Goal: Task Accomplishment & Management: Use online tool/utility

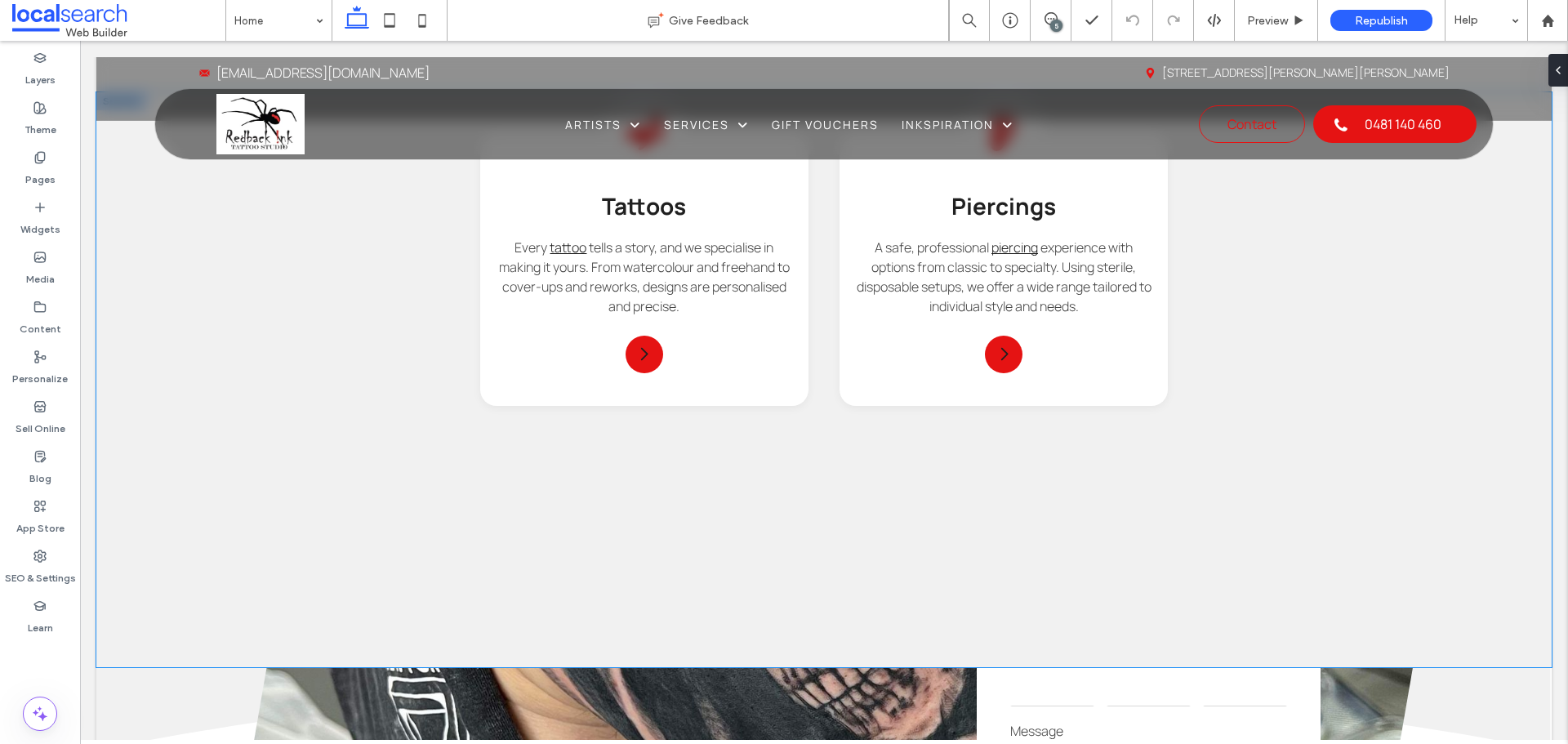
scroll to position [1797, 0]
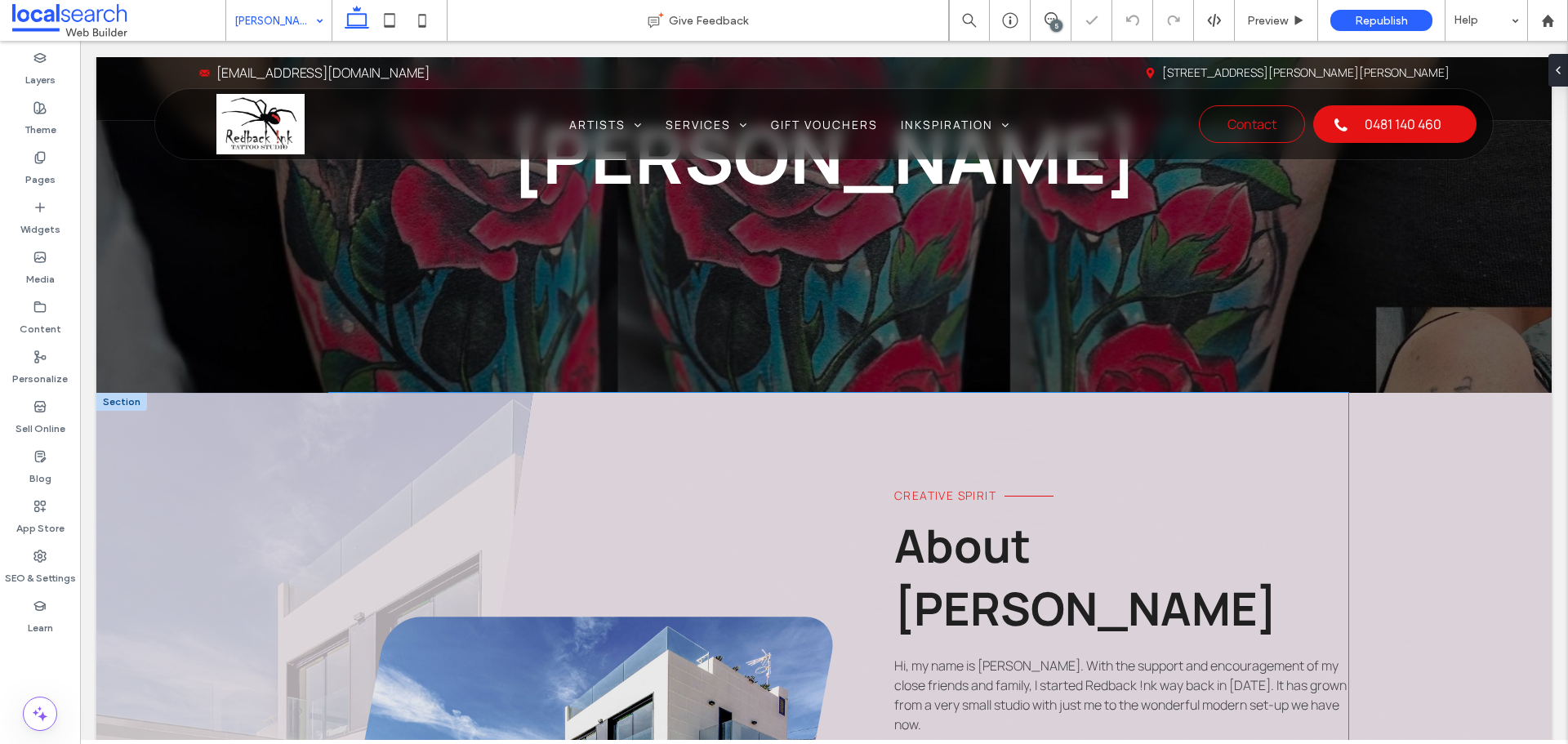
scroll to position [245, 0]
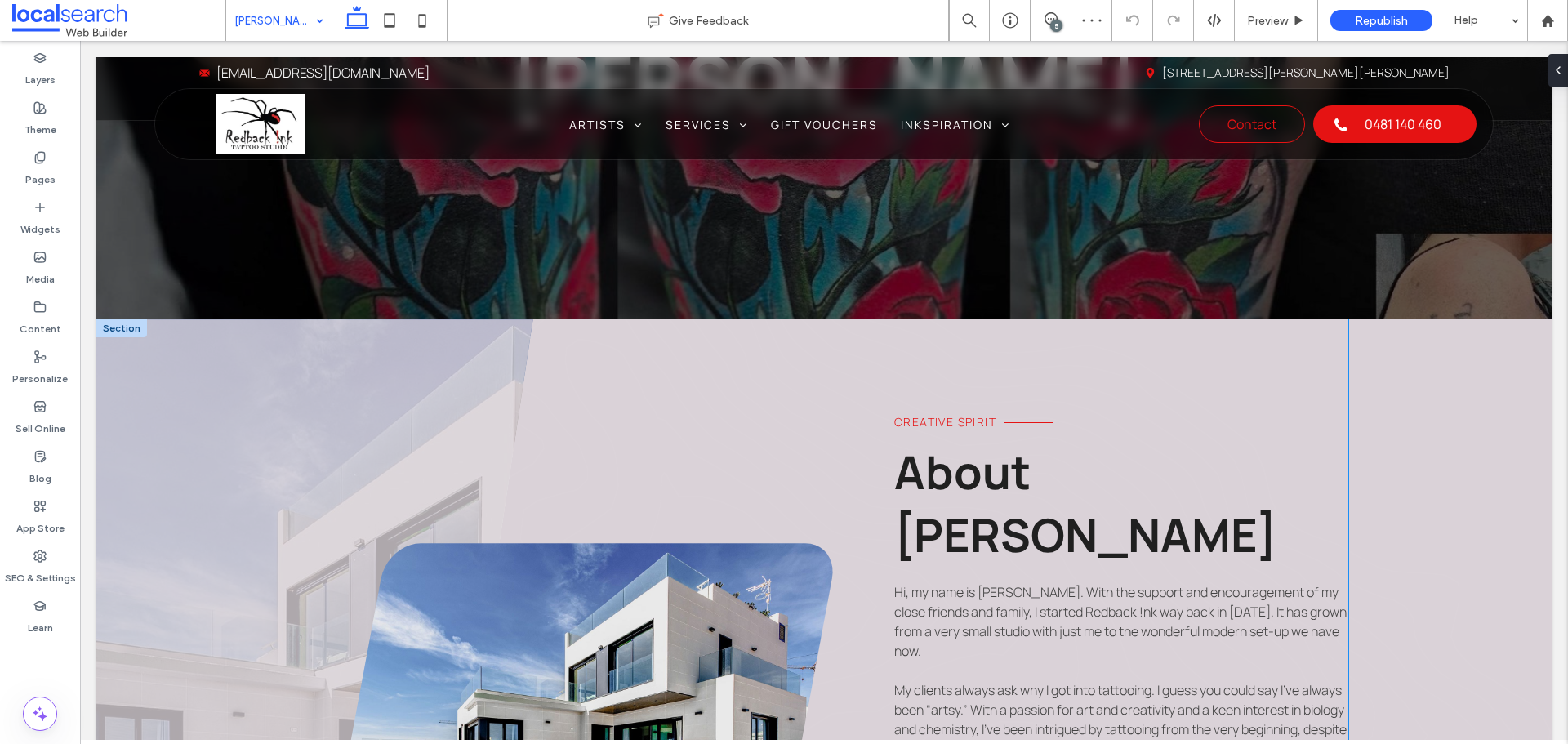
click at [687, 636] on link at bounding box center [581, 715] width 504 height 345
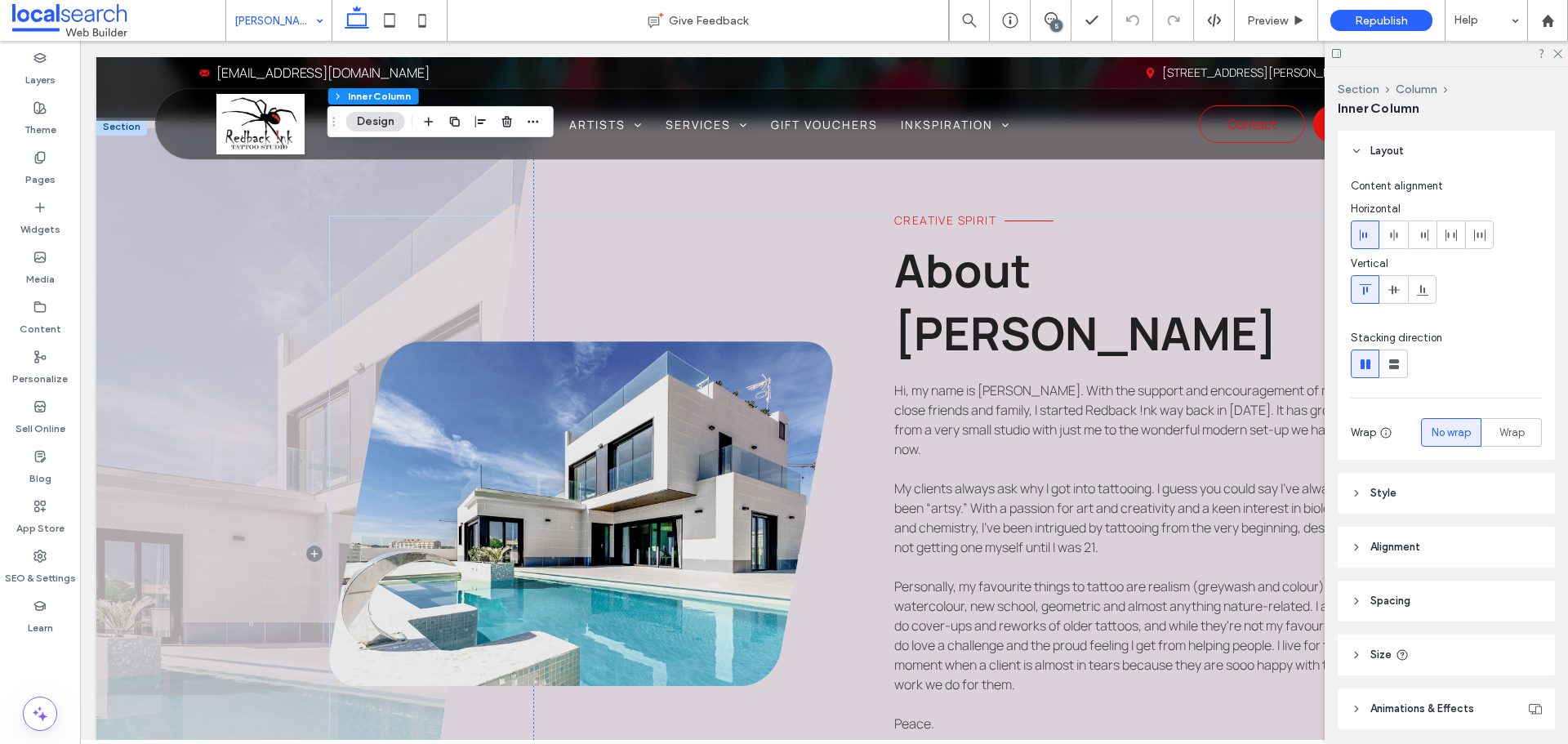
scroll to position [490, 0]
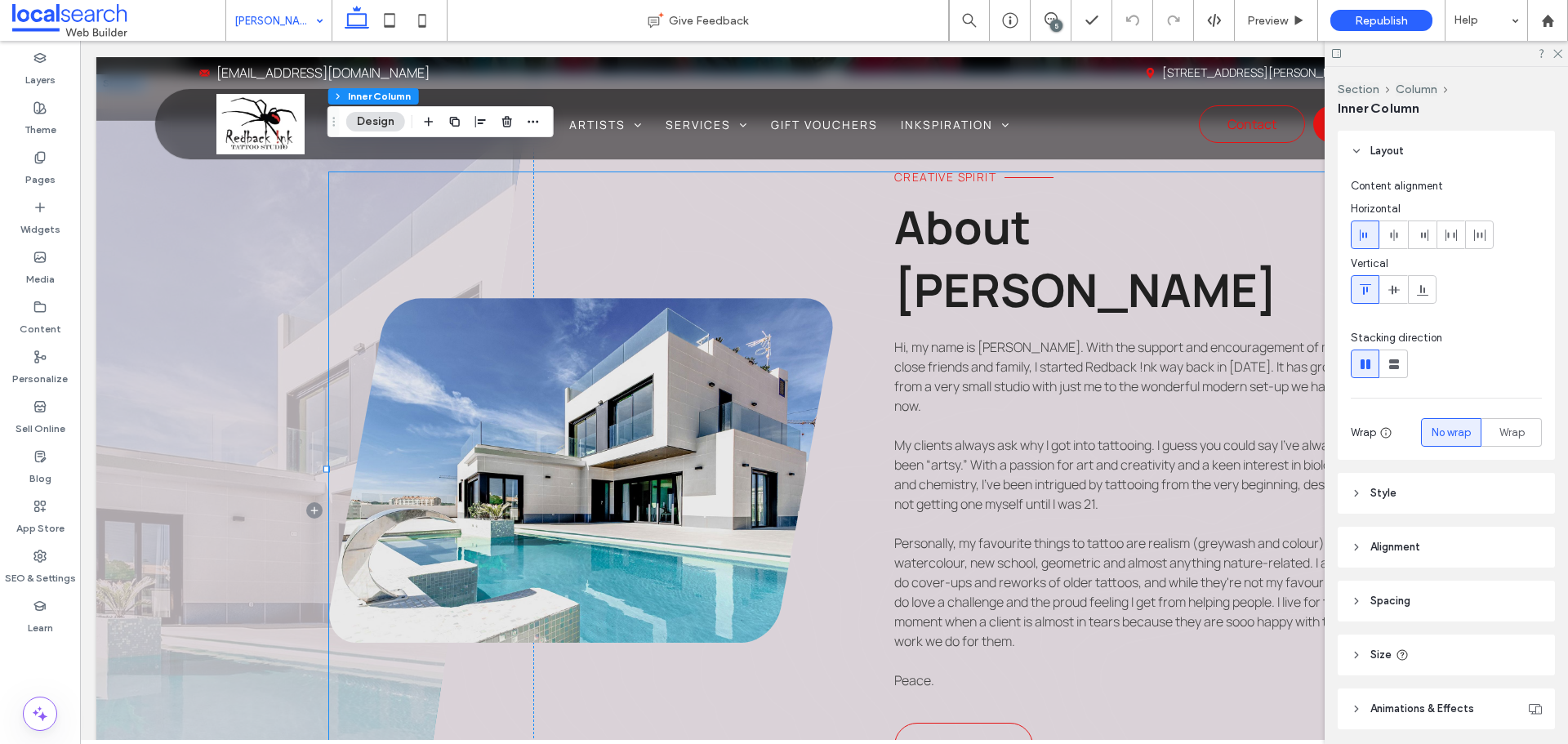
click at [602, 456] on link at bounding box center [581, 470] width 504 height 345
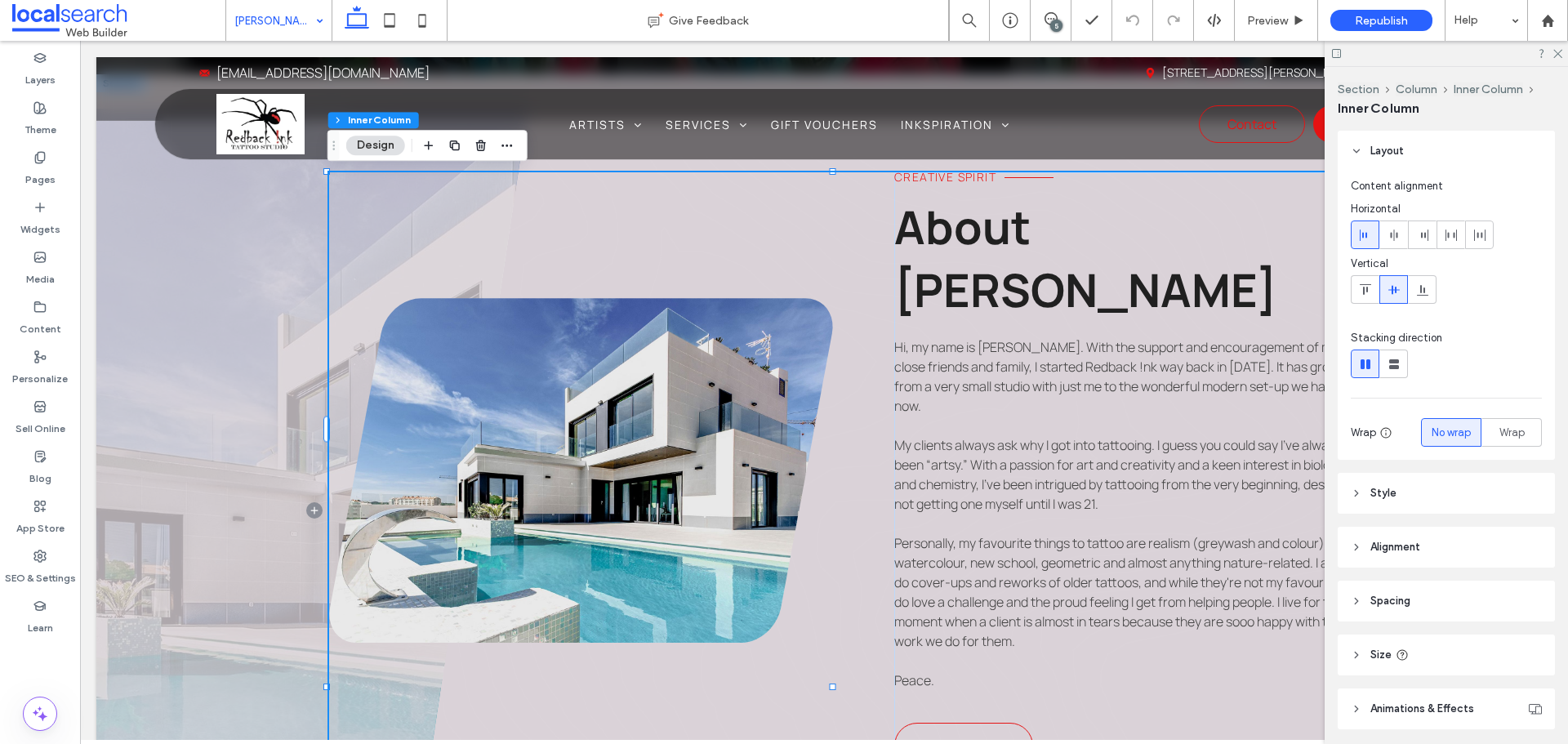
click at [602, 456] on link at bounding box center [581, 470] width 504 height 345
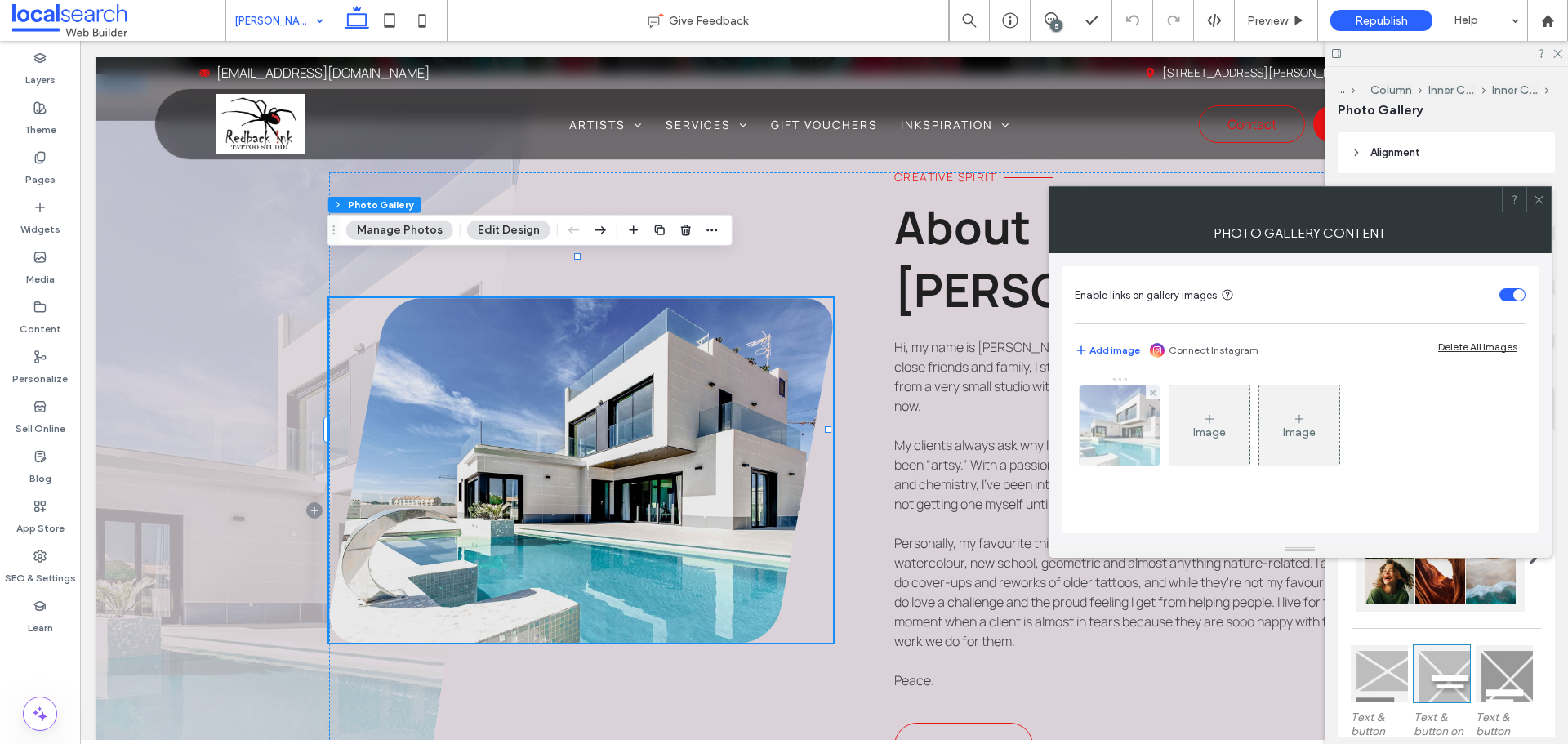
click at [1148, 437] on img at bounding box center [1119, 426] width 121 height 80
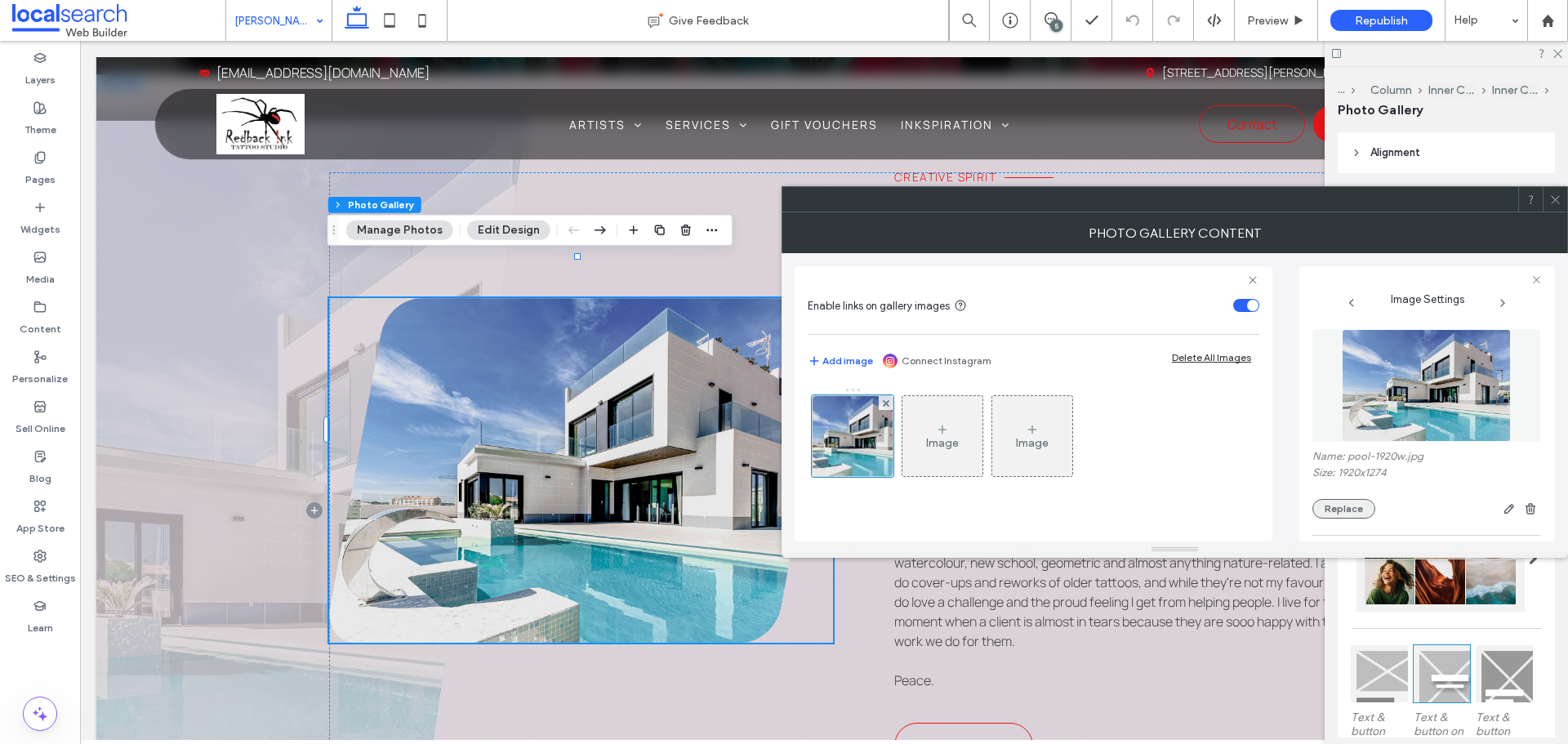
click at [1326, 499] on button "Replace" at bounding box center [1344, 509] width 63 height 20
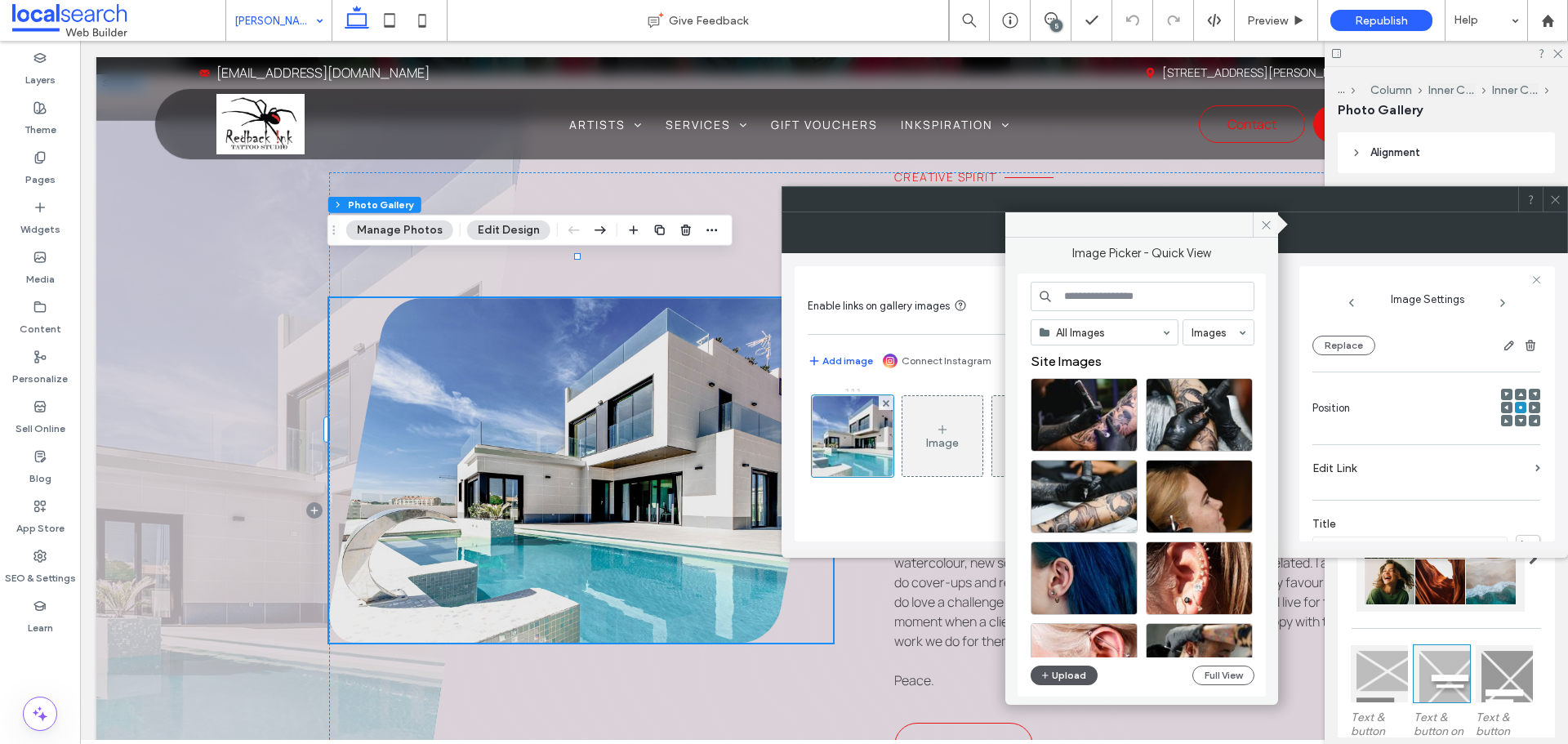
click at [1054, 681] on button "Upload" at bounding box center [1064, 675] width 67 height 20
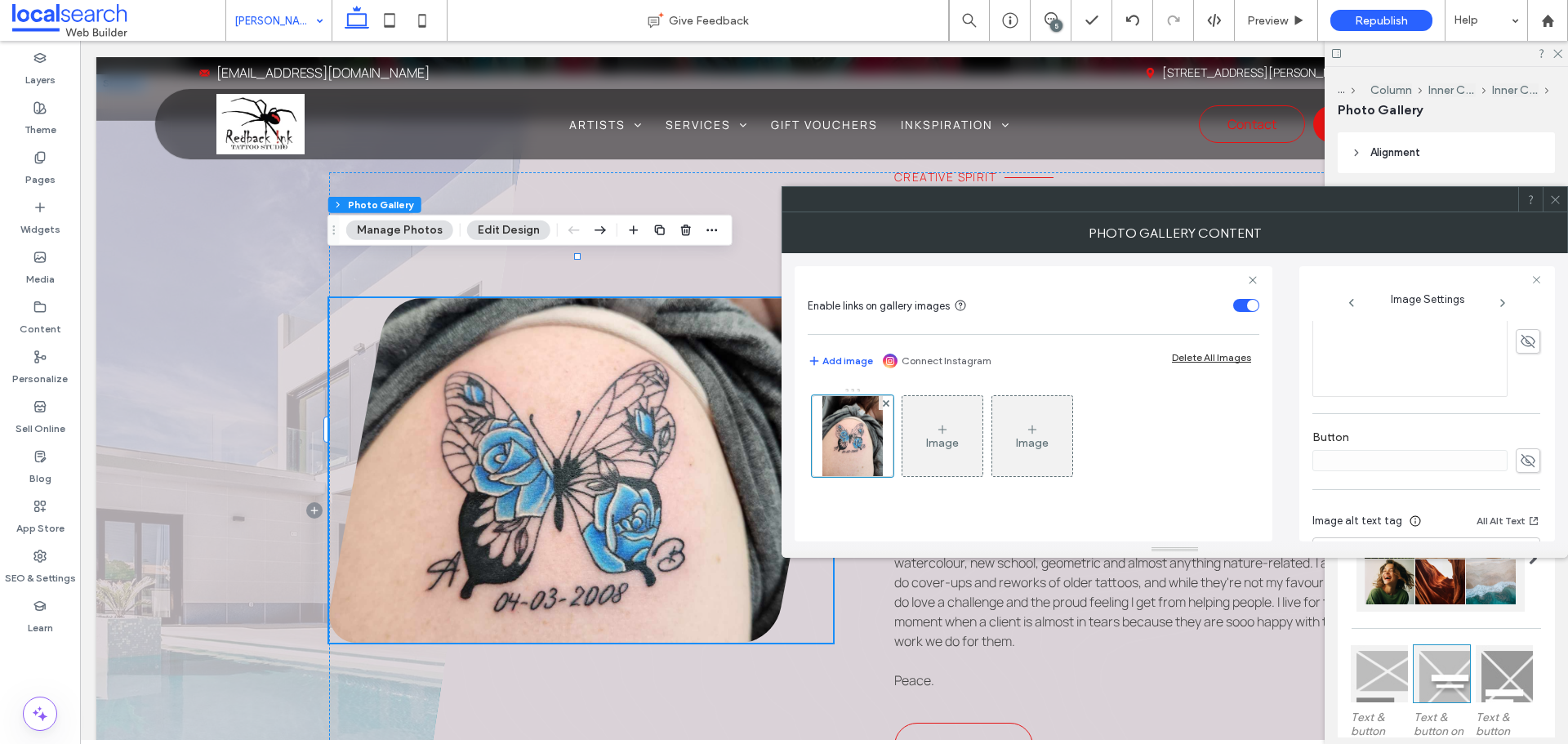
scroll to position [559, 0]
click at [1521, 482] on icon "button" at bounding box center [1526, 486] width 11 height 11
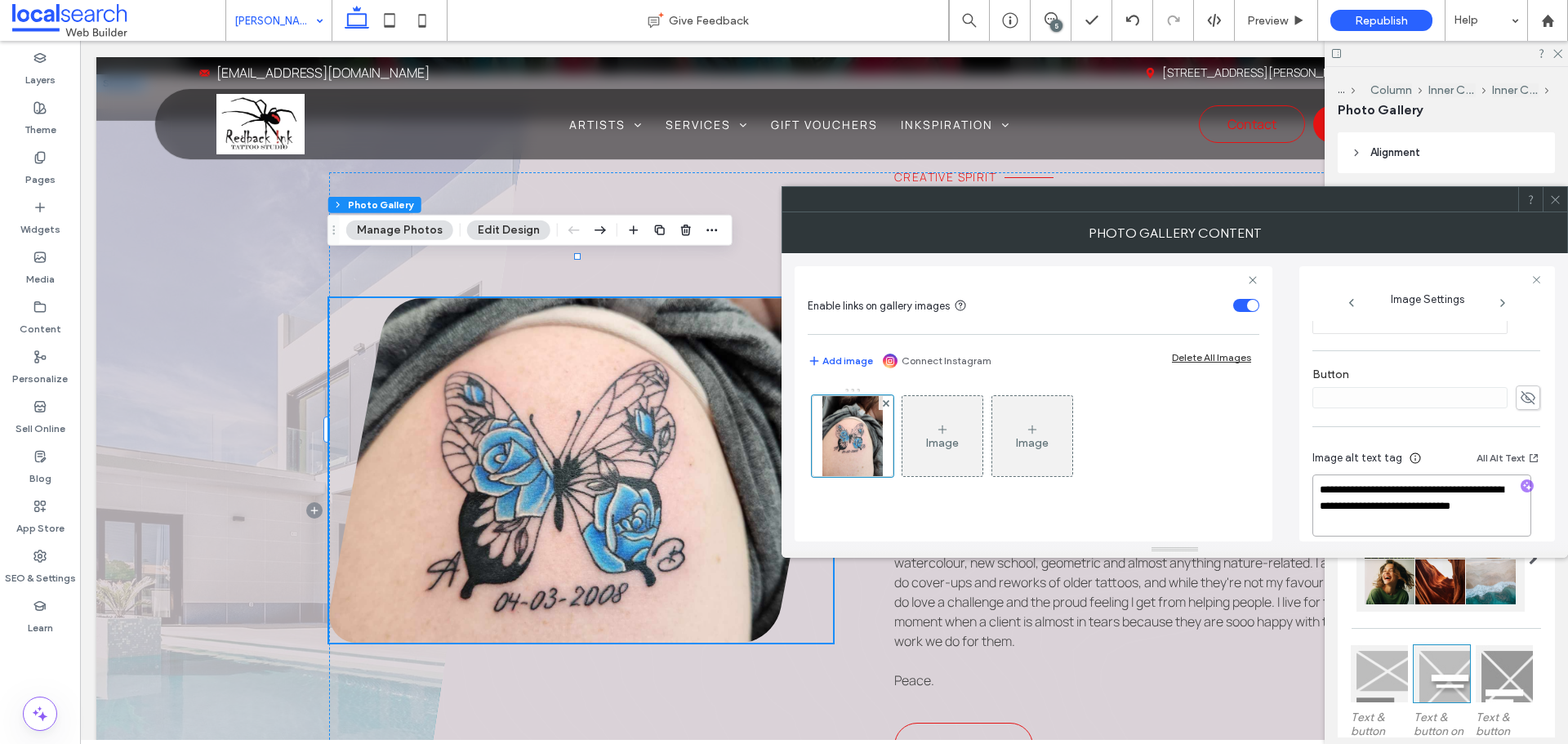
drag, startPoint x: 1389, startPoint y: 524, endPoint x: 1299, endPoint y: 481, distance: 99.7
click at [1299, 481] on div "**********" at bounding box center [1174, 397] width 760 height 288
click at [1400, 524] on textarea "**********" at bounding box center [1422, 505] width 219 height 62
drag, startPoint x: 1398, startPoint y: 524, endPoint x: 1299, endPoint y: 482, distance: 107.5
click at [1299, 482] on div "**********" at bounding box center [1426, 404] width 256 height 275
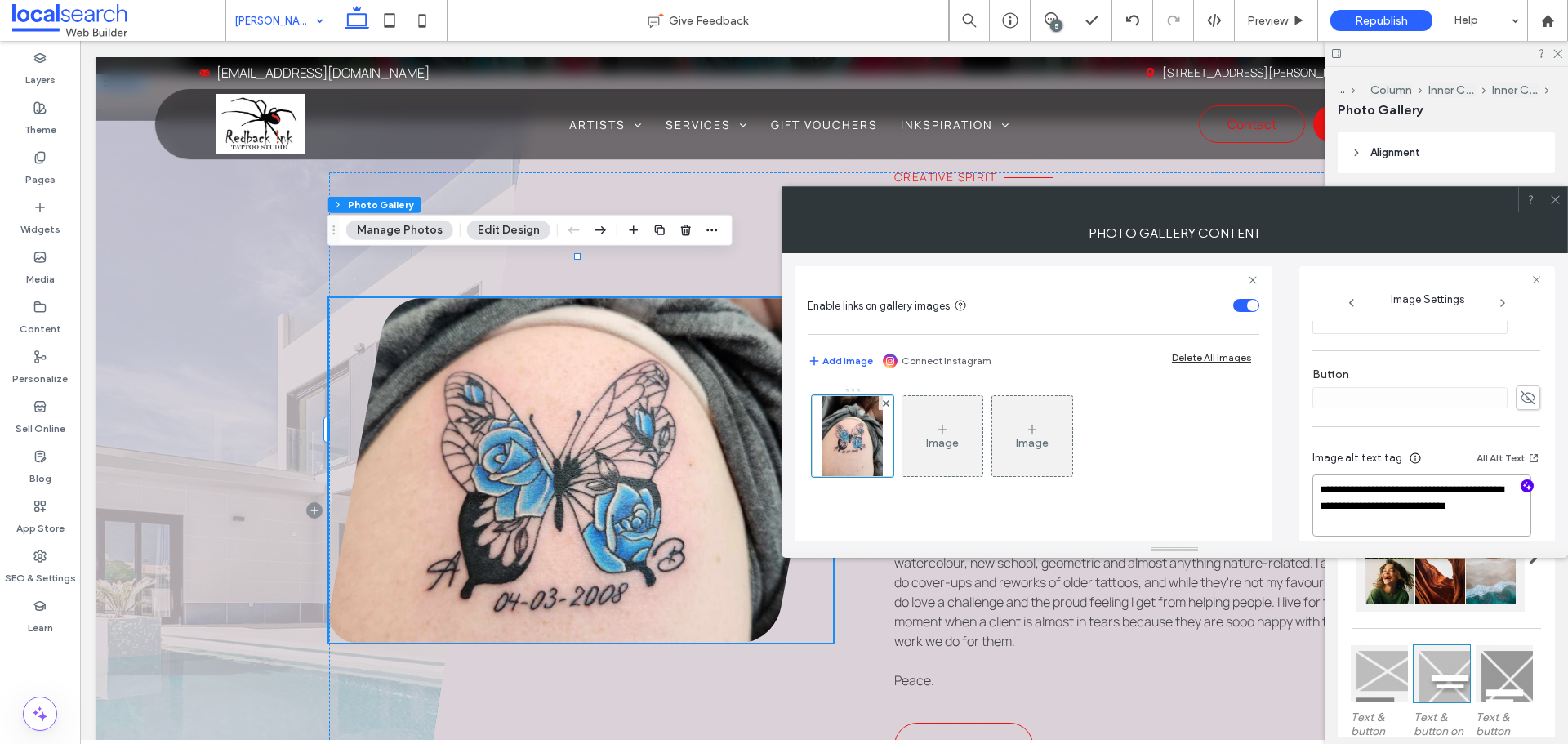
type textarea "**********"
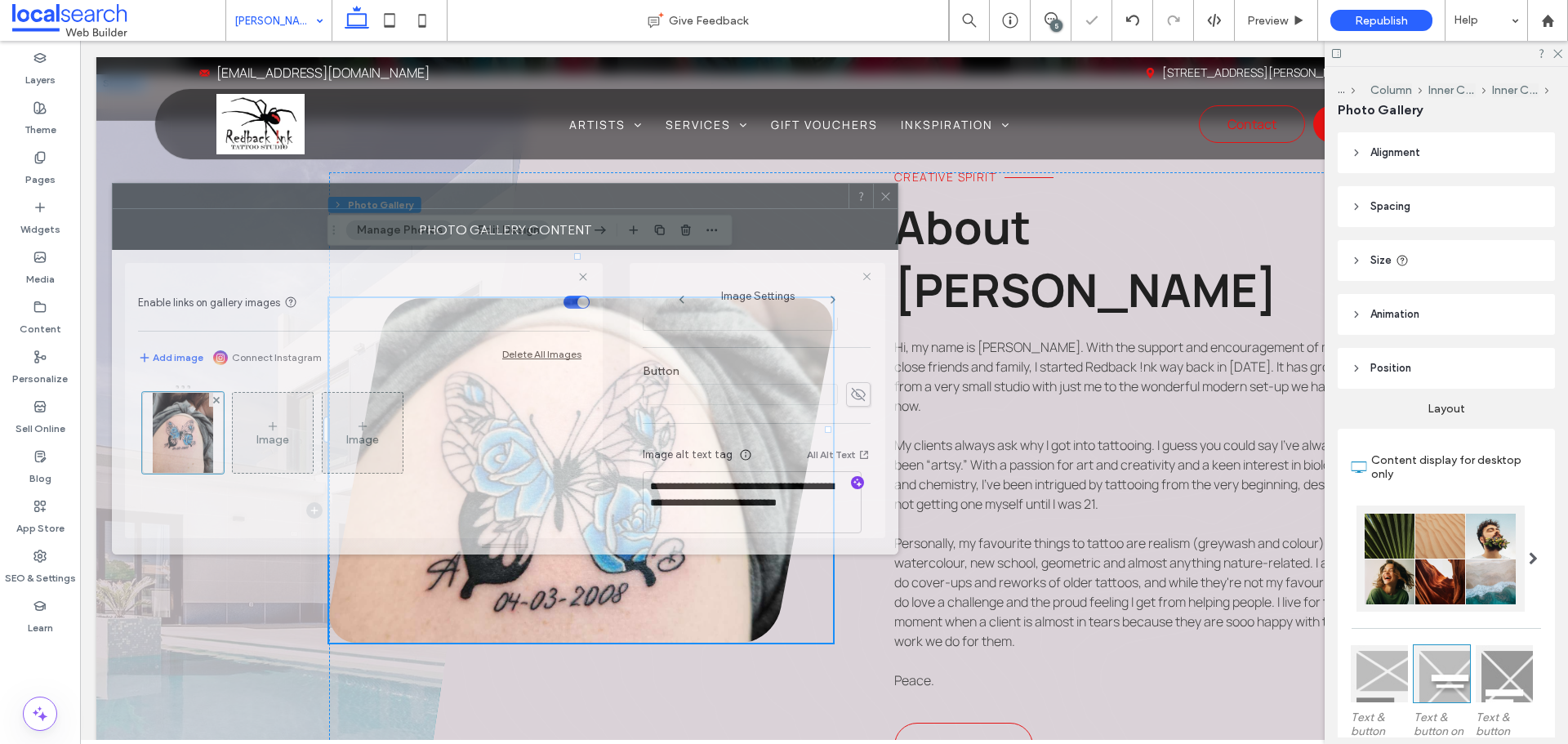
drag, startPoint x: 1426, startPoint y: 207, endPoint x: 756, endPoint y: 204, distance: 670.0
click at [756, 204] on div at bounding box center [480, 196] width 735 height 25
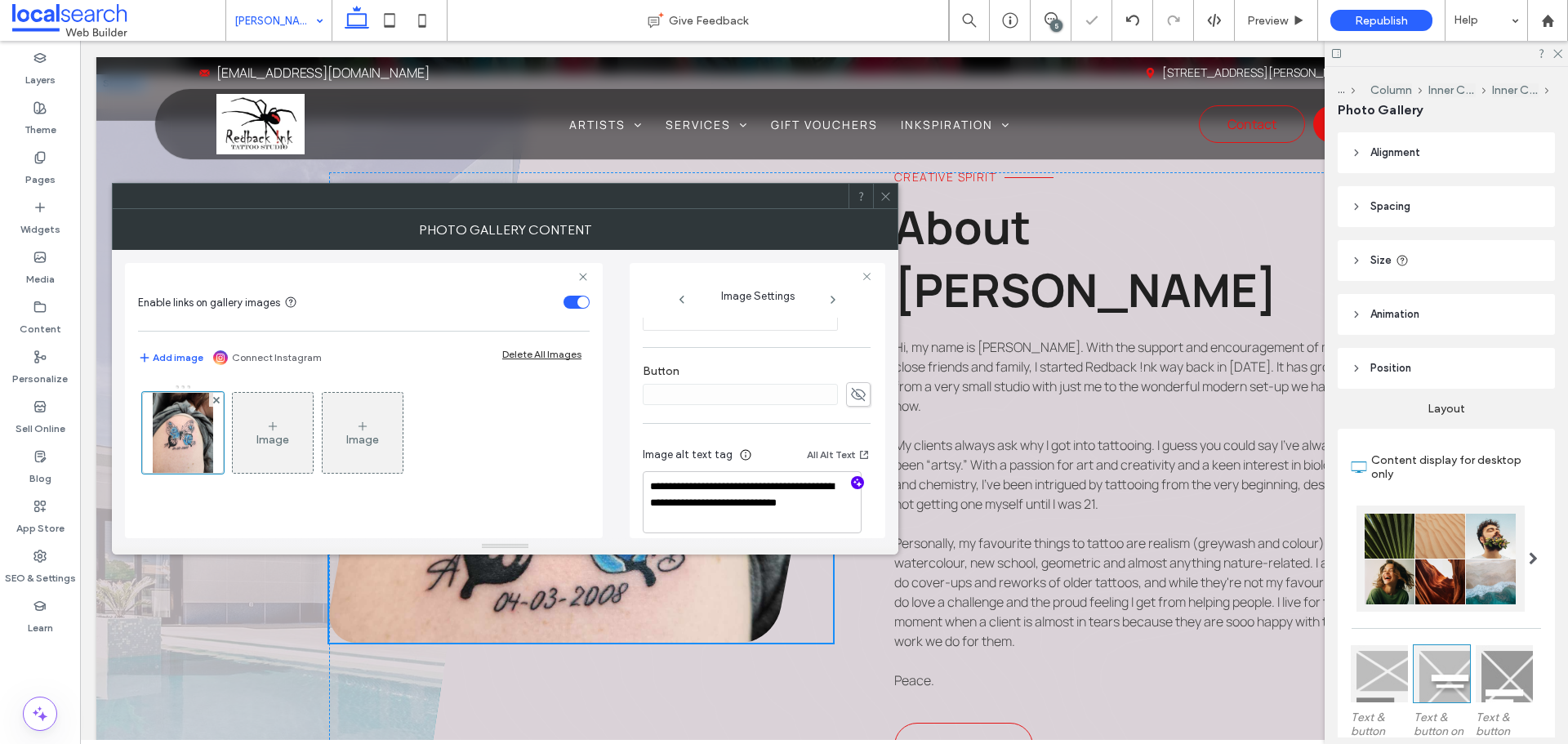
click at [880, 197] on icon at bounding box center [886, 197] width 12 height 12
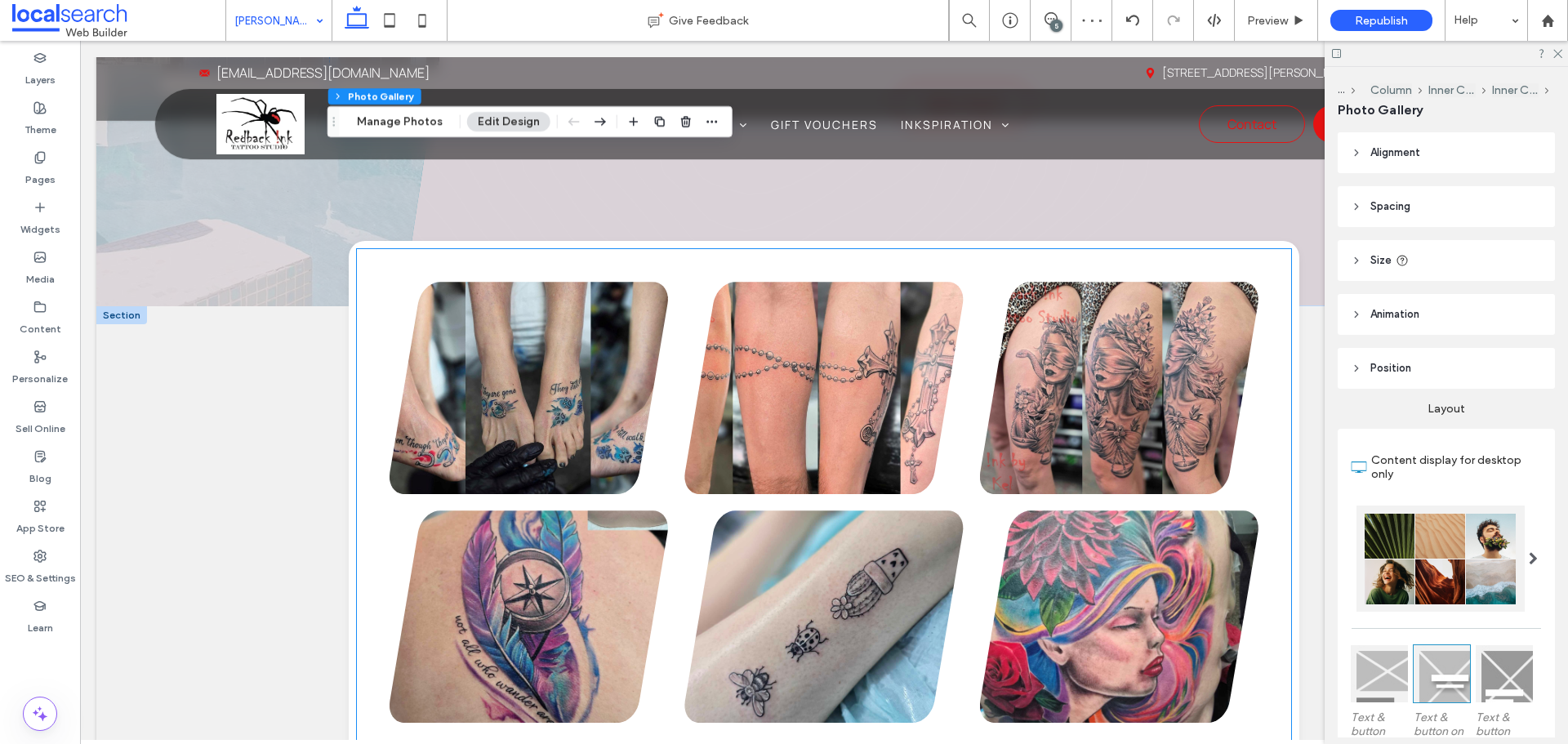
scroll to position [899, 0]
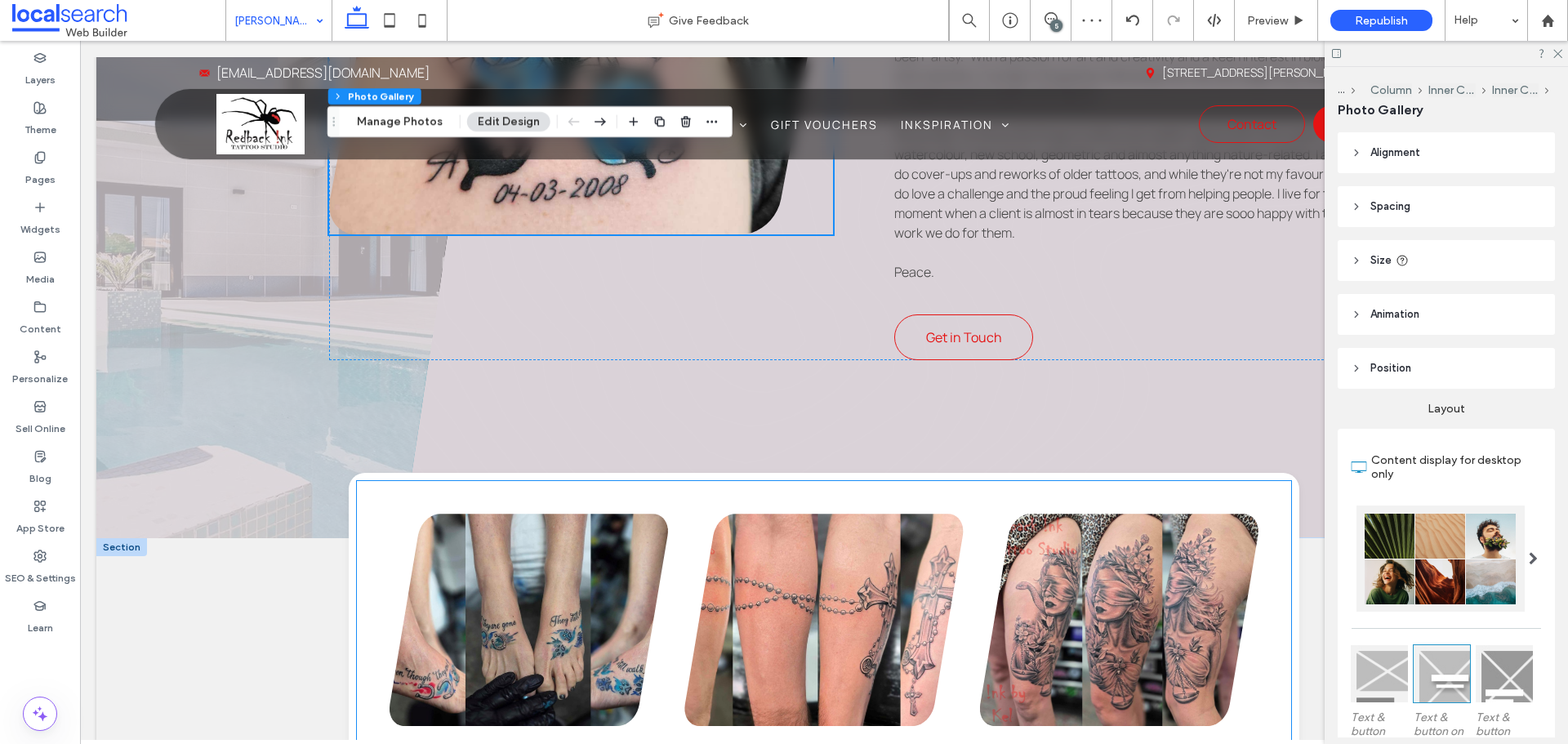
click at [534, 534] on link at bounding box center [529, 620] width 279 height 212
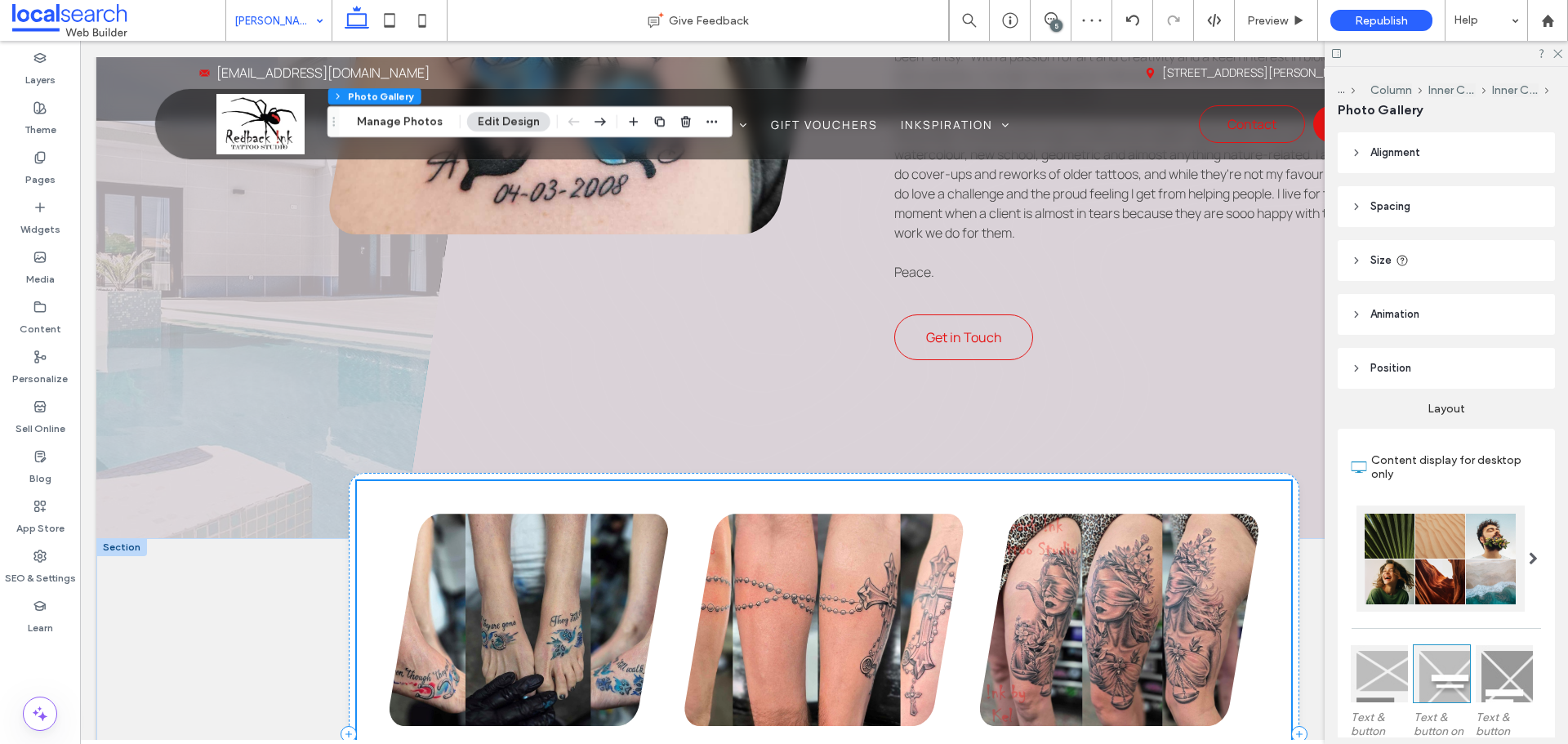
click at [534, 534] on link at bounding box center [529, 620] width 279 height 212
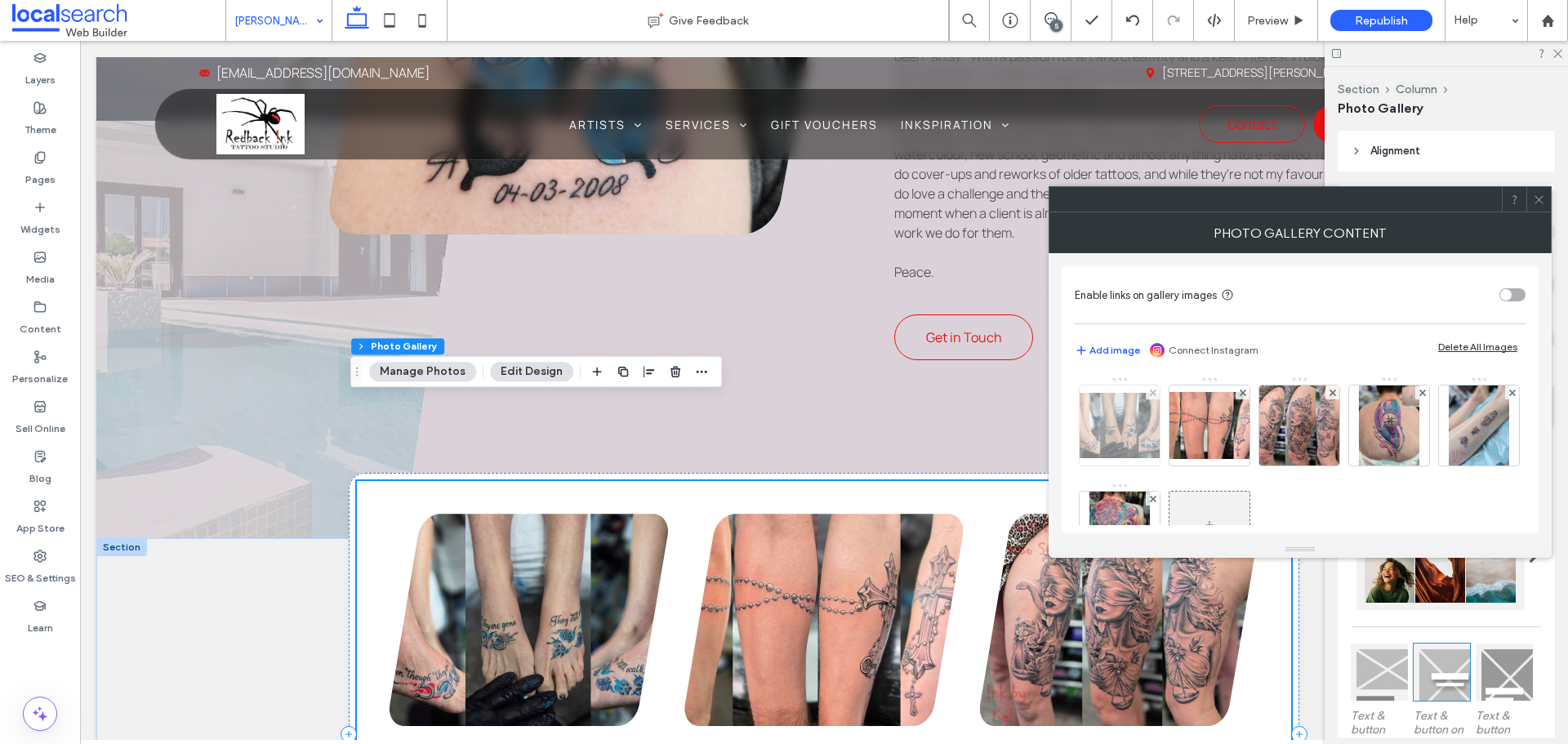
click at [1112, 445] on img at bounding box center [1119, 425] width 131 height 65
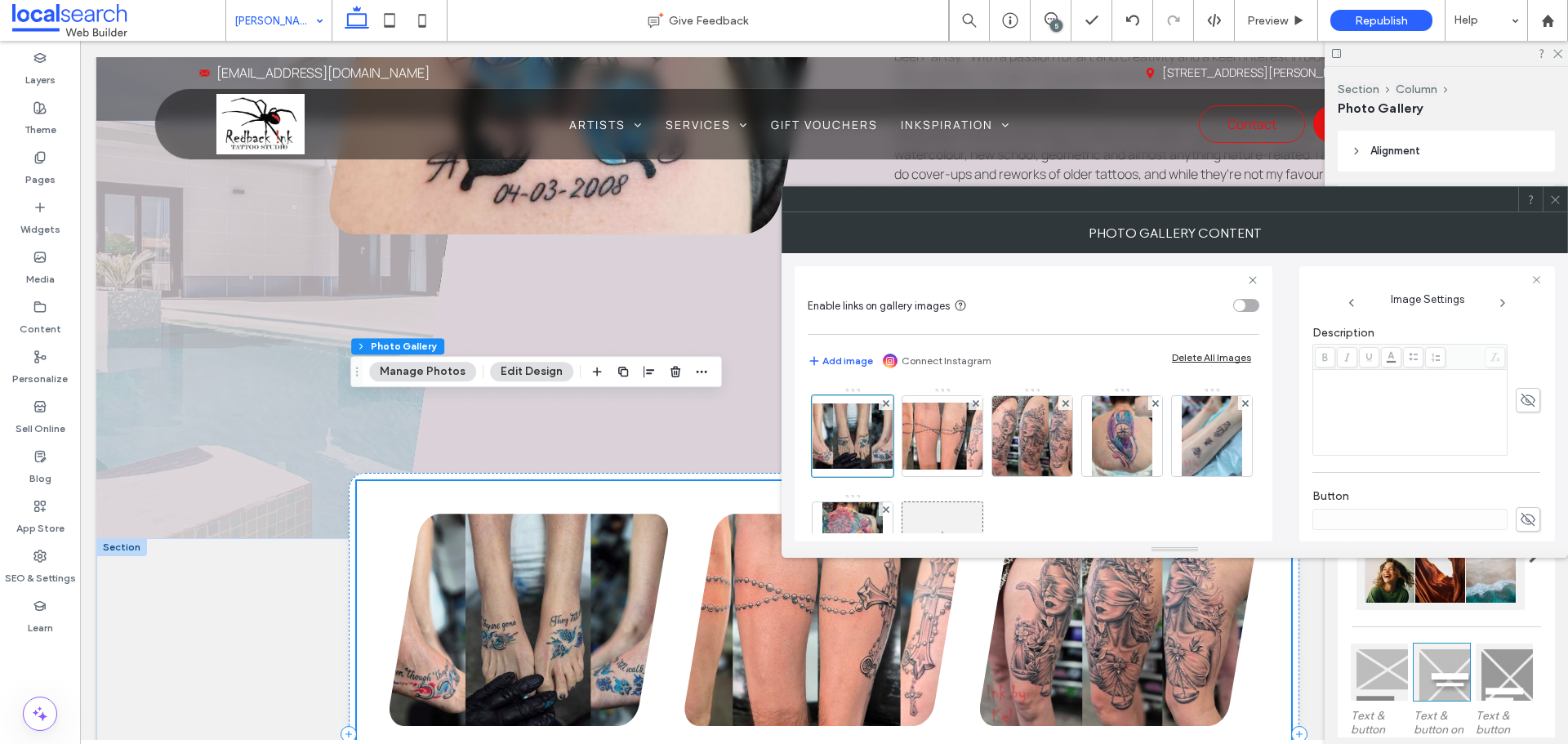
scroll to position [536, 0]
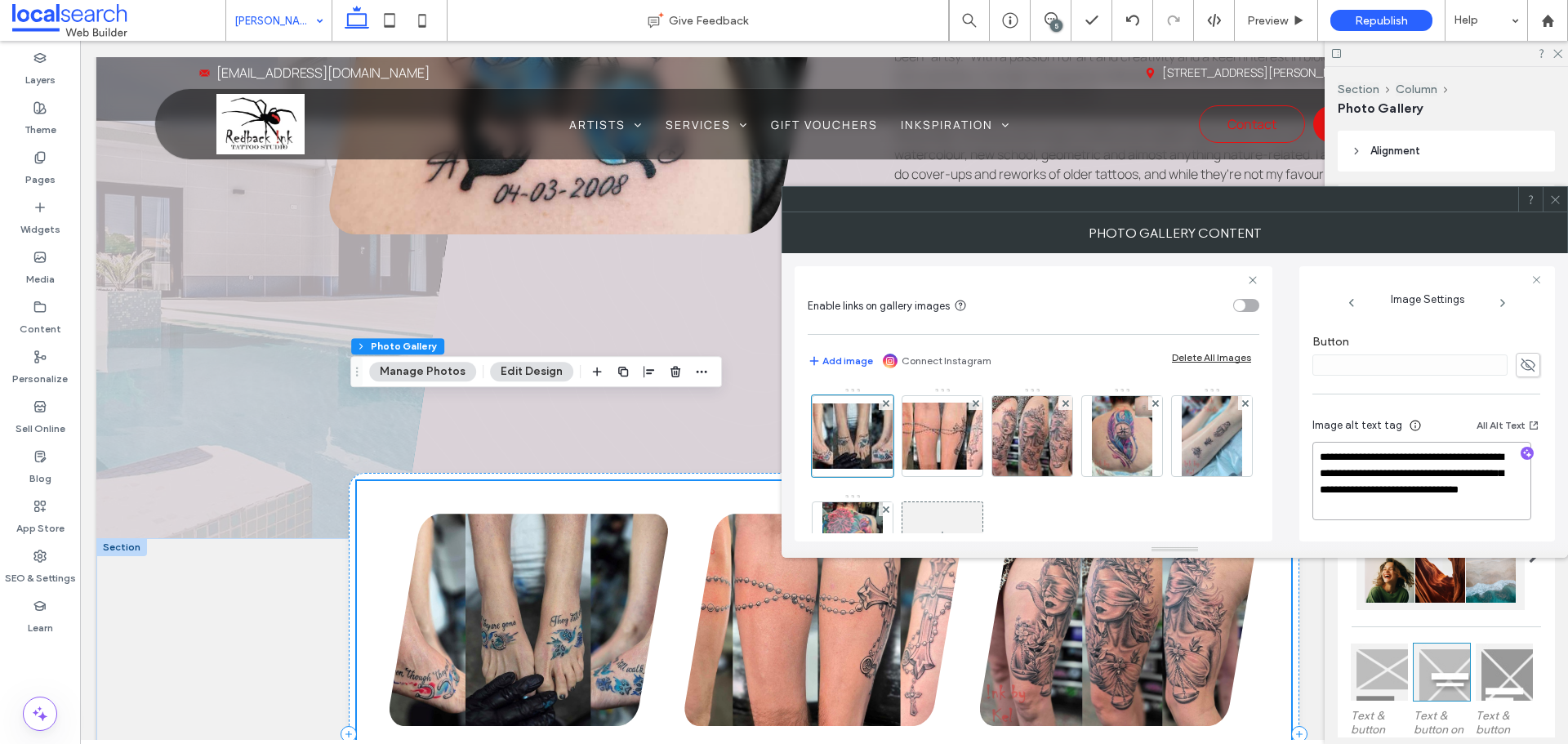
drag, startPoint x: 1447, startPoint y: 511, endPoint x: 1369, endPoint y: 496, distance: 79.4
click at [1369, 496] on textarea "**********" at bounding box center [1422, 481] width 219 height 79
click at [1556, 193] on icon at bounding box center [1555, 199] width 12 height 12
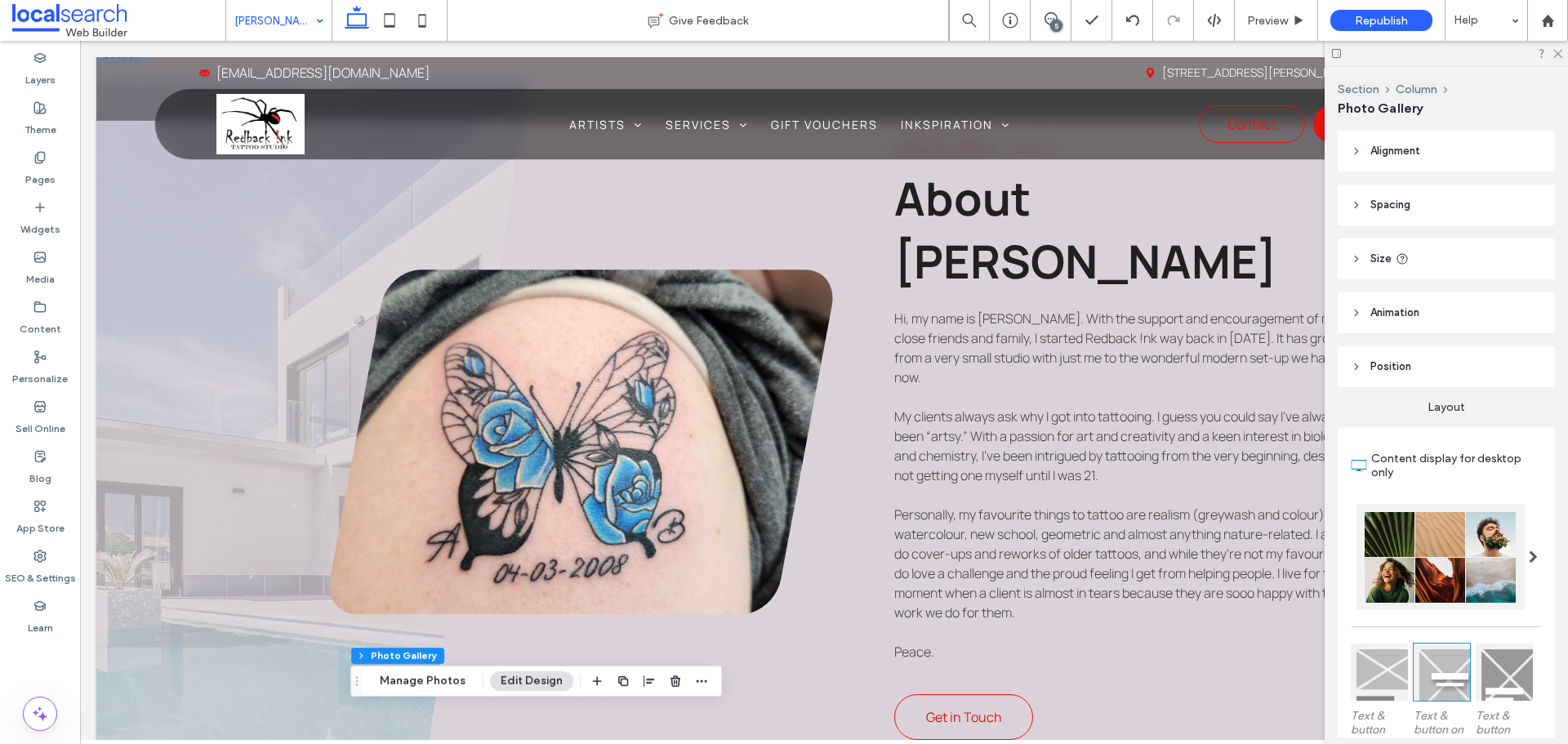
scroll to position [490, 0]
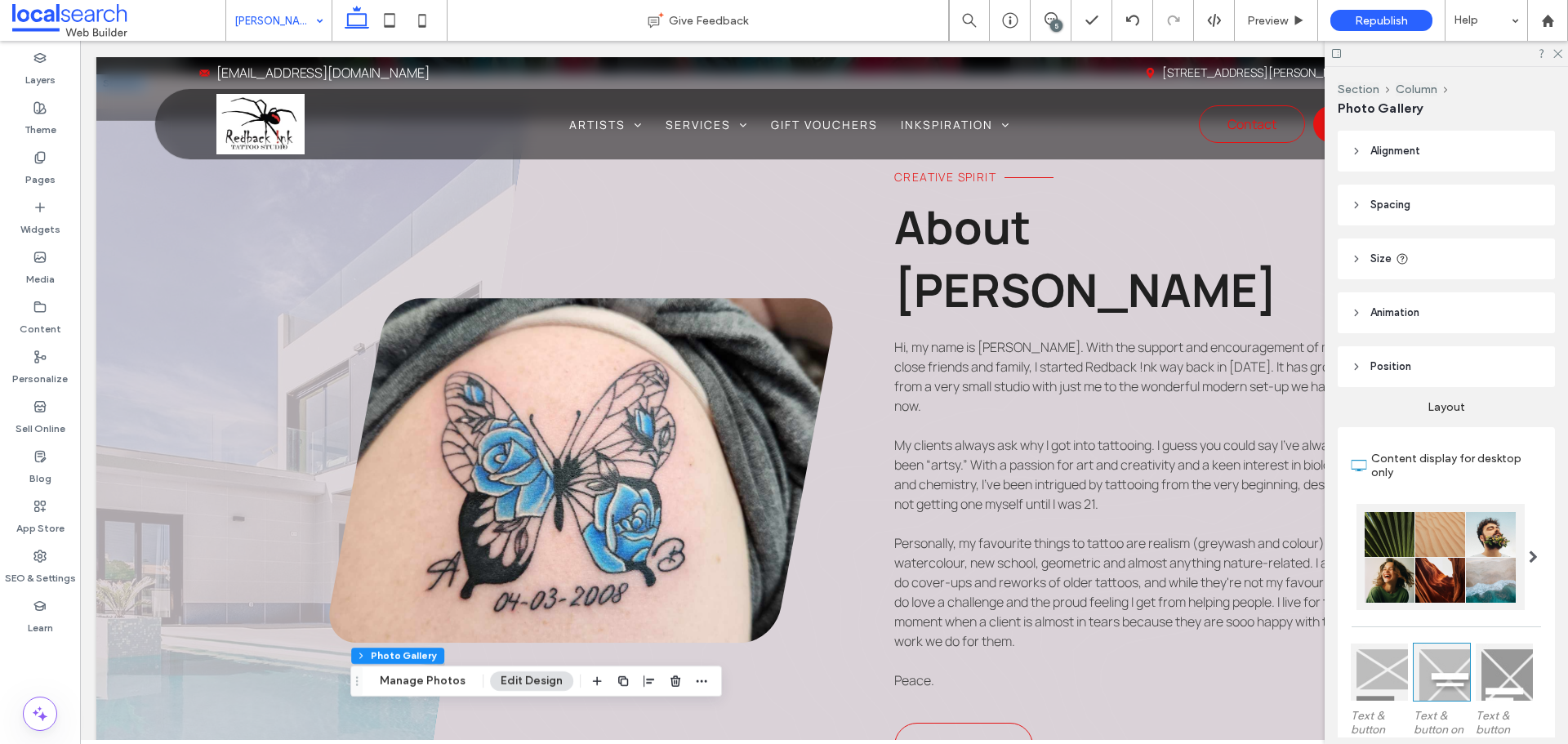
click at [657, 400] on link at bounding box center [581, 470] width 504 height 345
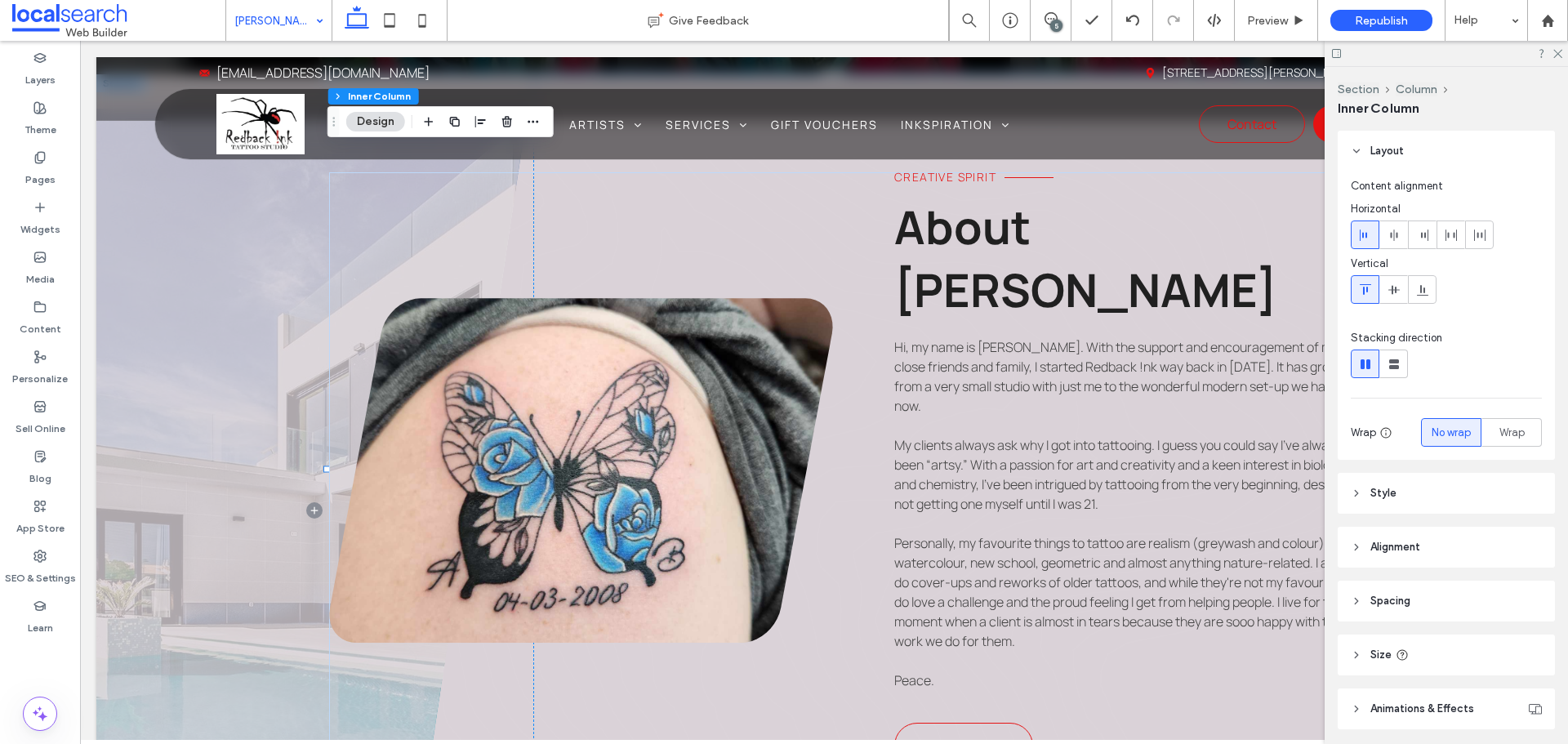
click at [657, 400] on link at bounding box center [581, 470] width 504 height 345
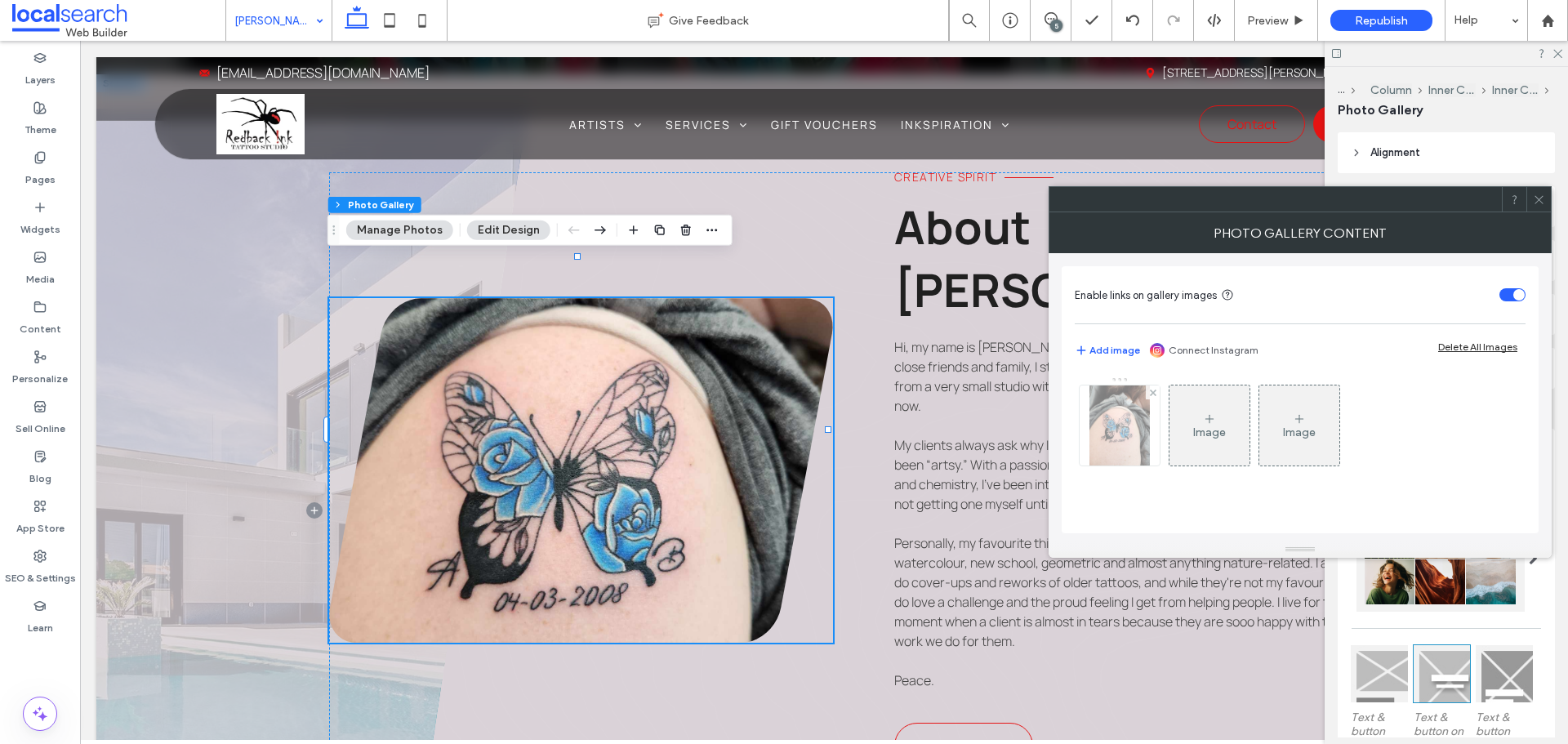
click at [1142, 443] on img at bounding box center [1119, 426] width 61 height 80
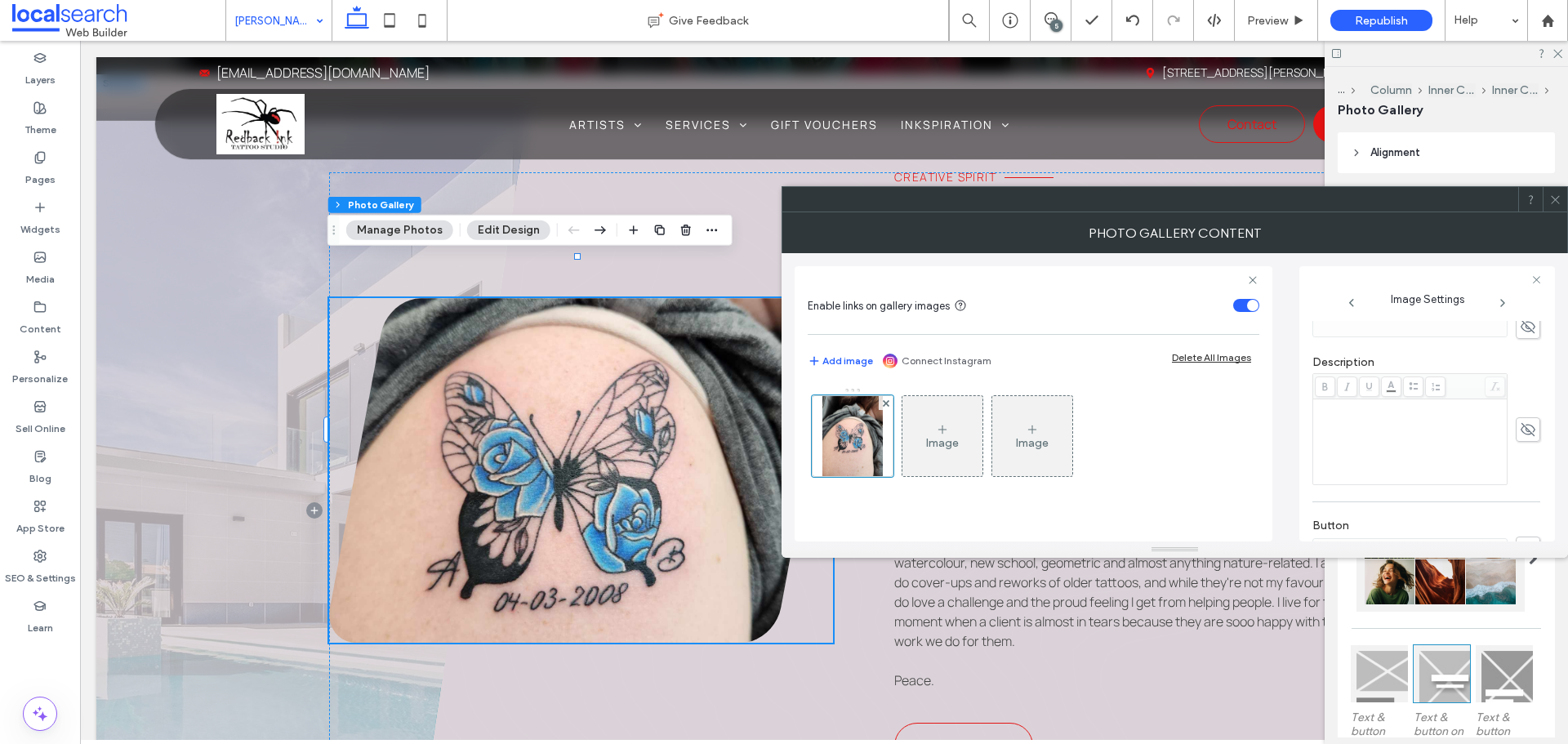
scroll to position [576, 0]
click at [1408, 504] on textarea "**********" at bounding box center [1422, 489] width 219 height 62
paste textarea "**********"
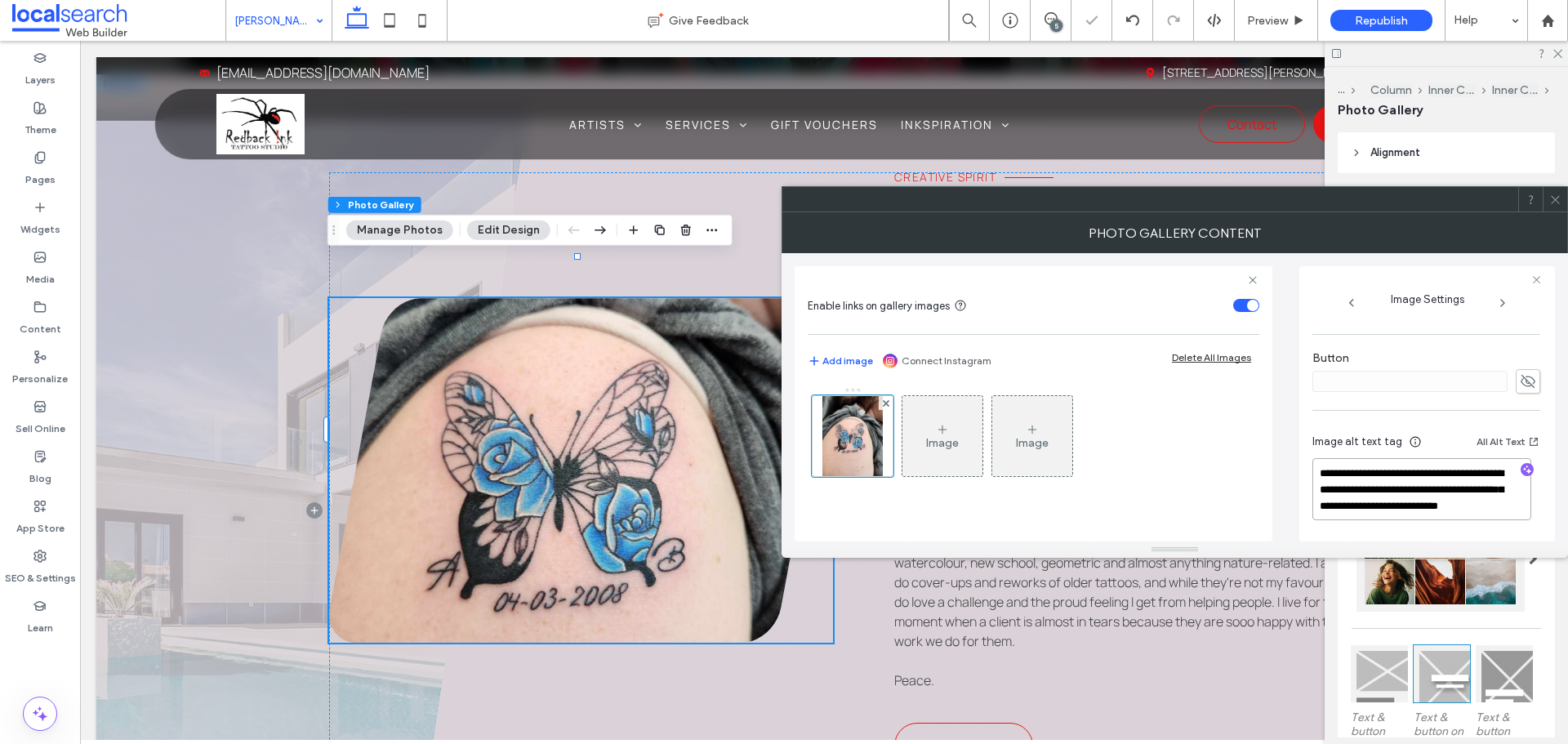
scroll to position [2, 0]
click at [1371, 492] on textarea "**********" at bounding box center [1422, 498] width 219 height 79
click at [1379, 503] on textarea "**********" at bounding box center [1422, 498] width 219 height 79
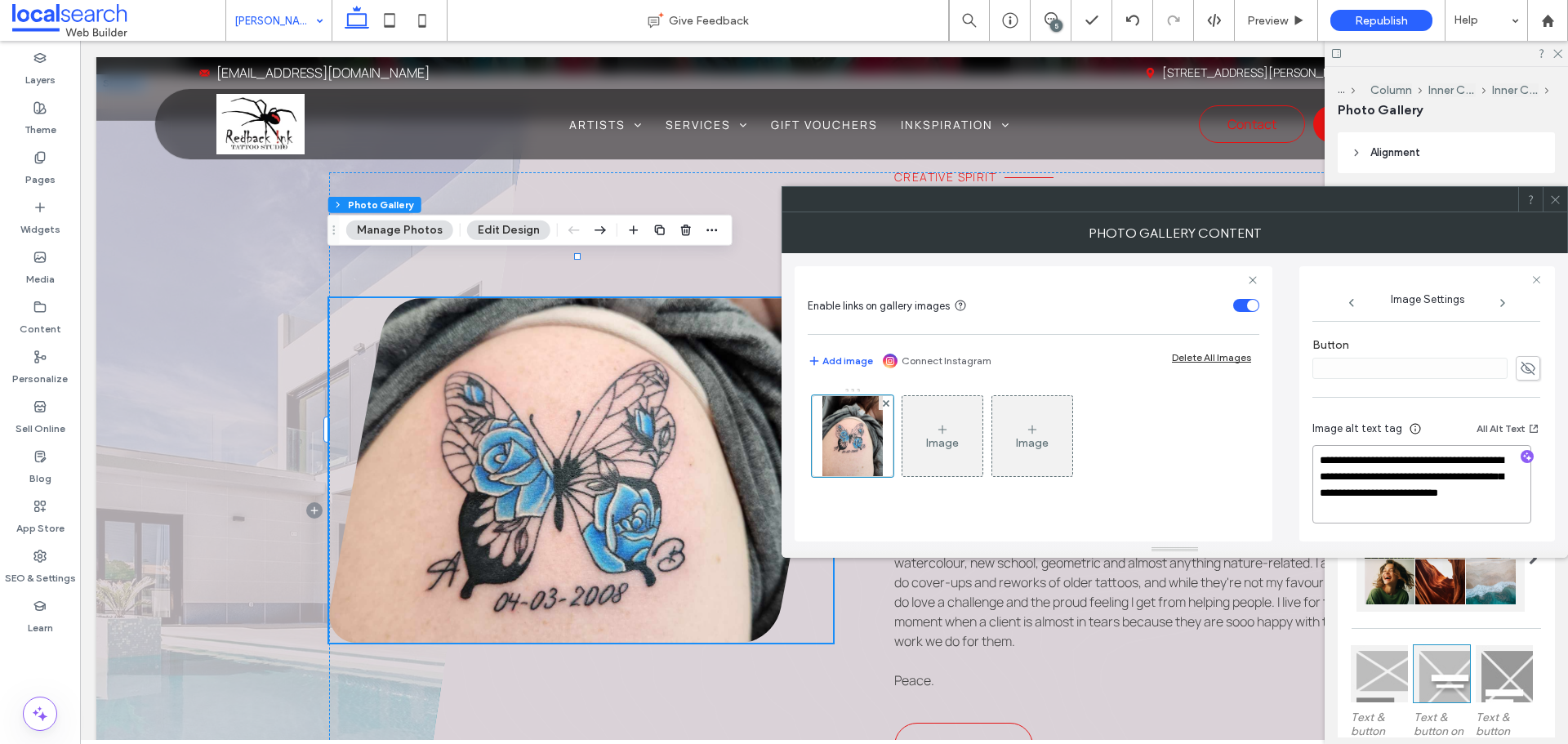
scroll to position [592, 0]
type textarea "**********"
click at [1555, 195] on icon at bounding box center [1555, 199] width 12 height 12
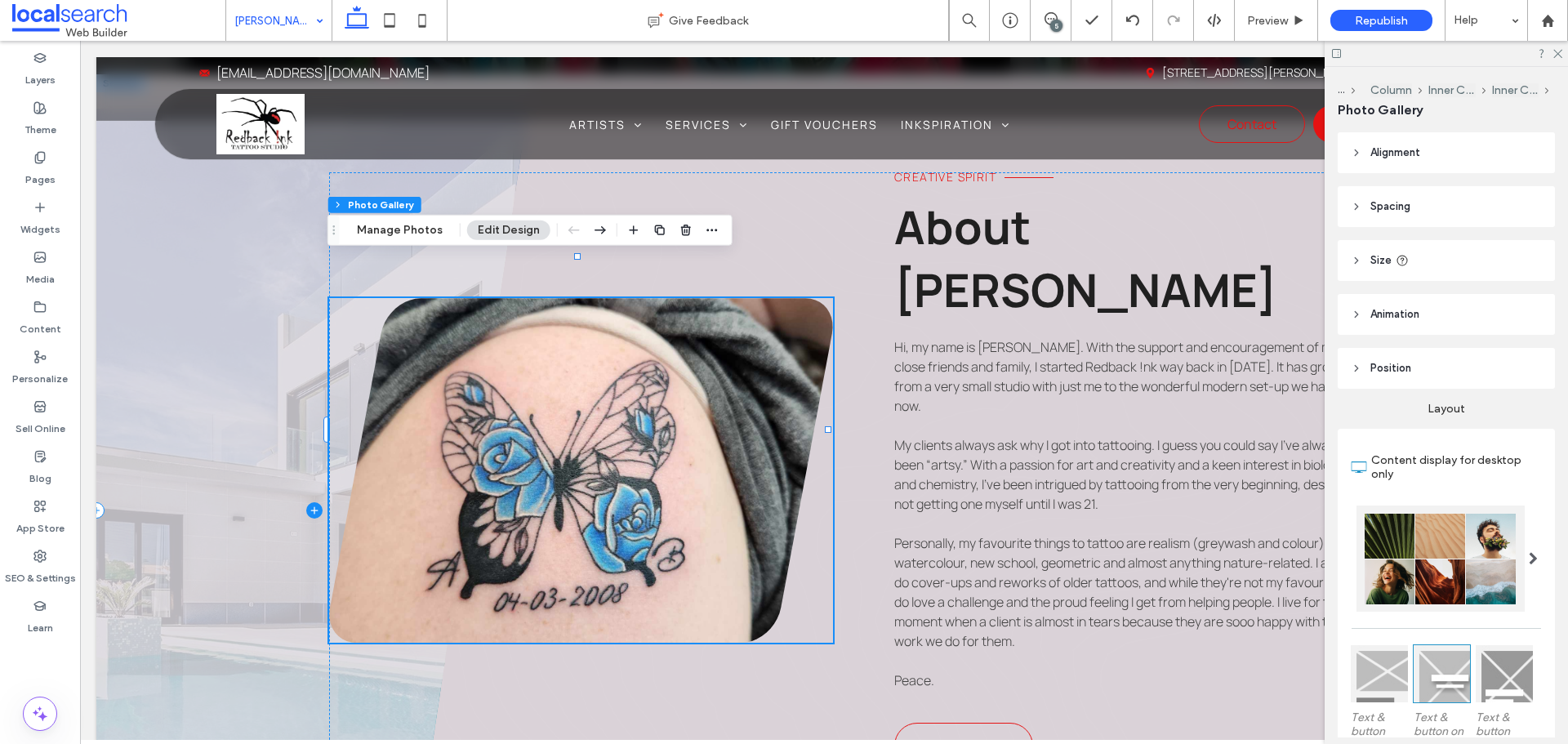
click at [157, 695] on span at bounding box center [315, 511] width 437 height 872
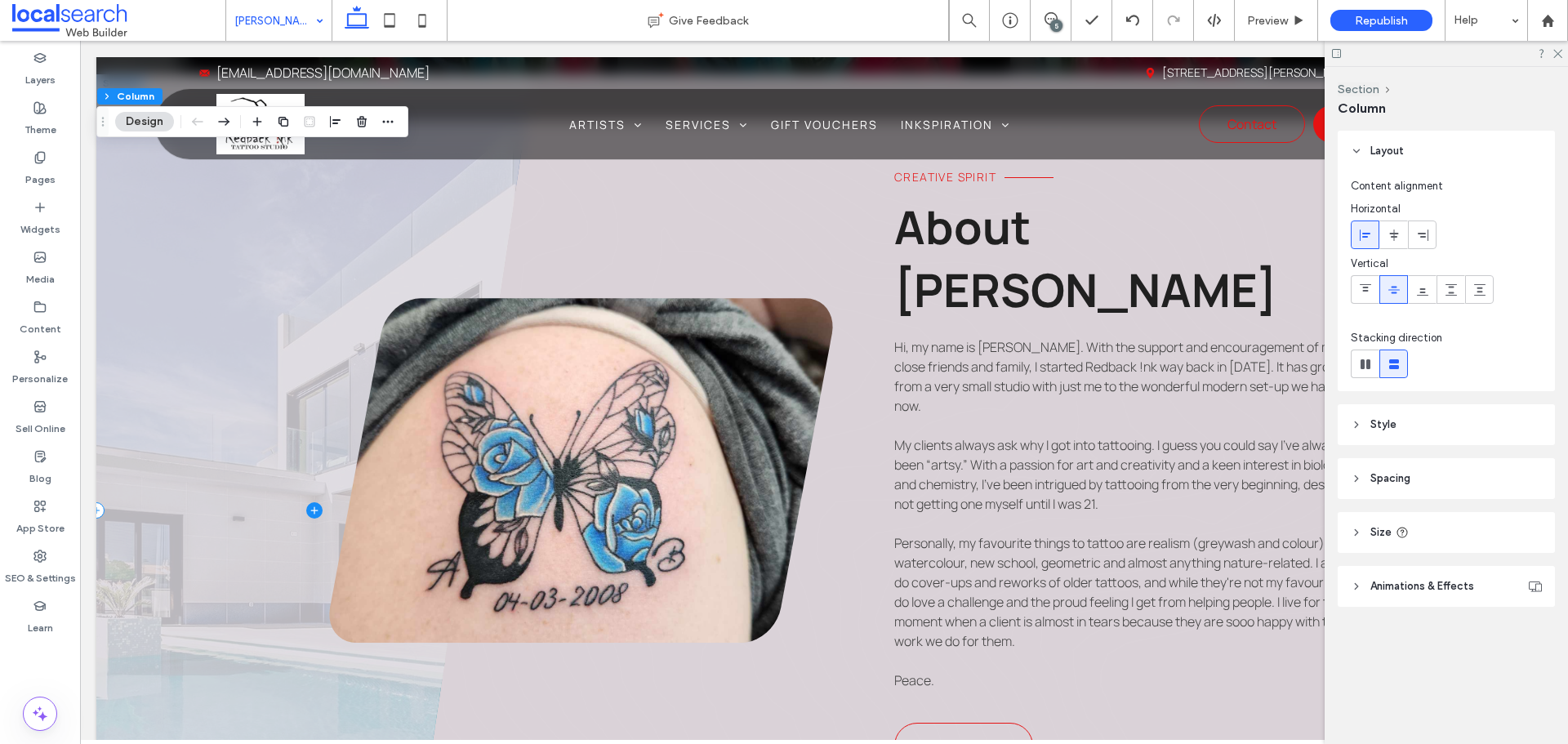
click at [157, 695] on span at bounding box center [315, 511] width 437 height 872
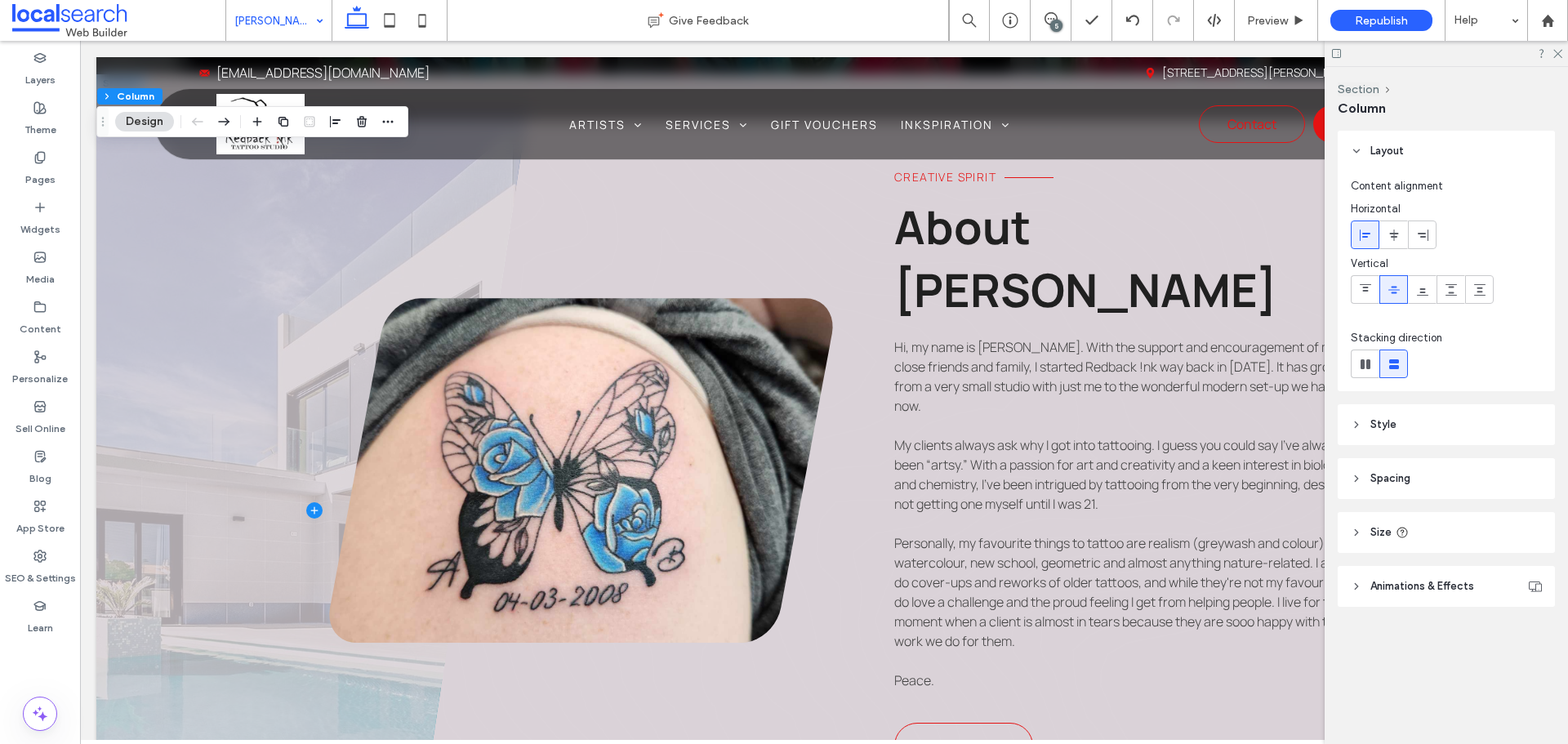
click at [1434, 422] on header "Style" at bounding box center [1446, 425] width 217 height 41
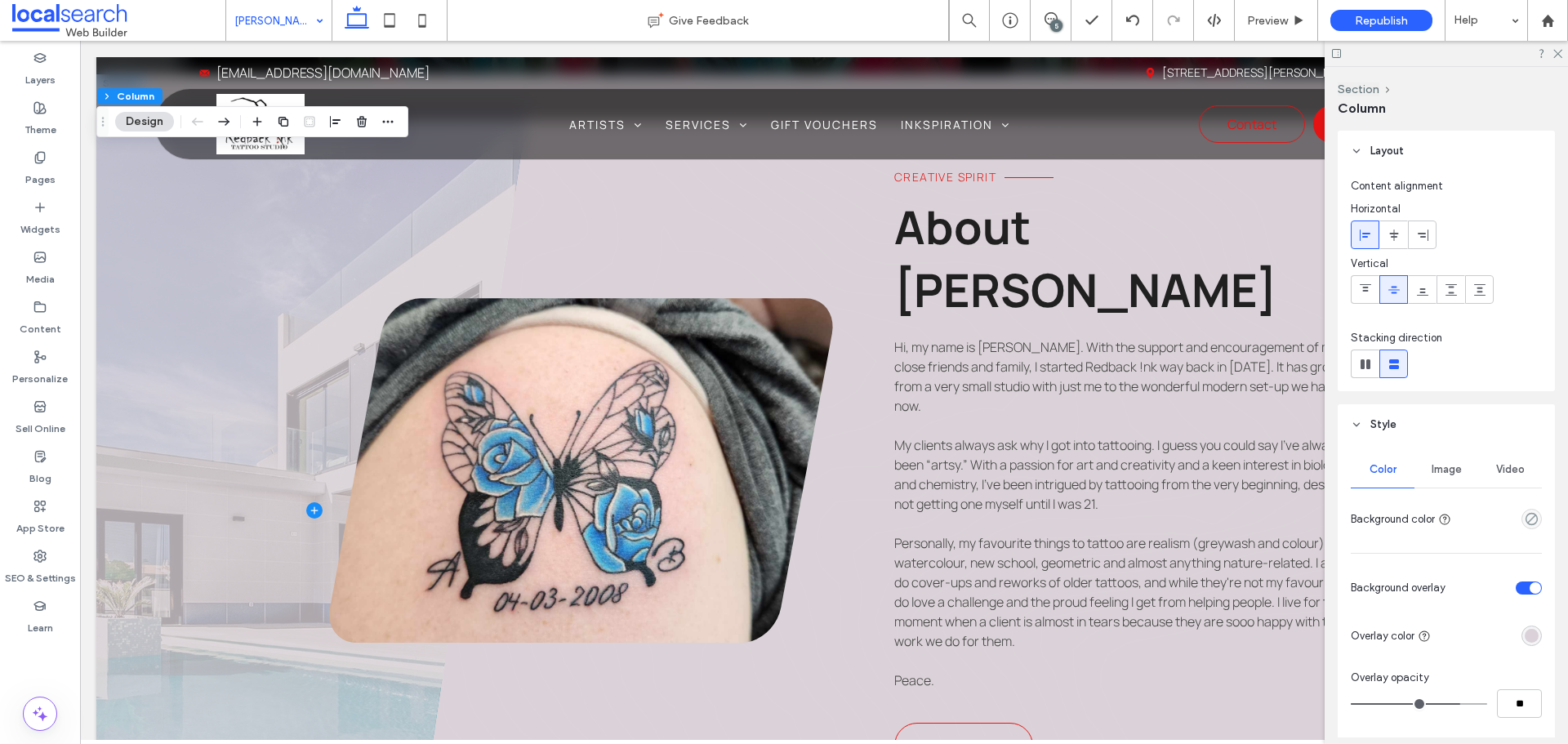
click at [1443, 463] on div "Image" at bounding box center [1446, 469] width 63 height 36
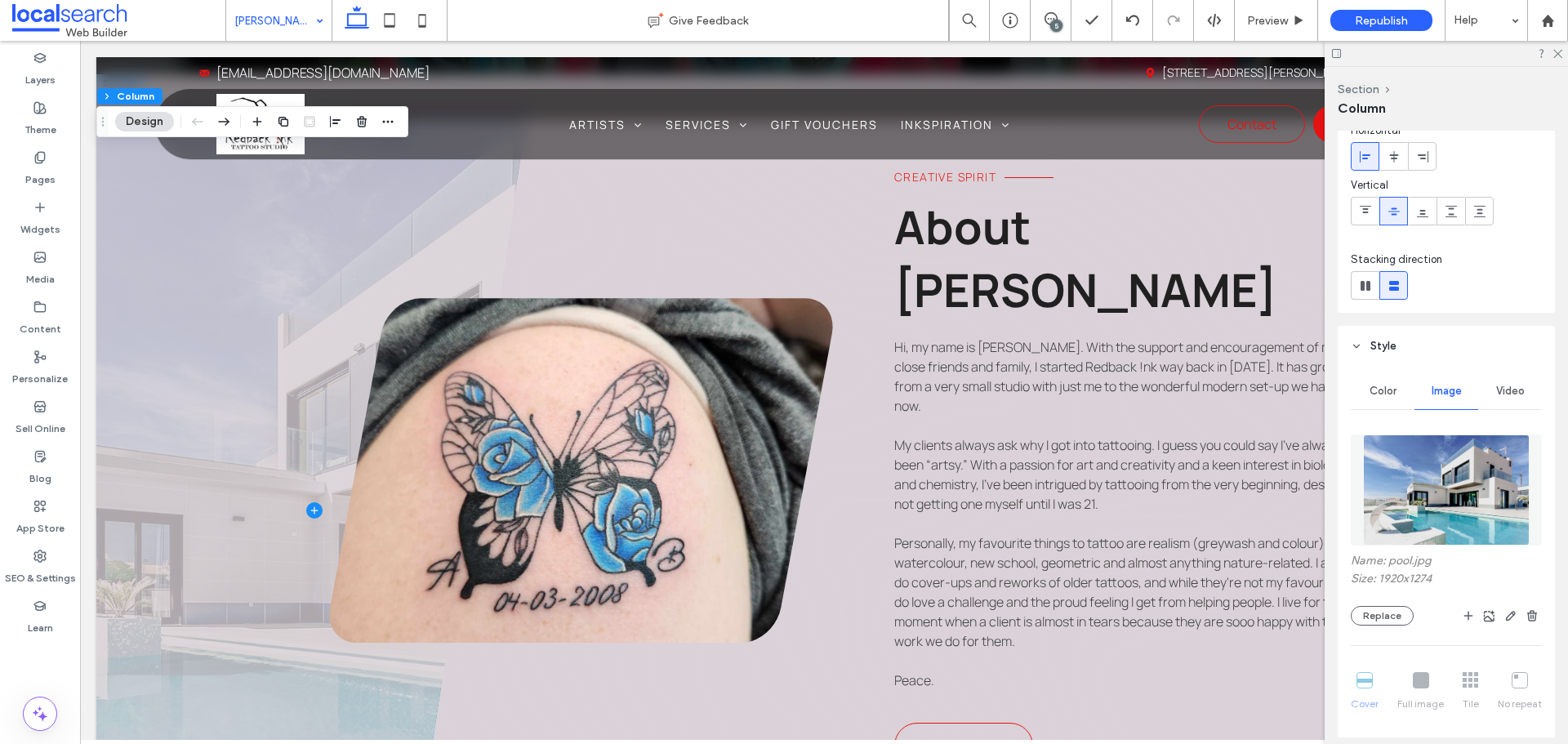
scroll to position [163, 0]
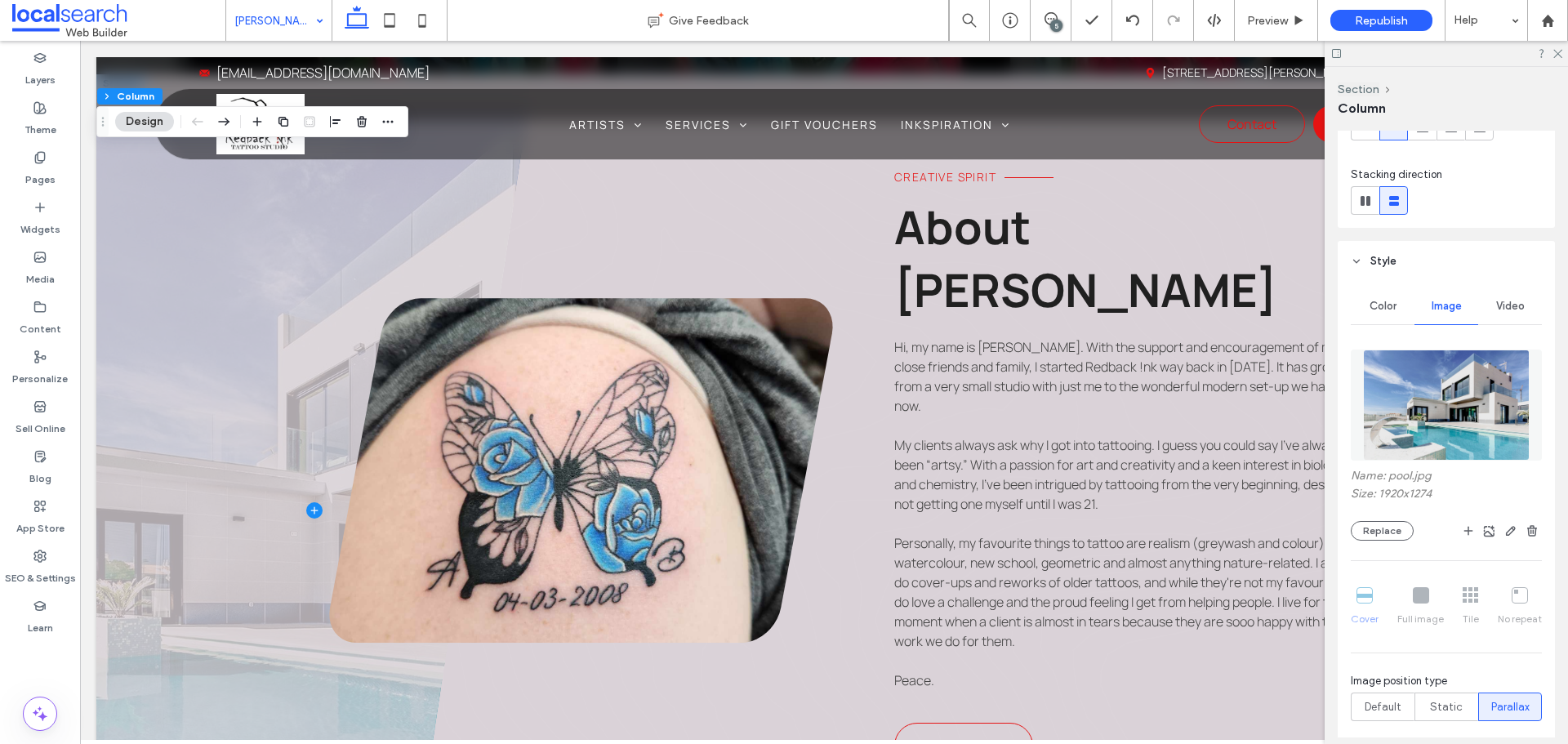
click at [1391, 518] on div "Name: pool.jpg Size: 1920x1274 Replace" at bounding box center [1446, 505] width 191 height 72
click at [1392, 526] on button "Replace" at bounding box center [1382, 530] width 63 height 20
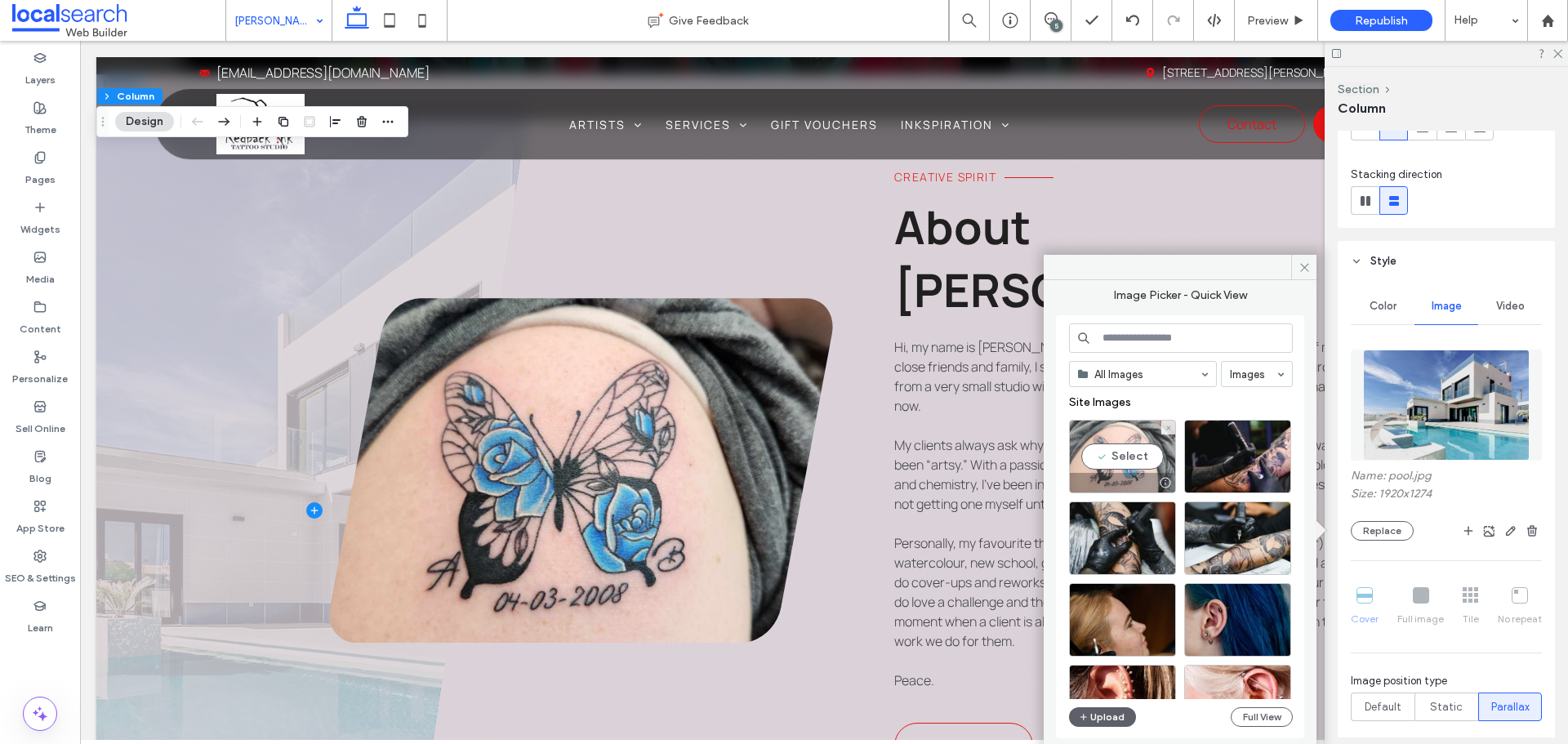
click at [1132, 457] on div "Select" at bounding box center [1122, 457] width 107 height 74
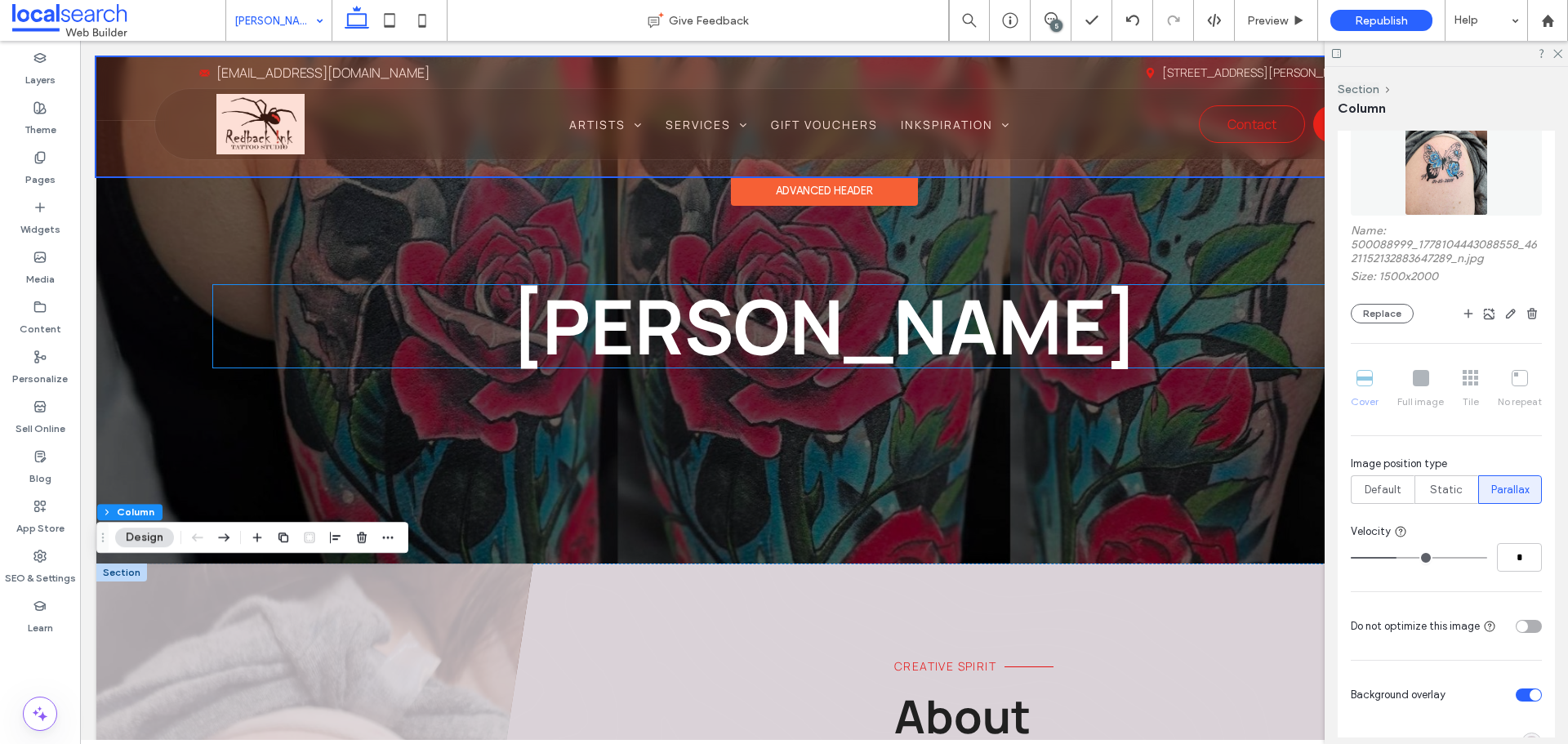
scroll to position [0, 0]
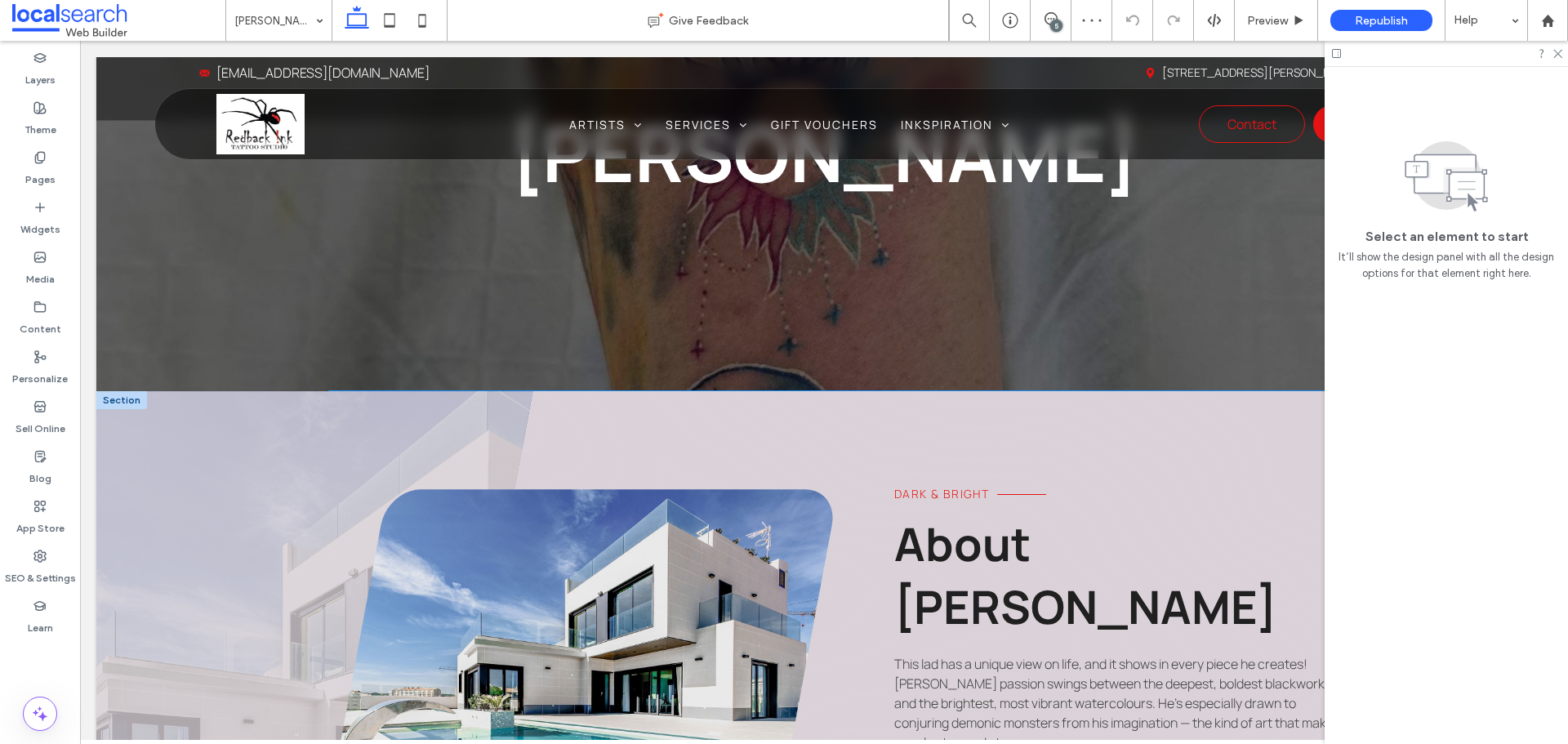
scroll to position [409, 0]
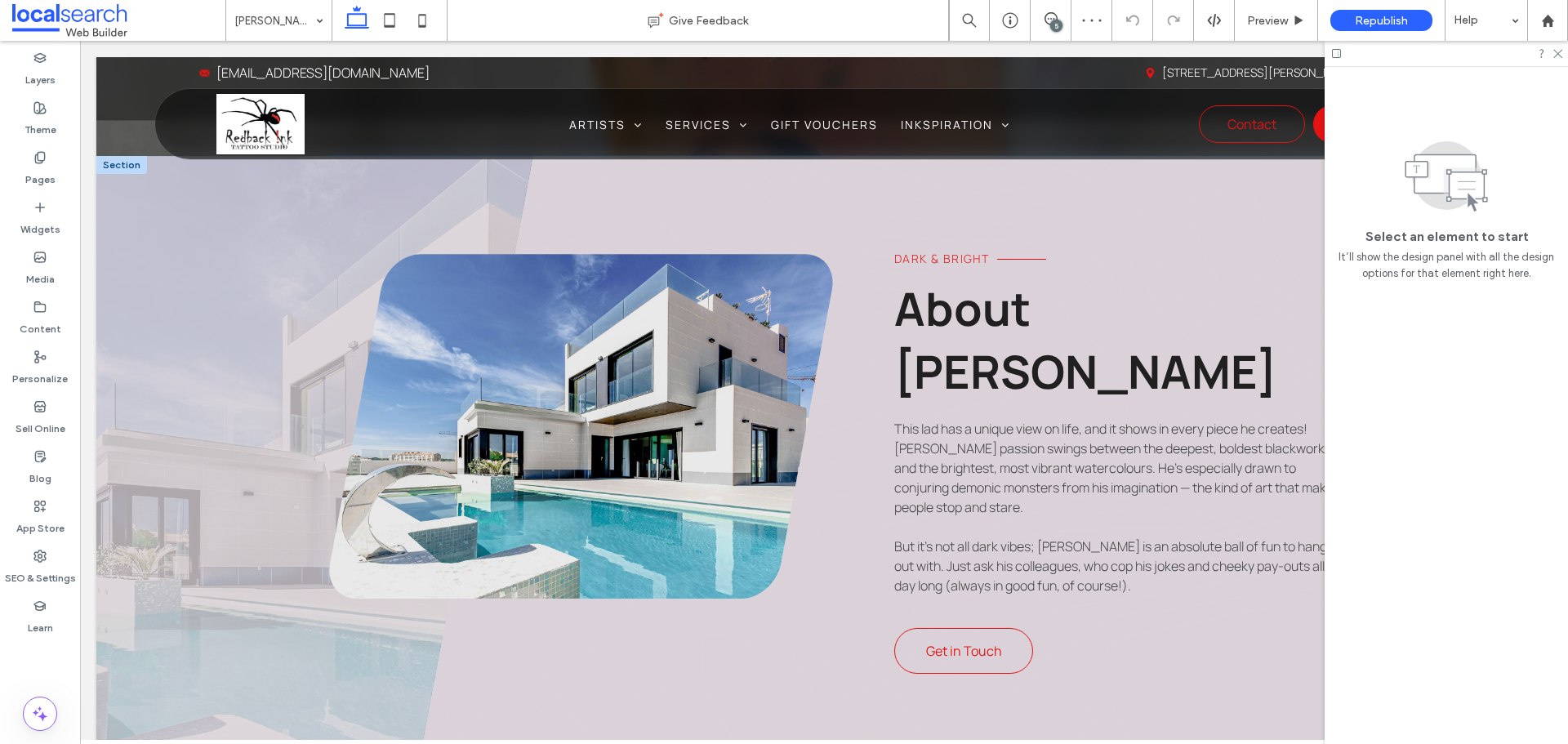
click at [459, 412] on link at bounding box center [581, 426] width 504 height 345
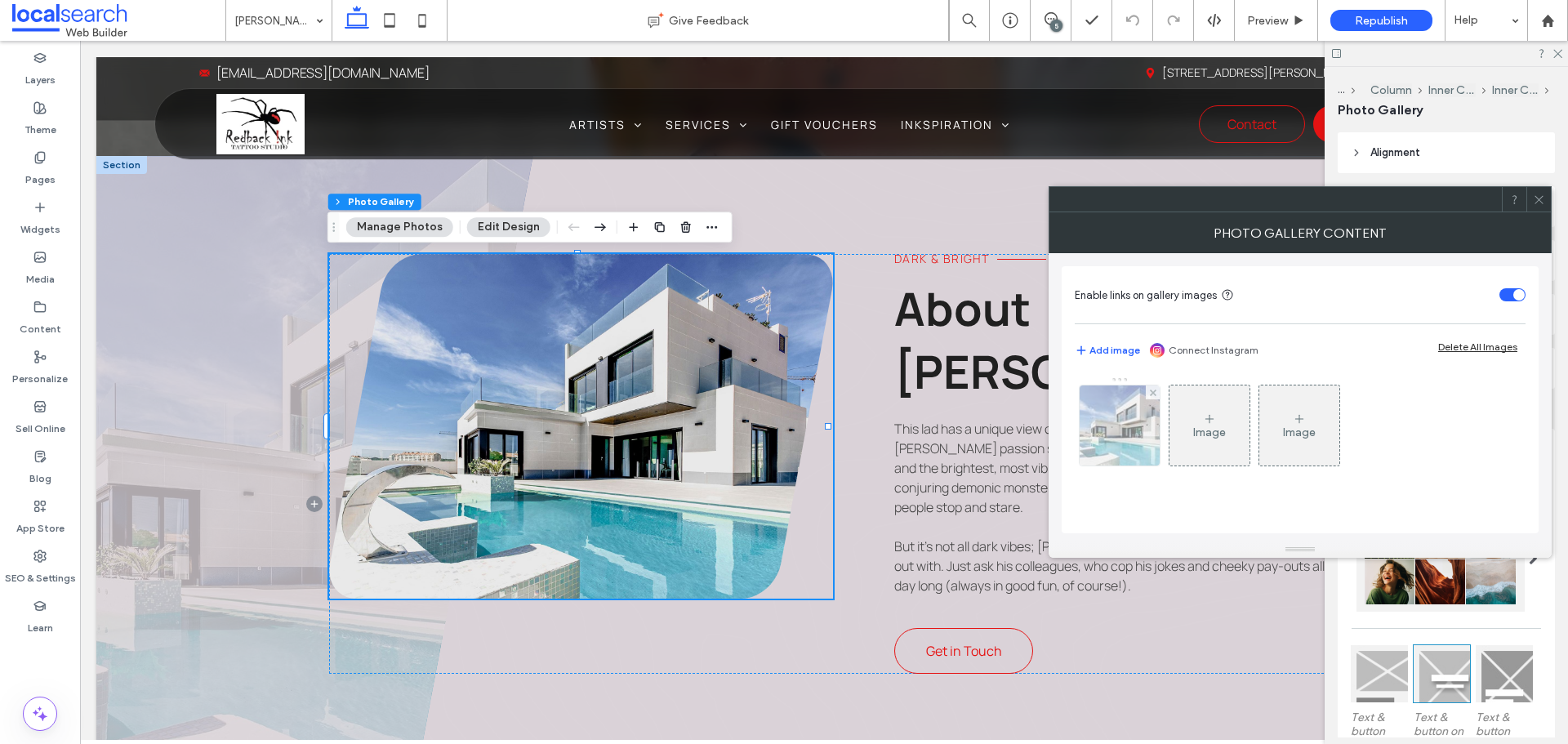
click at [1123, 434] on img at bounding box center [1119, 426] width 121 height 80
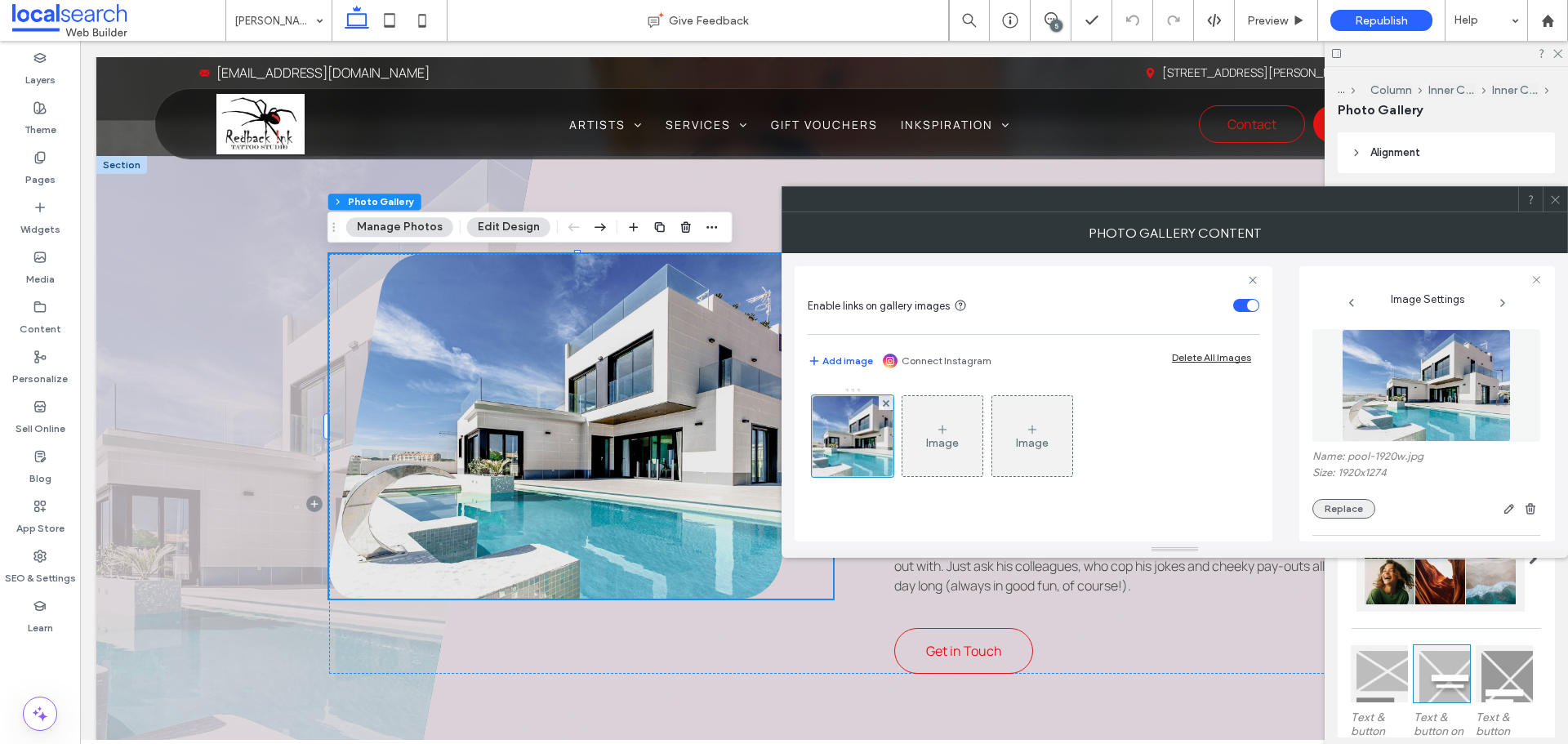
click at [1365, 517] on button "Replace" at bounding box center [1344, 509] width 63 height 20
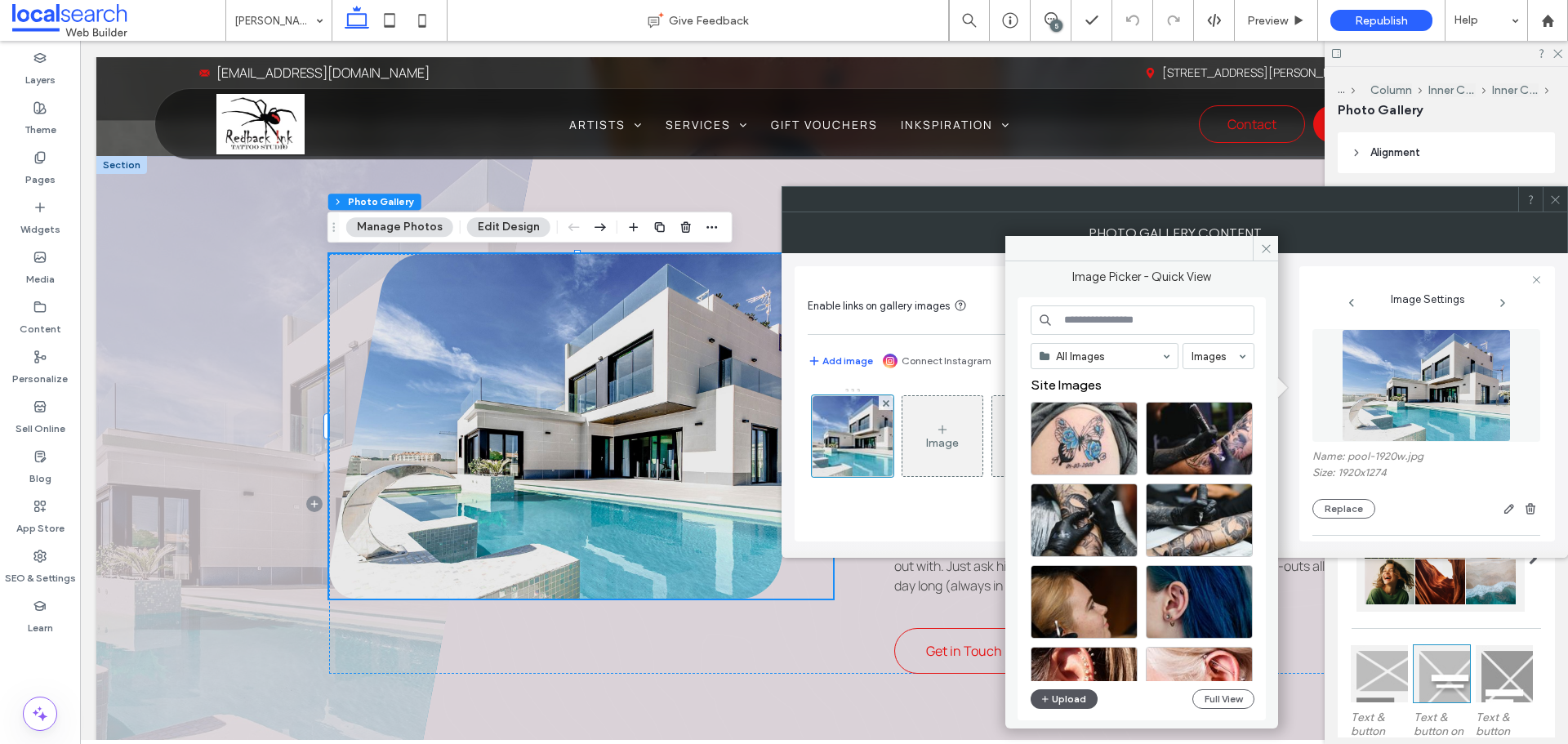
click at [1085, 695] on button "Upload" at bounding box center [1064, 699] width 67 height 20
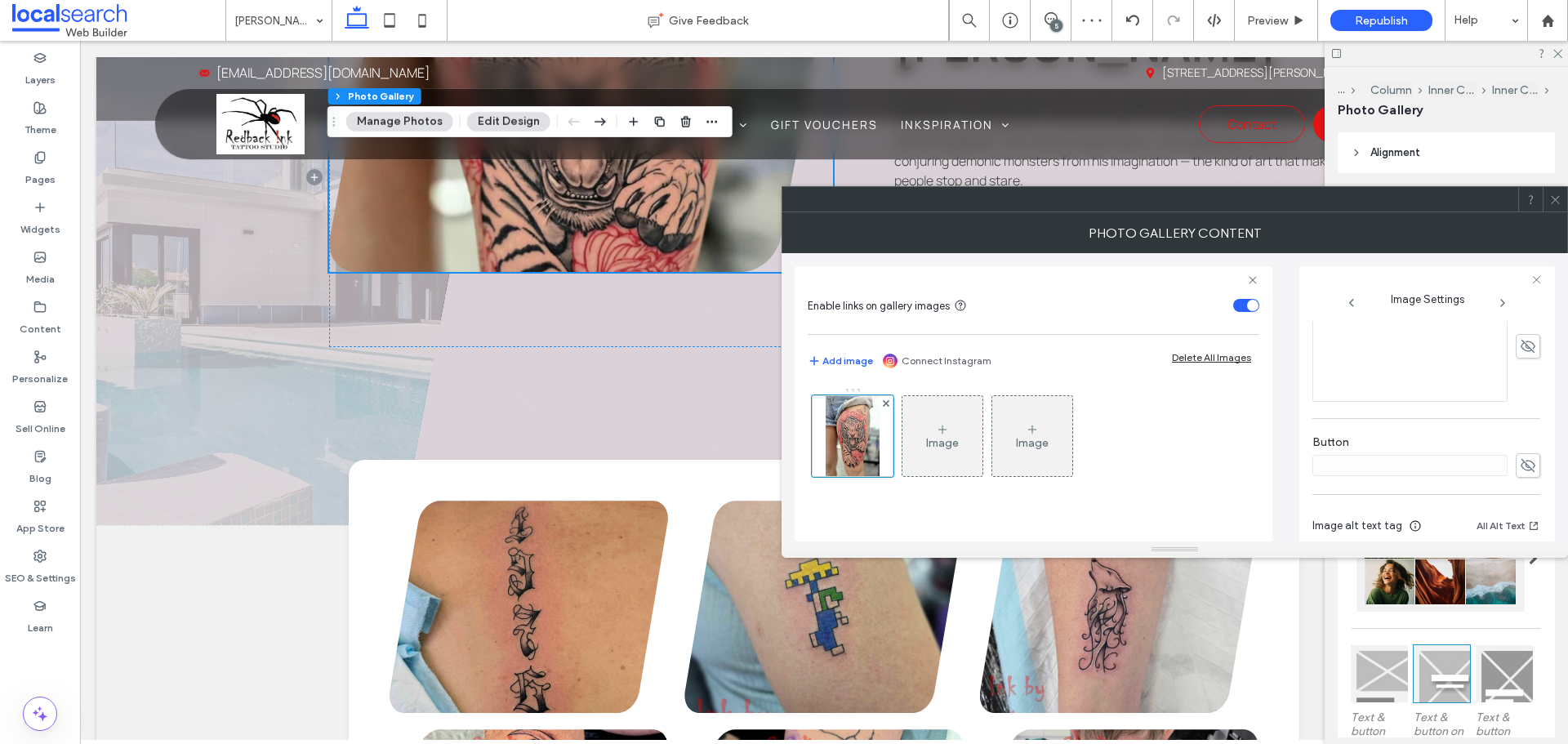
scroll to position [559, 0]
click at [1481, 504] on textarea at bounding box center [1426, 497] width 227 height 45
click at [1520, 481] on span "button" at bounding box center [1526, 486] width 13 height 13
click at [1481, 499] on textarea "**********" at bounding box center [1422, 497] width 219 height 45
drag, startPoint x: 1424, startPoint y: 510, endPoint x: 1323, endPoint y: 471, distance: 108.3
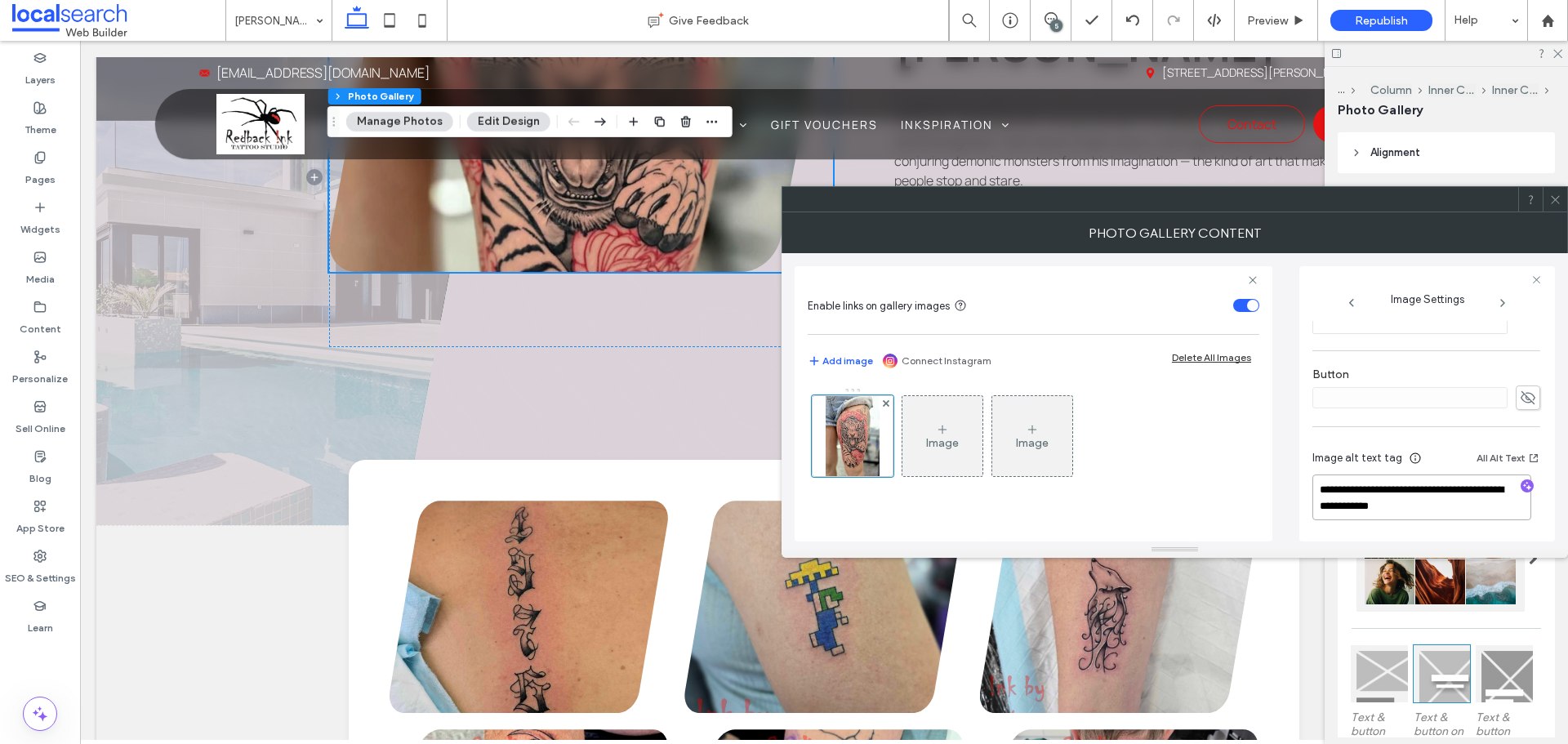
click at [1323, 471] on div "**********" at bounding box center [1426, 487] width 227 height 104
click at [1349, 487] on textarea "**********" at bounding box center [1422, 497] width 219 height 45
drag, startPoint x: 1425, startPoint y: 508, endPoint x: 1300, endPoint y: 476, distance: 129.0
click at [1300, 476] on div "**********" at bounding box center [1426, 404] width 256 height 275
click at [1448, 508] on textarea "**********" at bounding box center [1422, 497] width 219 height 45
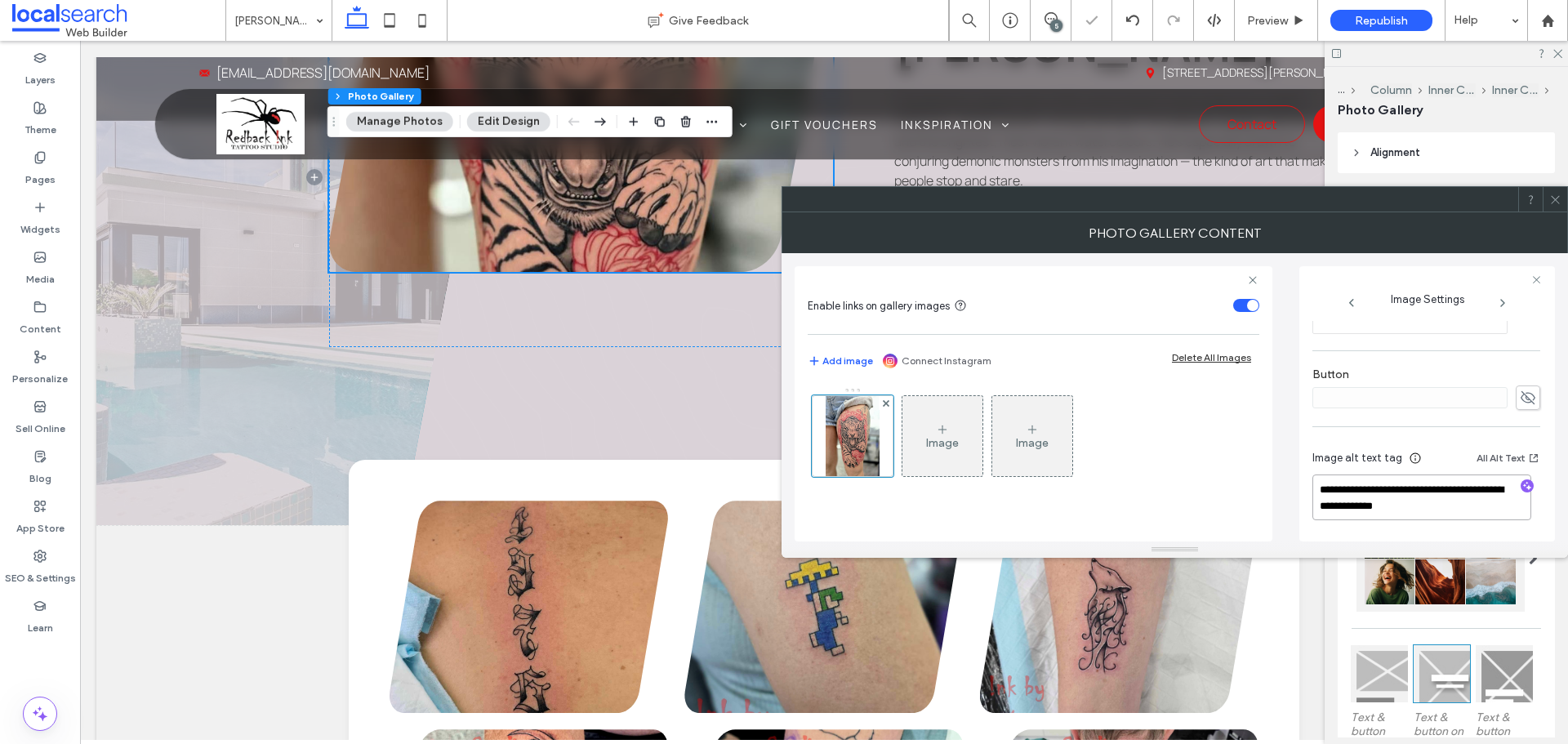
paste textarea "**********"
type textarea "**********"
click at [1559, 194] on icon at bounding box center [1555, 199] width 12 height 12
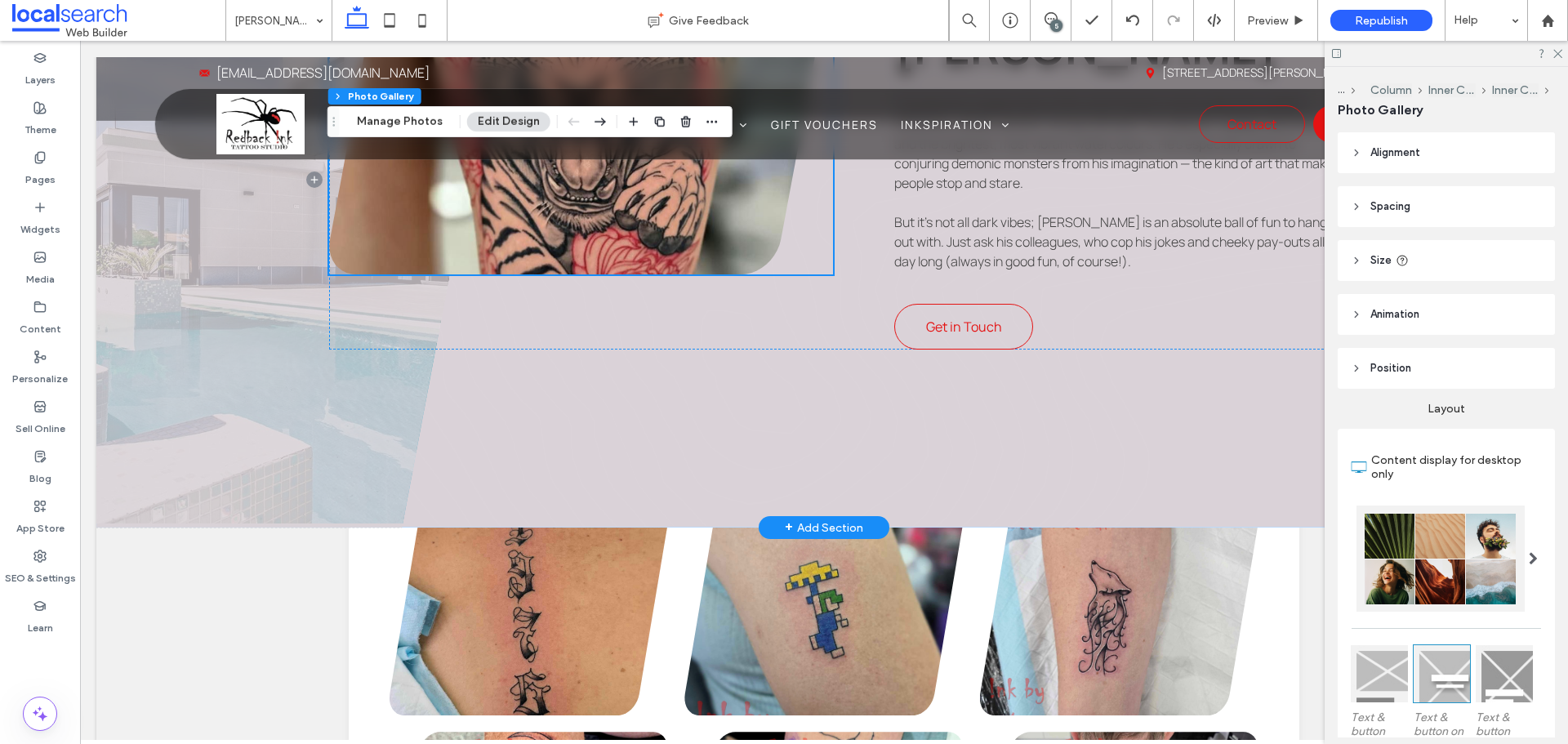
scroll to position [735, 0]
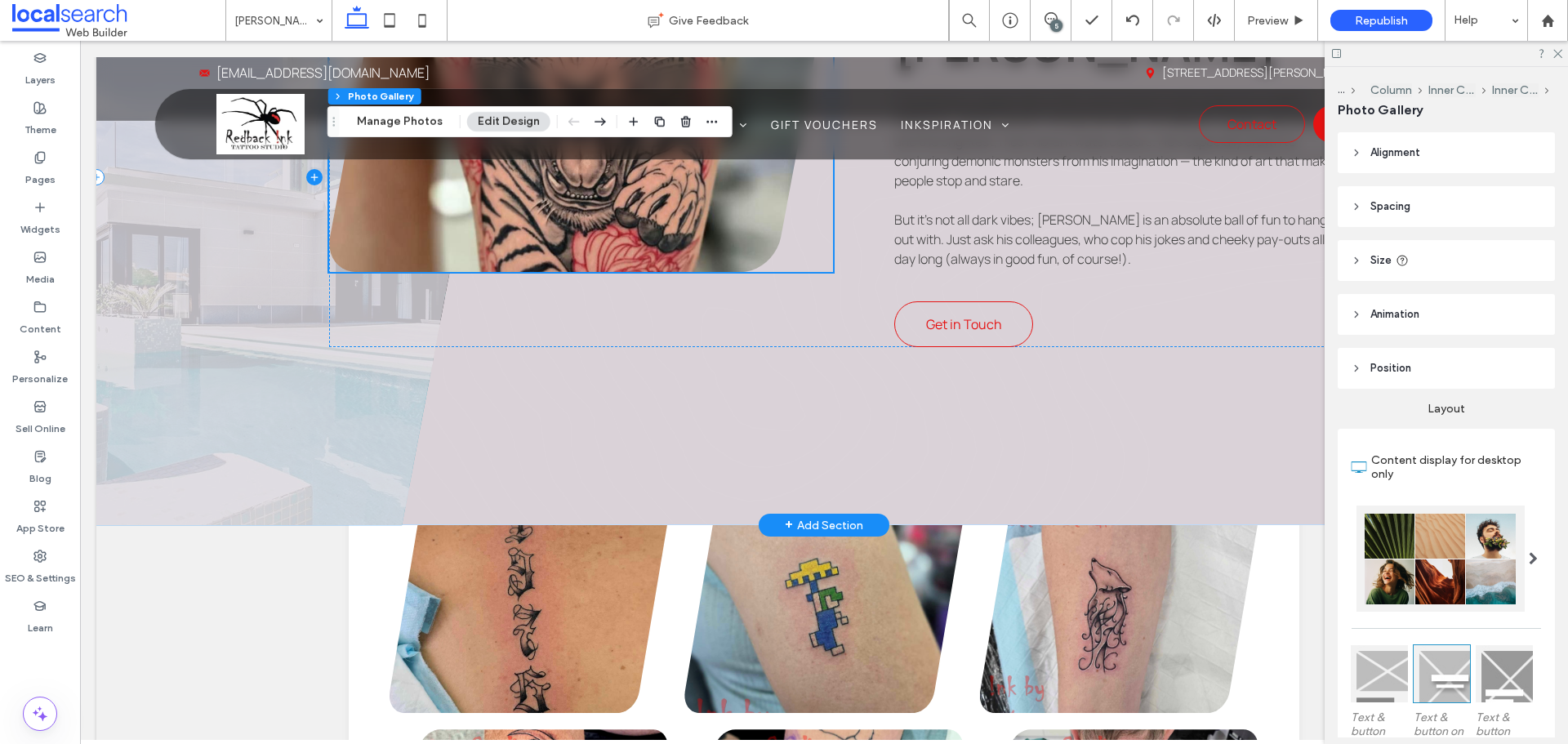
click at [267, 428] on span at bounding box center [315, 177] width 437 height 696
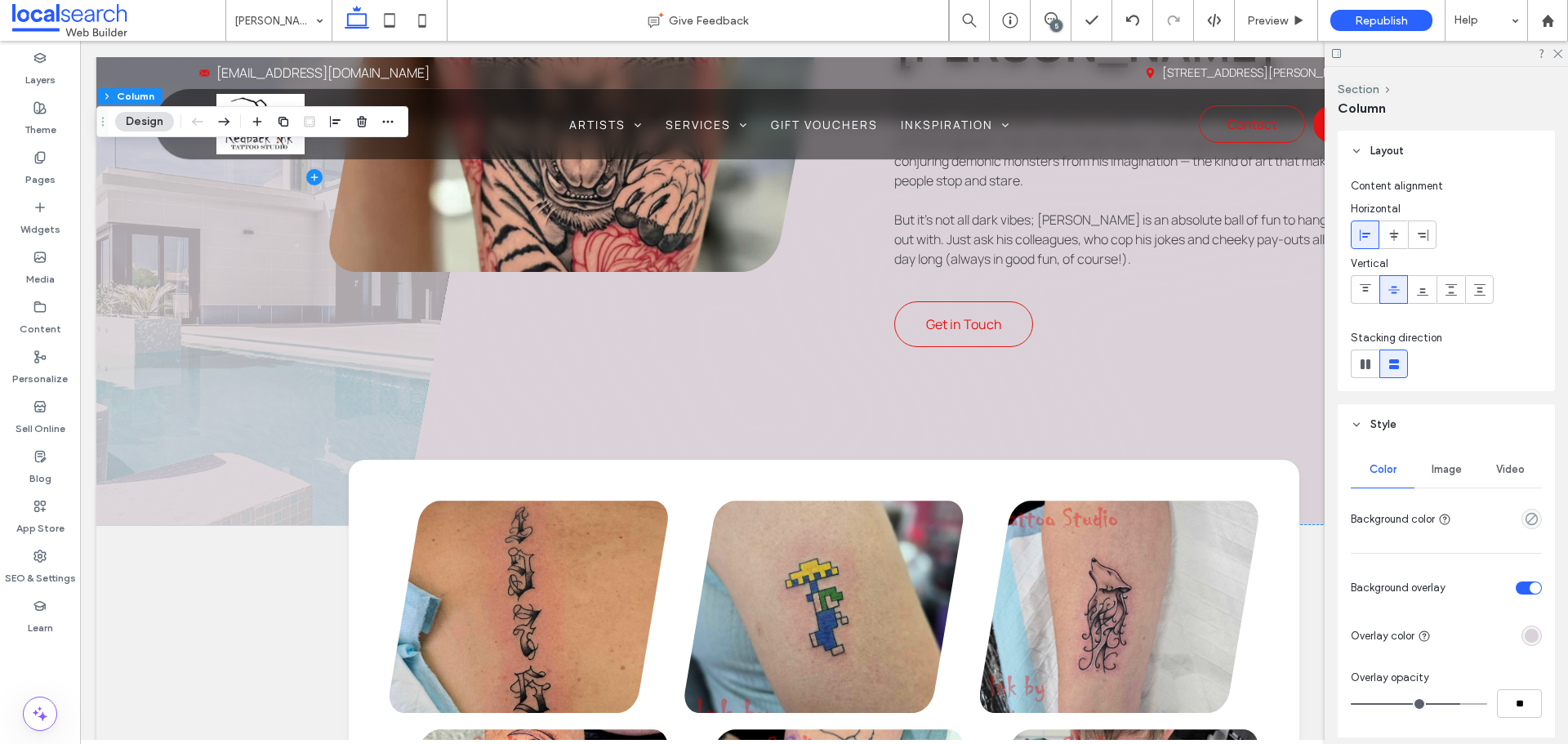
click at [1434, 475] on span "Image" at bounding box center [1446, 469] width 30 height 13
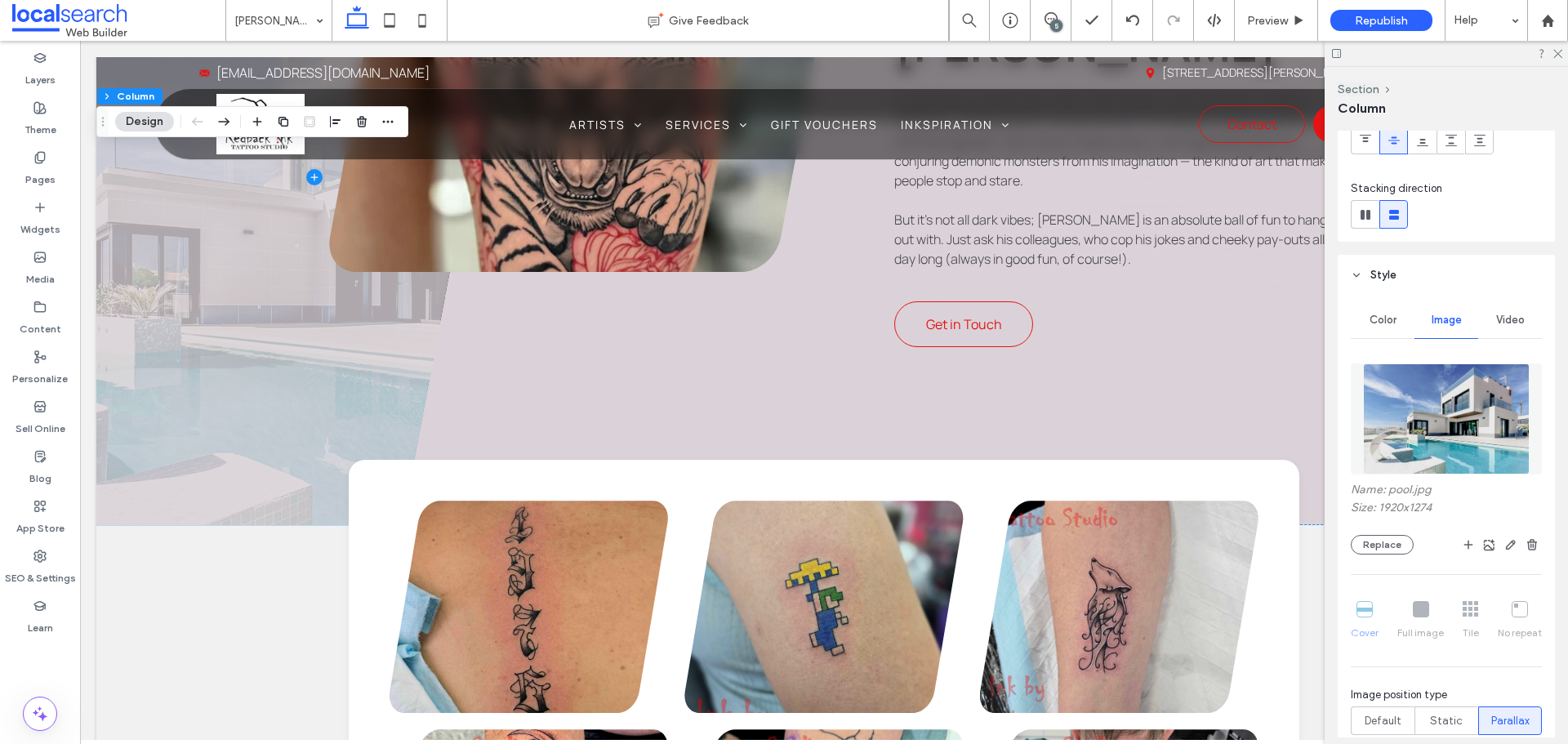
scroll to position [163, 0]
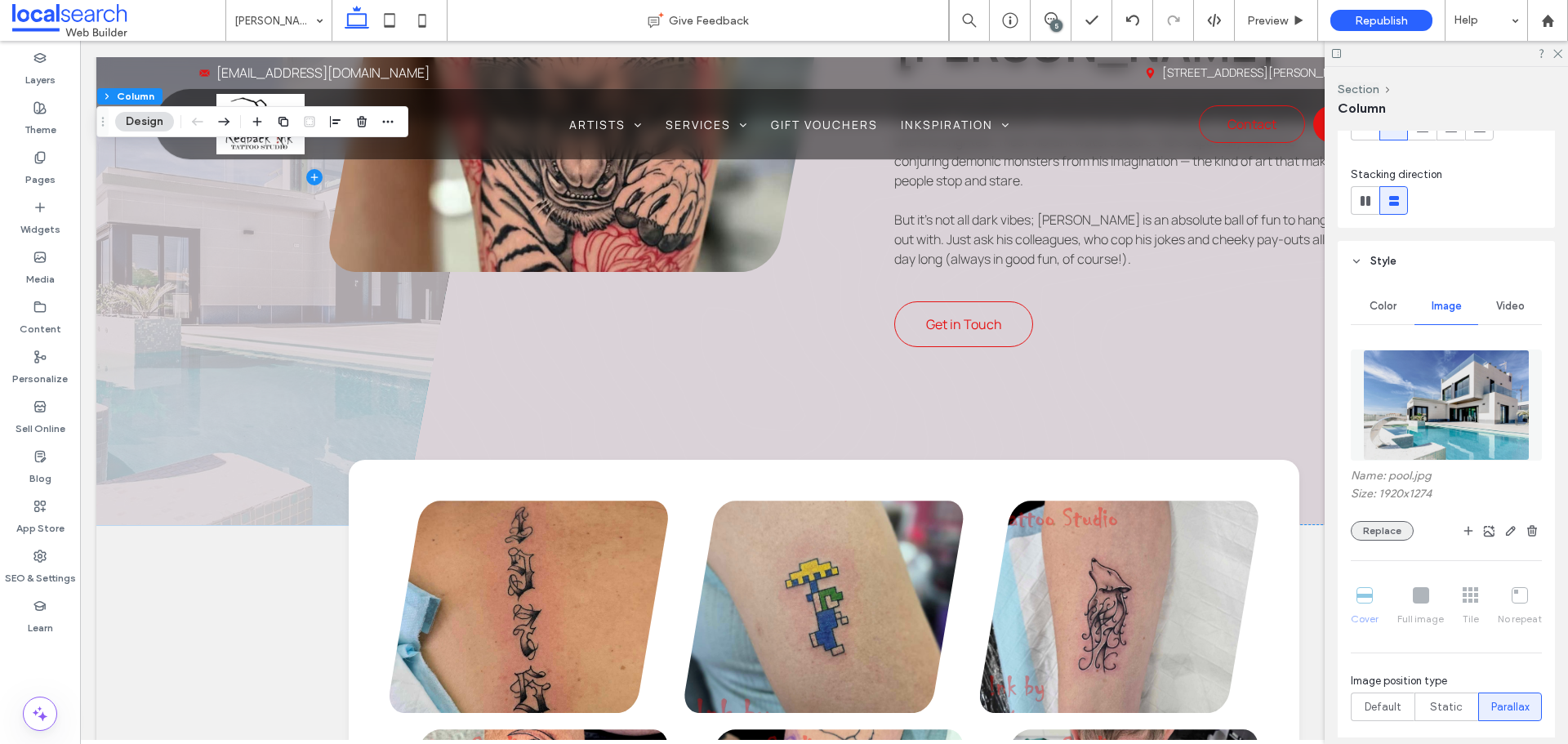
click at [1391, 534] on button "Replace" at bounding box center [1382, 530] width 63 height 20
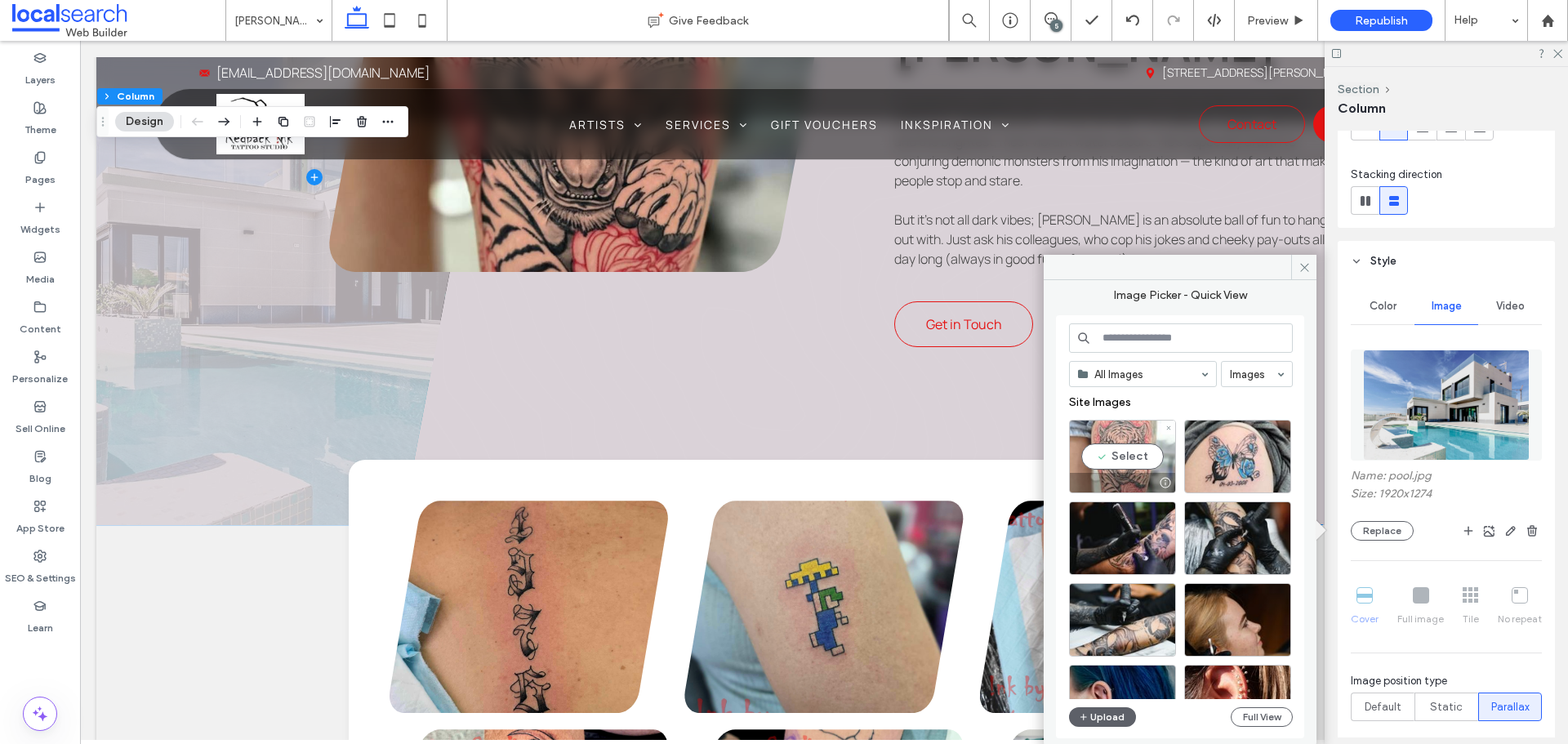
click at [1136, 467] on div "Select" at bounding box center [1122, 457] width 107 height 74
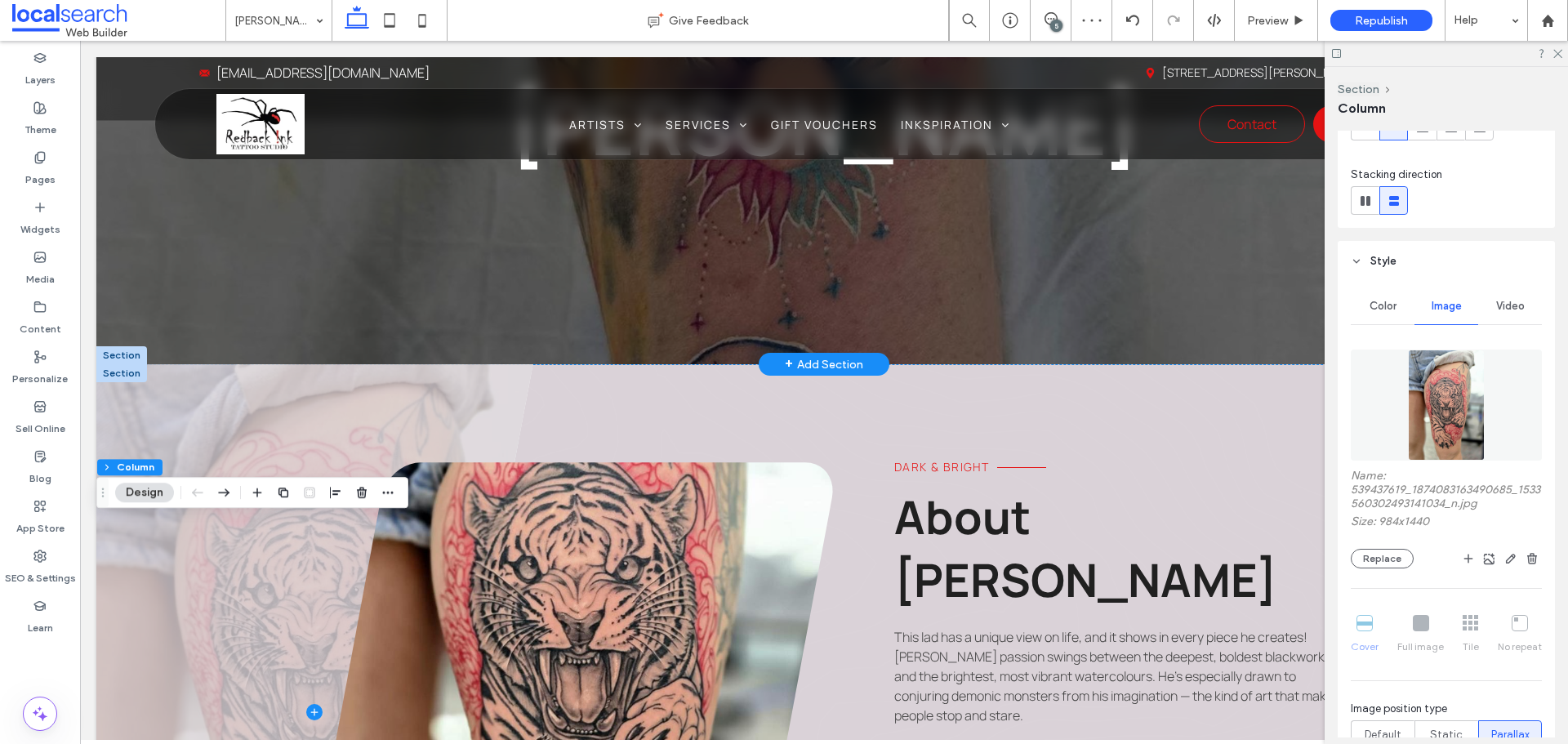
scroll to position [0, 0]
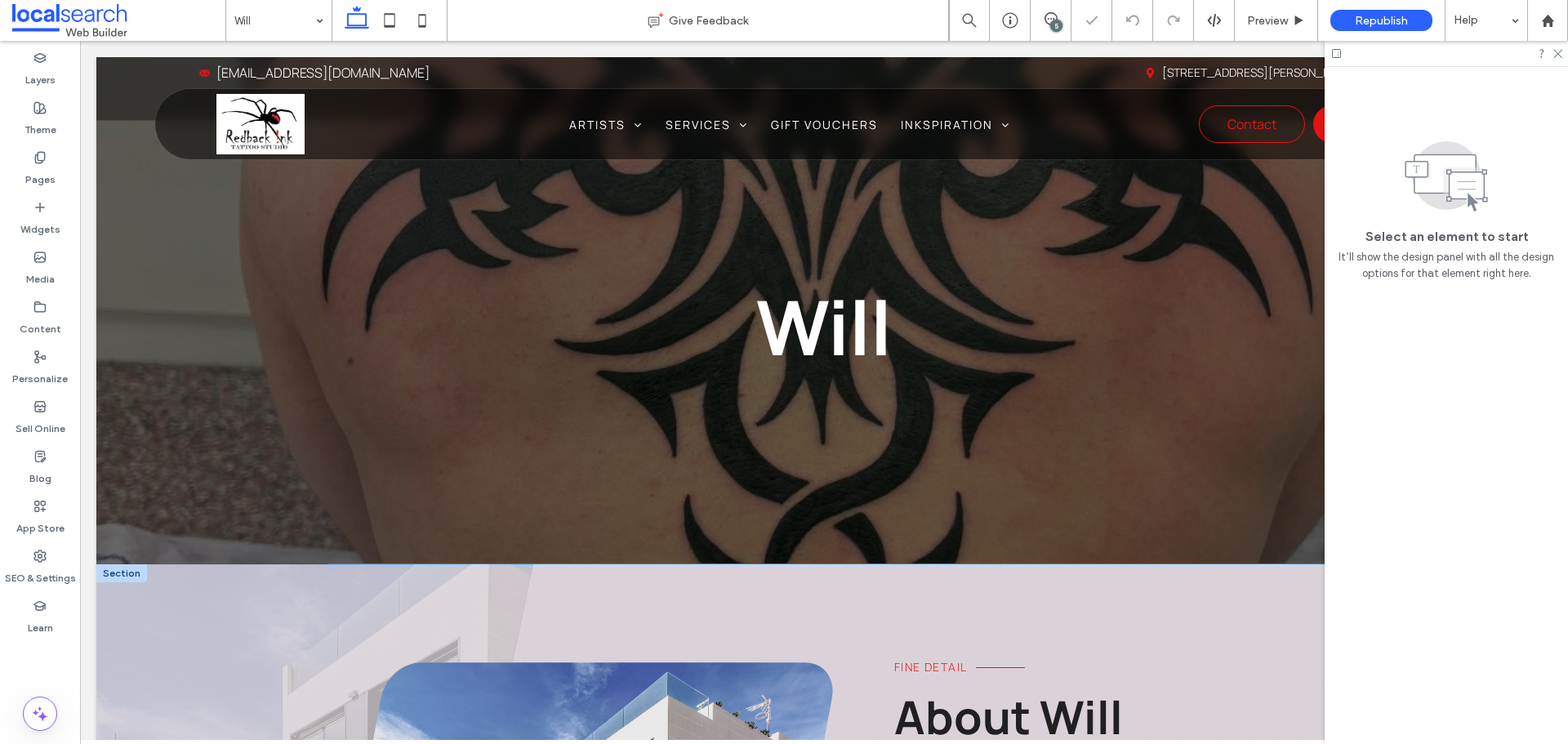
scroll to position [409, 0]
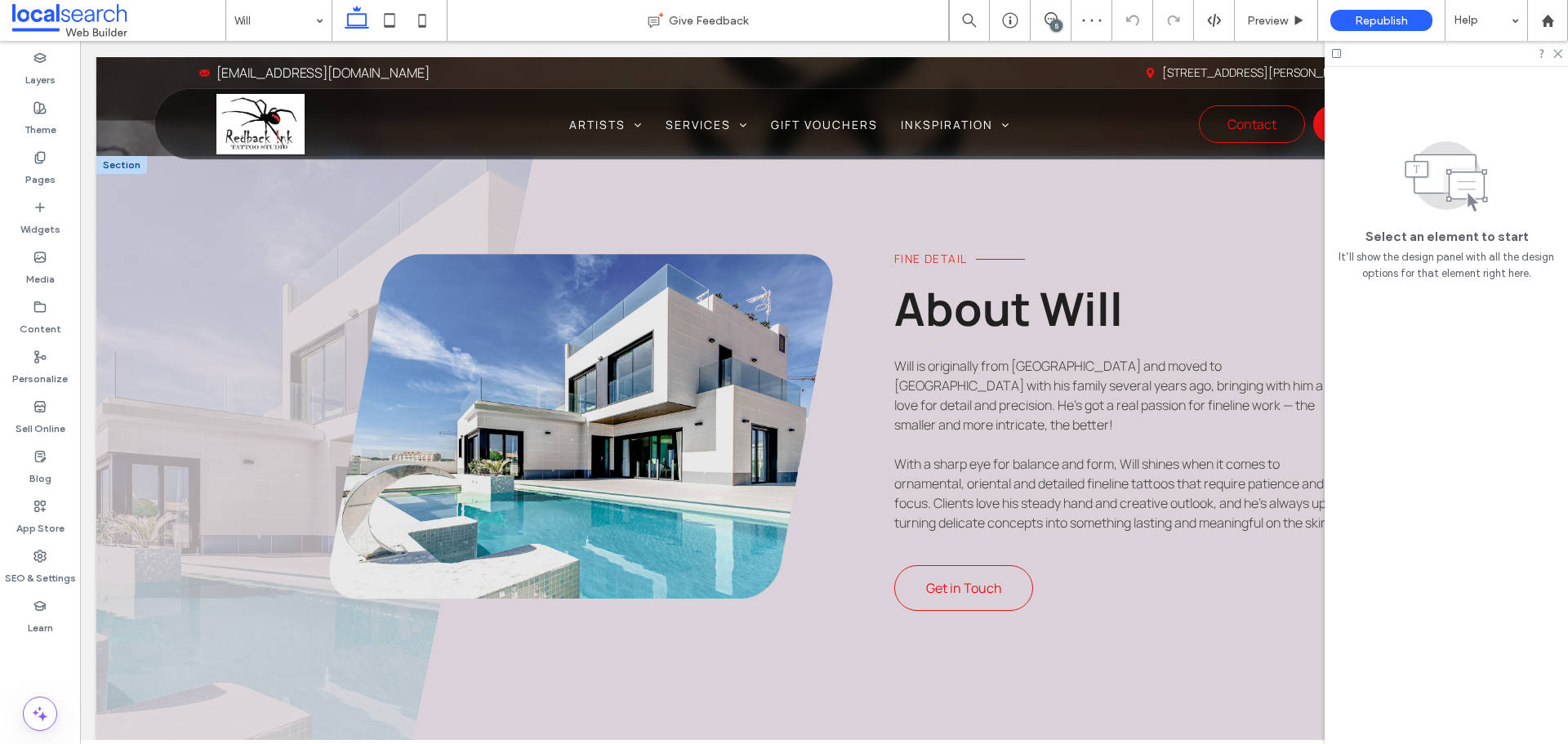
click at [534, 492] on link at bounding box center [581, 426] width 504 height 345
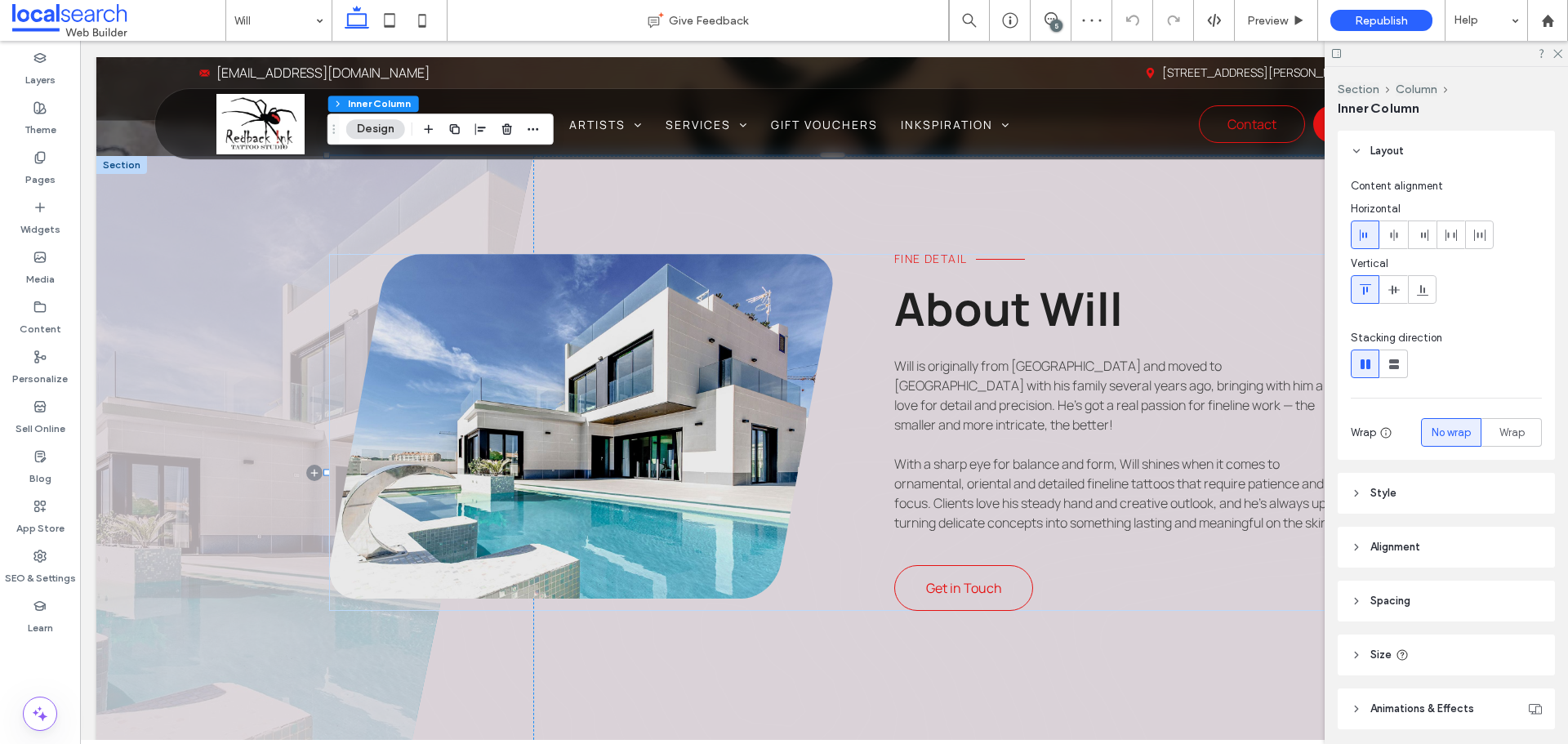
click at [531, 492] on link at bounding box center [581, 426] width 504 height 345
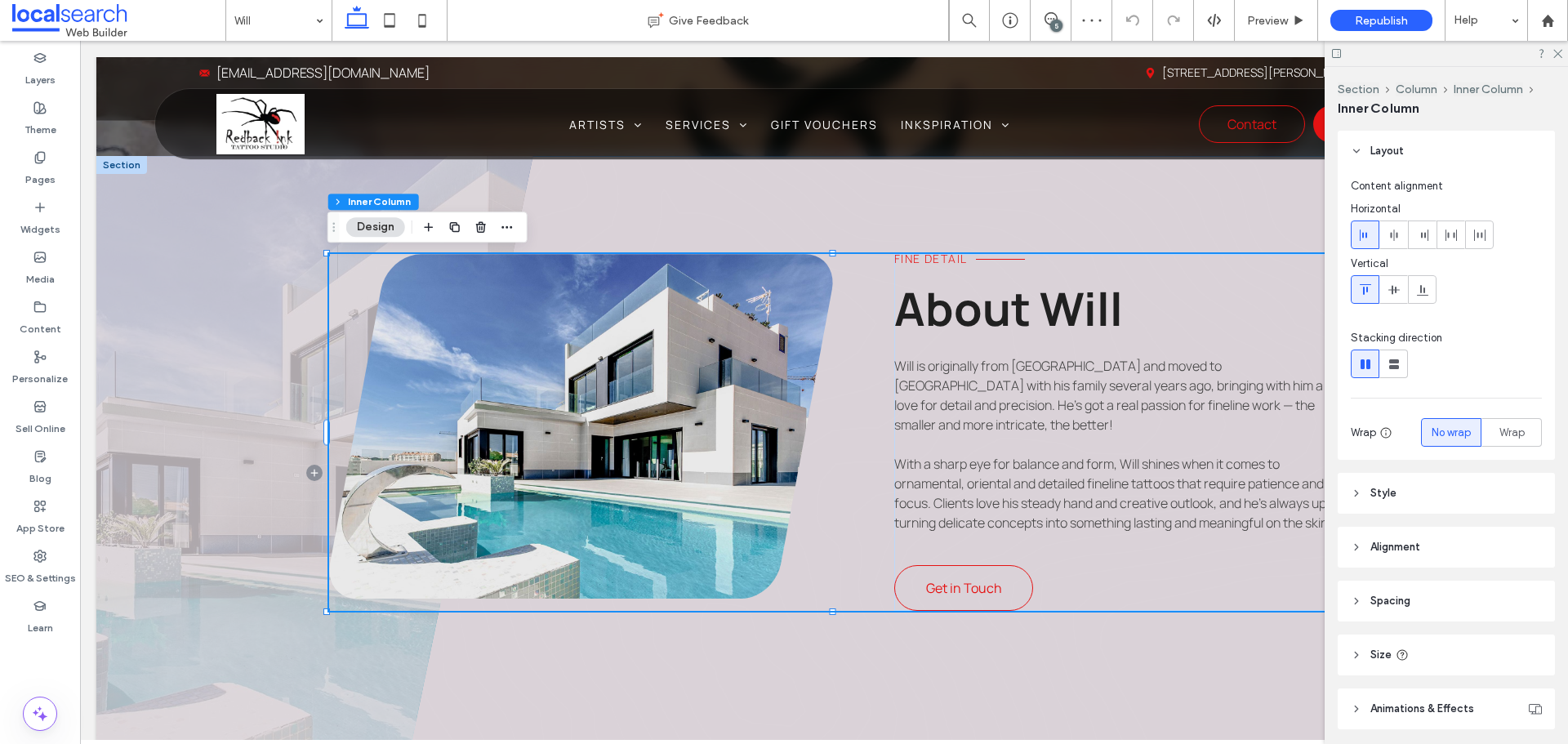
click at [534, 492] on link at bounding box center [581, 426] width 504 height 345
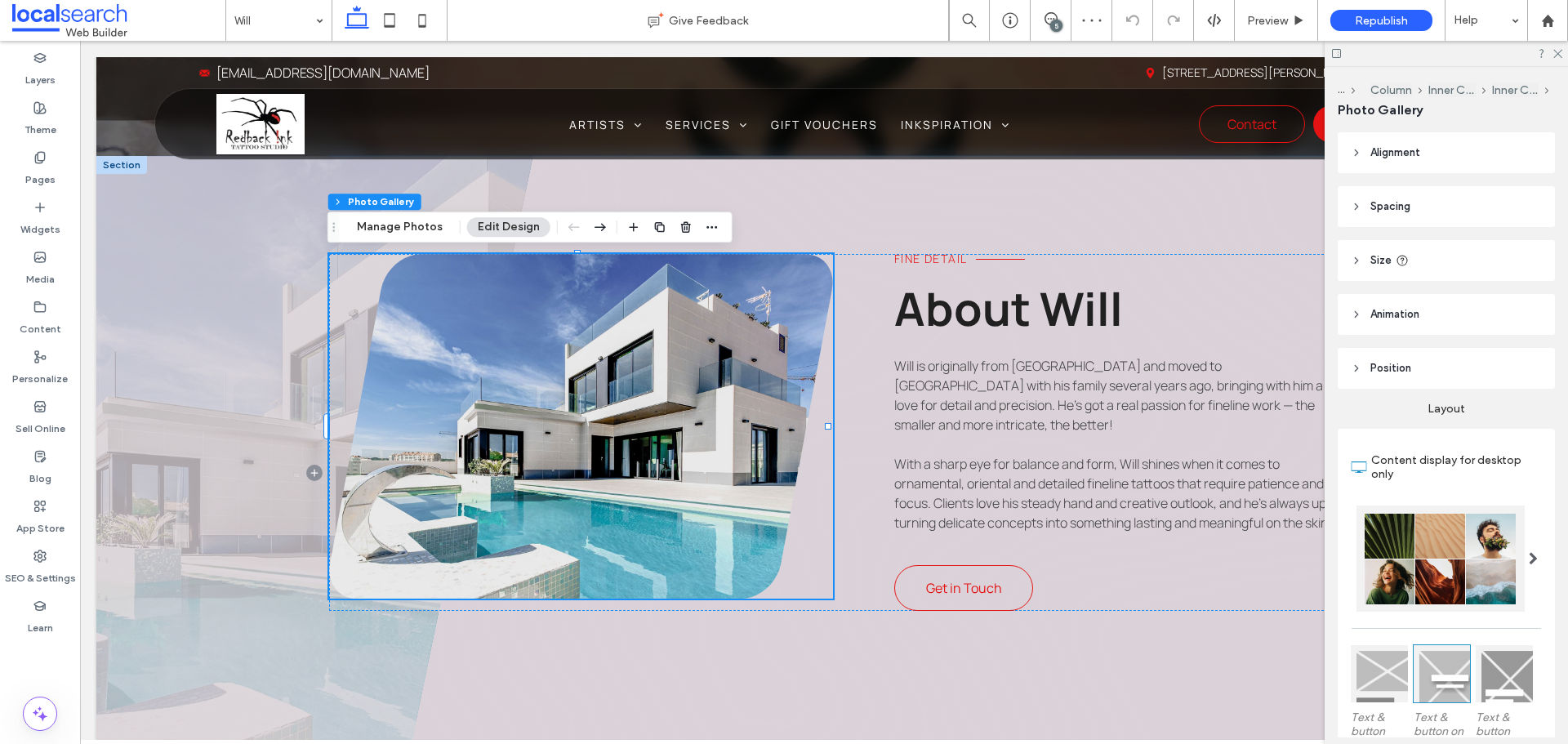
click at [534, 492] on link at bounding box center [581, 426] width 504 height 345
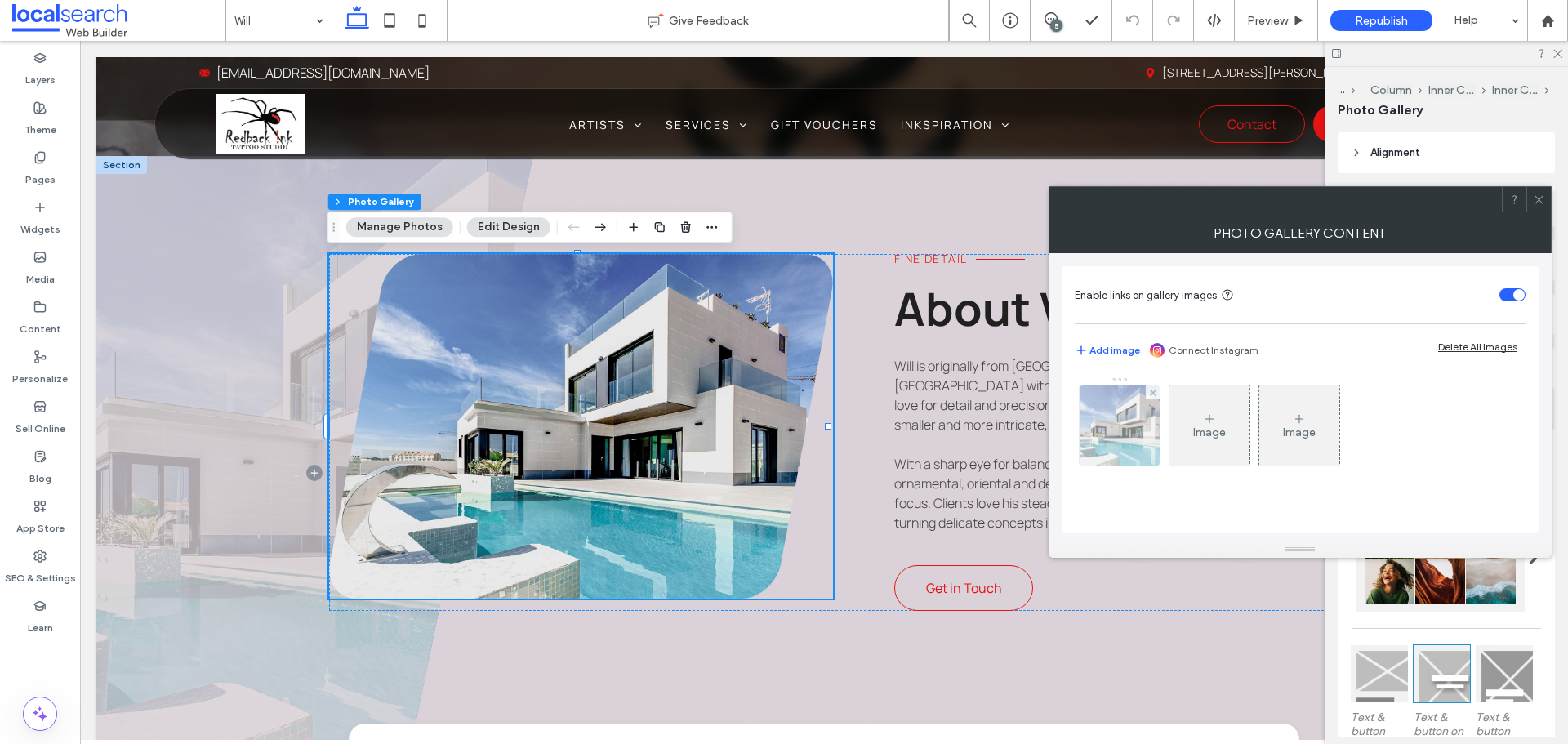
click at [1123, 436] on img at bounding box center [1119, 426] width 121 height 80
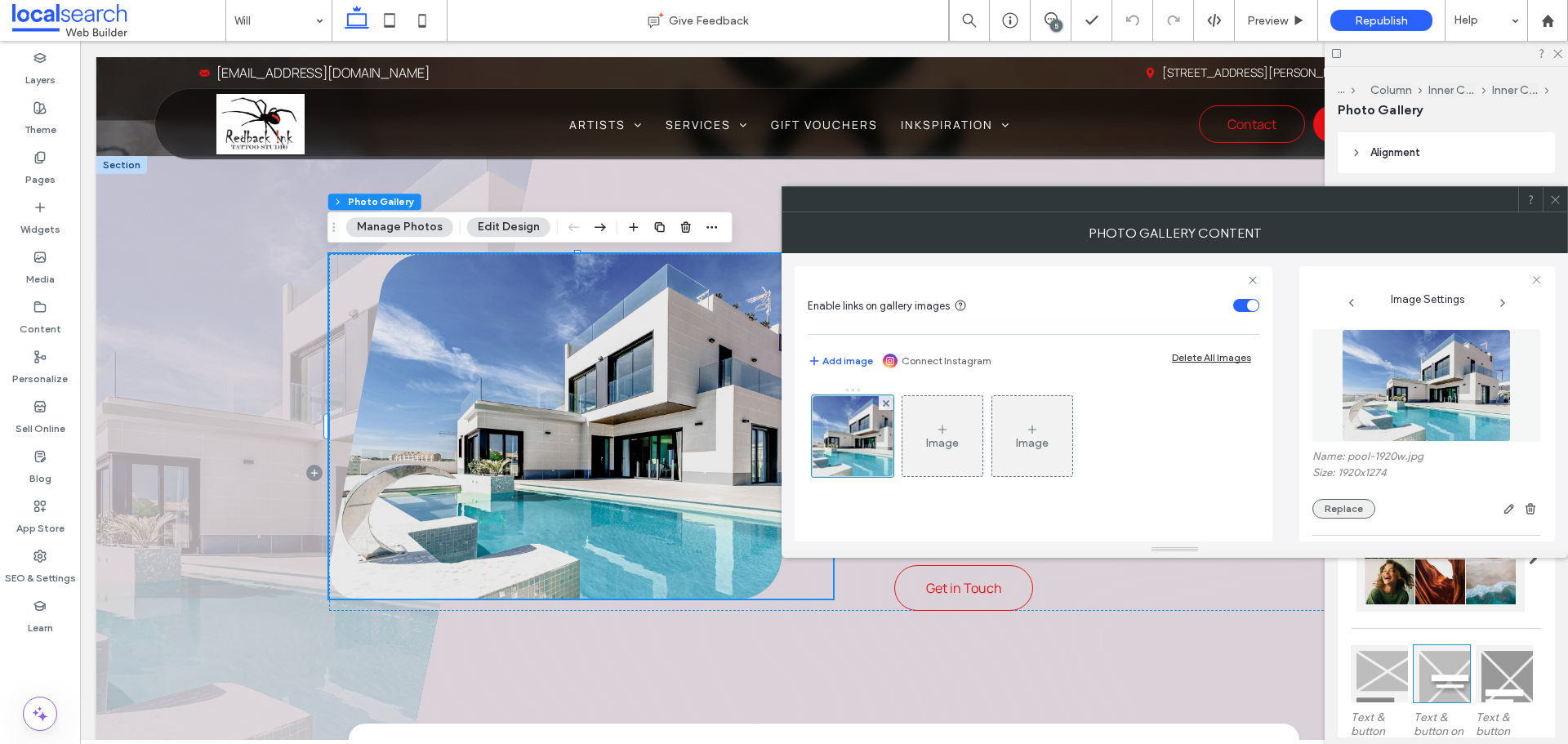
click at [1353, 507] on button "Replace" at bounding box center [1344, 509] width 63 height 20
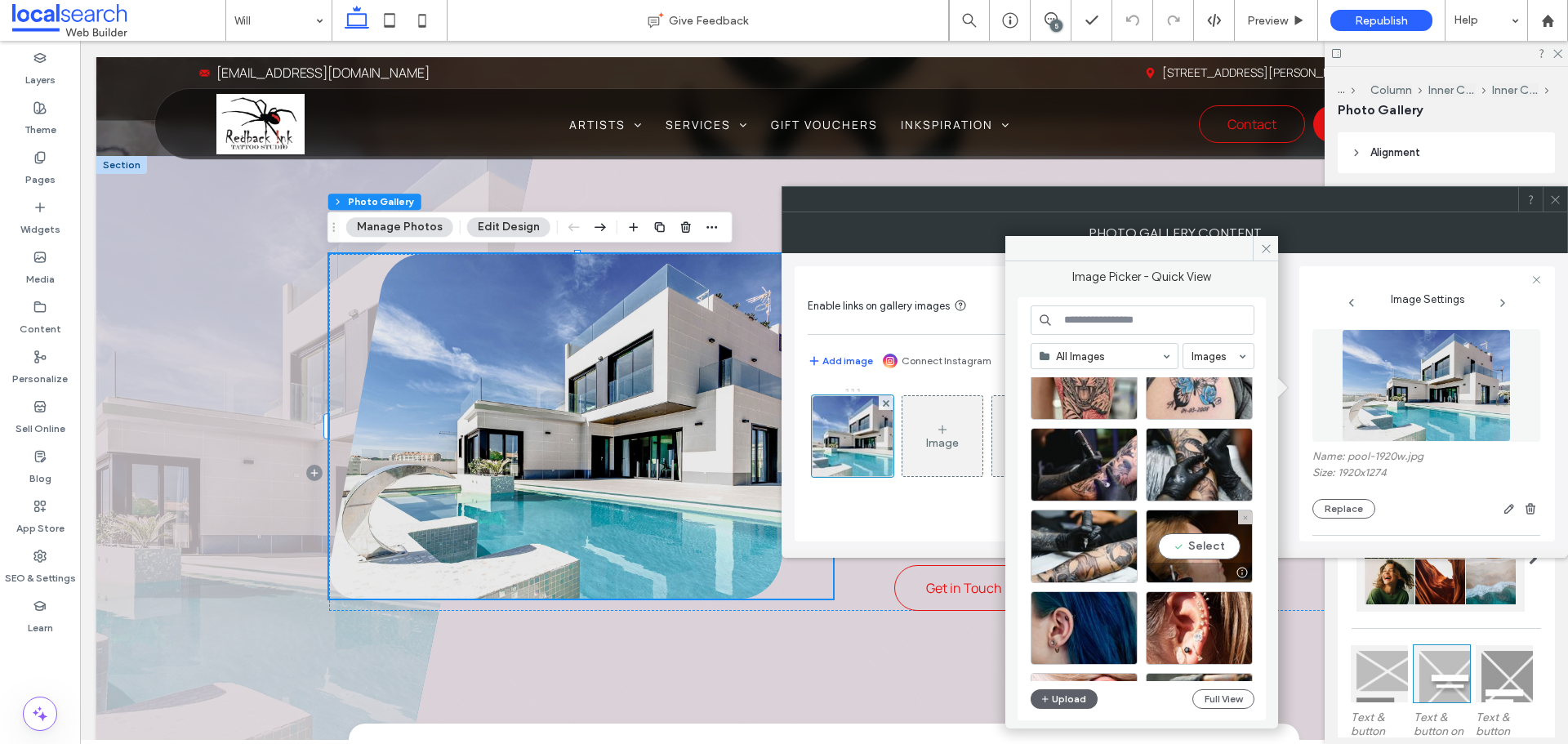
scroll to position [82, 0]
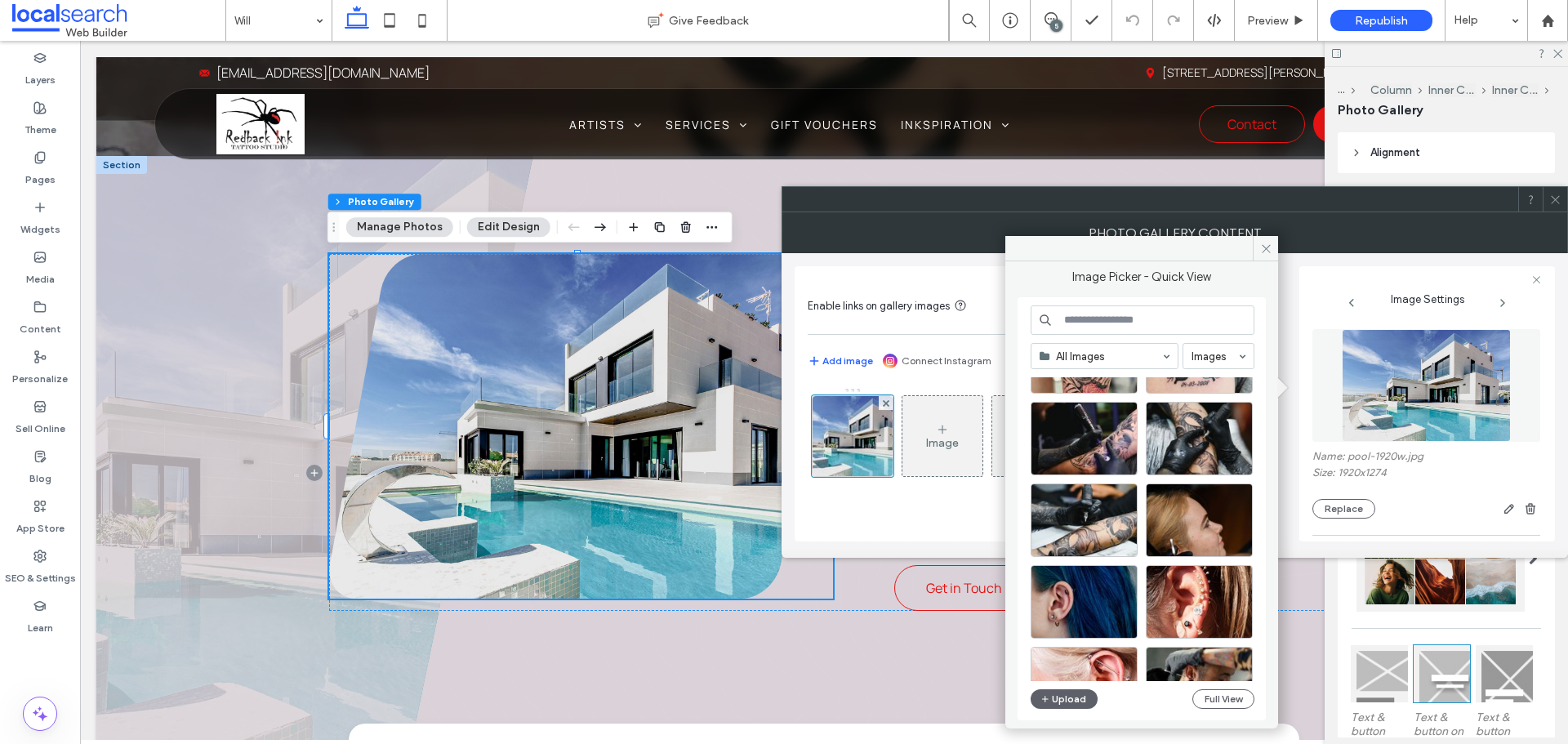
click at [1058, 688] on div "All Images Images Site Images Upload Full View" at bounding box center [1142, 509] width 224 height 408
click at [1061, 696] on button "Upload" at bounding box center [1064, 699] width 67 height 20
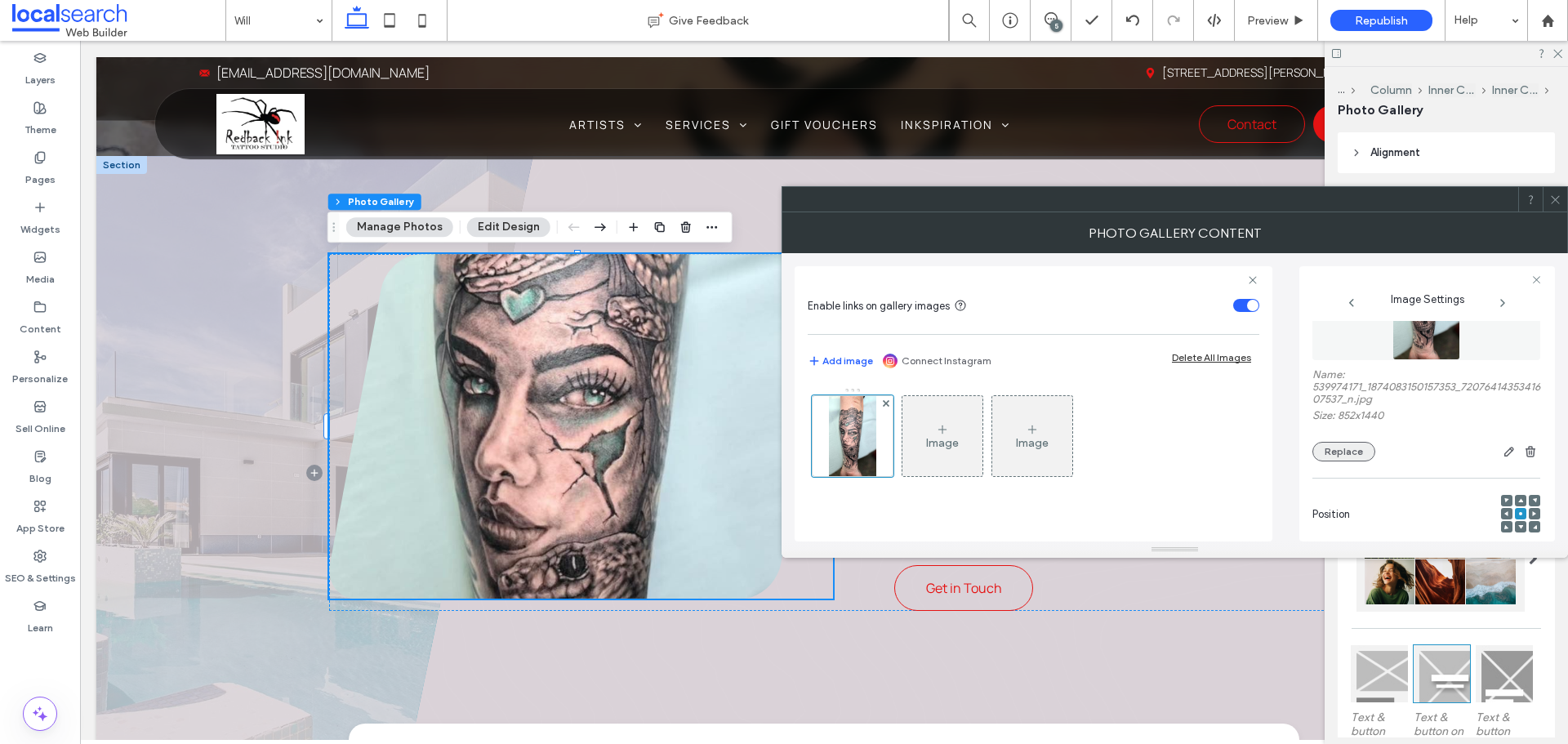
click at [1357, 458] on button "Replace" at bounding box center [1344, 452] width 63 height 20
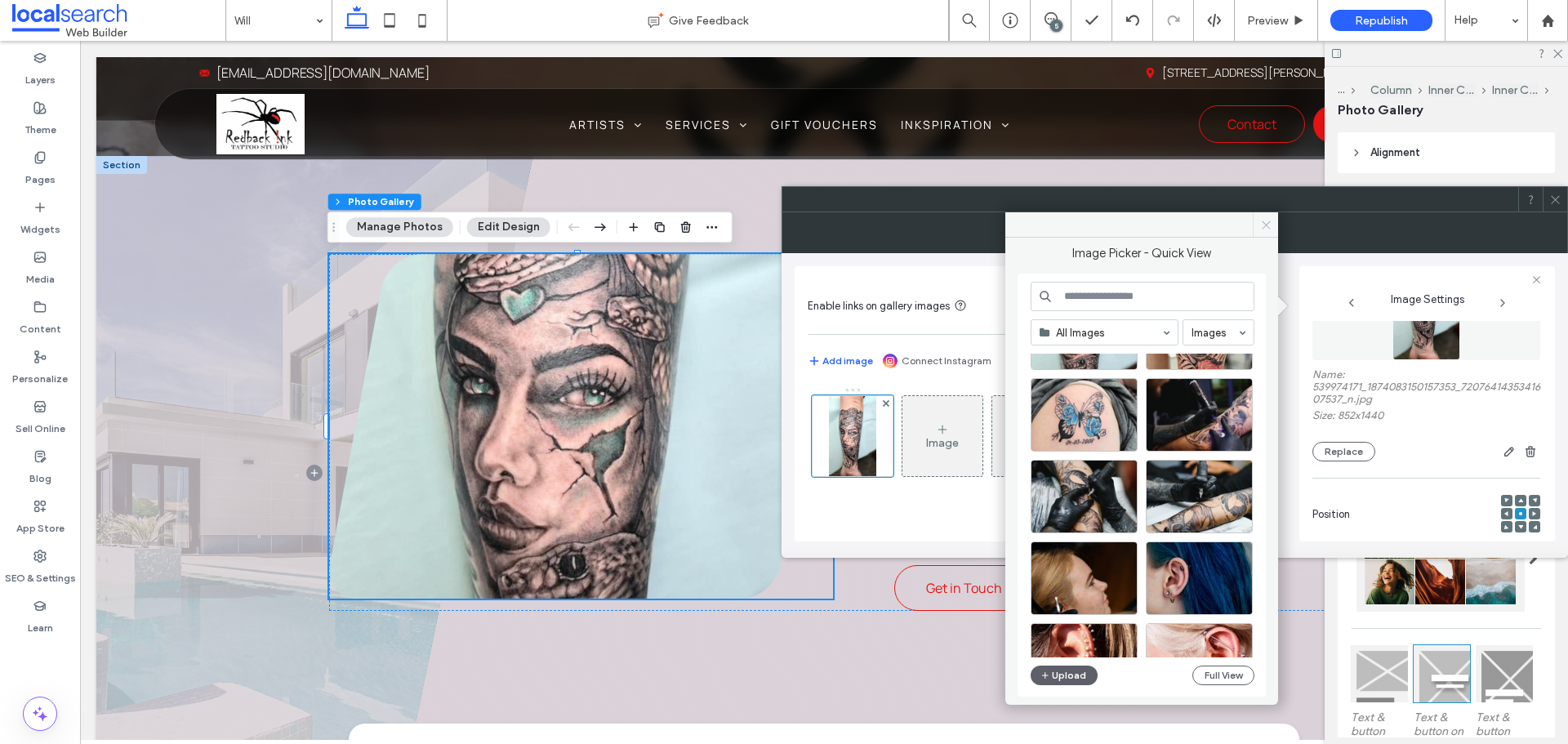
click at [1264, 227] on icon at bounding box center [1266, 225] width 12 height 12
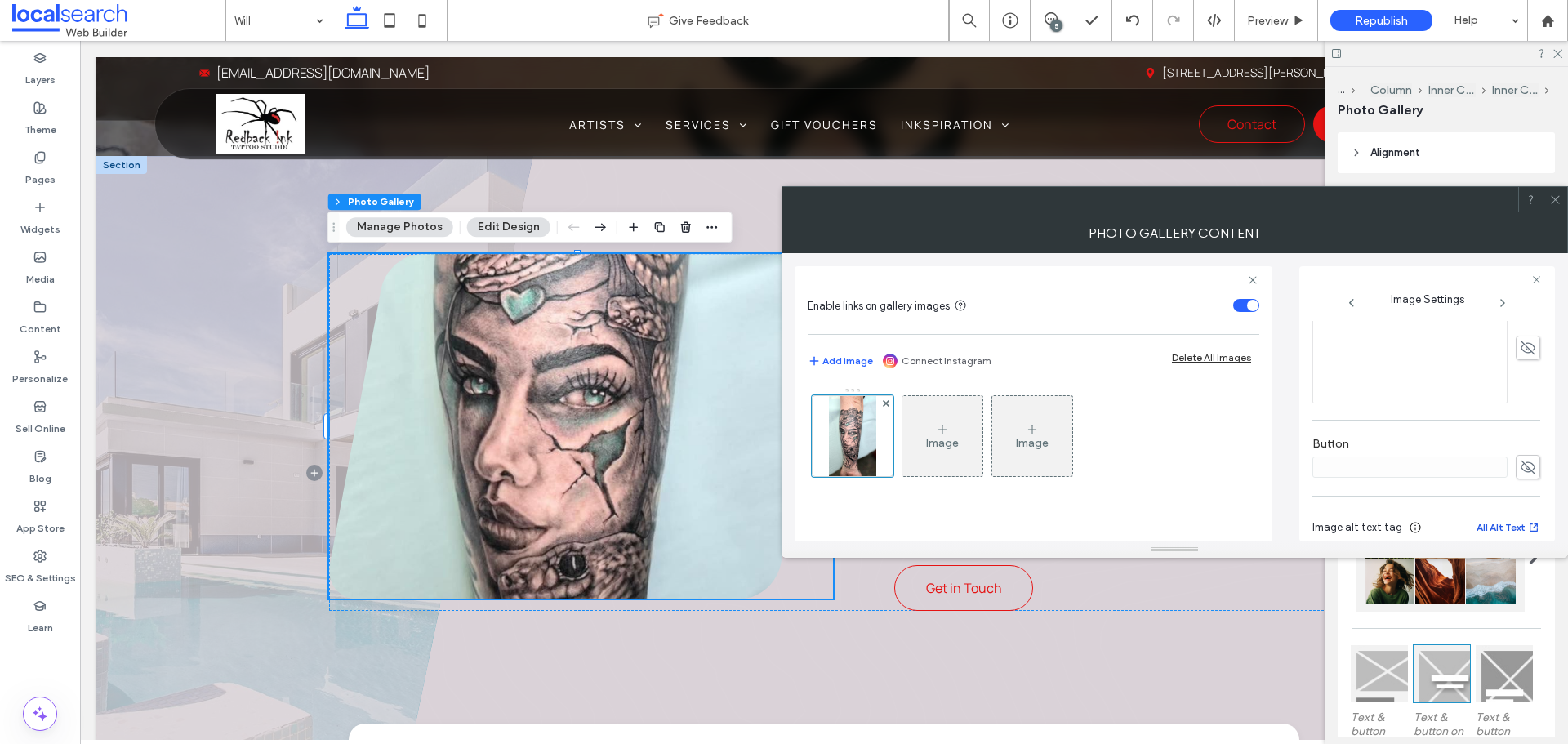
scroll to position [559, 0]
click at [1521, 483] on icon "button" at bounding box center [1526, 486] width 11 height 11
click at [1506, 511] on textarea "**********" at bounding box center [1422, 497] width 219 height 45
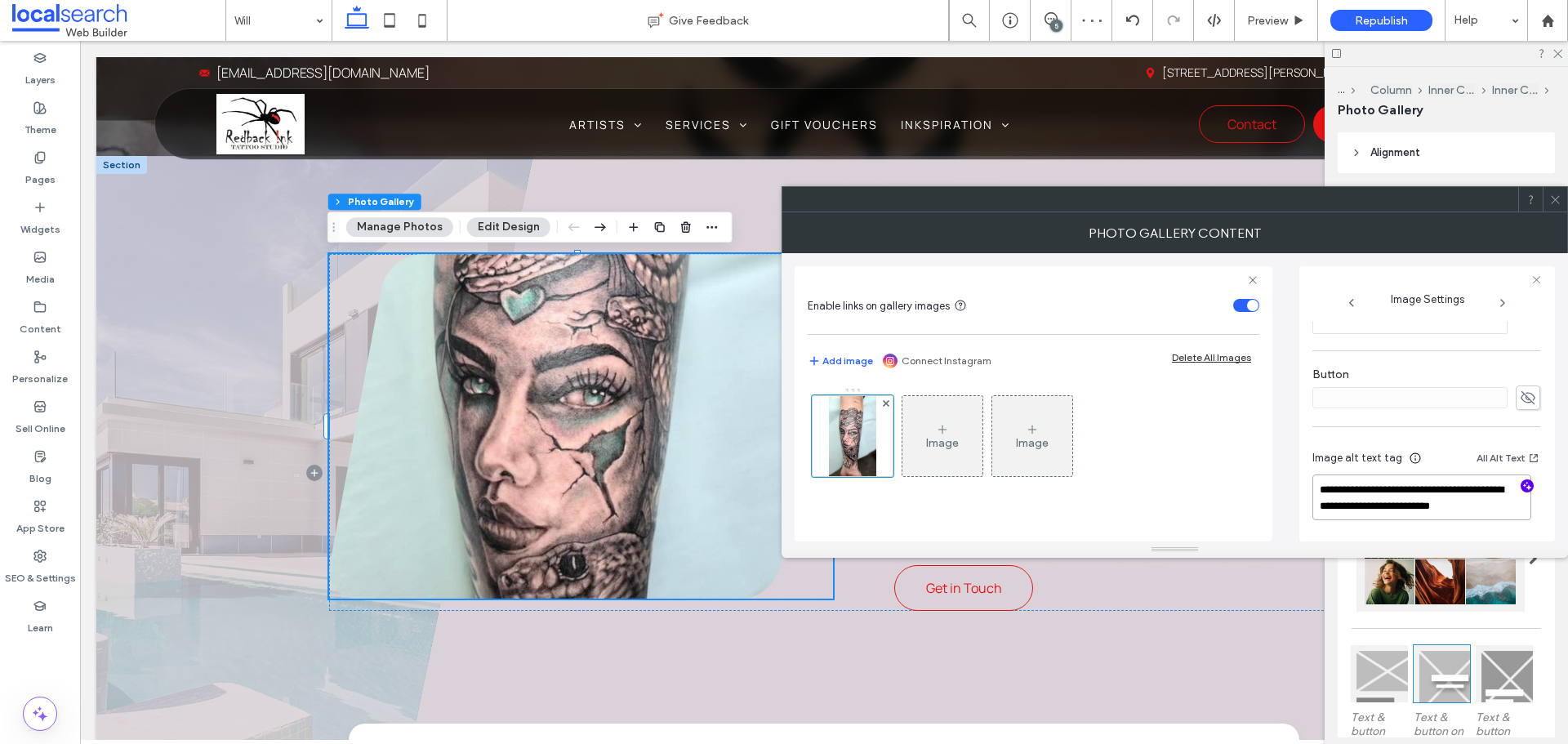
drag, startPoint x: 1506, startPoint y: 511, endPoint x: 1317, endPoint y: 491, distance: 190.1
click at [1317, 491] on textarea "**********" at bounding box center [1422, 497] width 219 height 45
click at [1513, 502] on textarea "**********" at bounding box center [1422, 497] width 219 height 45
click at [1510, 506] on textarea "**********" at bounding box center [1422, 497] width 219 height 45
paste textarea "**********"
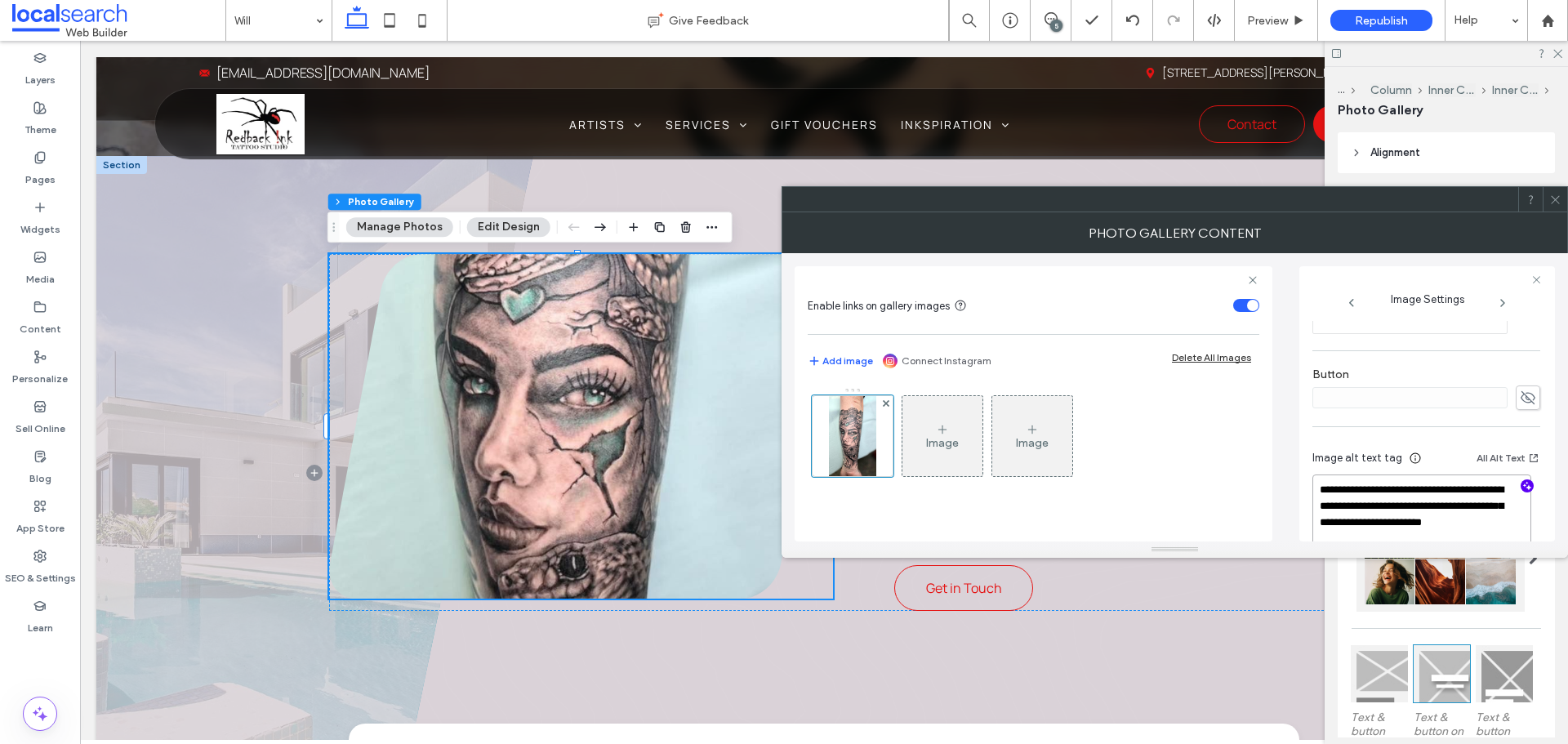
scroll to position [592, 0]
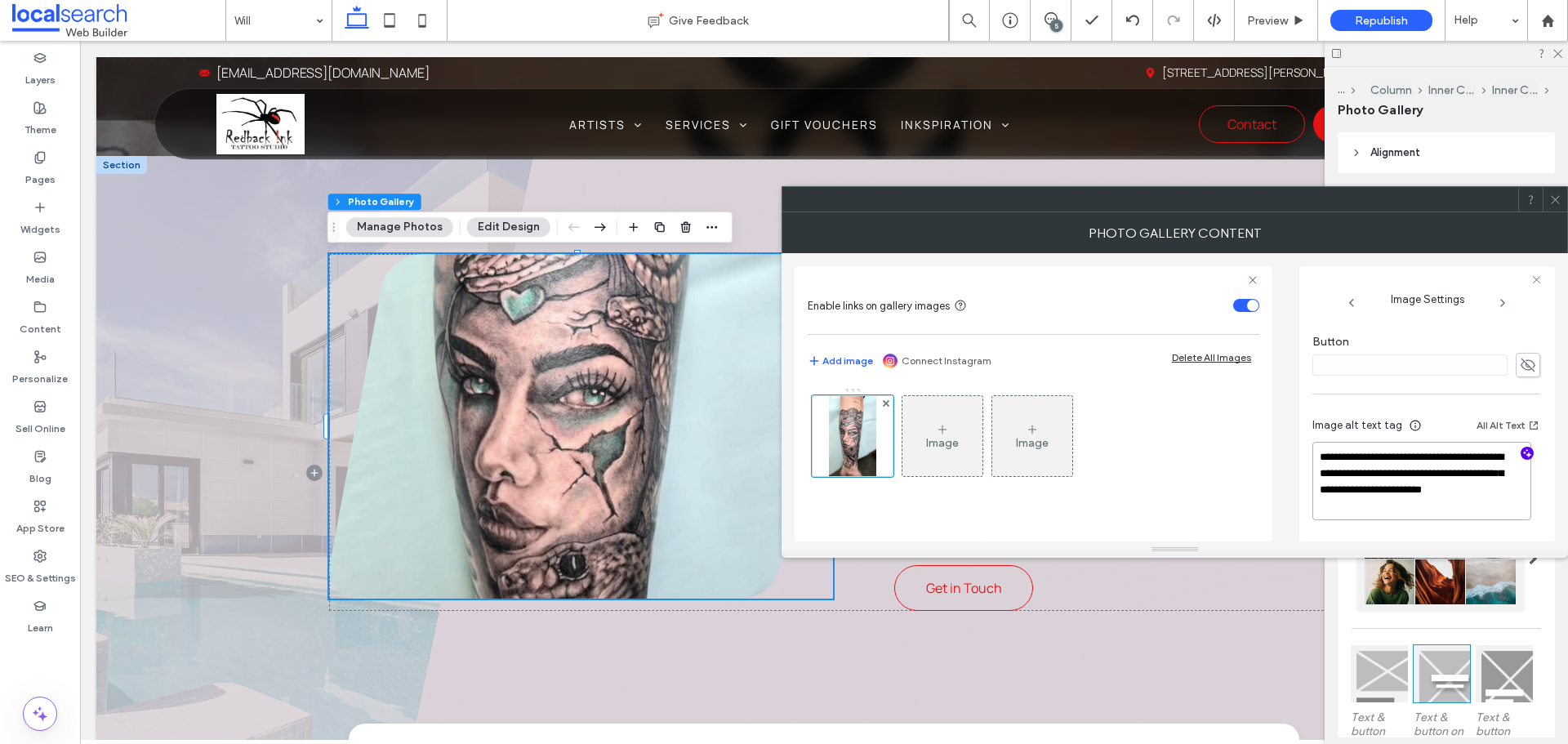
type textarea "**********"
click at [1553, 202] on use at bounding box center [1555, 199] width 9 height 9
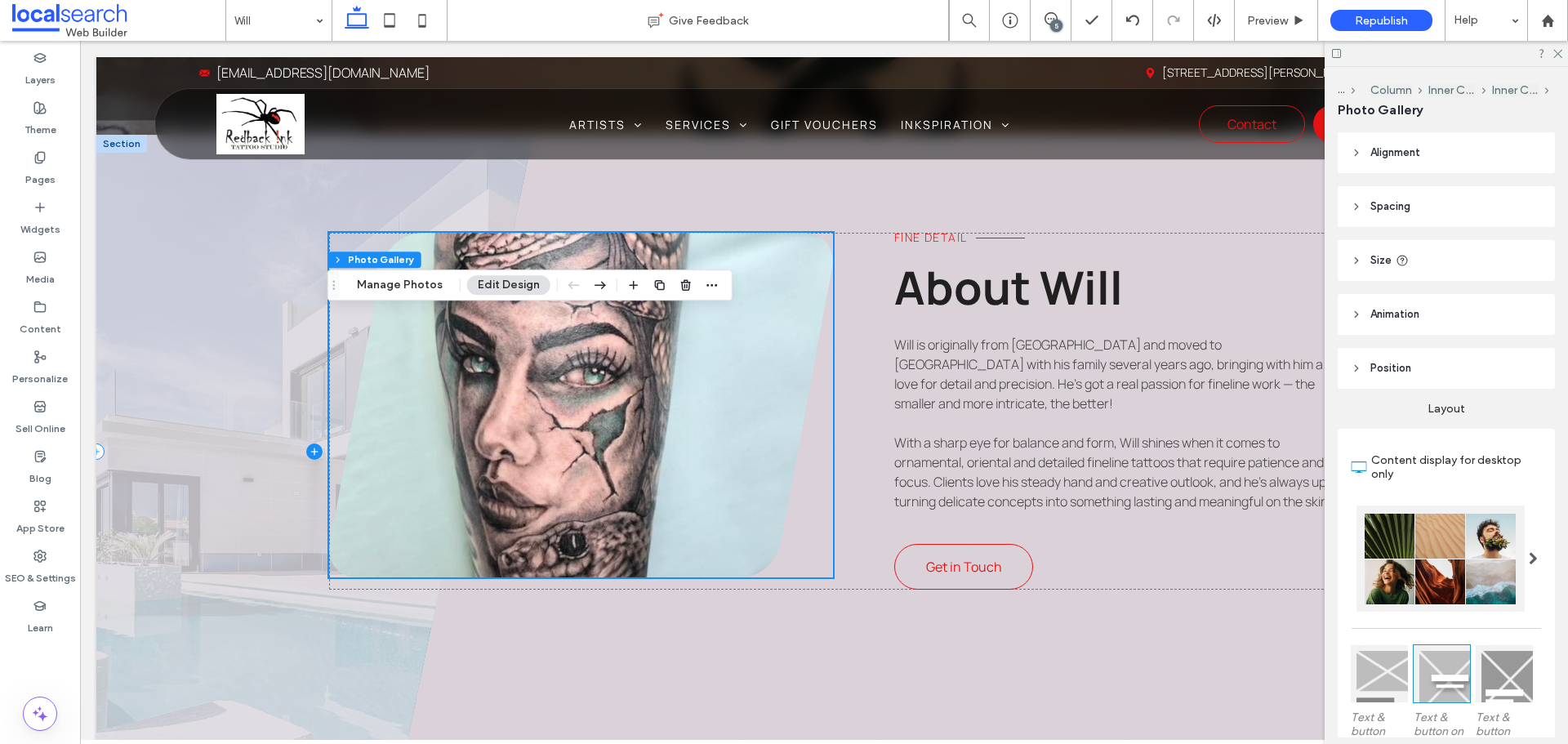
scroll to position [653, 0]
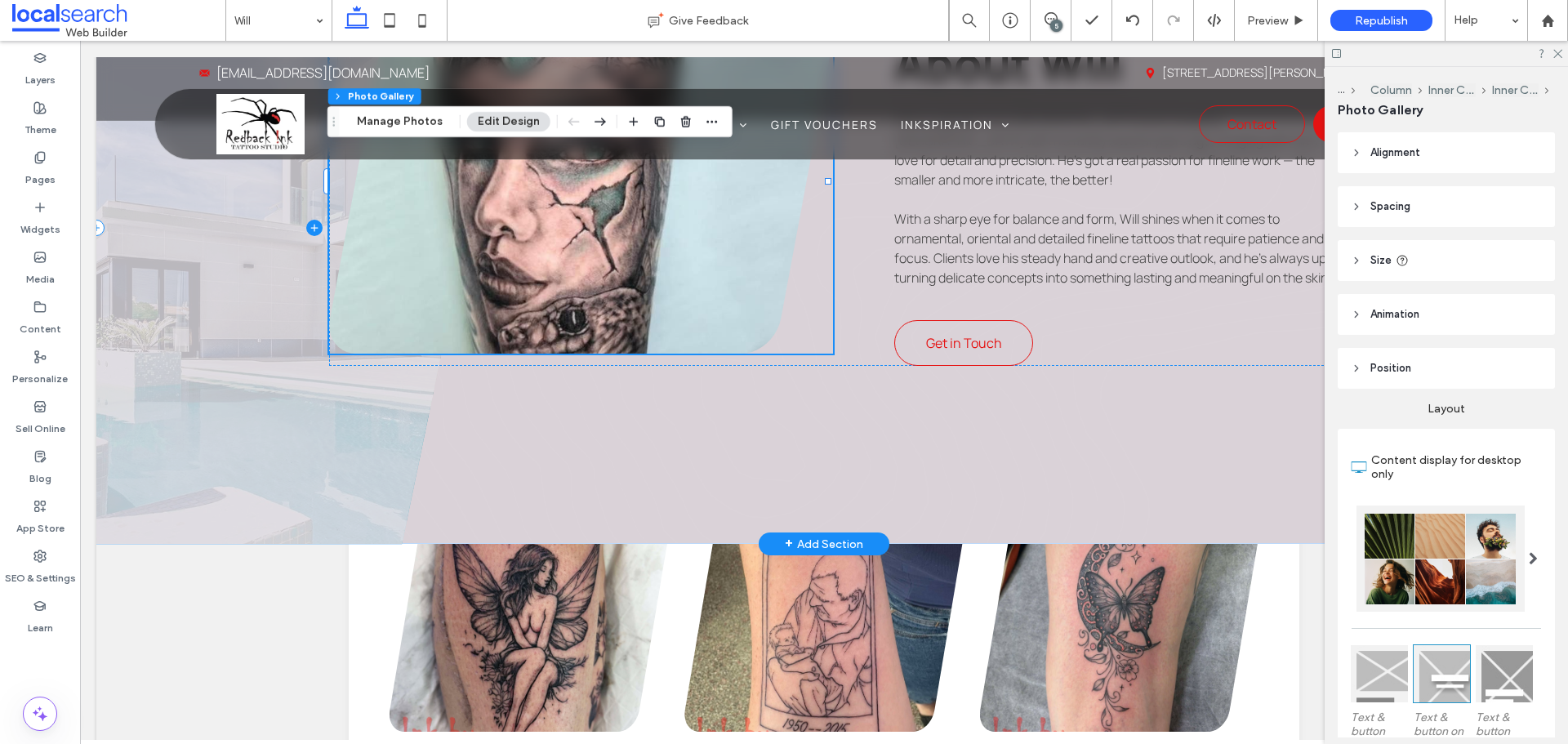
click at [245, 446] on span at bounding box center [315, 227] width 437 height 633
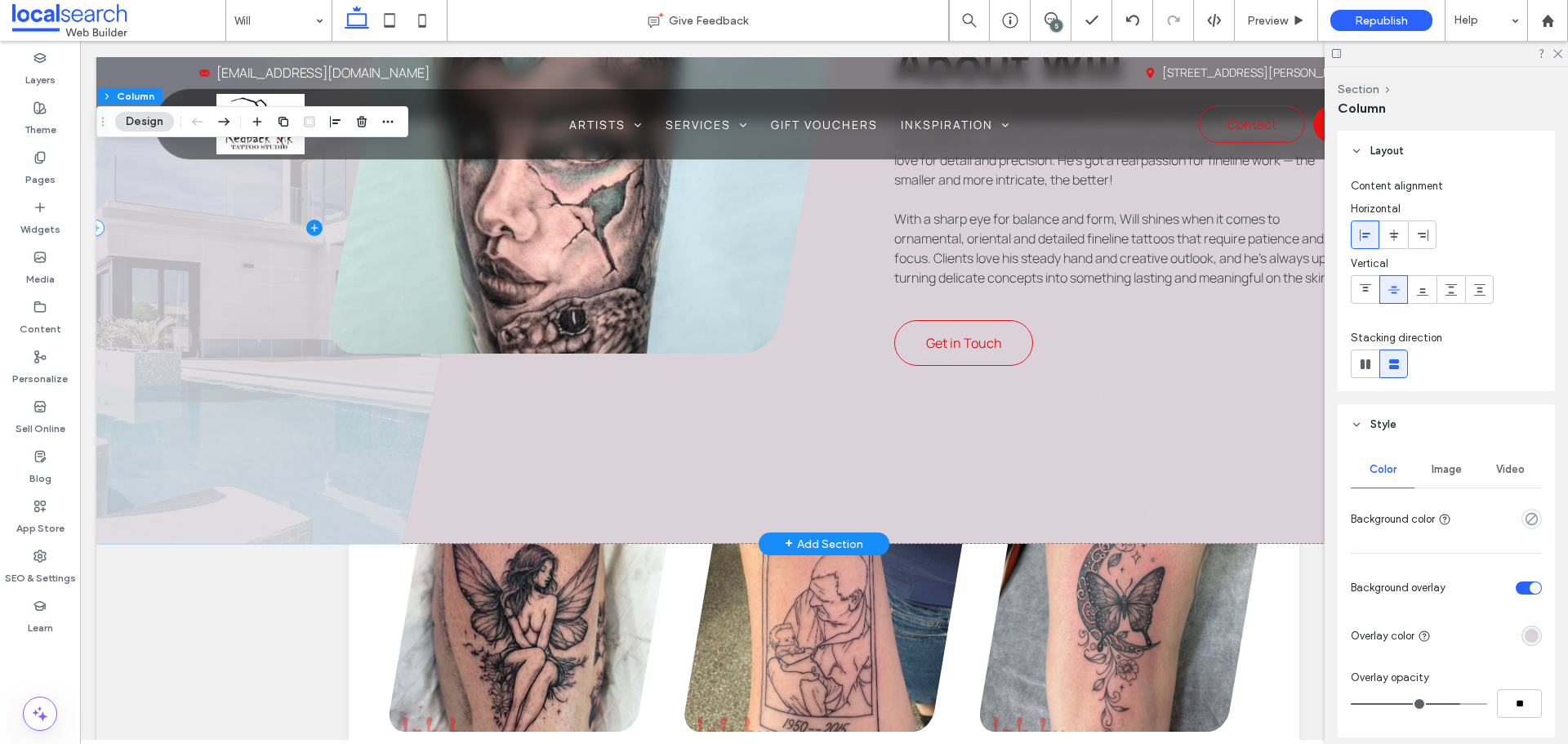
click at [245, 446] on span at bounding box center [315, 227] width 437 height 633
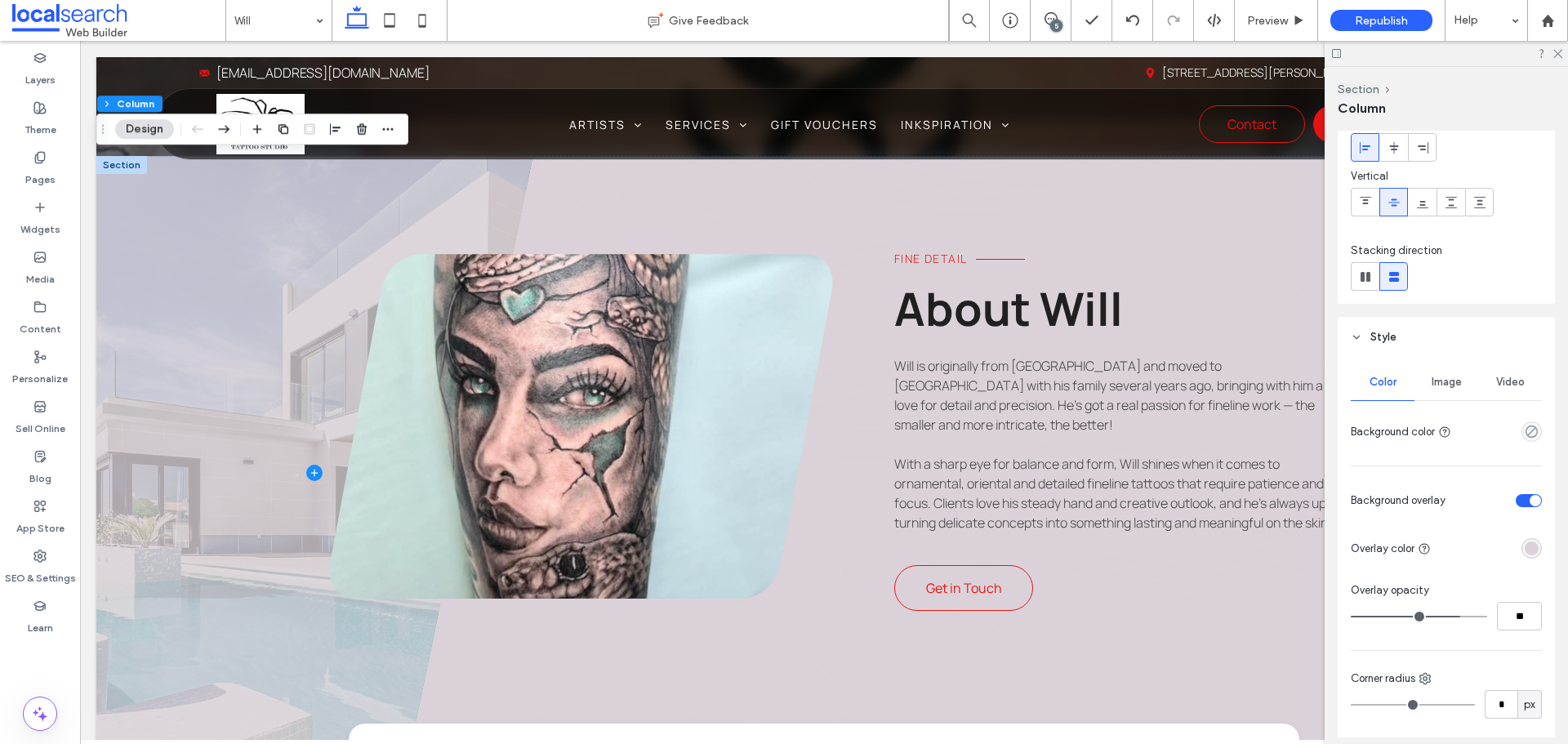
scroll to position [245, 0]
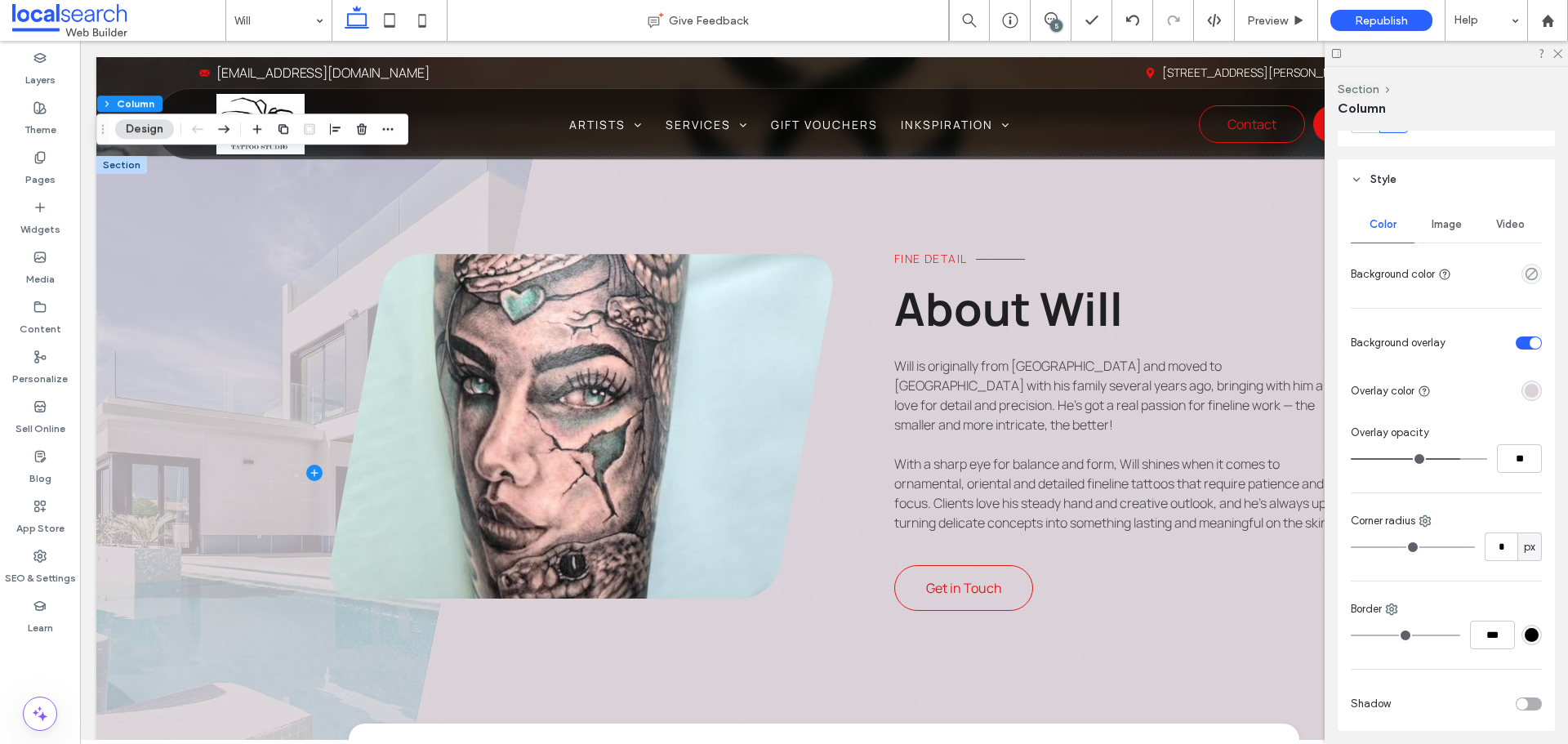
click at [1433, 232] on div "Image" at bounding box center [1446, 225] width 63 height 36
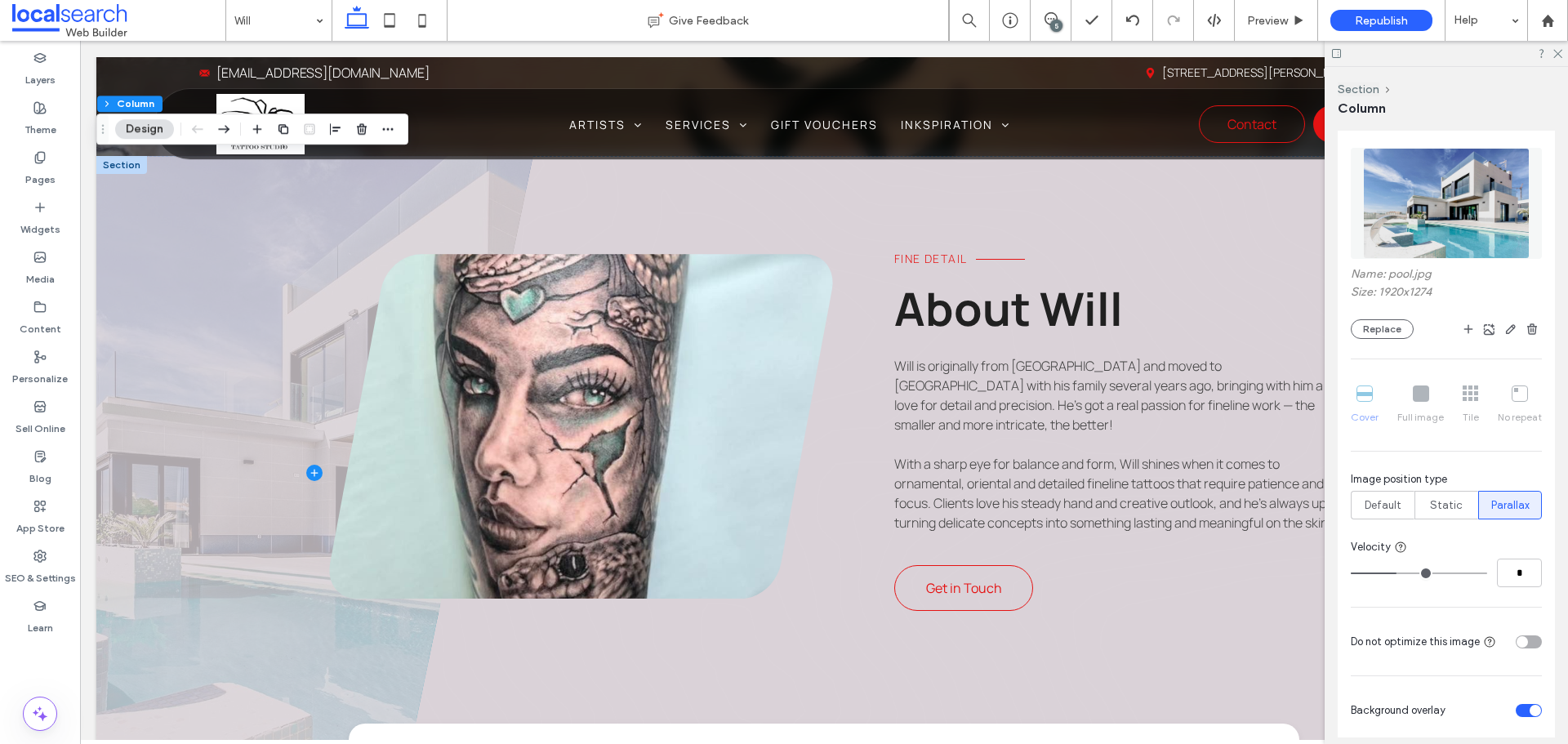
scroll to position [327, 0]
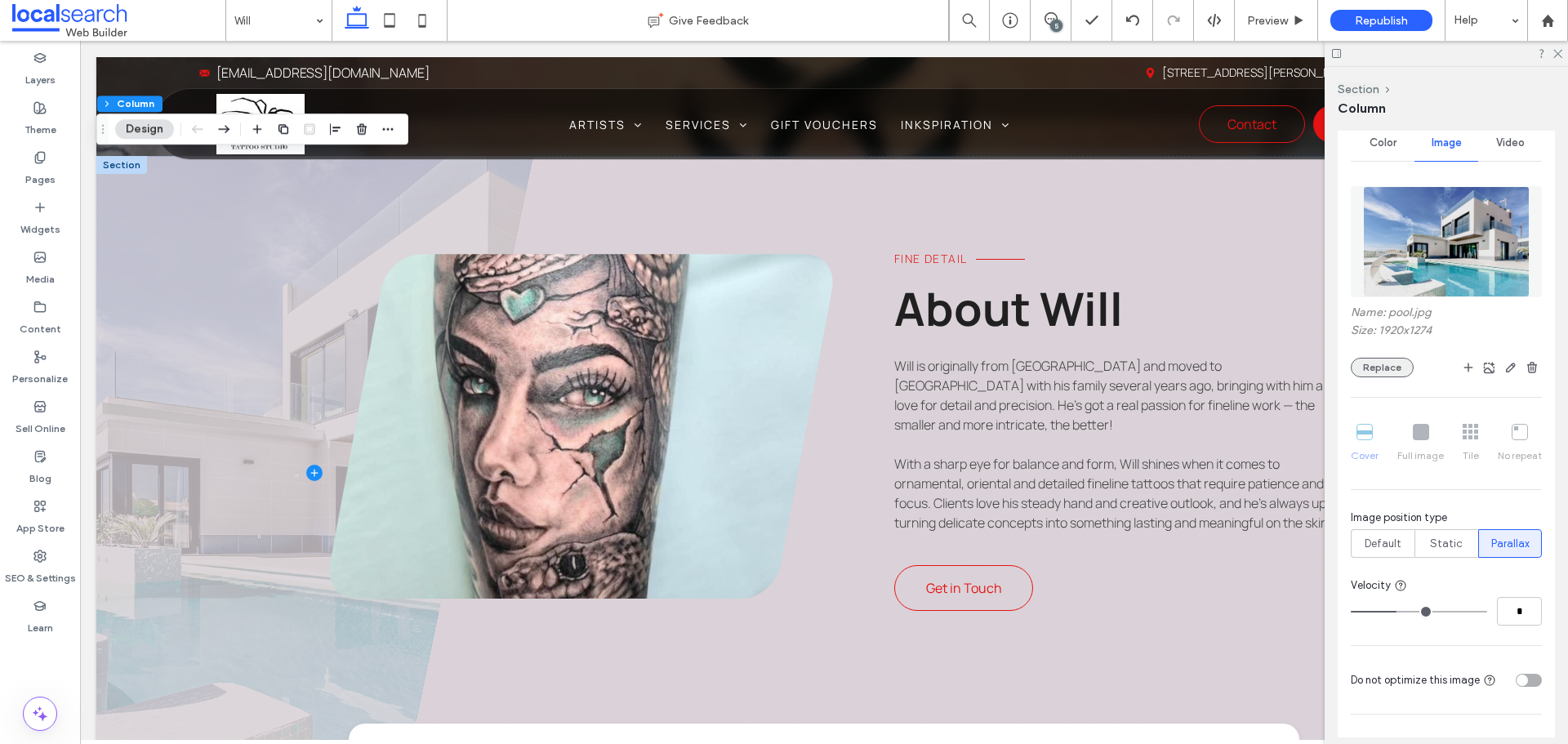
click at [1377, 368] on button "Replace" at bounding box center [1382, 367] width 63 height 20
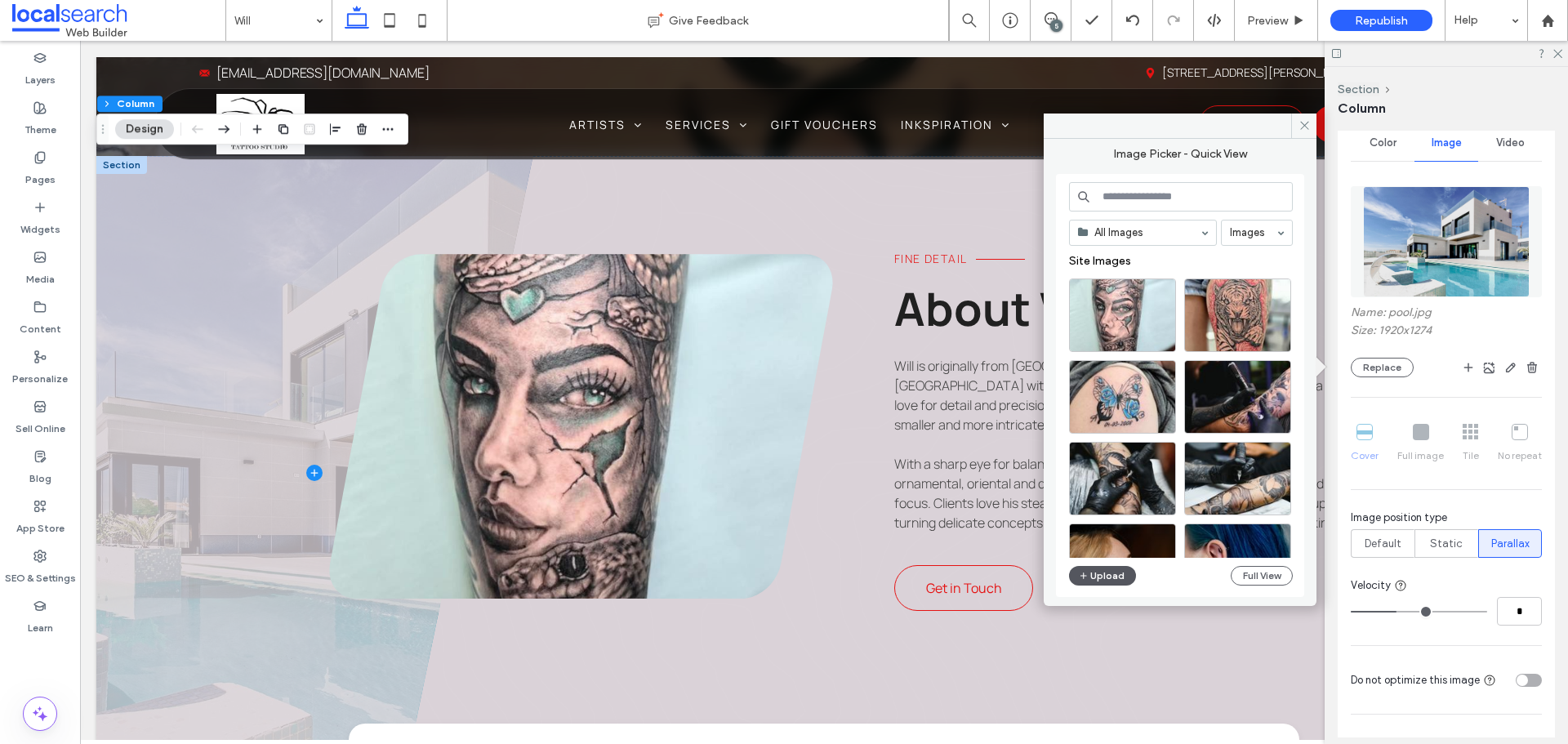
click at [1096, 576] on button "Upload" at bounding box center [1102, 576] width 67 height 20
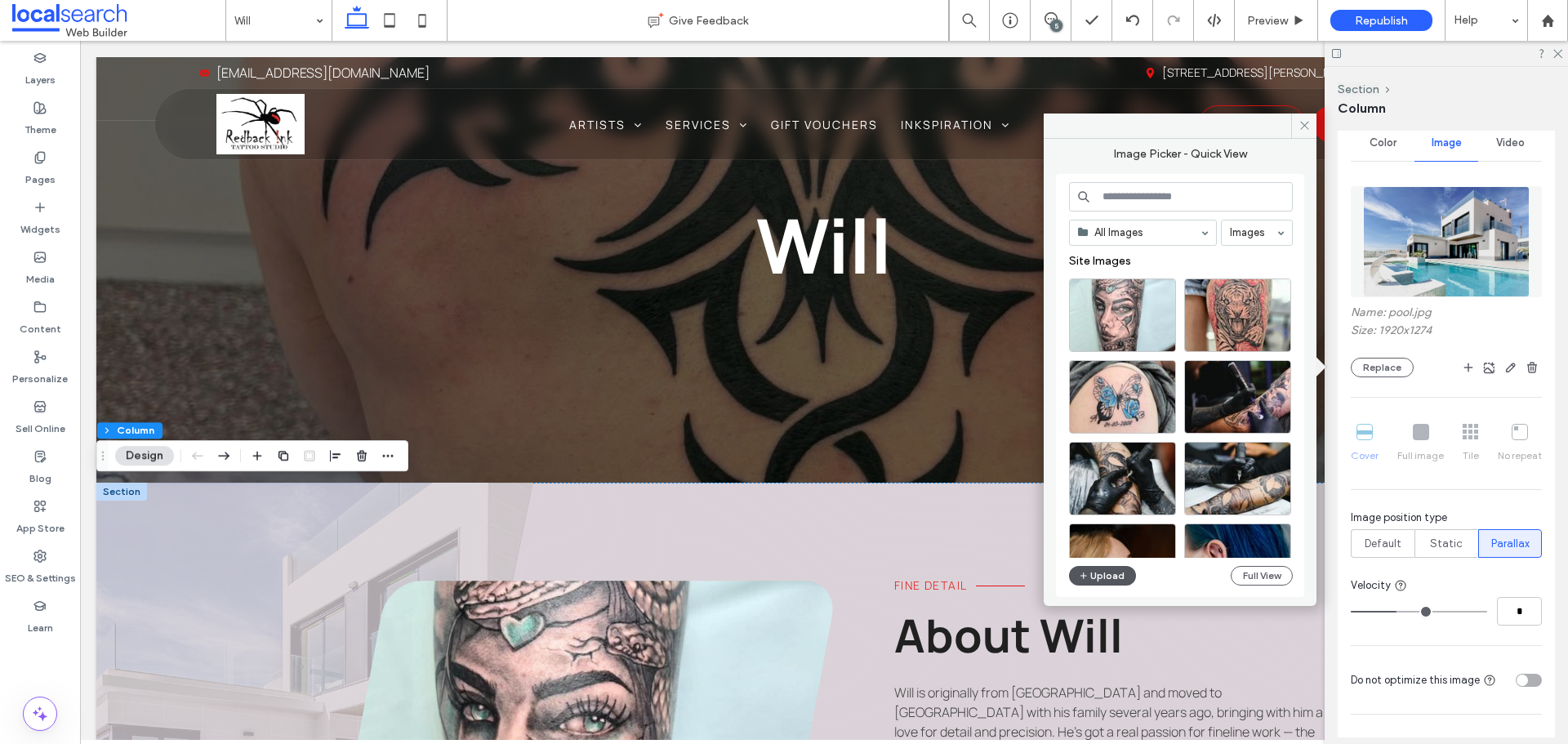
scroll to position [163, 0]
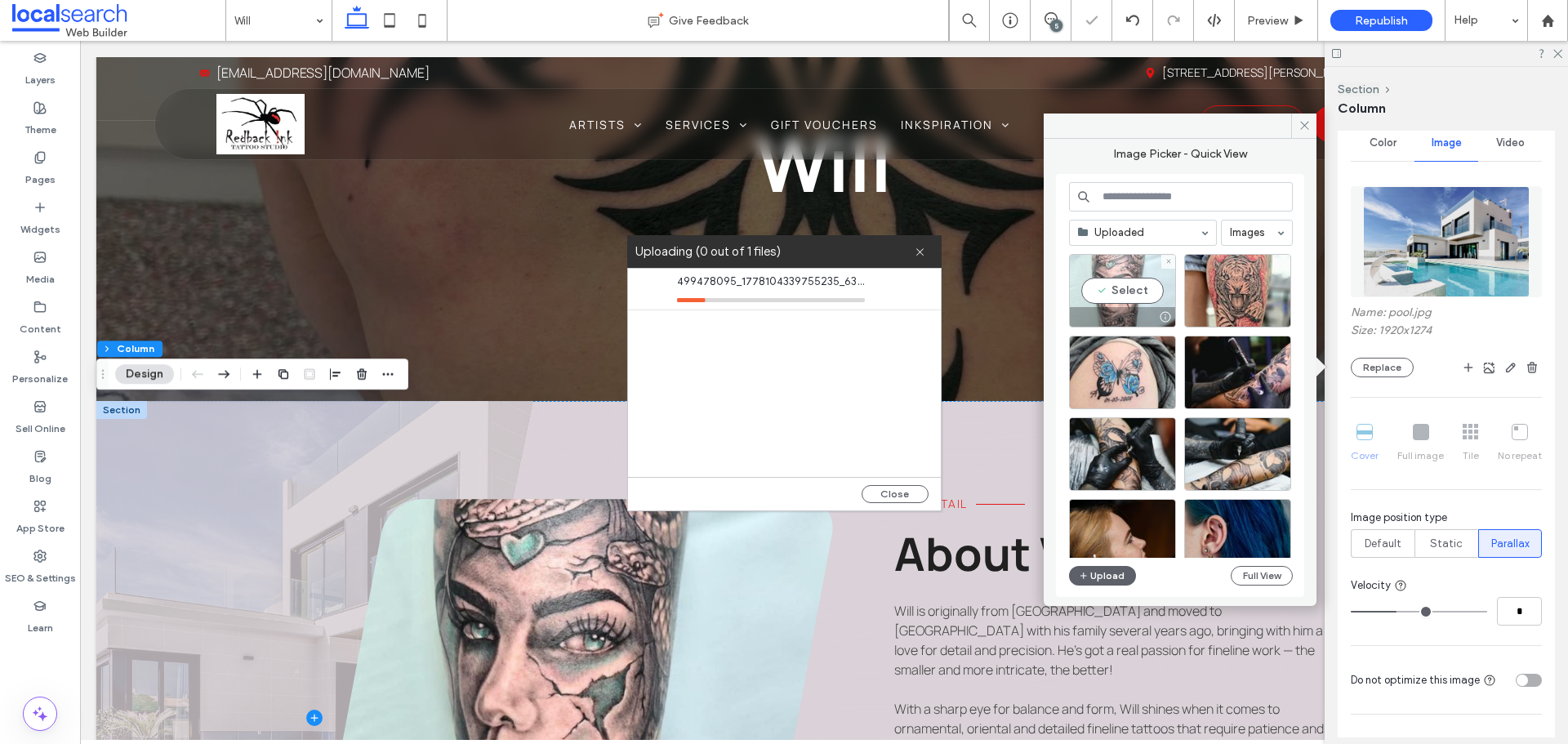
click at [1111, 285] on div "Select" at bounding box center [1122, 291] width 107 height 74
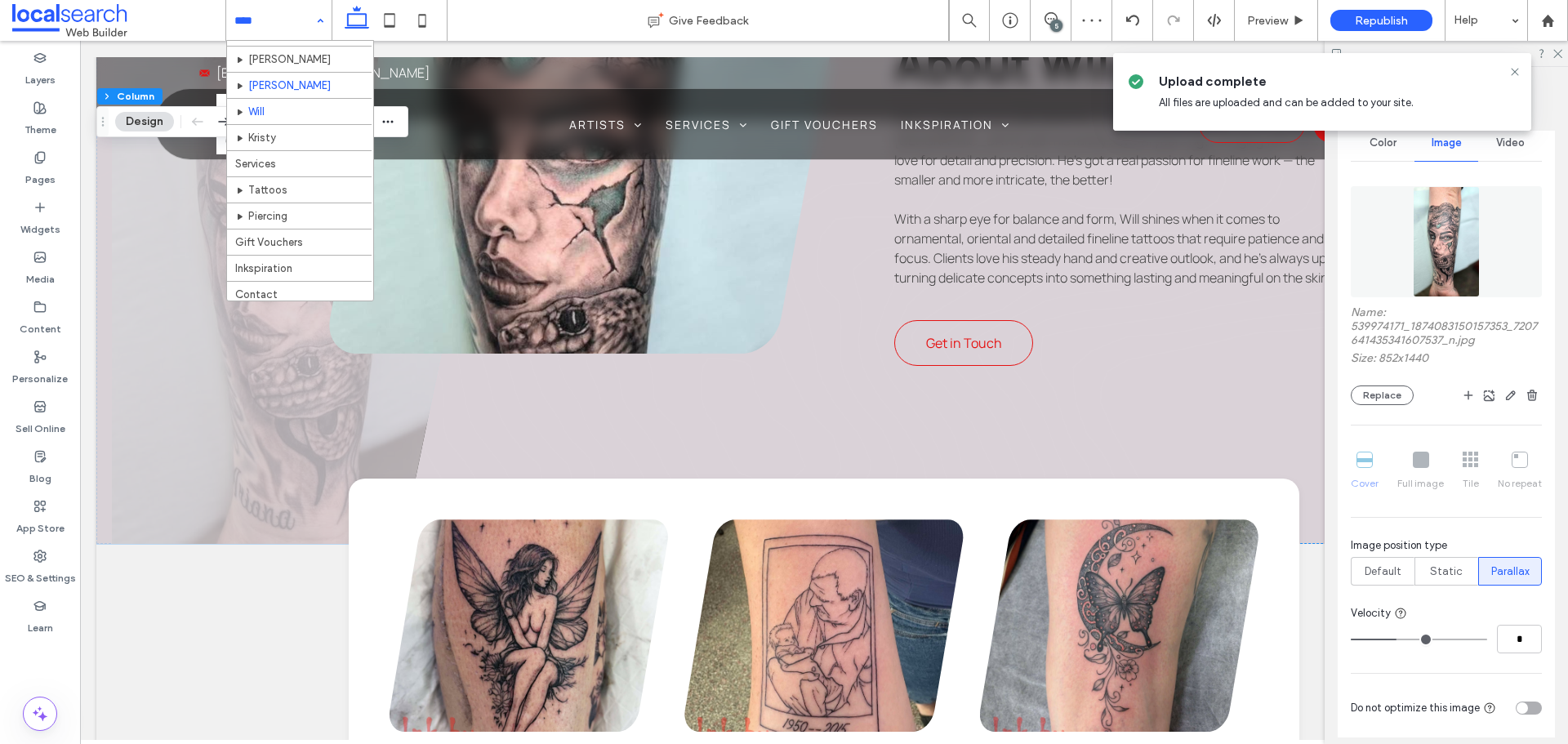
scroll to position [26, 0]
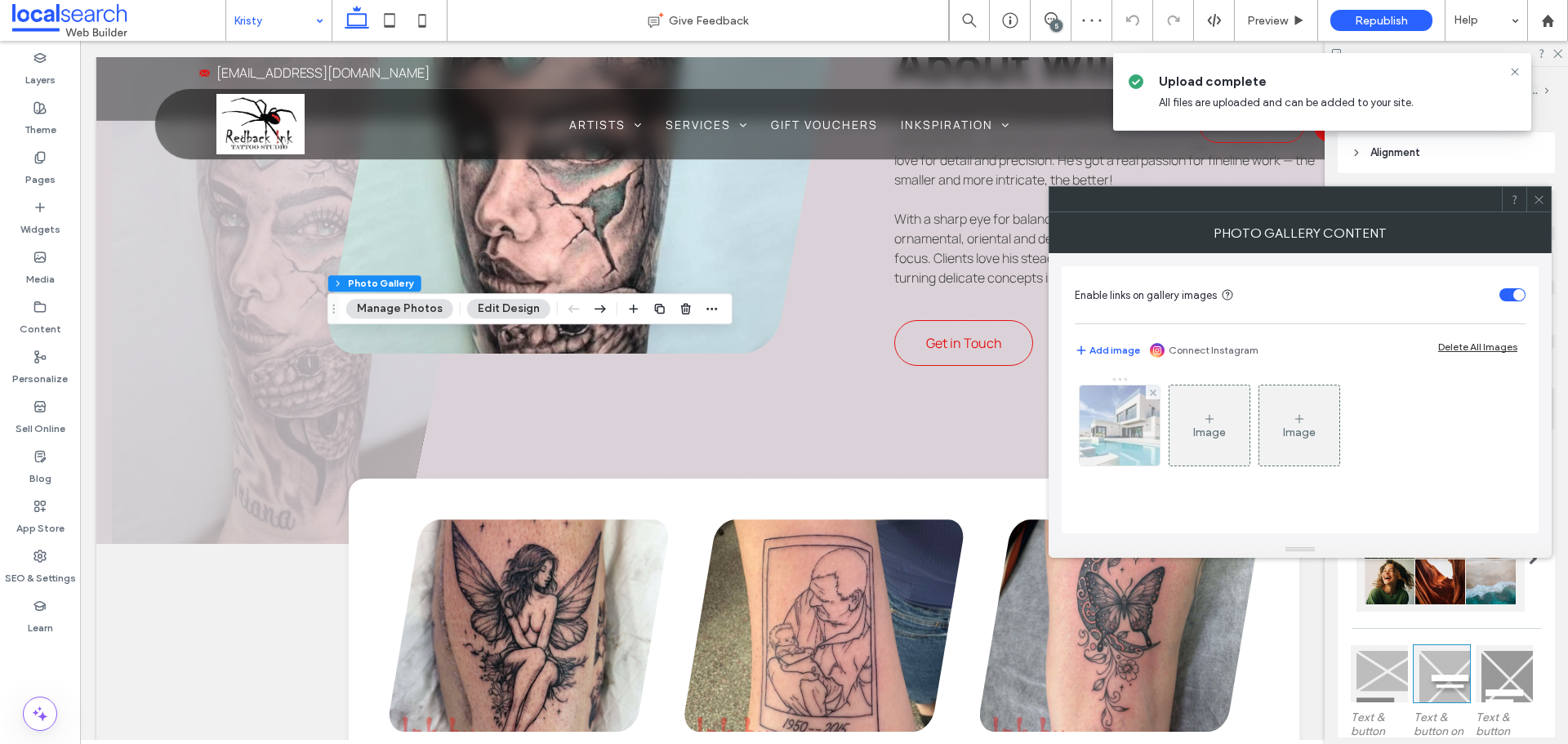
click at [1152, 451] on img at bounding box center [1119, 426] width 121 height 80
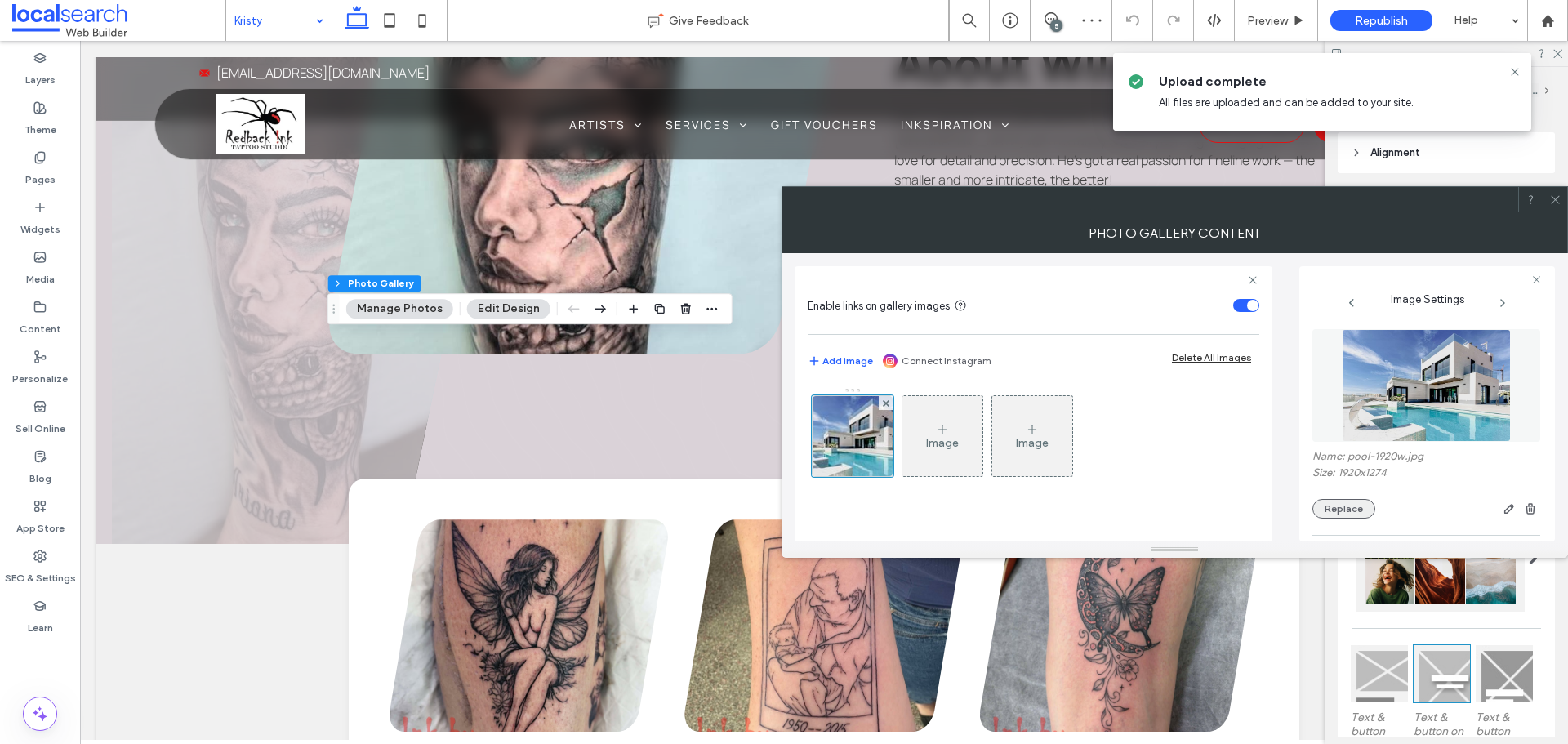
click at [1365, 515] on button "Replace" at bounding box center [1344, 509] width 63 height 20
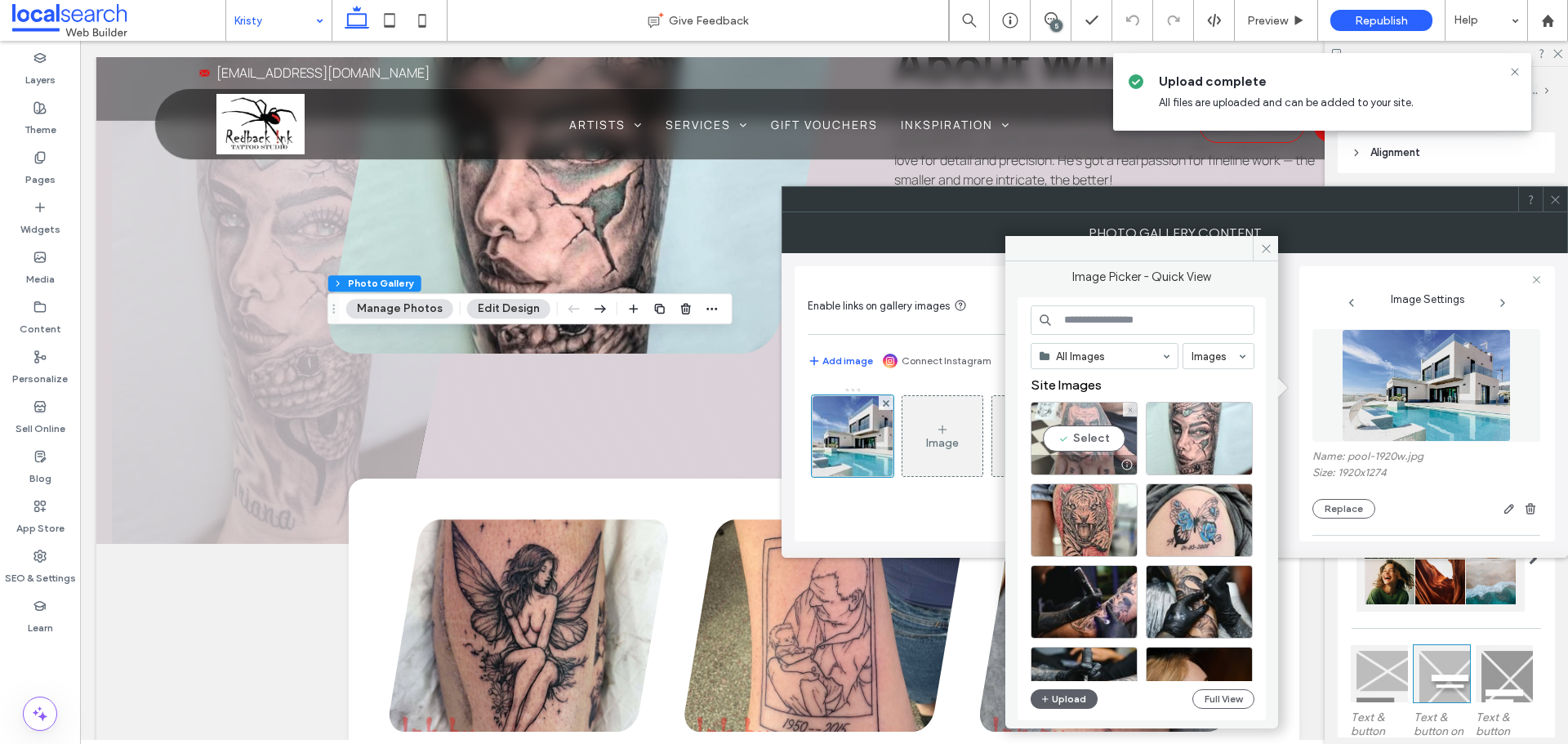
click at [1072, 429] on div "Select" at bounding box center [1083, 439] width 107 height 74
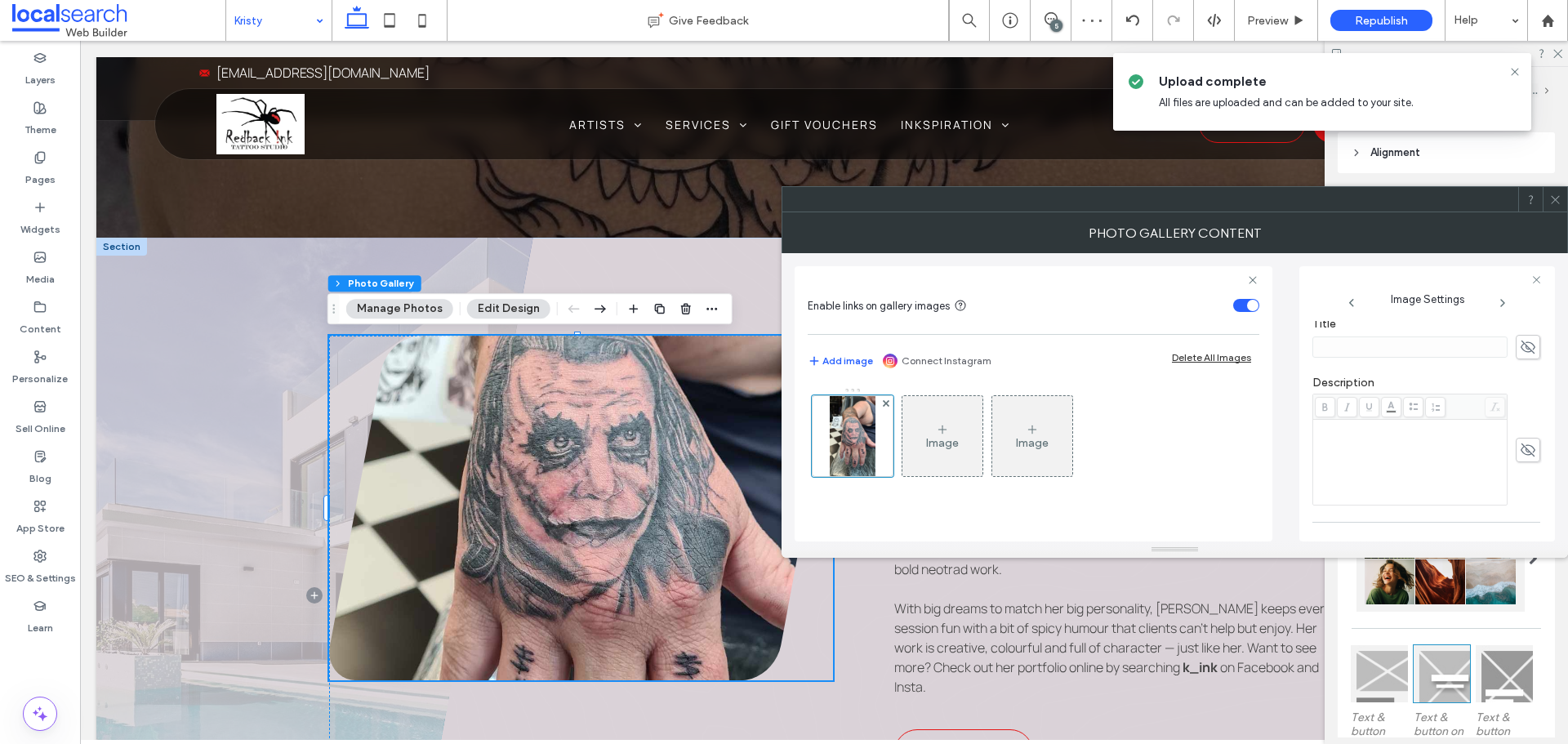
scroll to position [559, 0]
click at [1521, 485] on icon "button" at bounding box center [1526, 486] width 11 height 11
click at [1393, 503] on textarea "**********" at bounding box center [1422, 489] width 219 height 62
drag, startPoint x: 1358, startPoint y: 505, endPoint x: 1330, endPoint y: 479, distance: 38.2
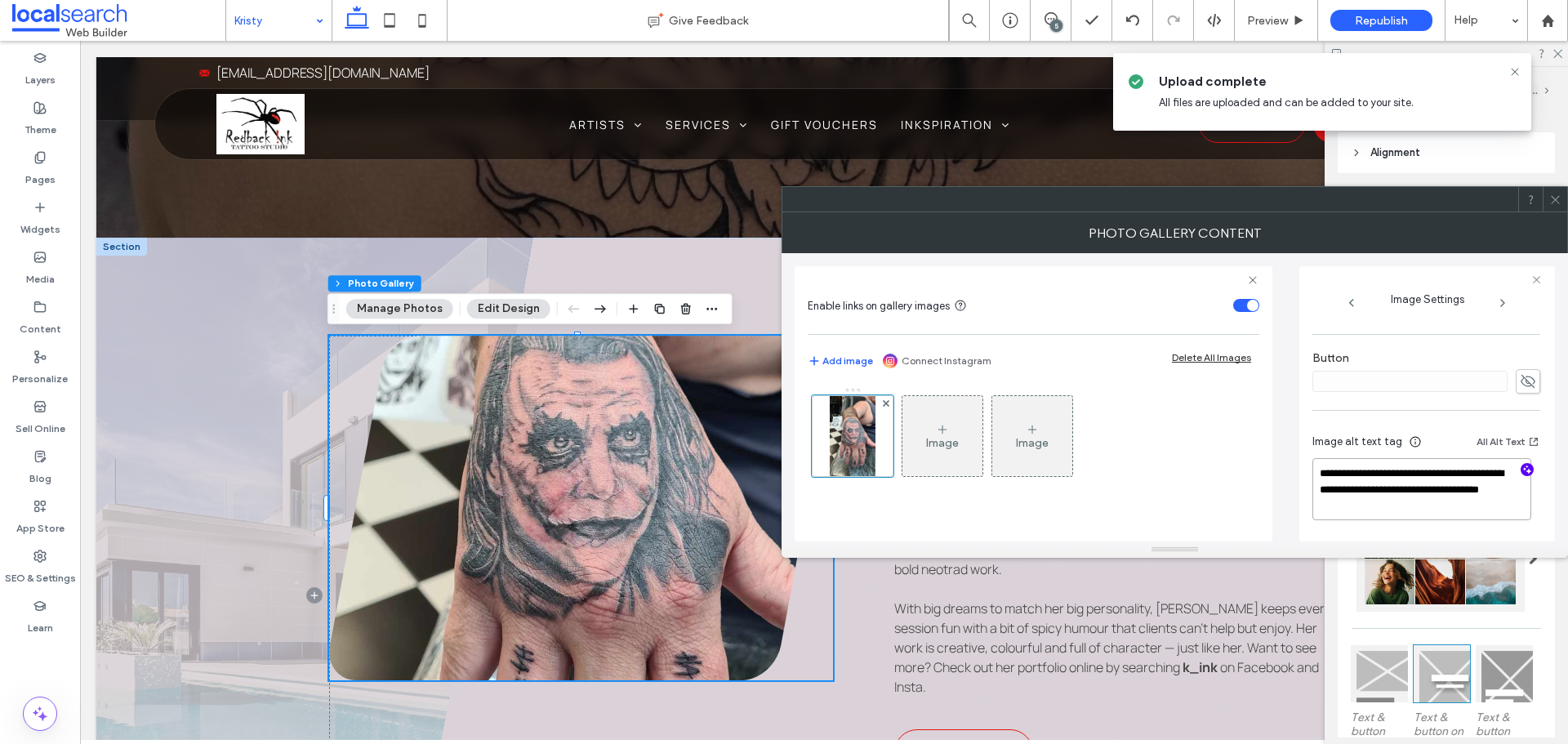
click at [1330, 479] on textarea "**********" at bounding box center [1422, 489] width 219 height 62
click at [1388, 512] on textarea "**********" at bounding box center [1422, 489] width 219 height 62
paste textarea "**********"
type textarea "**********"
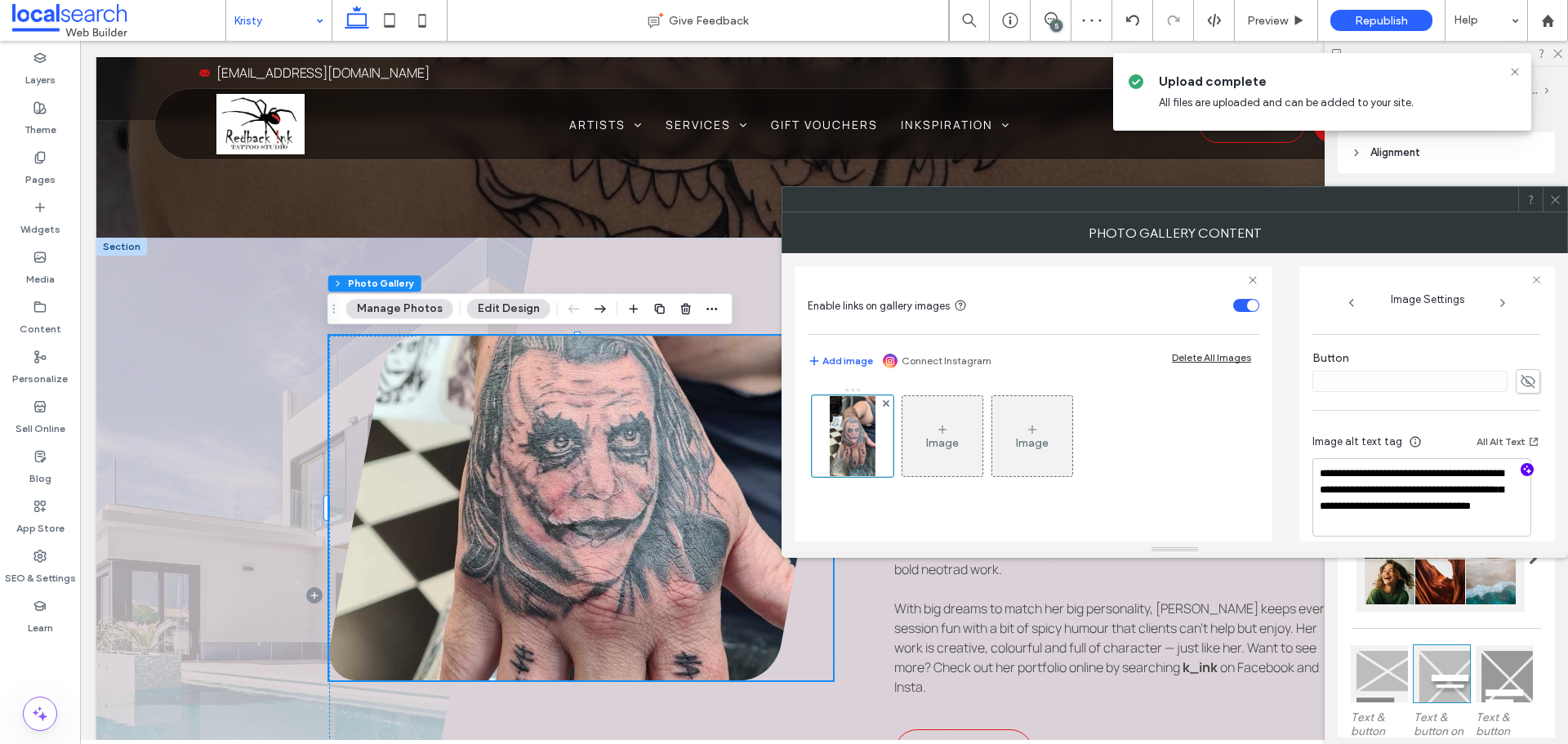
click at [1554, 198] on icon at bounding box center [1555, 199] width 12 height 12
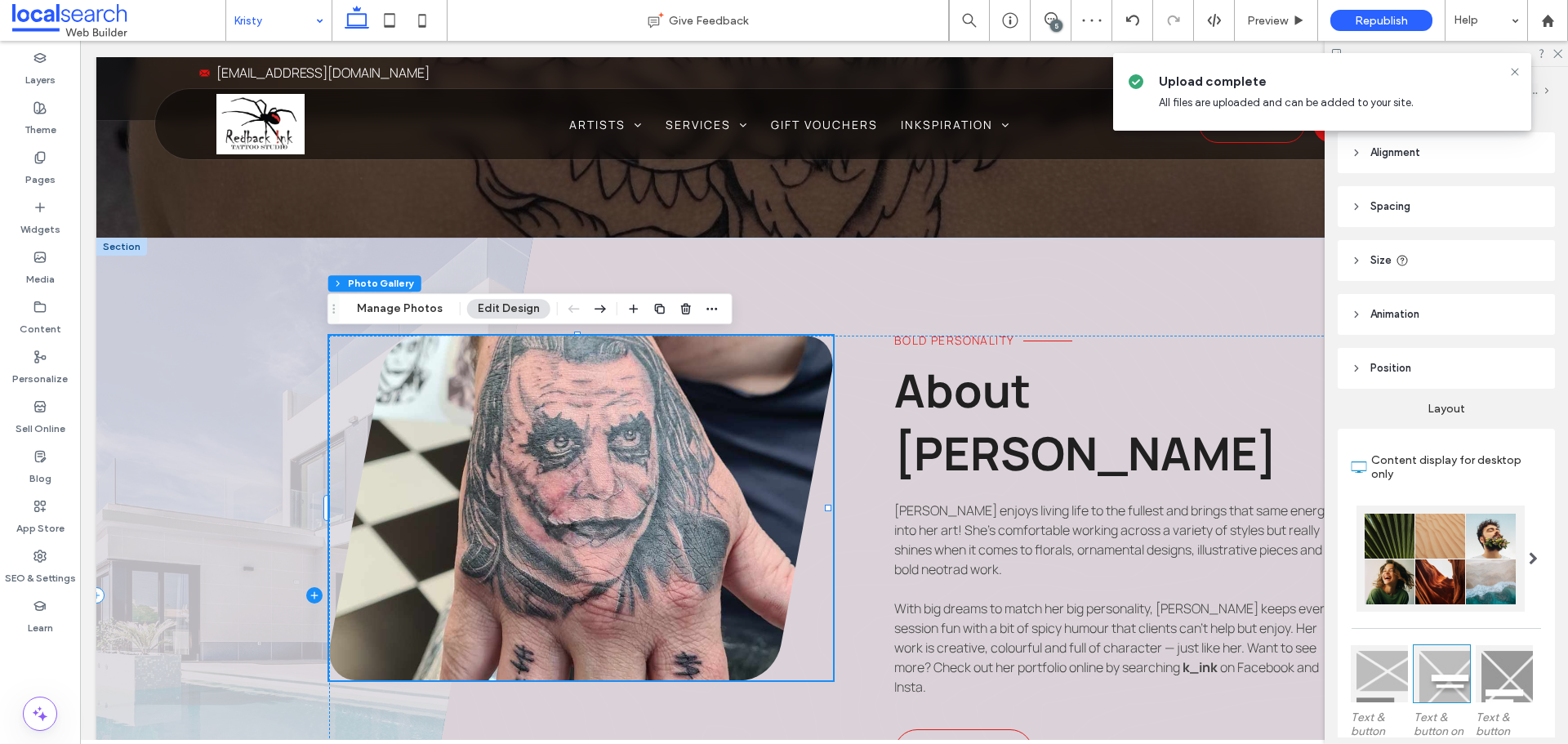
click at [259, 419] on span at bounding box center [315, 595] width 437 height 716
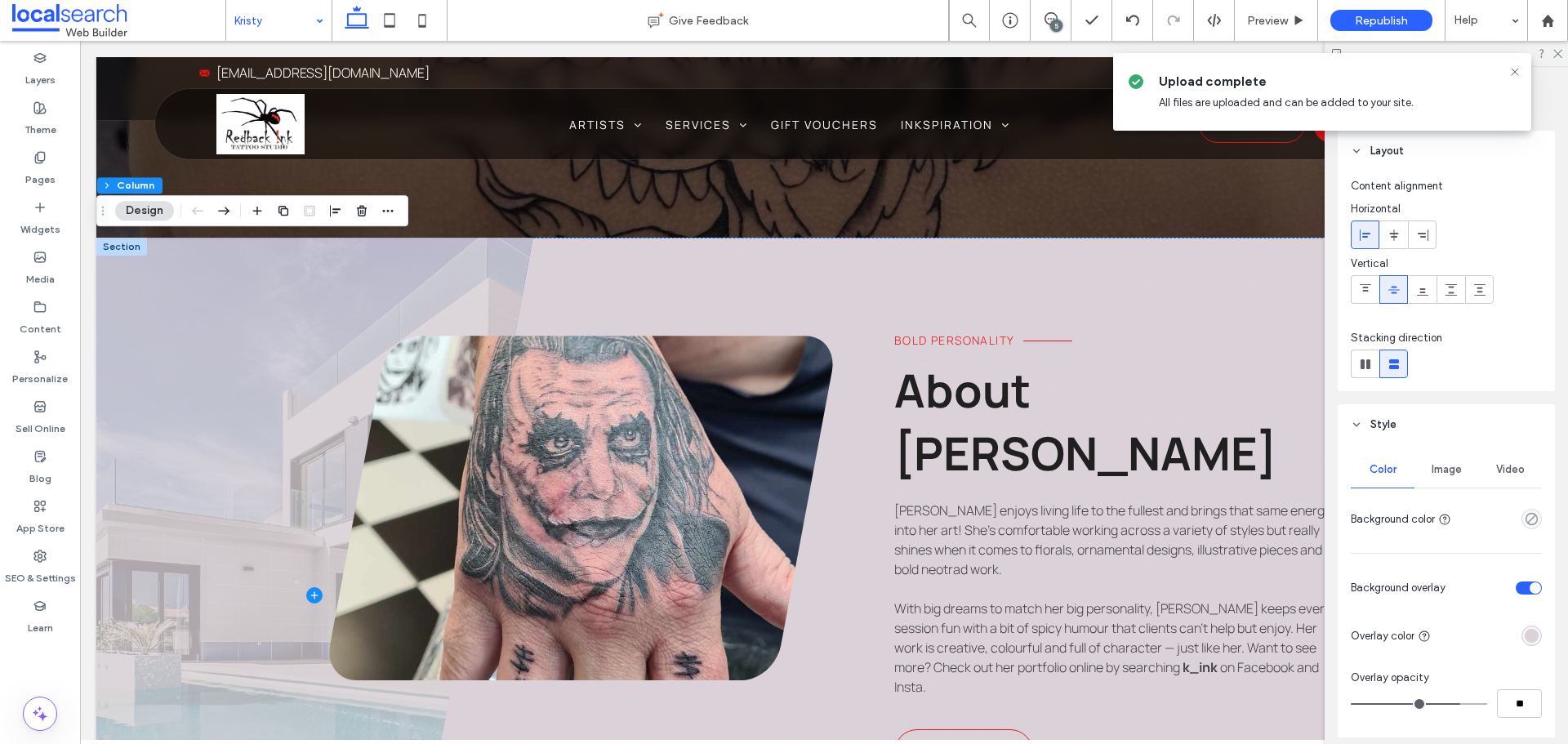
click at [1454, 464] on span "Image" at bounding box center [1446, 469] width 30 height 13
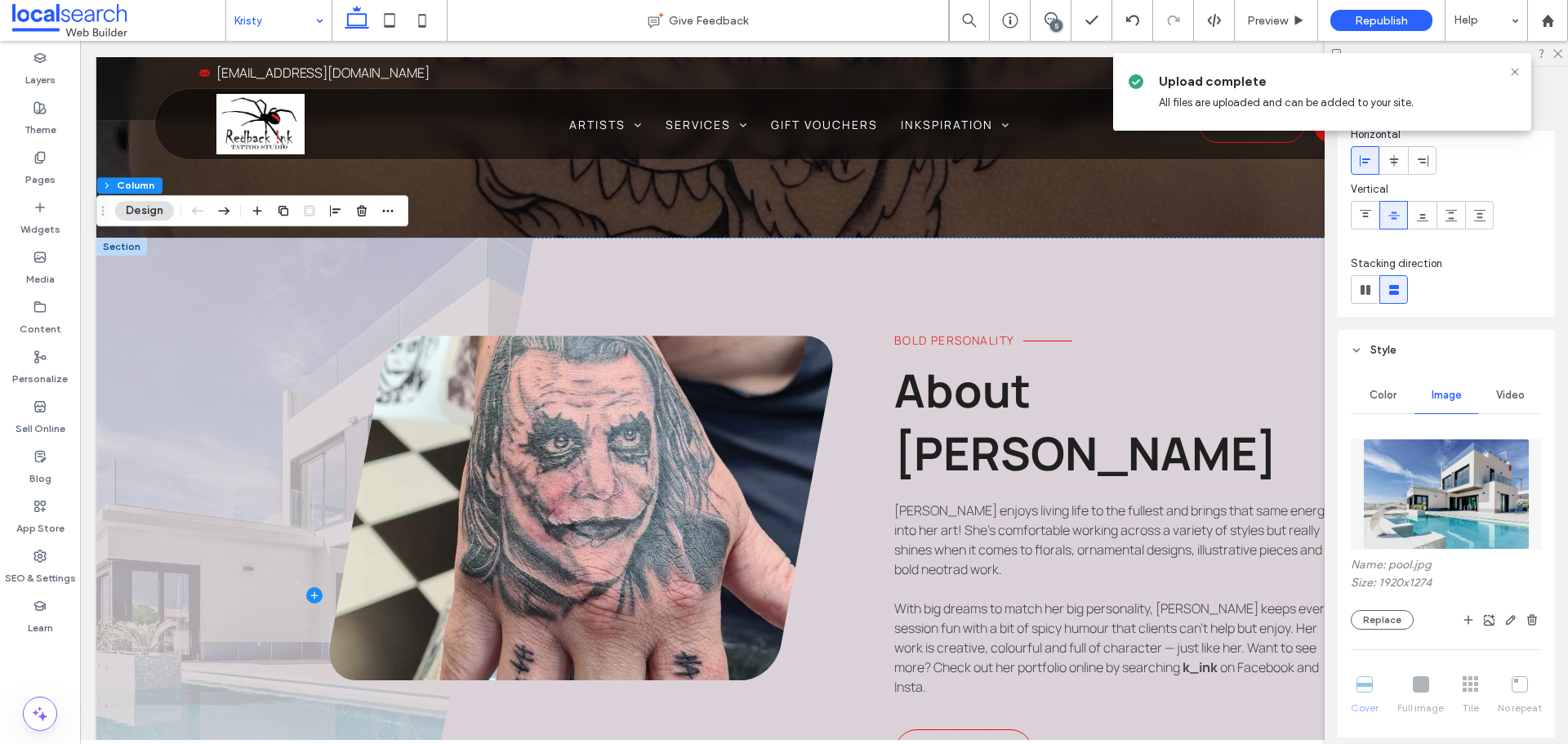
scroll to position [163, 0]
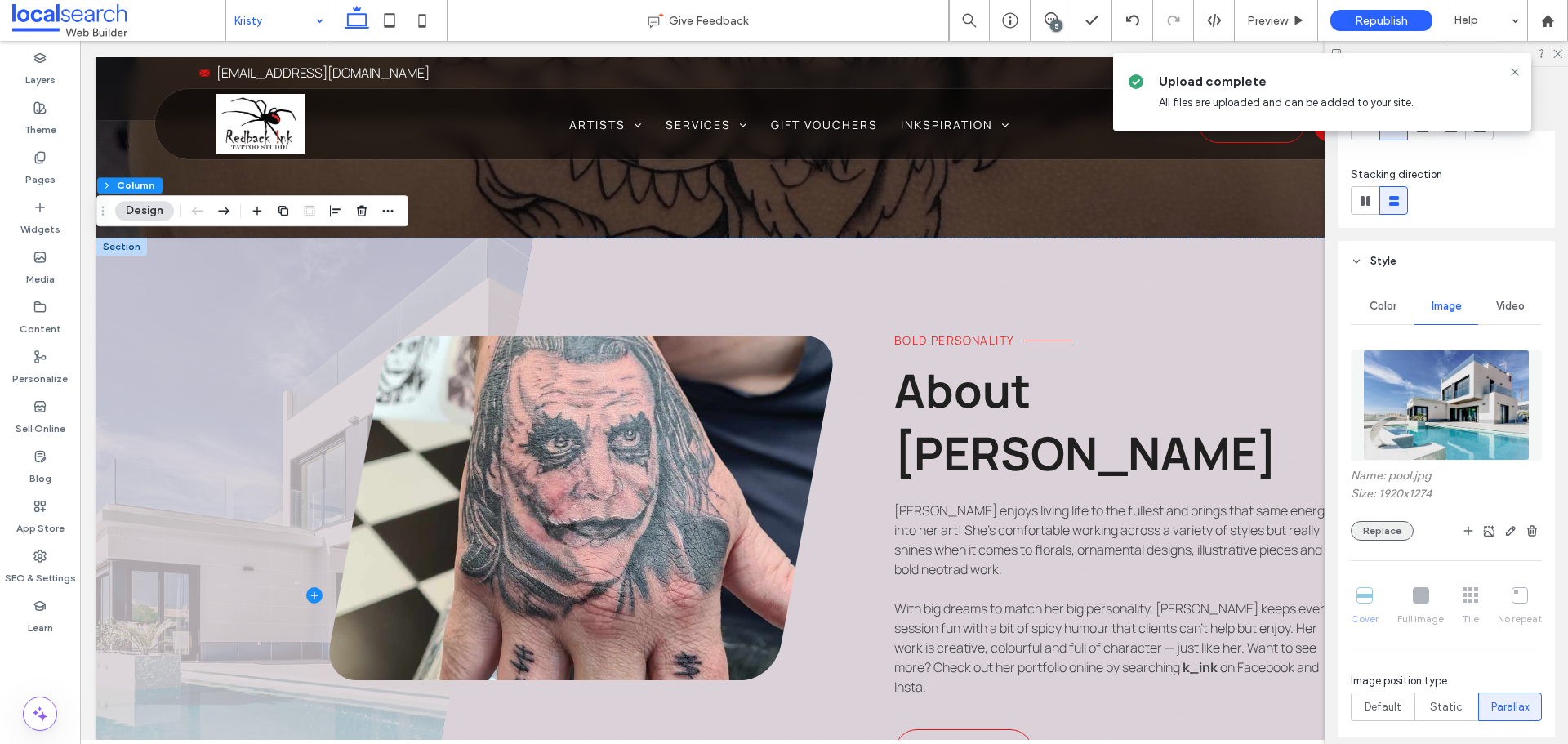
click at [1378, 526] on button "Replace" at bounding box center [1382, 530] width 63 height 20
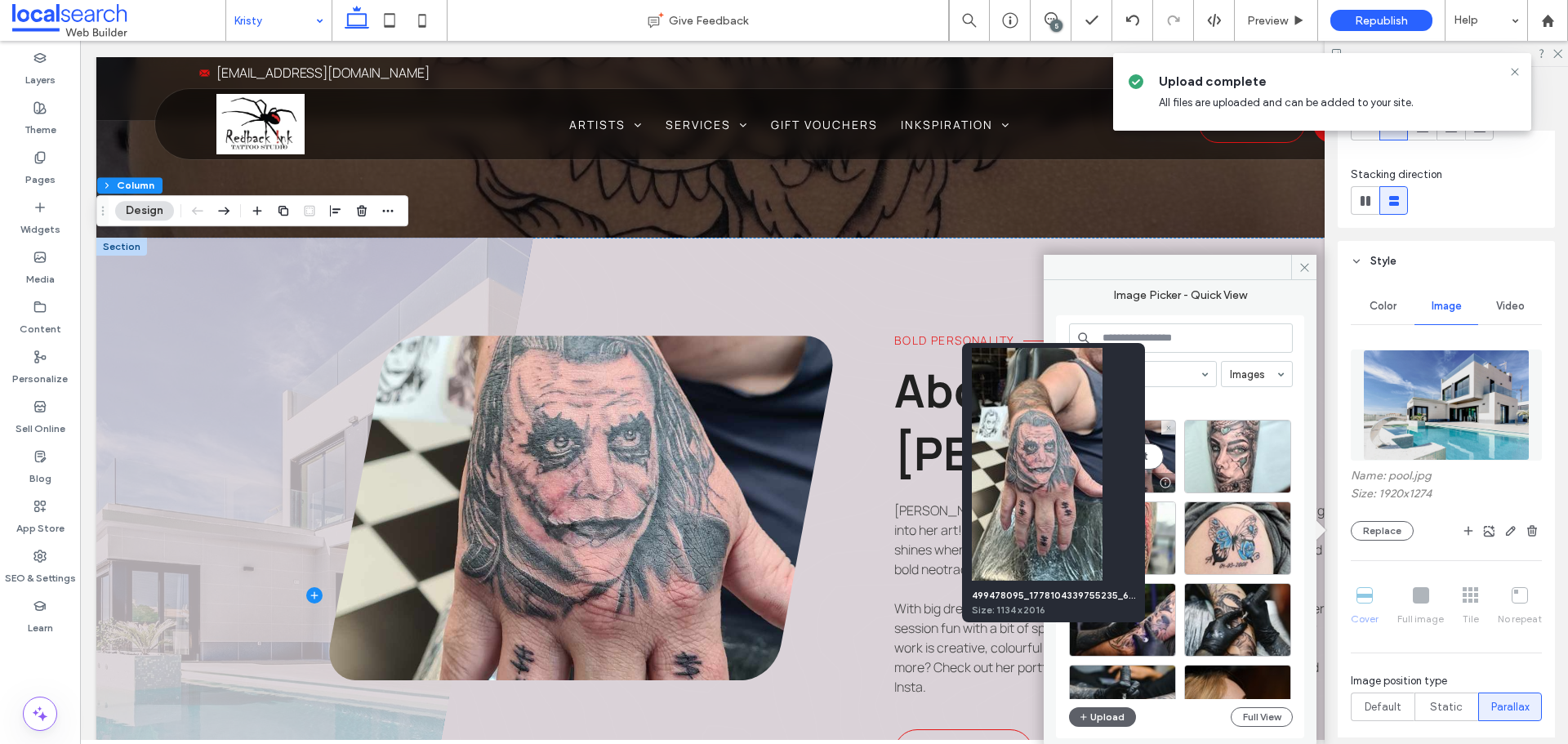
click at [1144, 468] on div "499478095_1778104339755235_6332014961416060989_n.jpg Size: 1134 x 2016" at bounding box center [1053, 482] width 183 height 280
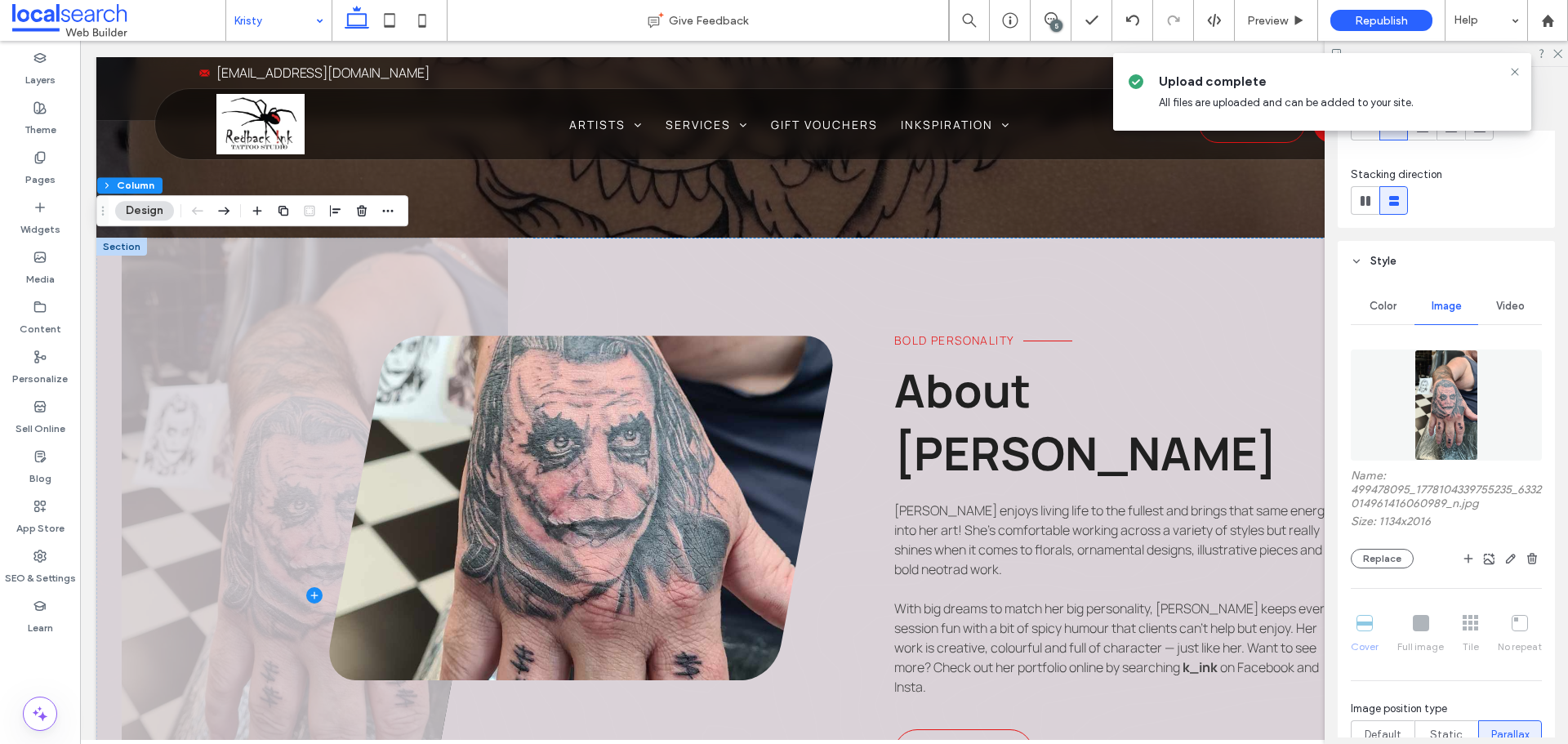
click at [1520, 72] on icon at bounding box center [1514, 71] width 13 height 13
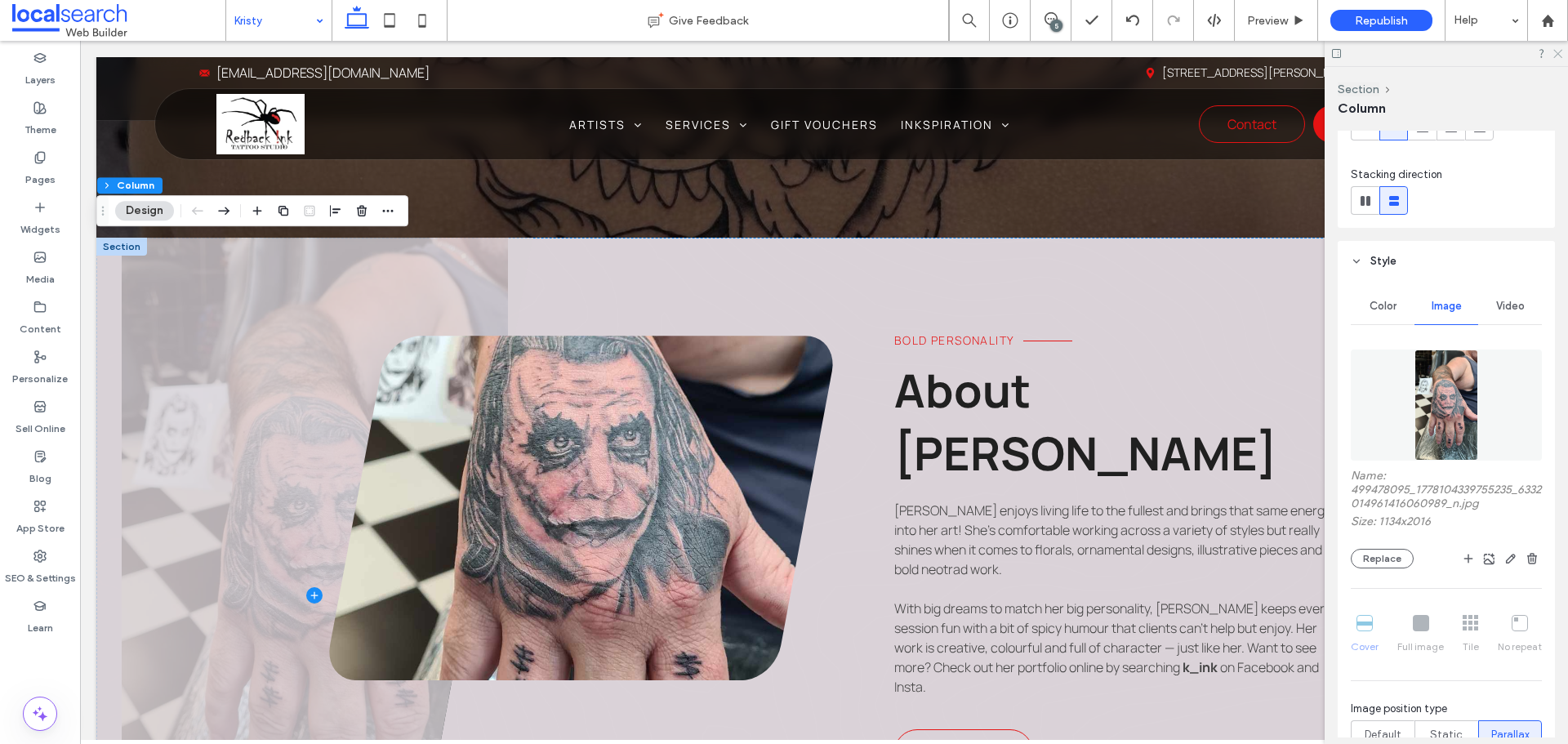
click at [1554, 48] on icon at bounding box center [1557, 52] width 10 height 10
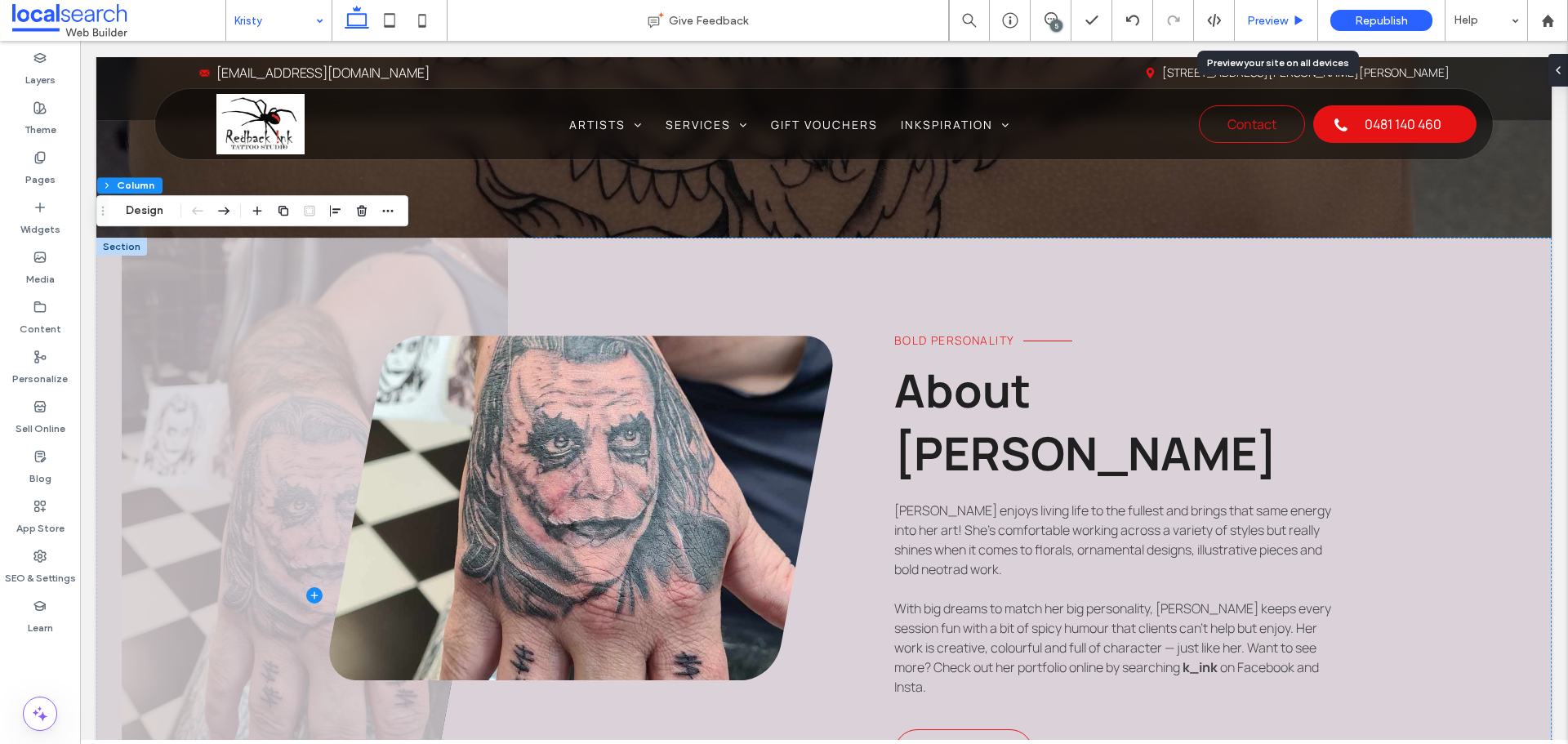
click at [1253, 27] on span "Preview" at bounding box center [1267, 21] width 41 height 14
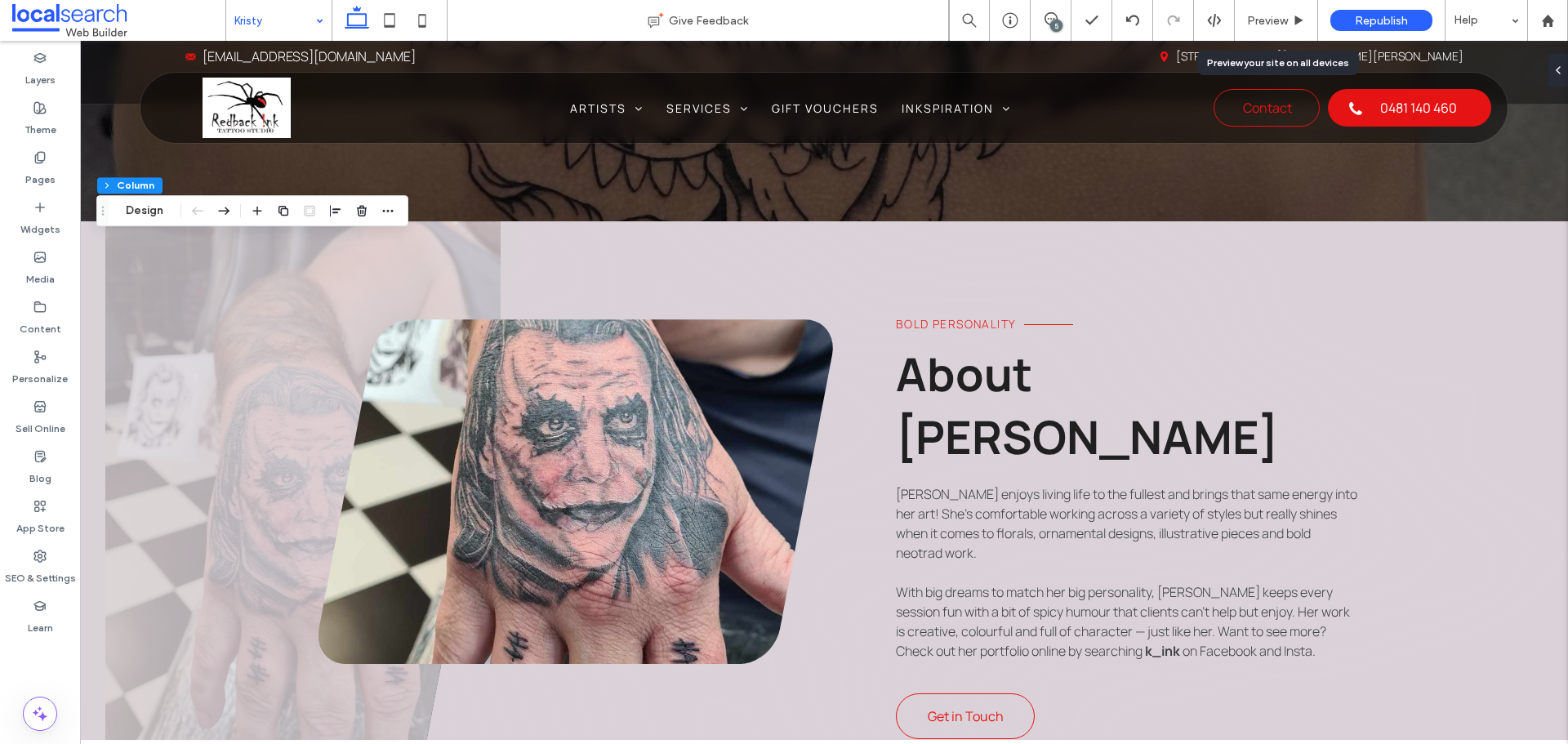
scroll to position [310, 0]
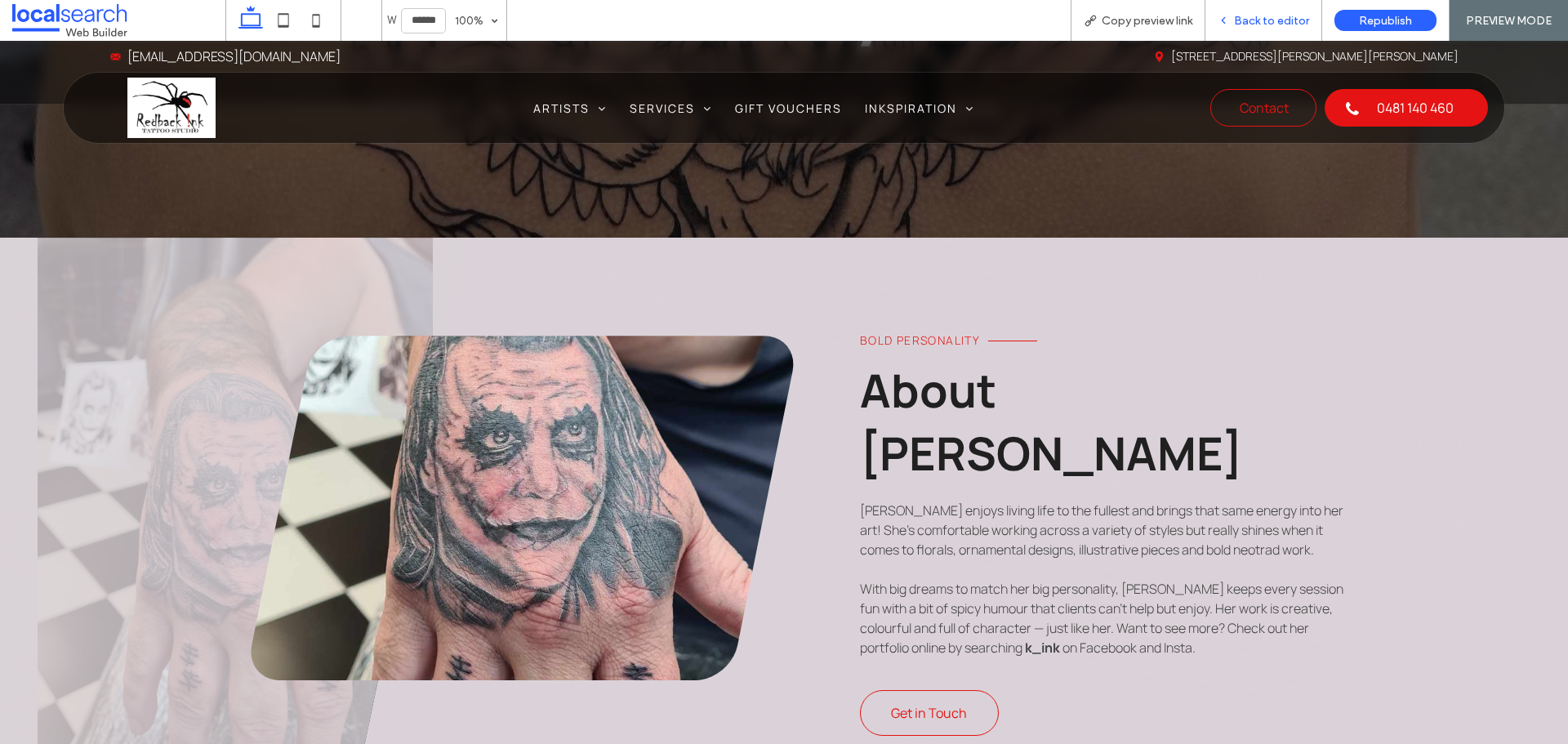
click at [1259, 19] on span "Back to editor" at bounding box center [1271, 21] width 75 height 14
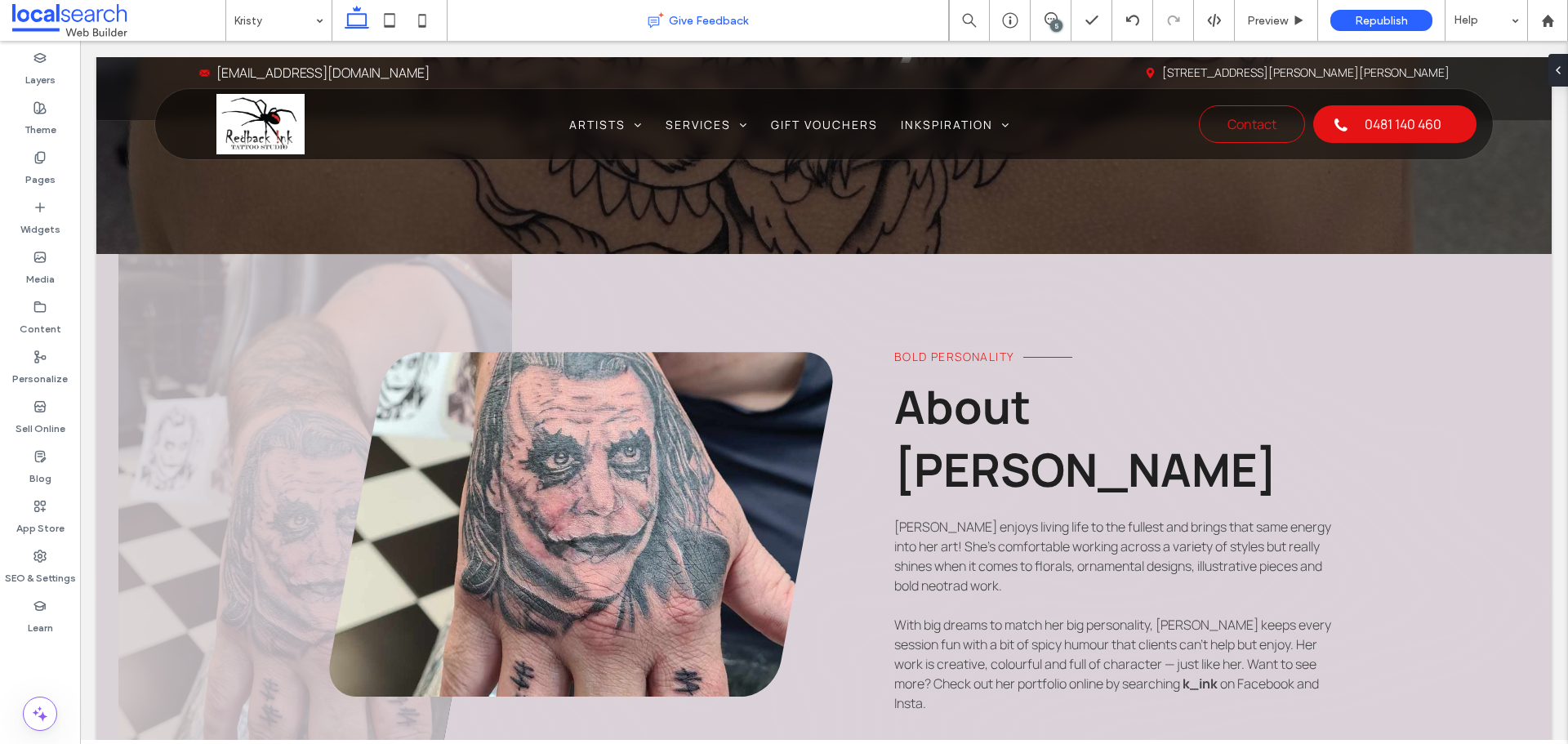
scroll to position [327, 0]
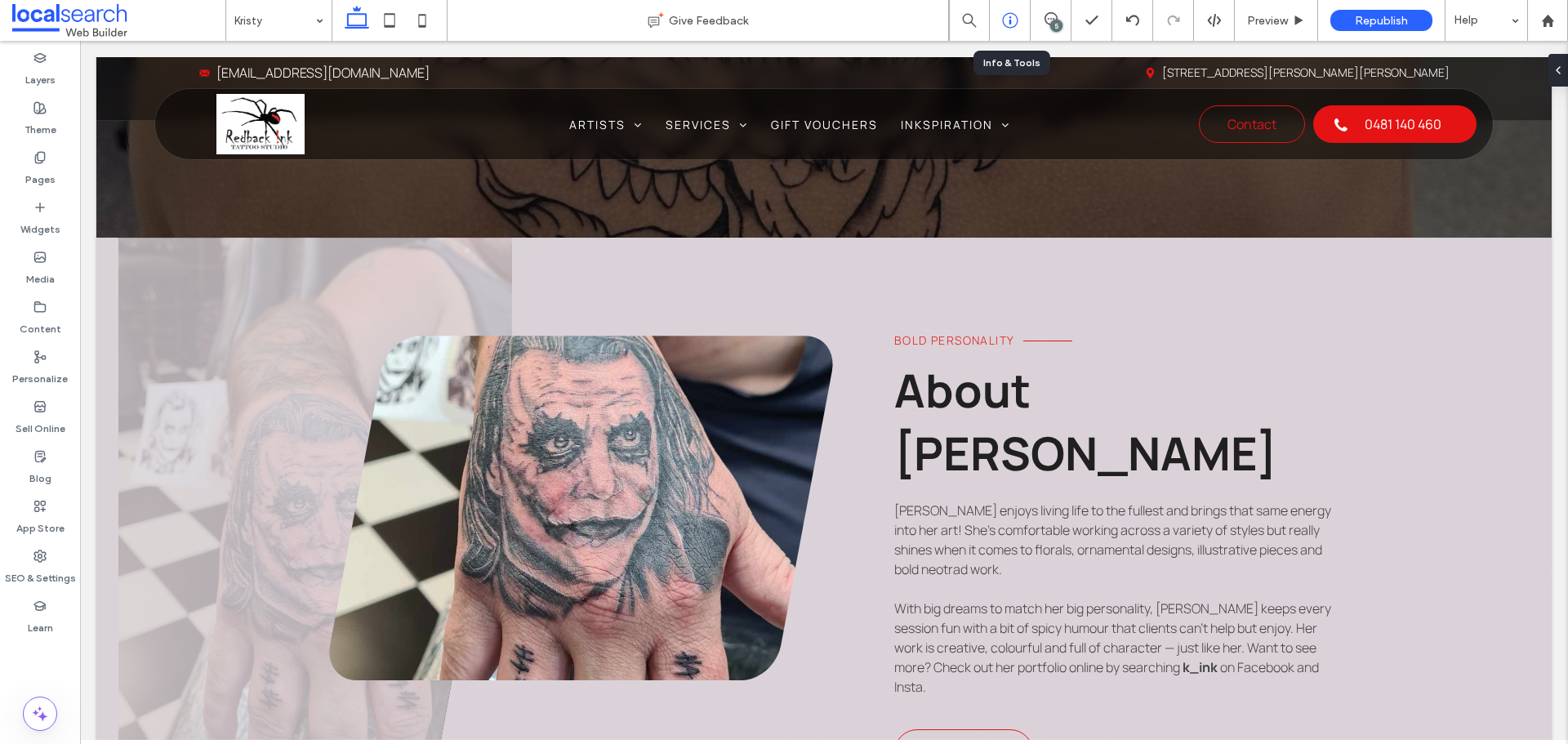
click at [1018, 22] on div at bounding box center [1010, 20] width 40 height 16
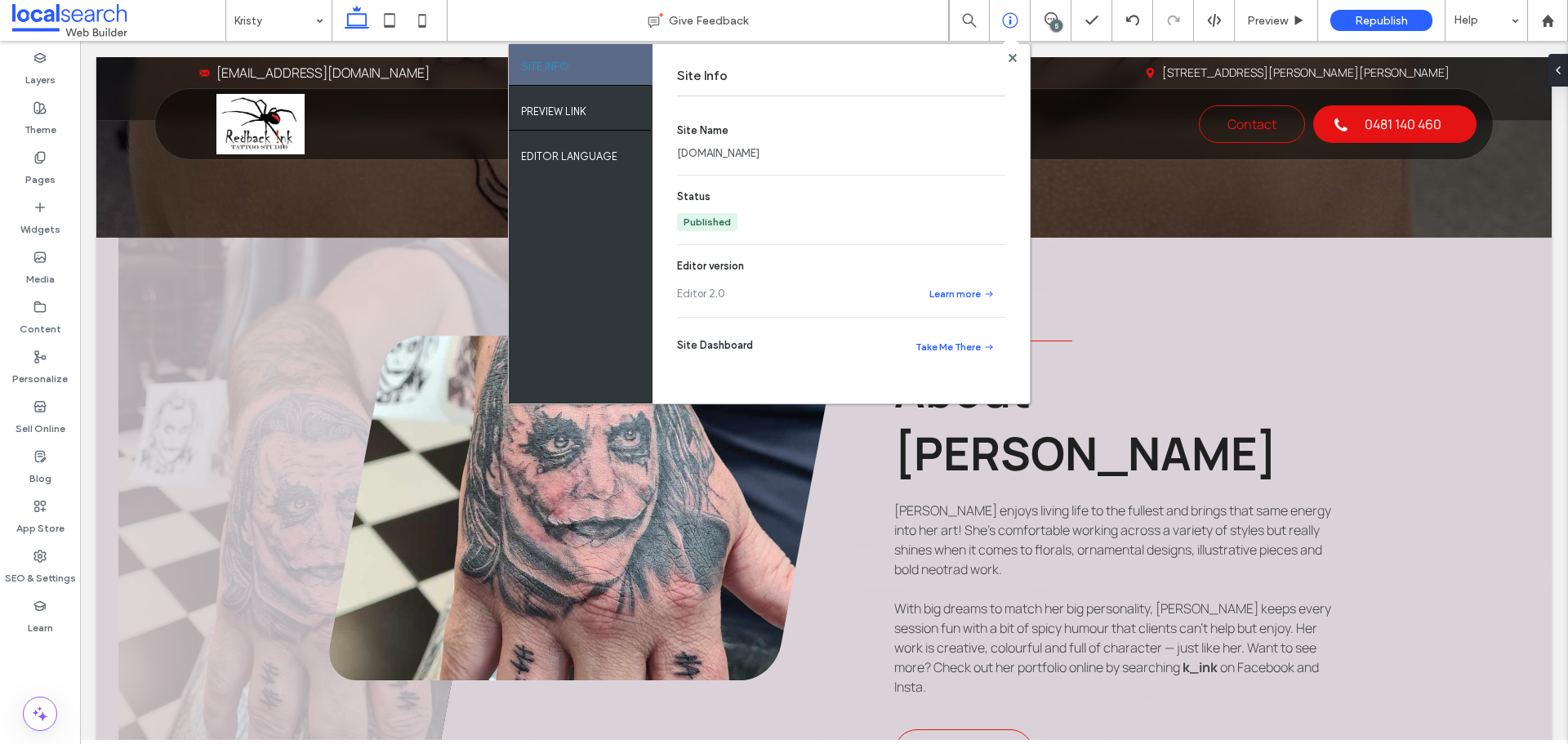
click at [759, 154] on link "redbacknktattoostudio.webbuilder.localsearch.com.au" at bounding box center [718, 153] width 82 height 16
click at [1013, 55] on use at bounding box center [1012, 57] width 9 height 9
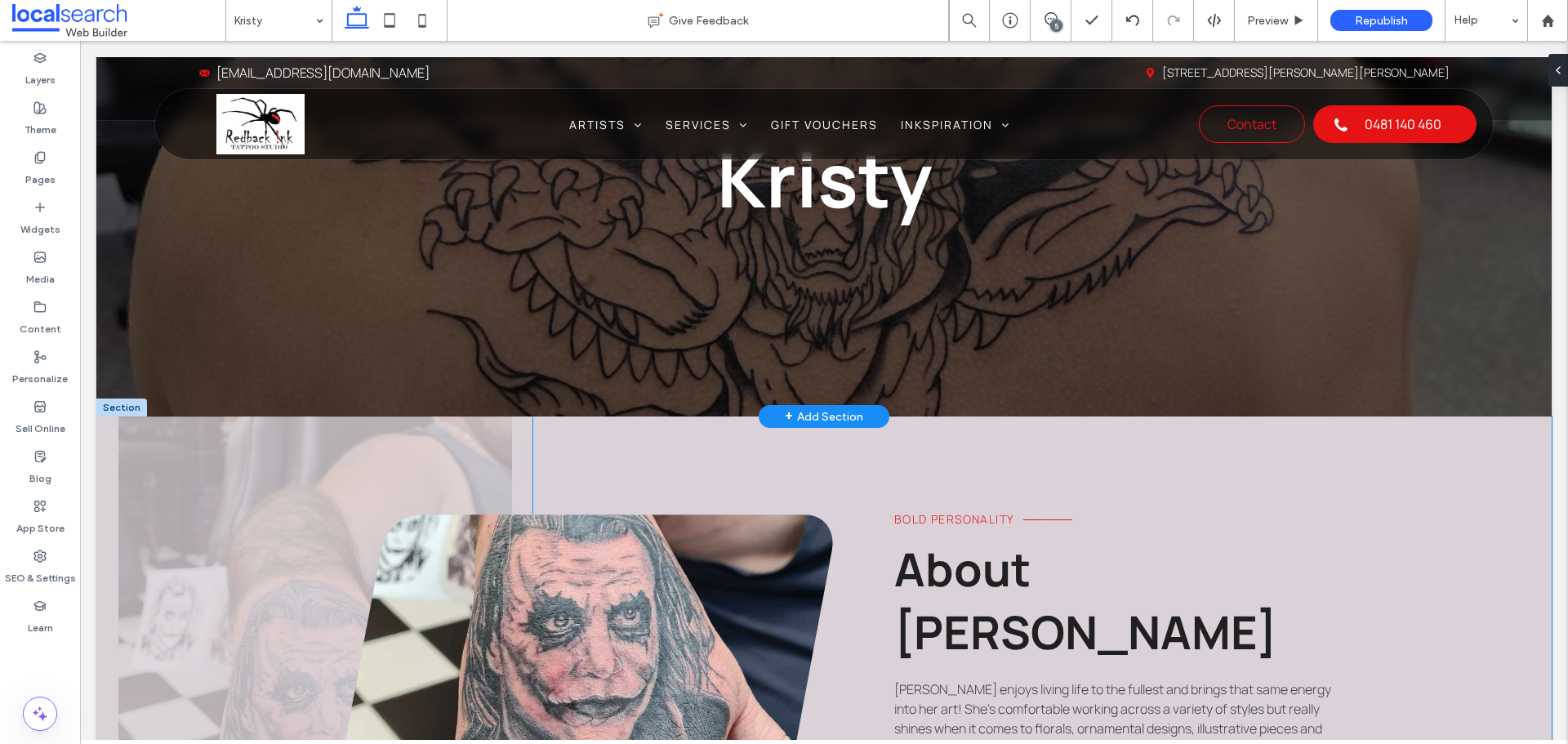
scroll to position [0, 0]
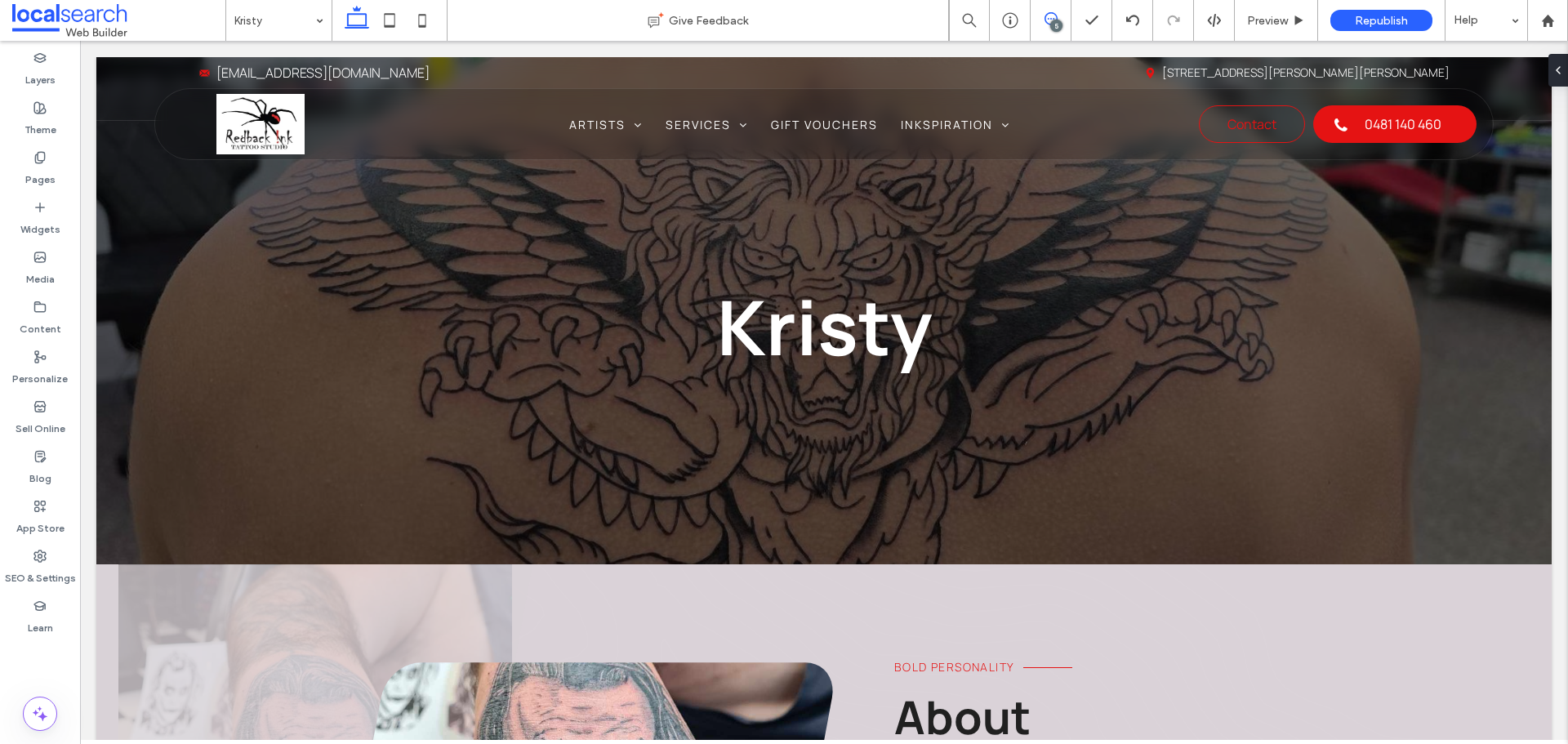
click at [1046, 16] on icon at bounding box center [1051, 18] width 13 height 13
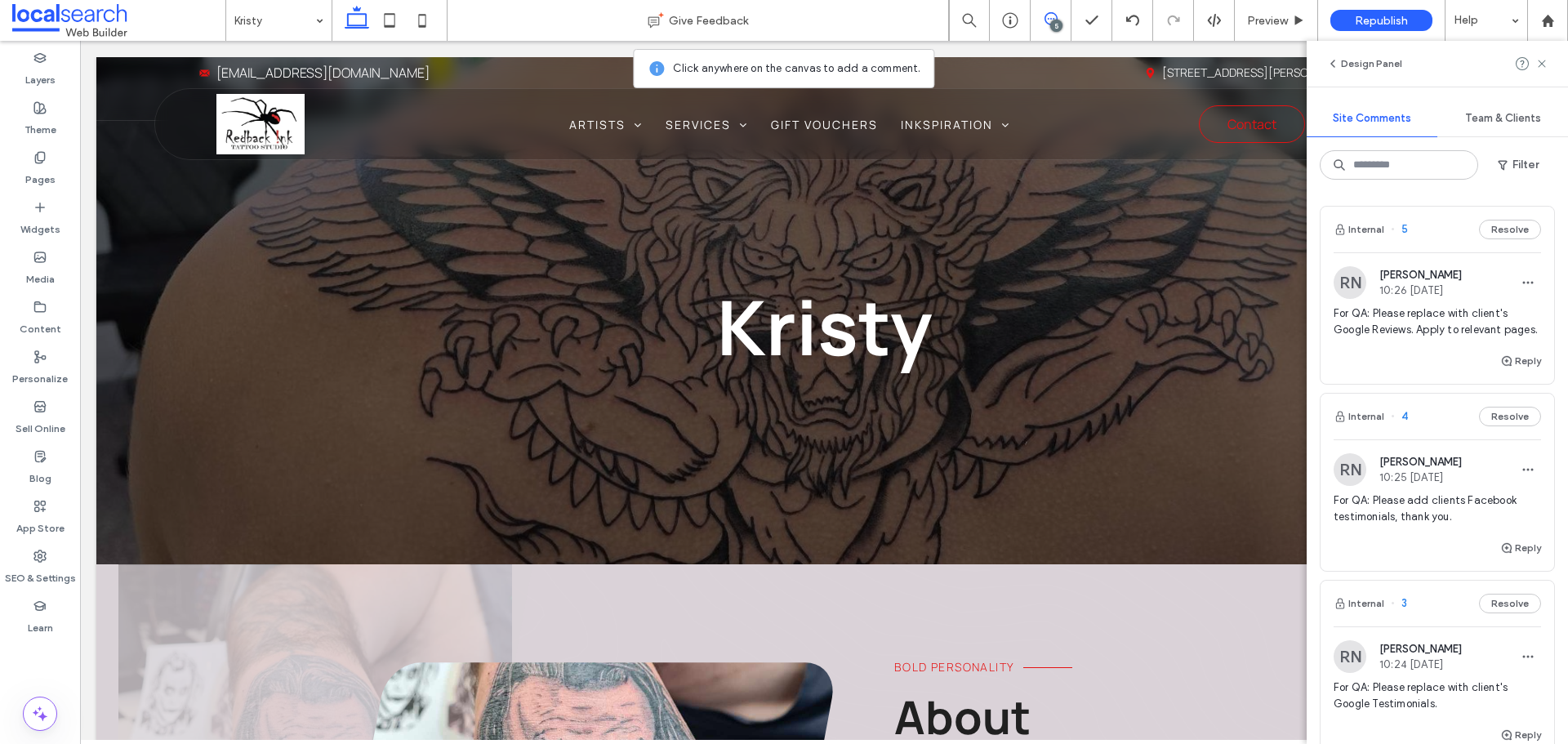
click at [1046, 16] on icon at bounding box center [1051, 18] width 13 height 13
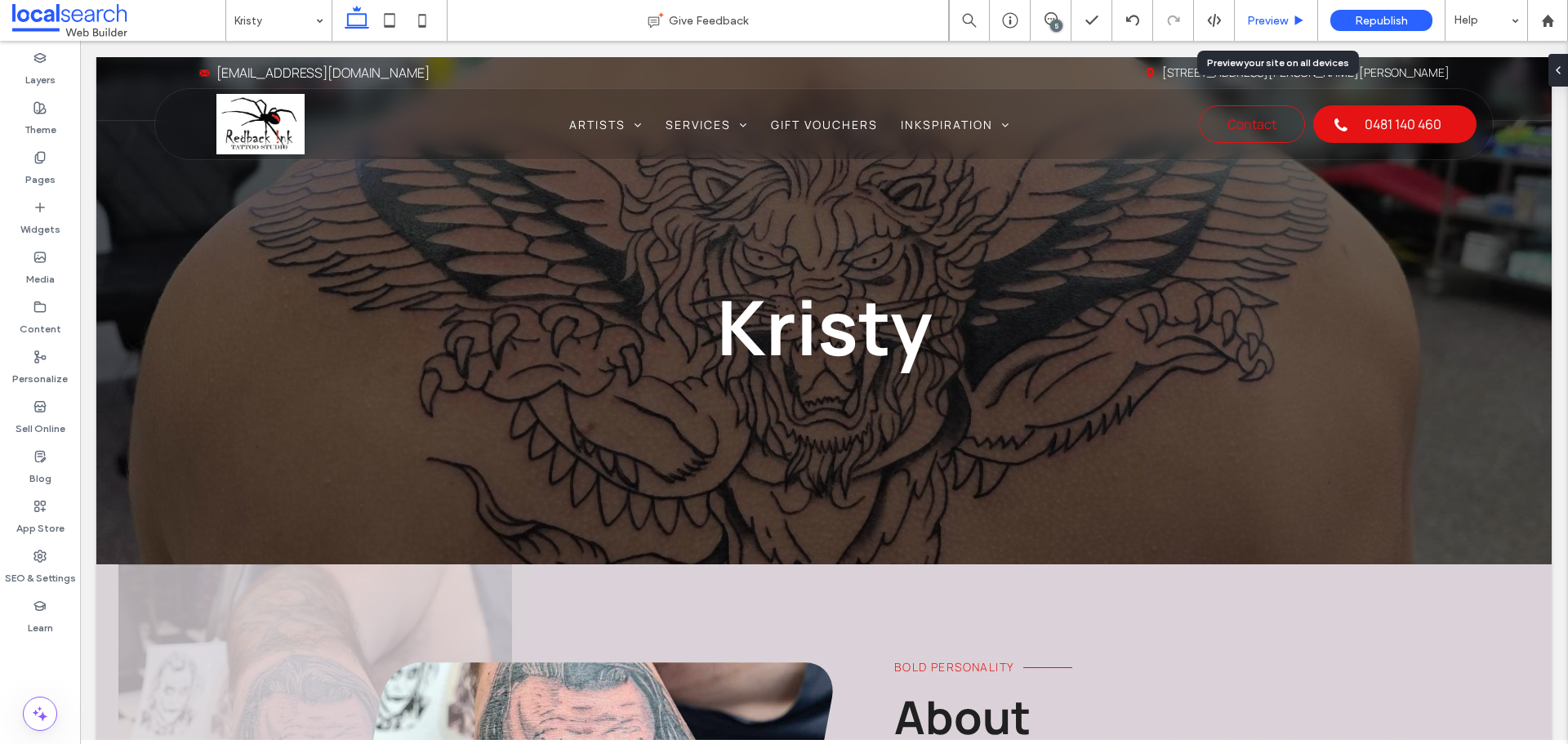
click at [1290, 30] on div "Preview" at bounding box center [1276, 21] width 83 height 41
click at [1275, 23] on span "Preview" at bounding box center [1267, 21] width 41 height 14
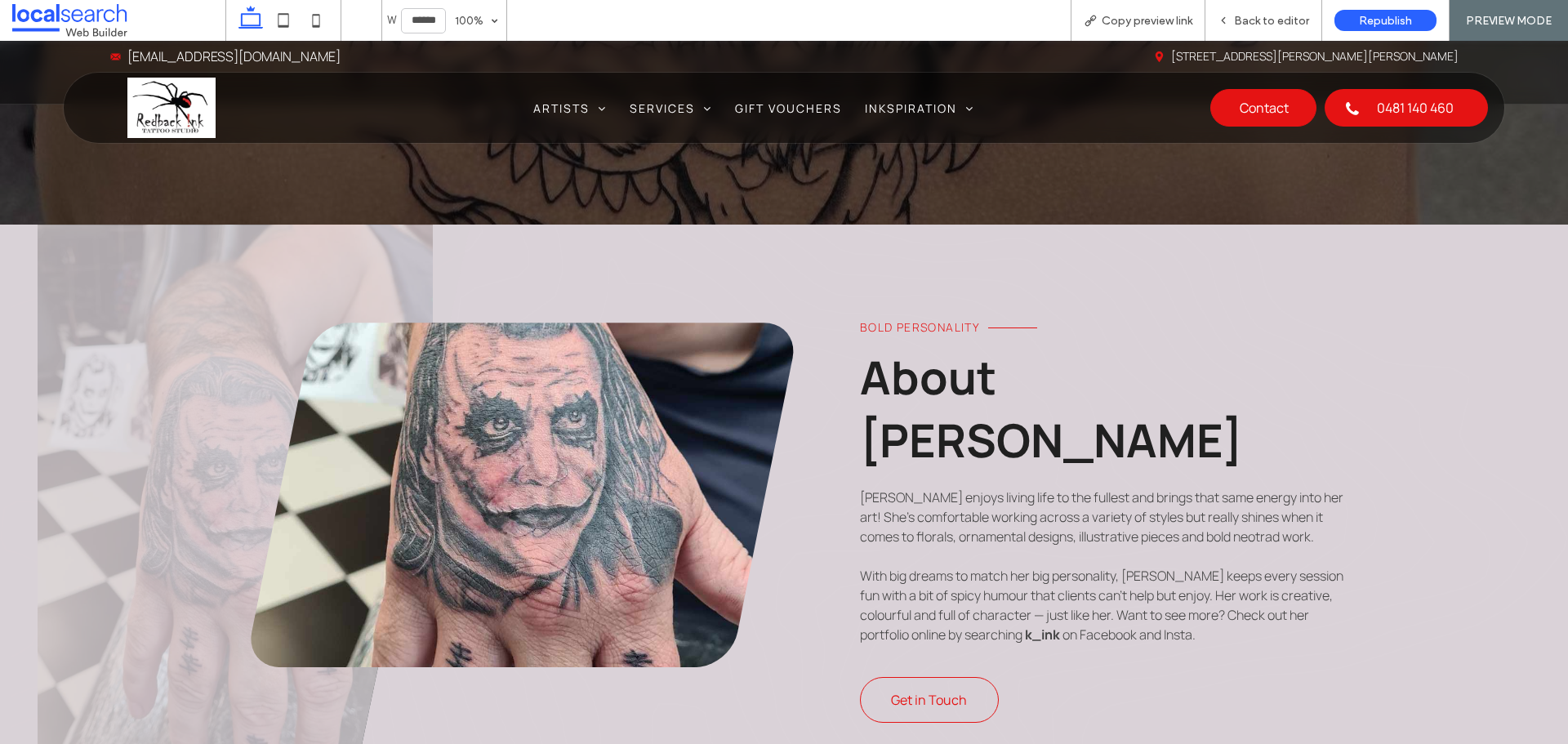
scroll to position [327, 0]
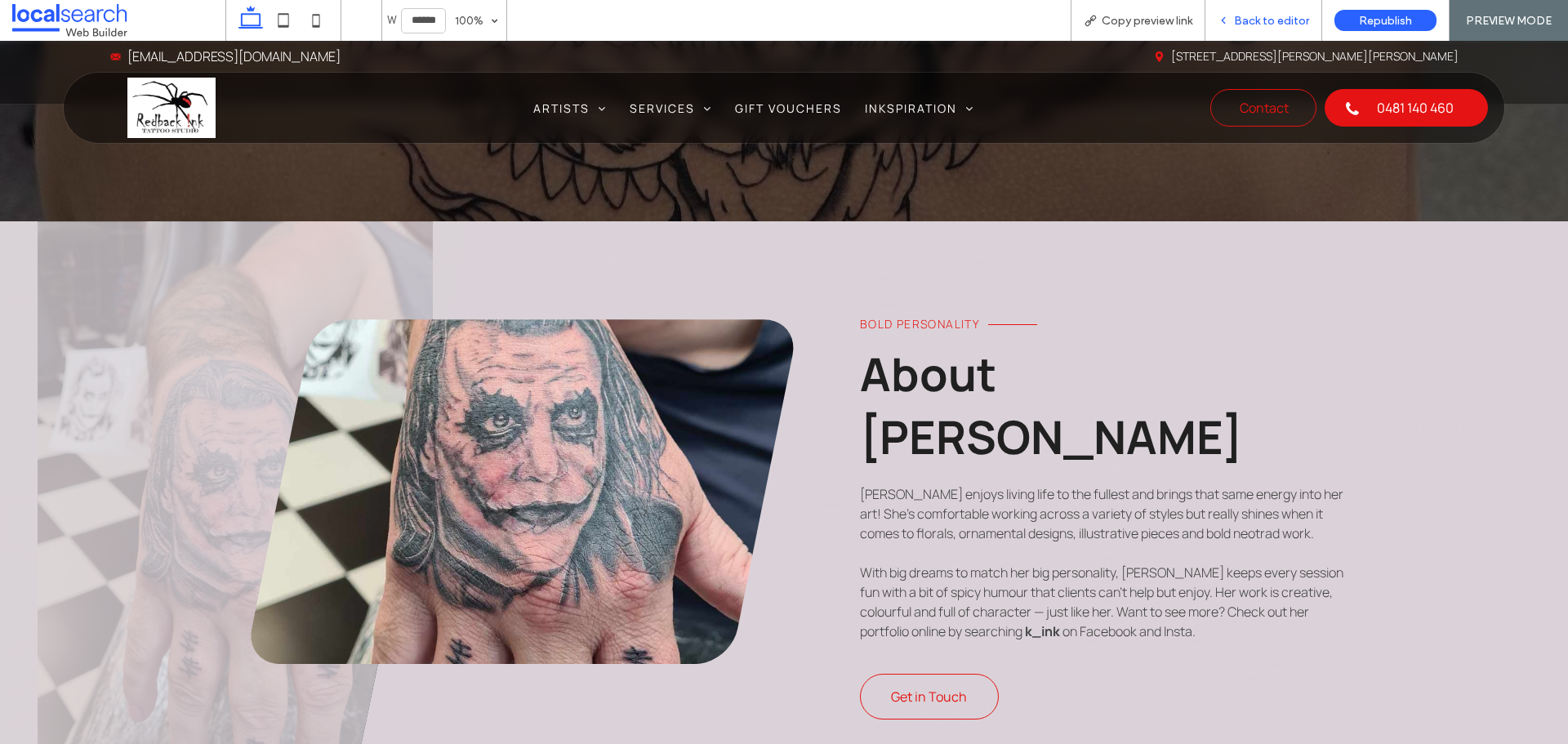
click at [1263, 17] on span "Back to editor" at bounding box center [1271, 21] width 75 height 14
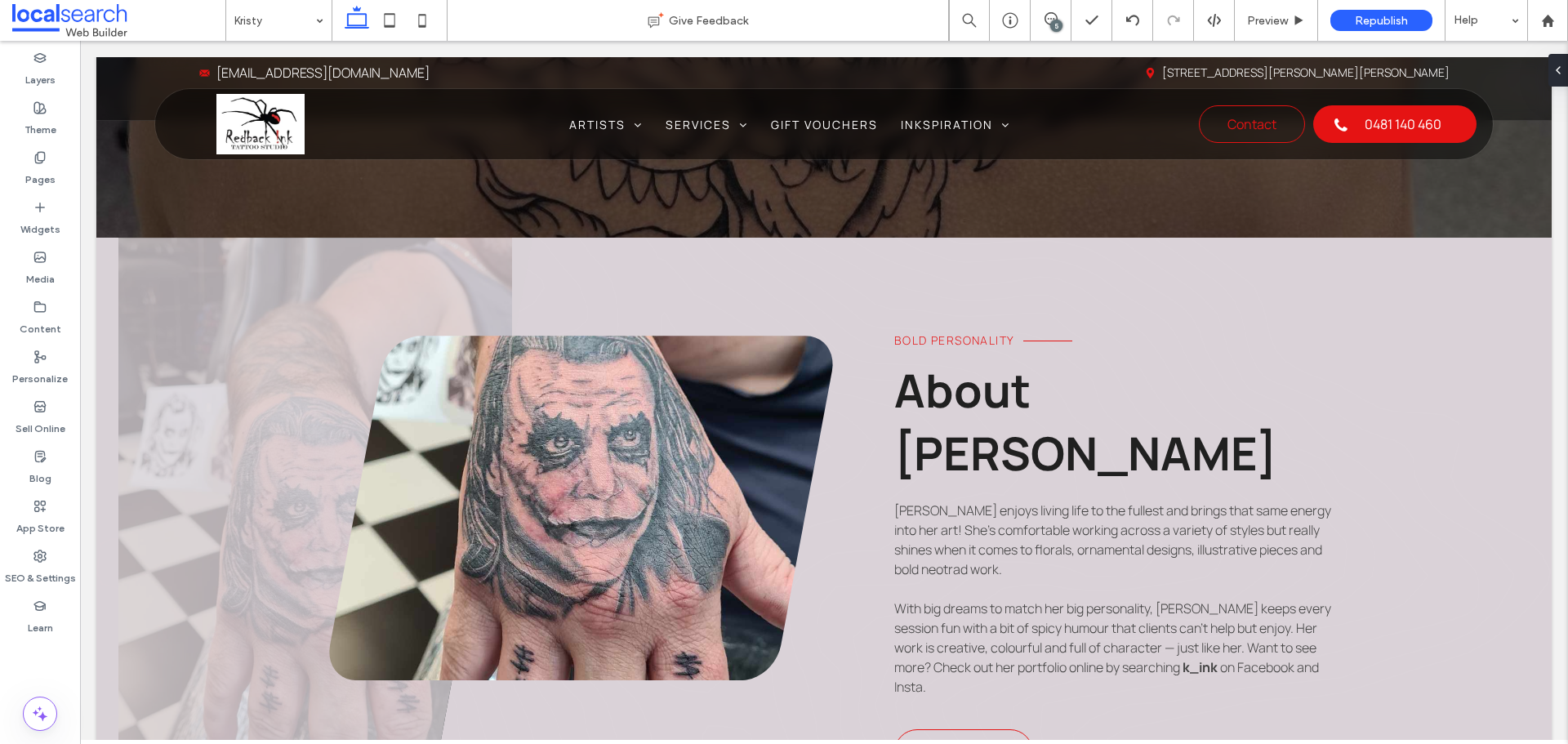
scroll to position [343, 0]
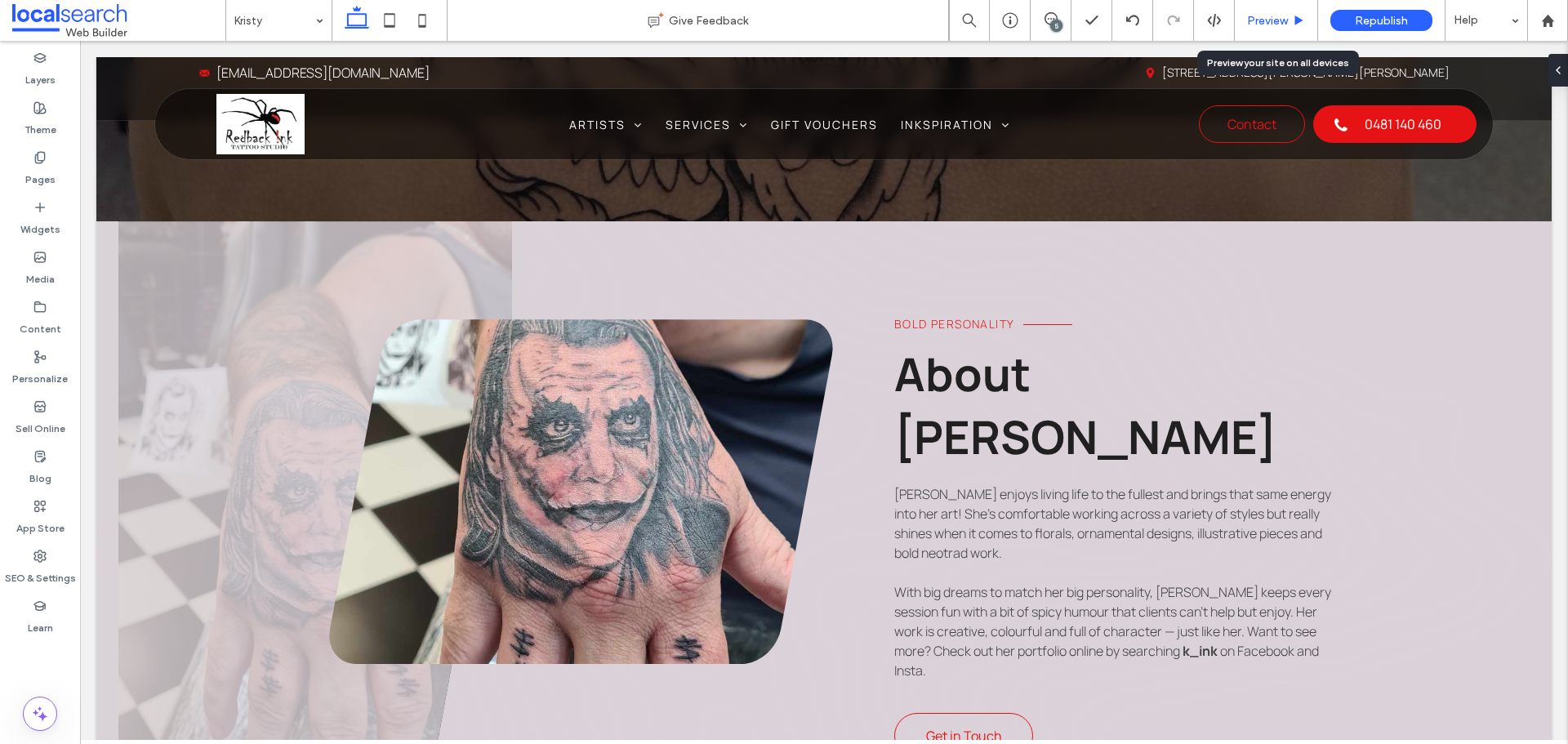
click at [1262, 32] on div "Preview" at bounding box center [1276, 21] width 83 height 41
click at [1270, 23] on span "Preview" at bounding box center [1267, 21] width 41 height 14
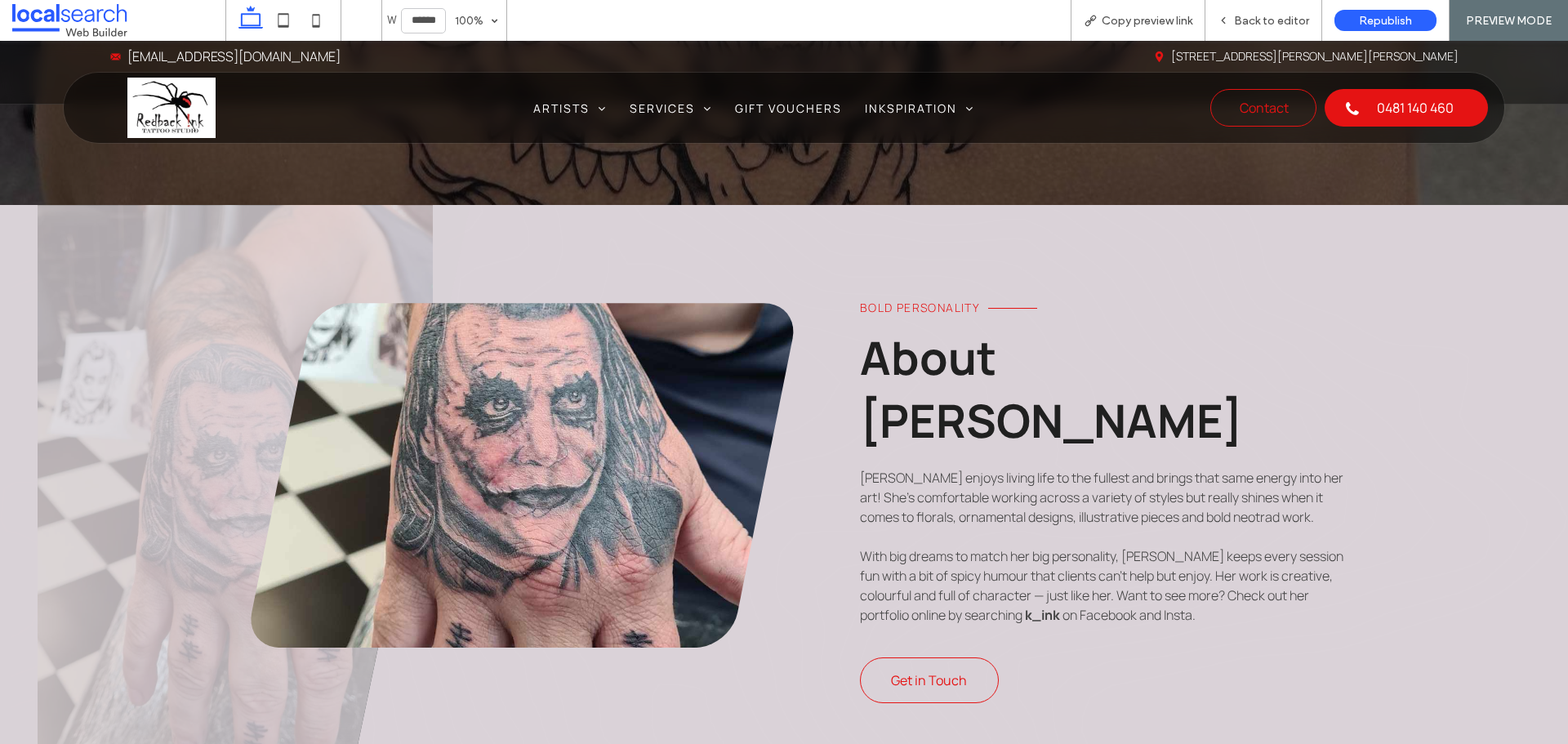
scroll to position [327, 0]
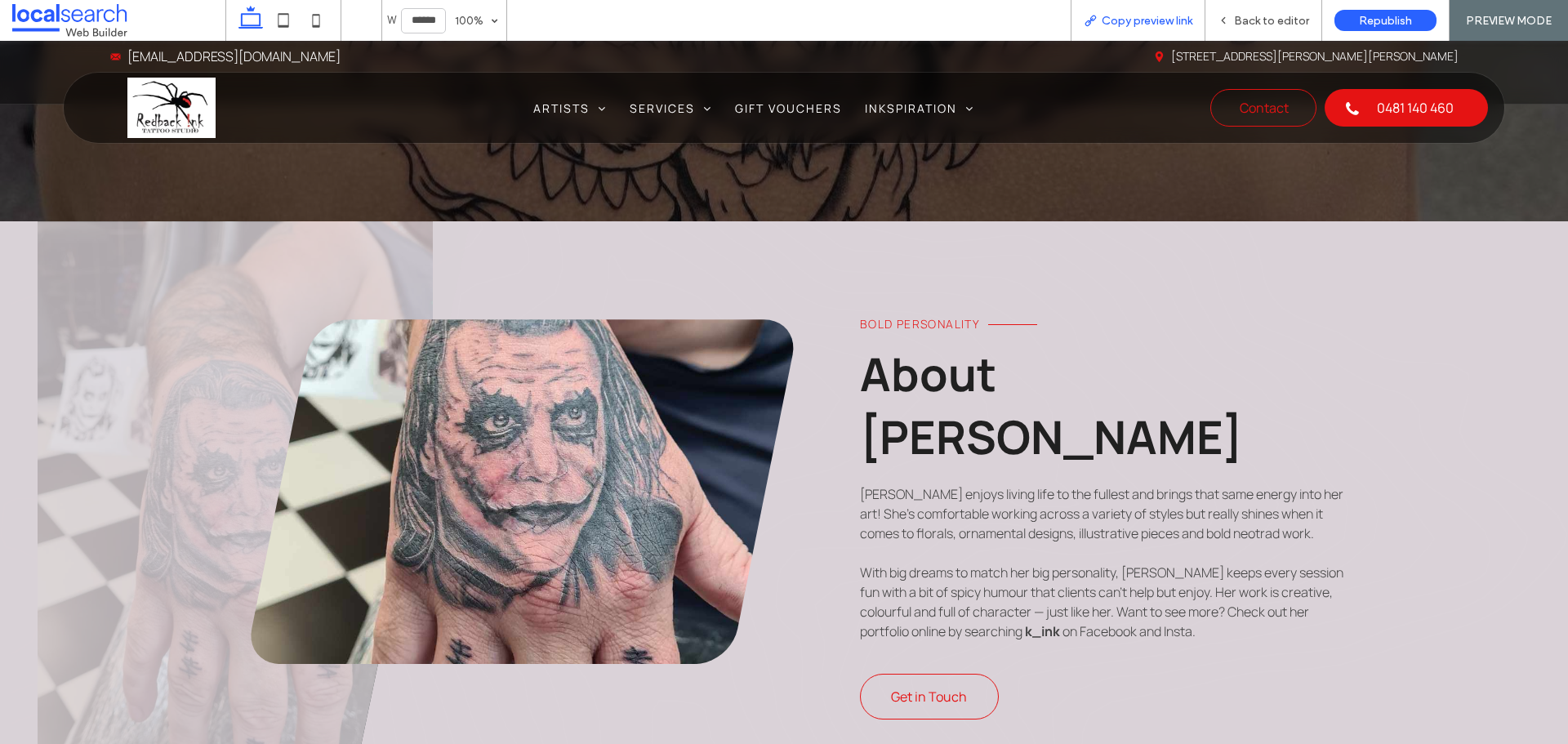
click at [1143, 18] on span "Copy preview link" at bounding box center [1147, 21] width 91 height 14
click at [1265, 22] on span "Back to editor" at bounding box center [1271, 21] width 75 height 14
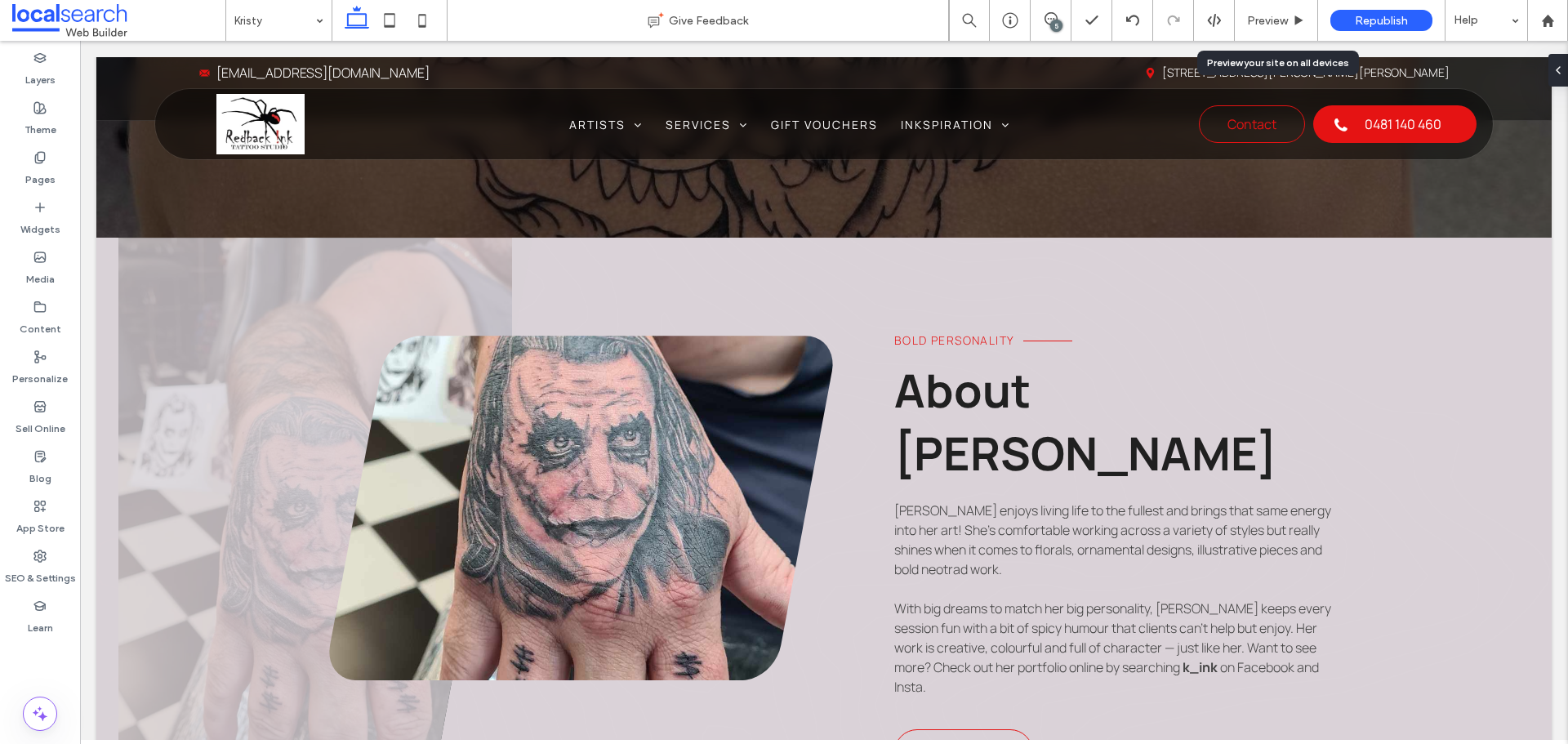
scroll to position [343, 0]
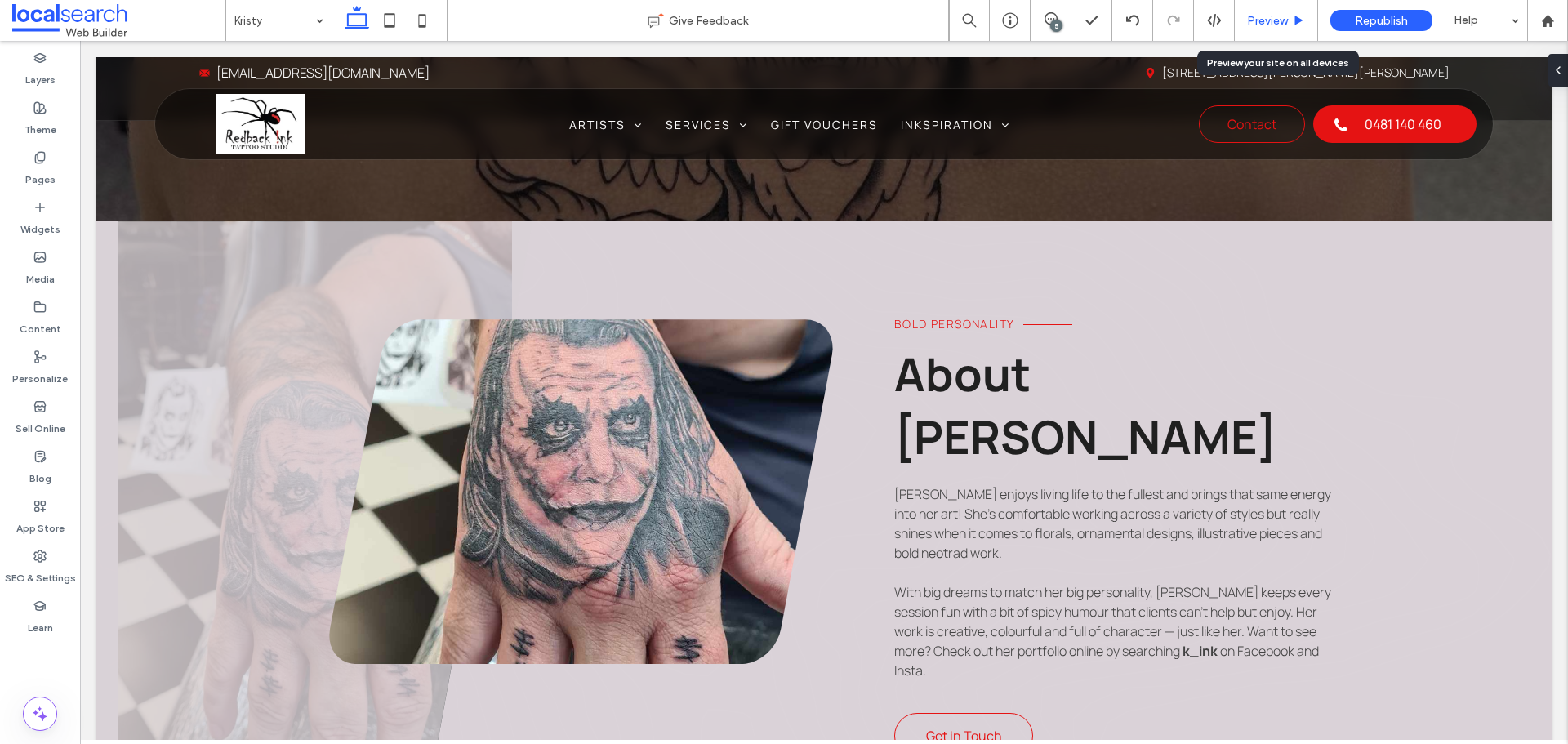
click at [1288, 28] on div "Preview" at bounding box center [1276, 21] width 83 height 41
click at [1289, 25] on div "Preview" at bounding box center [1276, 21] width 82 height 14
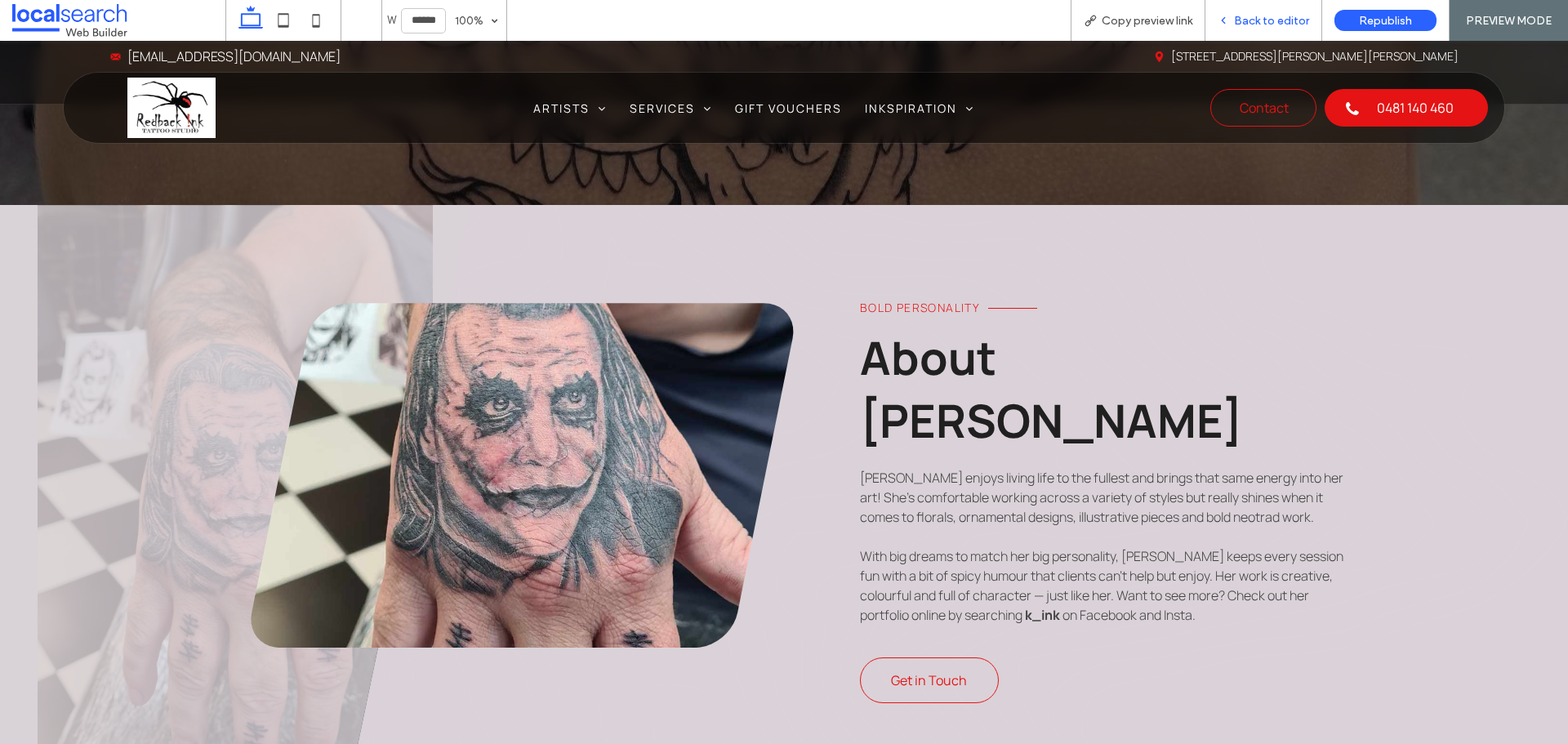
scroll to position [327, 0]
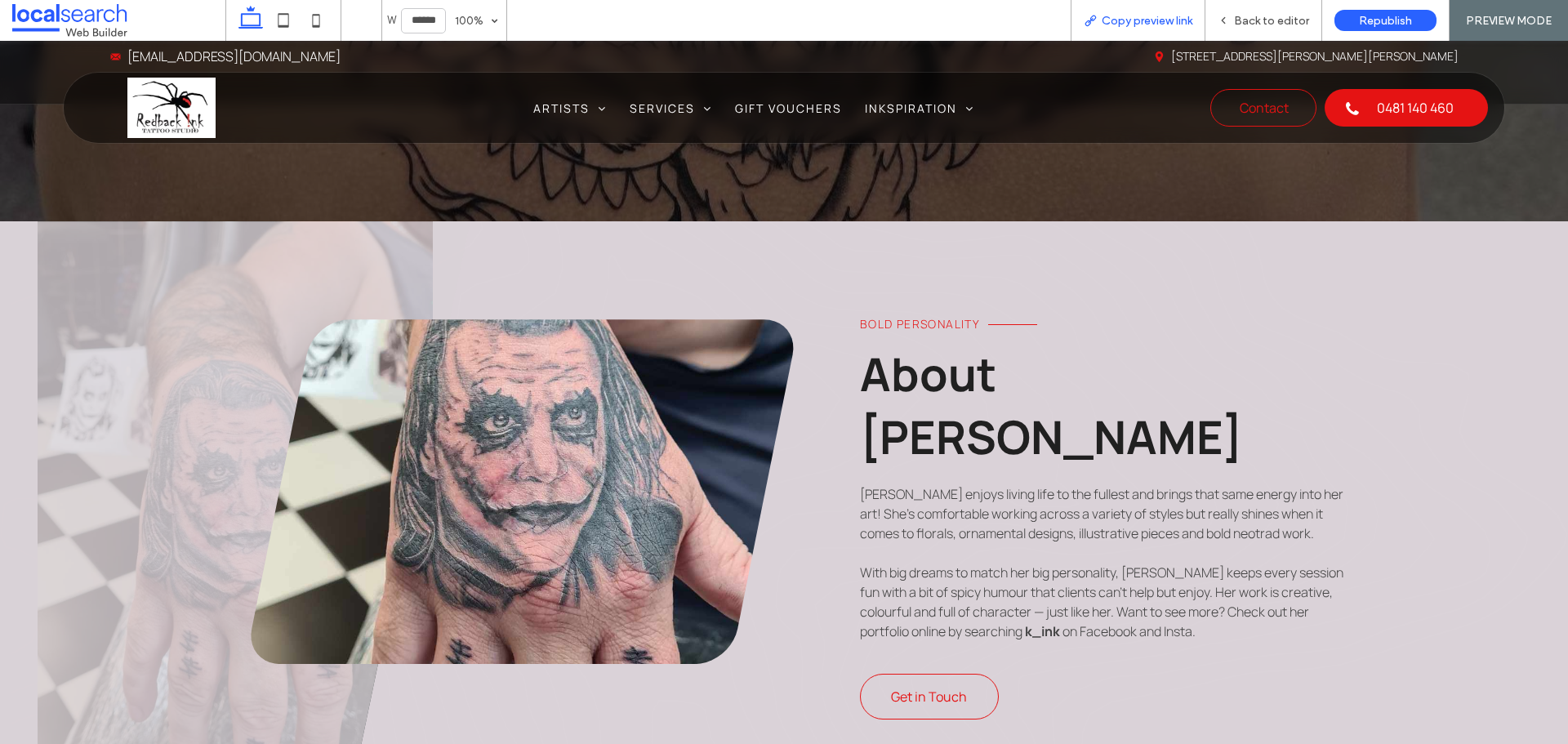
click at [1135, 22] on span "Copy preview link" at bounding box center [1147, 21] width 91 height 14
click at [1263, 26] on span "Back to editor" at bounding box center [1271, 21] width 75 height 14
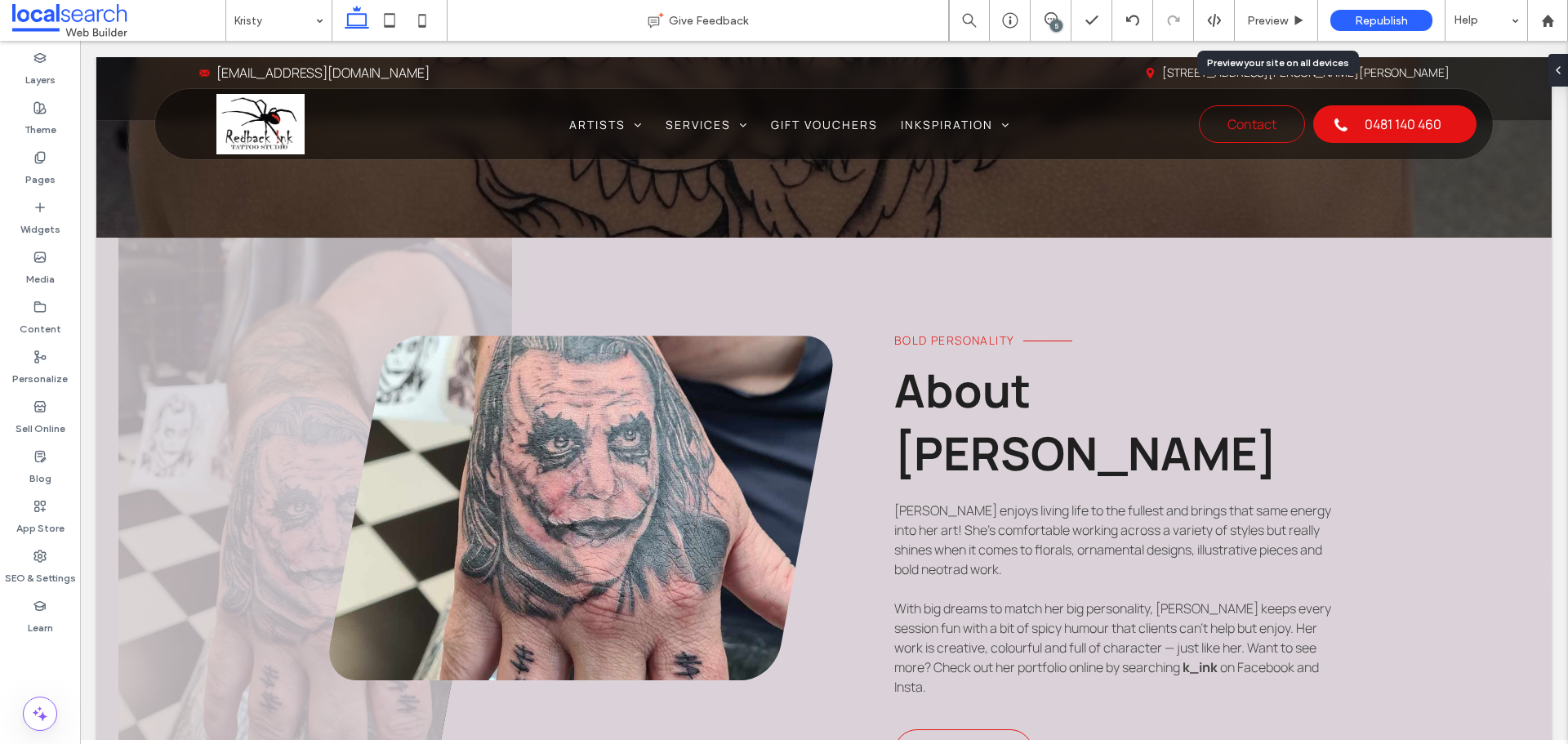
scroll to position [343, 0]
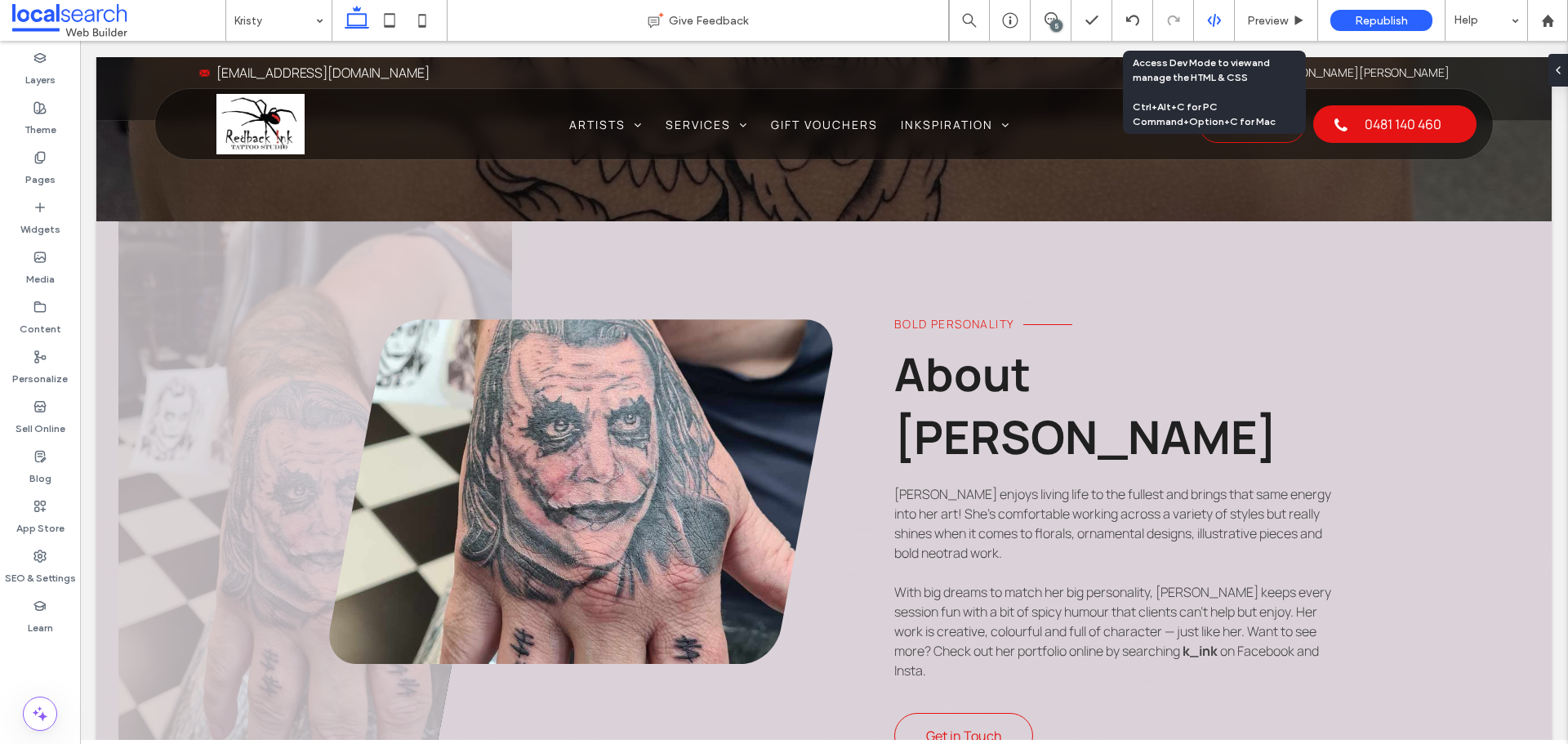
click at [1219, 26] on icon at bounding box center [1214, 20] width 15 height 15
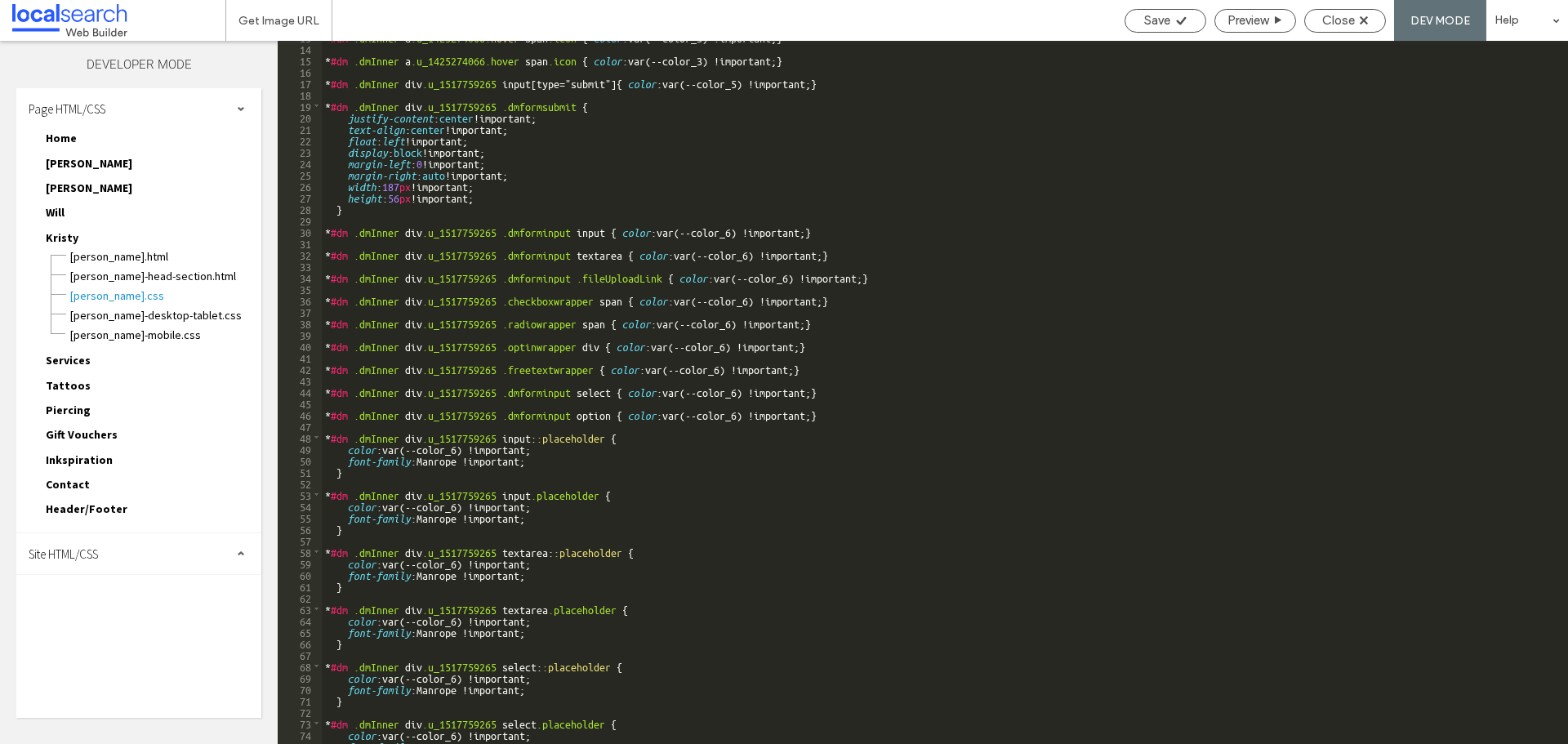
scroll to position [0, 0]
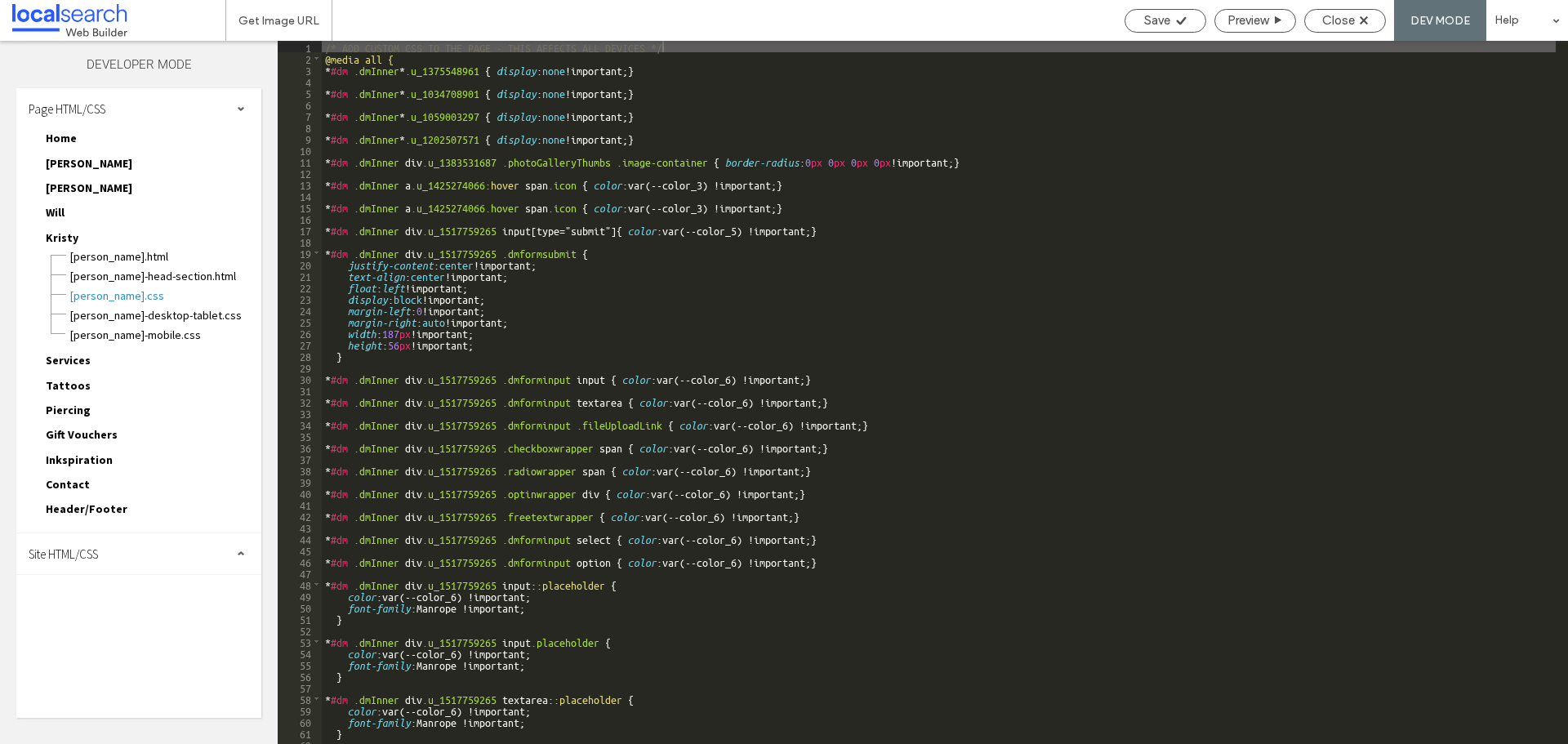
click at [234, 110] on div "Page HTML/CSS" at bounding box center [139, 109] width 245 height 41
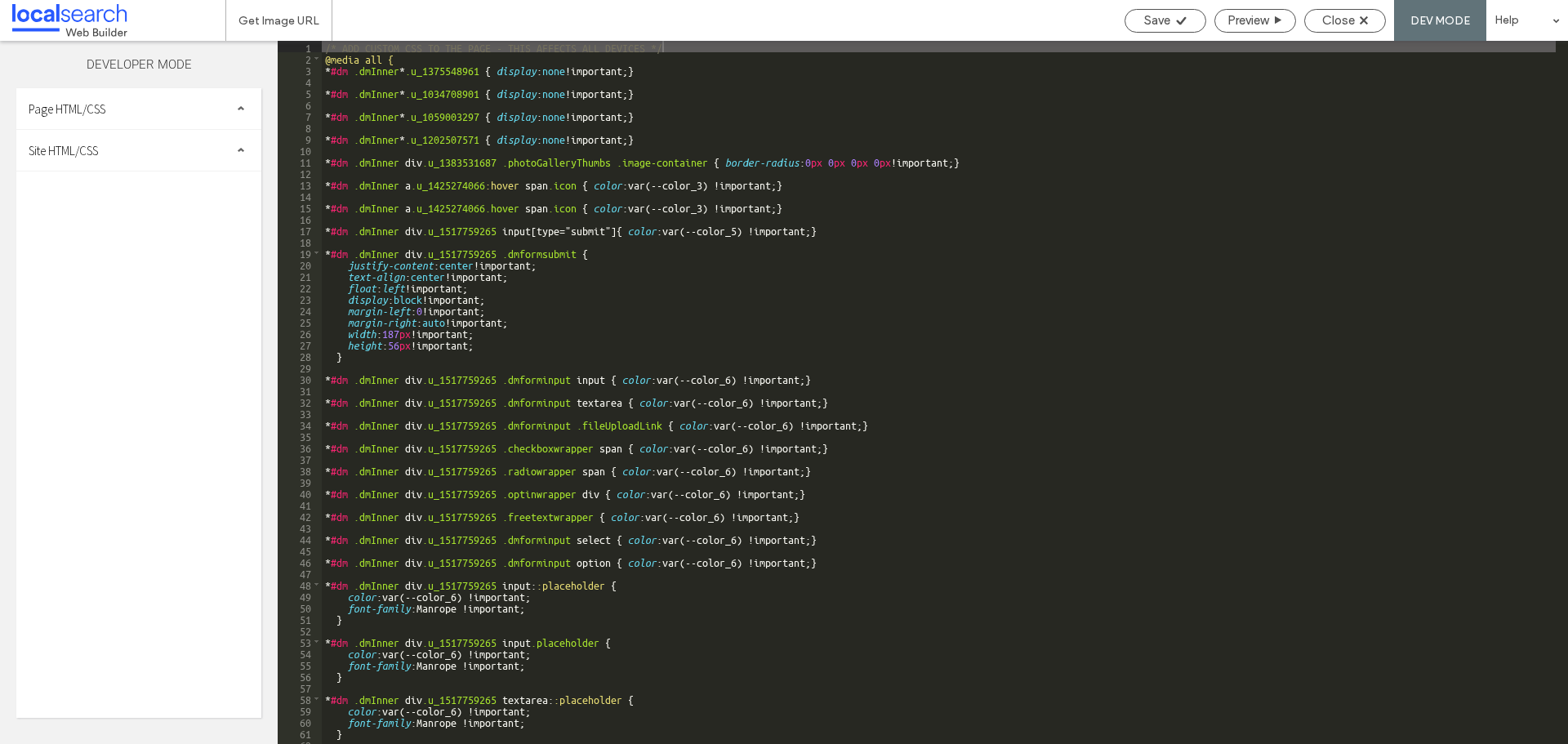
click at [201, 159] on div "Site HTML/CSS" at bounding box center [139, 151] width 245 height 41
click at [122, 224] on span "site.css" at bounding box center [168, 221] width 186 height 16
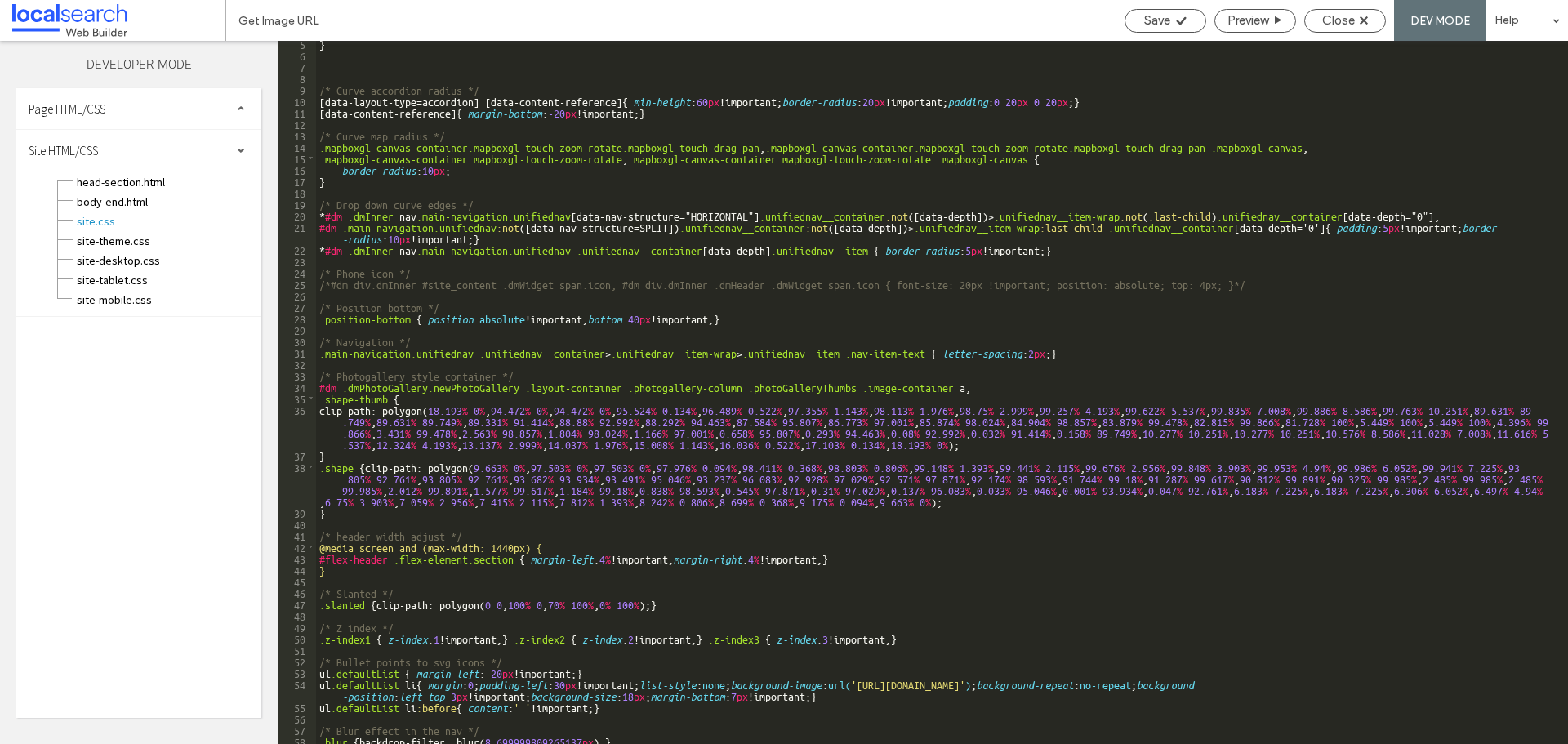
scroll to position [49, 0]
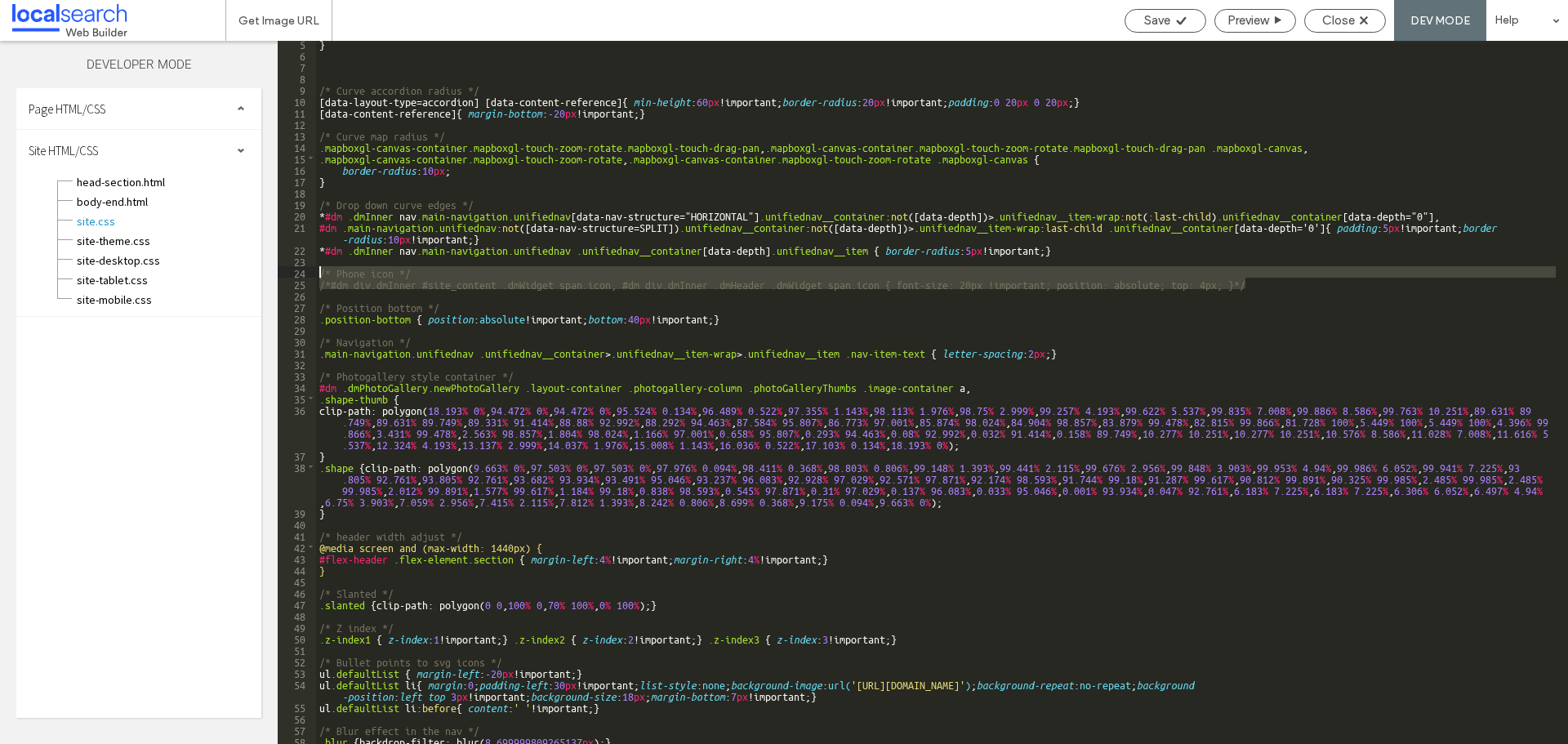
drag, startPoint x: 1241, startPoint y: 278, endPoint x: 312, endPoint y: 267, distance: 929.1
click at [312, 267] on div "** 5 6 7 8 9 10 11 12 13 14 15 16 17 18 19 20 21 22 23 24 25 26 27 28 29 30 31 …" at bounding box center [923, 393] width 1290 height 703
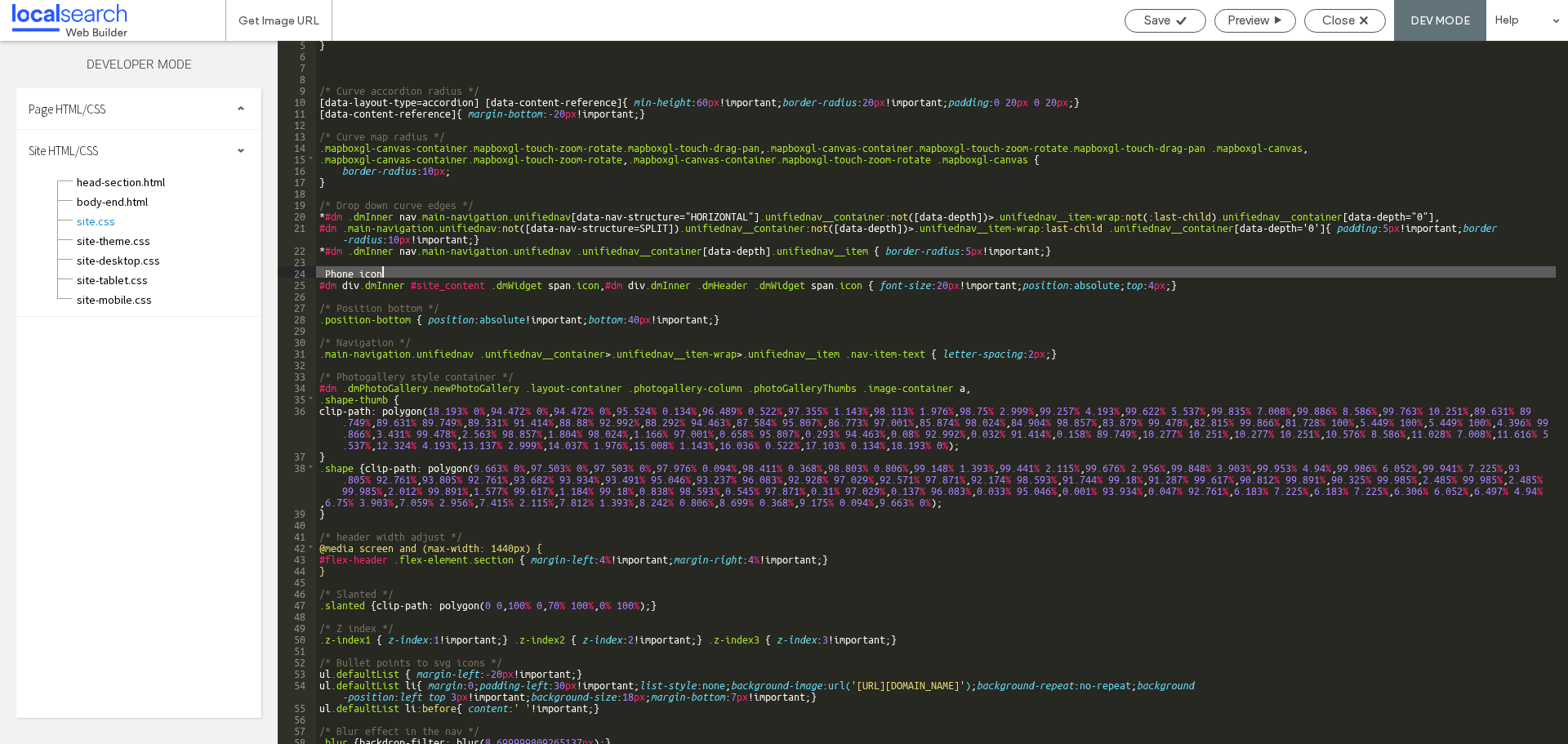
click at [385, 270] on div "} /* Curve accordion radius */ [ data-layout-type = accordion ] [ data-content-…" at bounding box center [936, 400] width 1240 height 726
drag, startPoint x: 386, startPoint y: 270, endPoint x: 312, endPoint y: 269, distance: 74.0
click at [312, 269] on div "** 5 6 7 8 9 10 11 12 13 14 15 16 17 18 19 20 21 22 23 24 25 26 27 28 29 30 31 …" at bounding box center [923, 393] width 1290 height 703
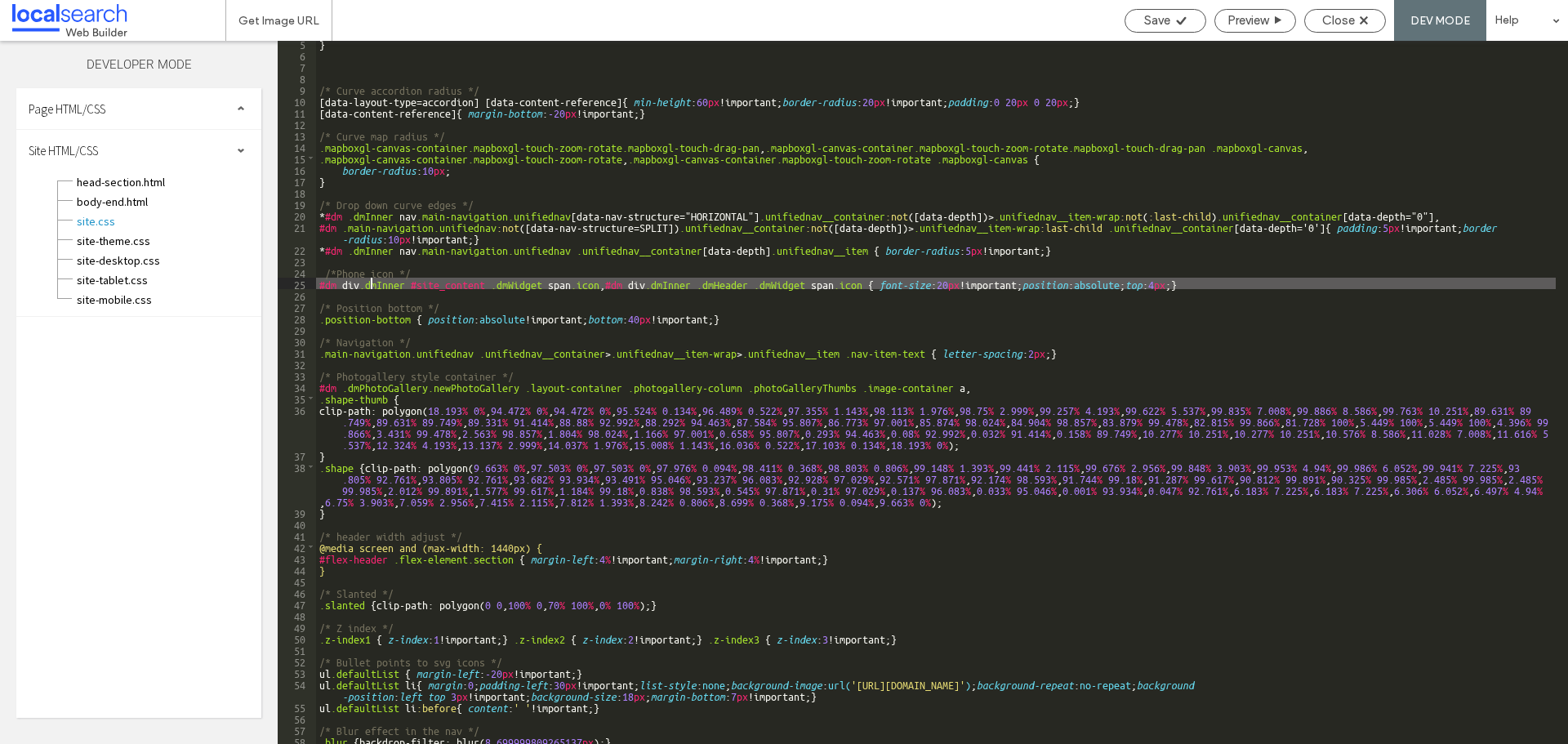
click at [368, 286] on div "} /* Curve accordion radius */ [ data-layout-type = accordion ] [ data-content-…" at bounding box center [936, 400] width 1240 height 726
click at [1255, 284] on div "} /* Curve accordion radius */ [ data-layout-type = accordion ] [ data-content-…" at bounding box center [936, 400] width 1240 height 726
click at [1230, 317] on div "} /* Curve accordion radius */ [ data-layout-type = accordion ] [ data-content-…" at bounding box center [936, 400] width 1240 height 726
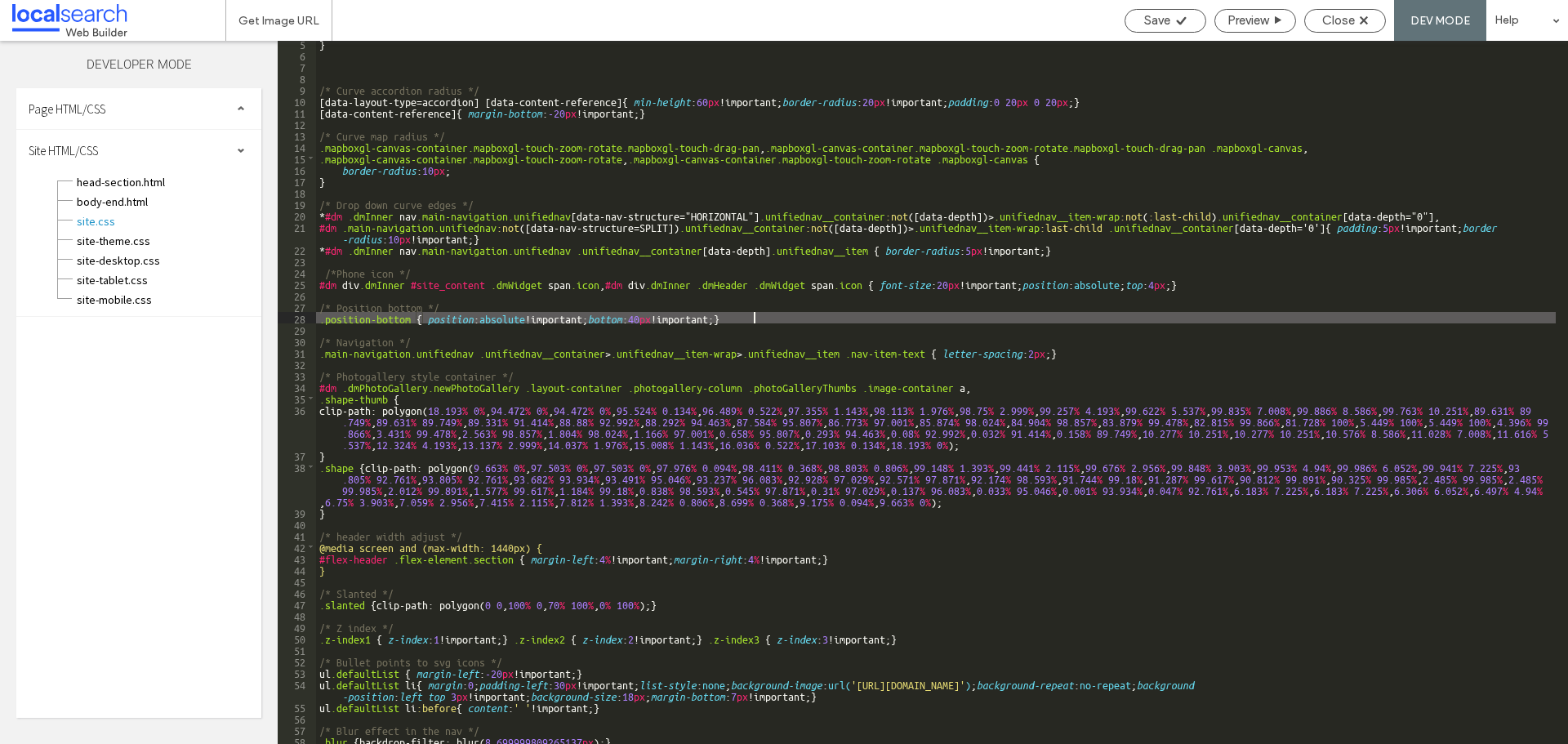
click at [1205, 298] on div "} /* Curve accordion radius */ [ data-layout-type = accordion ] [ data-content-…" at bounding box center [936, 400] width 1240 height 726
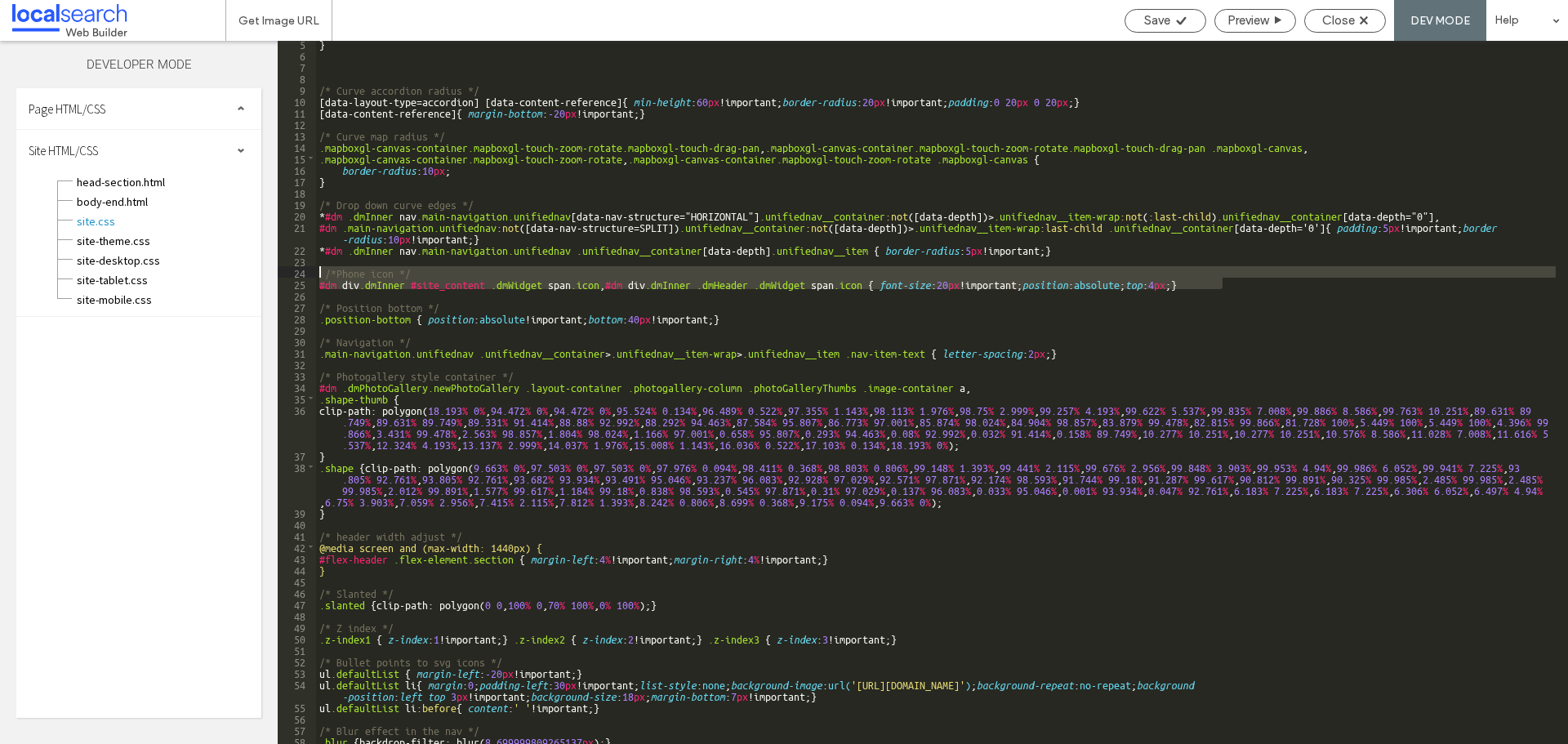
drag, startPoint x: 1234, startPoint y: 280, endPoint x: 267, endPoint y: 268, distance: 967.1
click at [267, 268] on div "Layers Theme Pages Widgets Media Content Personalize Sell Online Blog App Store…" at bounding box center [784, 393] width 1568 height 703
click at [1164, 23] on span "Save" at bounding box center [1157, 20] width 27 height 15
click at [1341, 27] on span "Close" at bounding box center [1338, 20] width 32 height 15
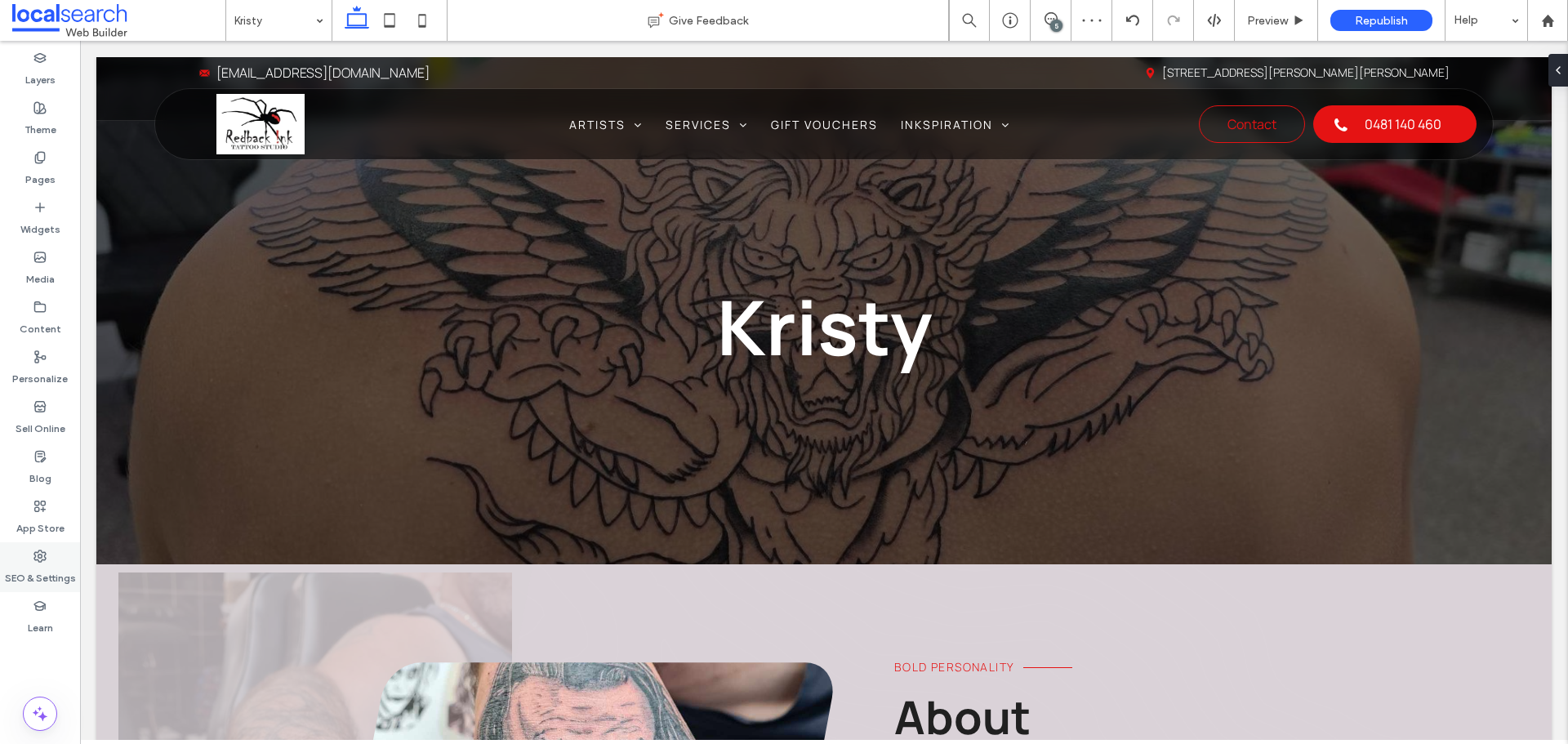
click at [45, 573] on label "SEO & Settings" at bounding box center [40, 574] width 71 height 23
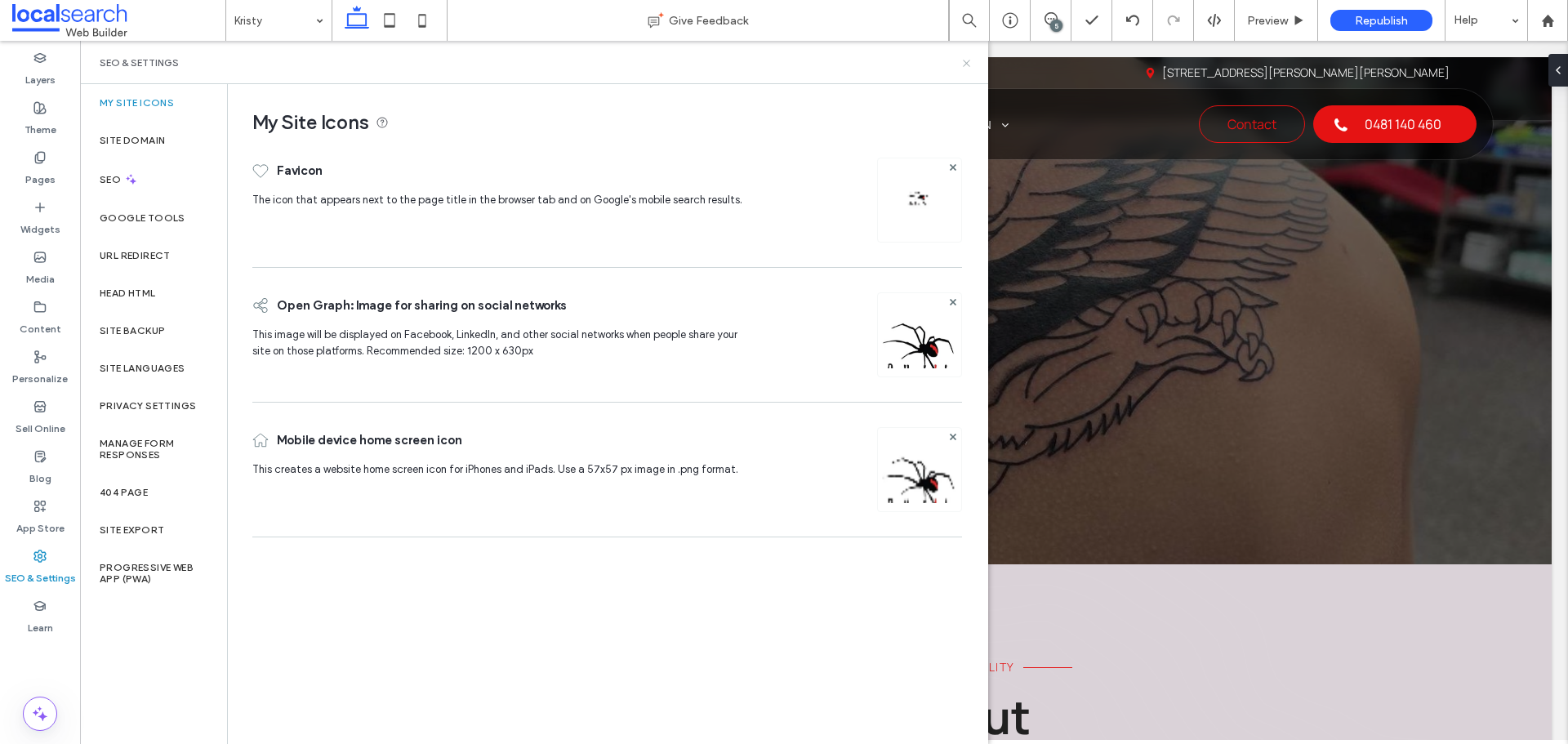
click at [966, 62] on use at bounding box center [966, 63] width 7 height 7
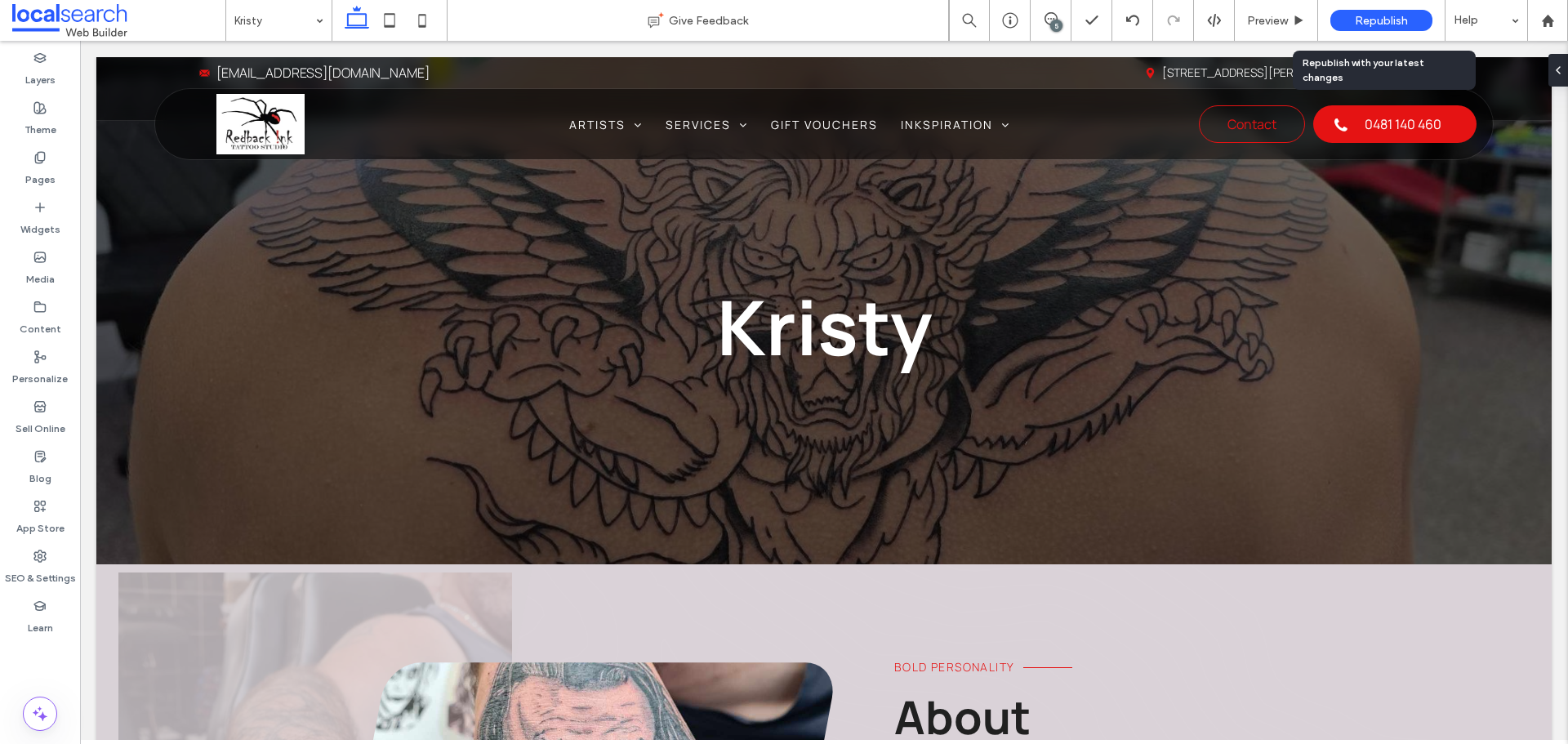
click at [1359, 21] on span "Republish" at bounding box center [1381, 21] width 53 height 14
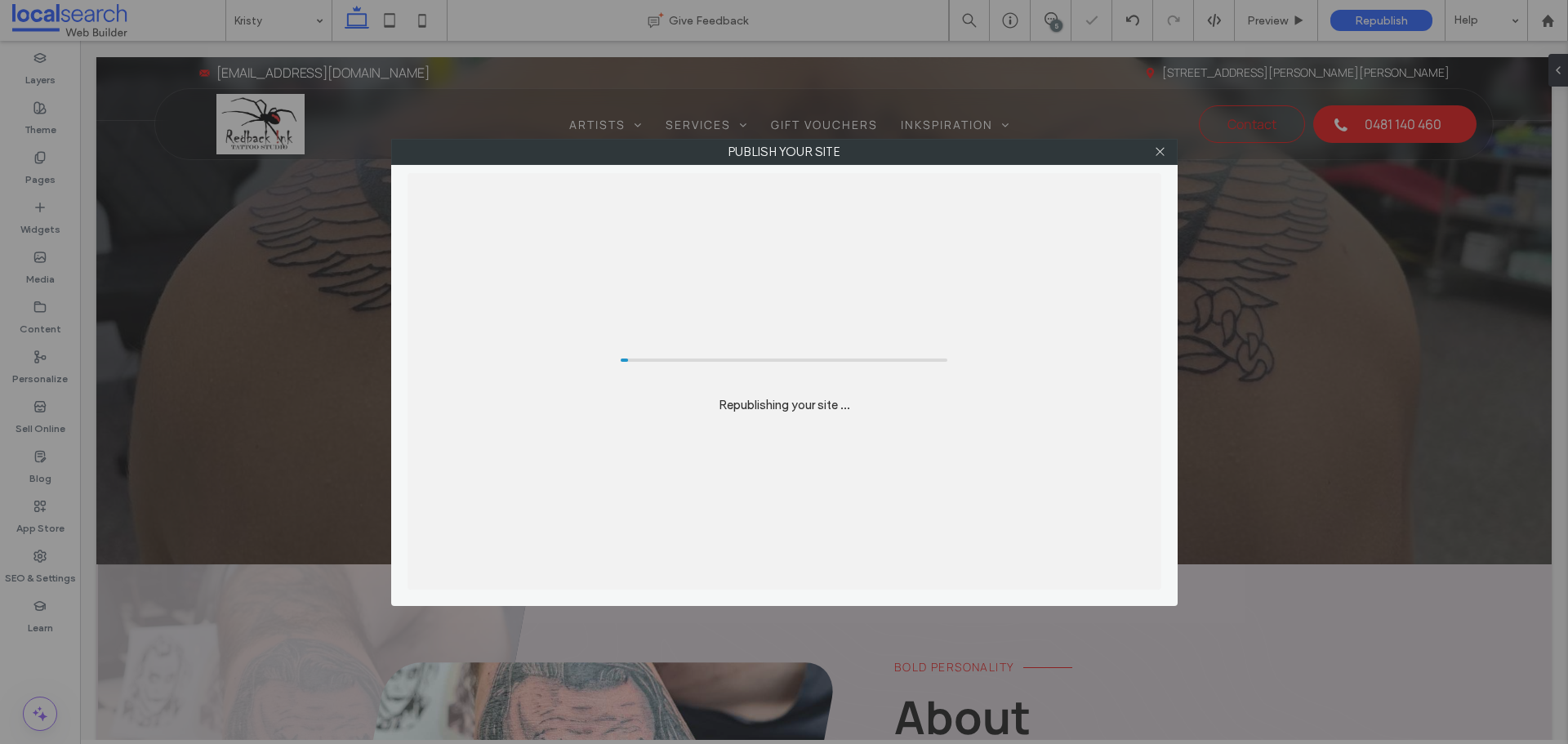
scroll to position [0, 0]
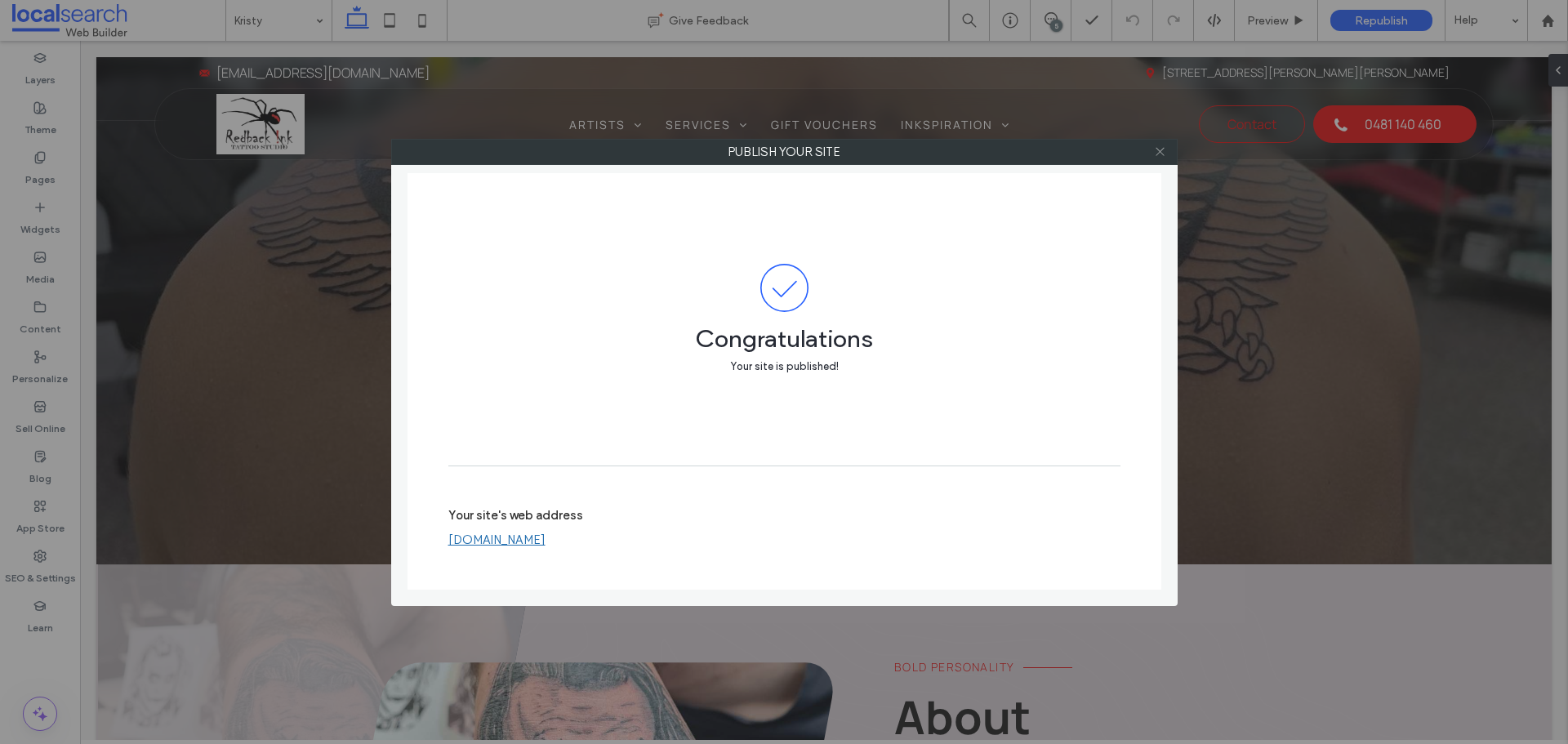
click at [1161, 151] on icon at bounding box center [1159, 151] width 12 height 12
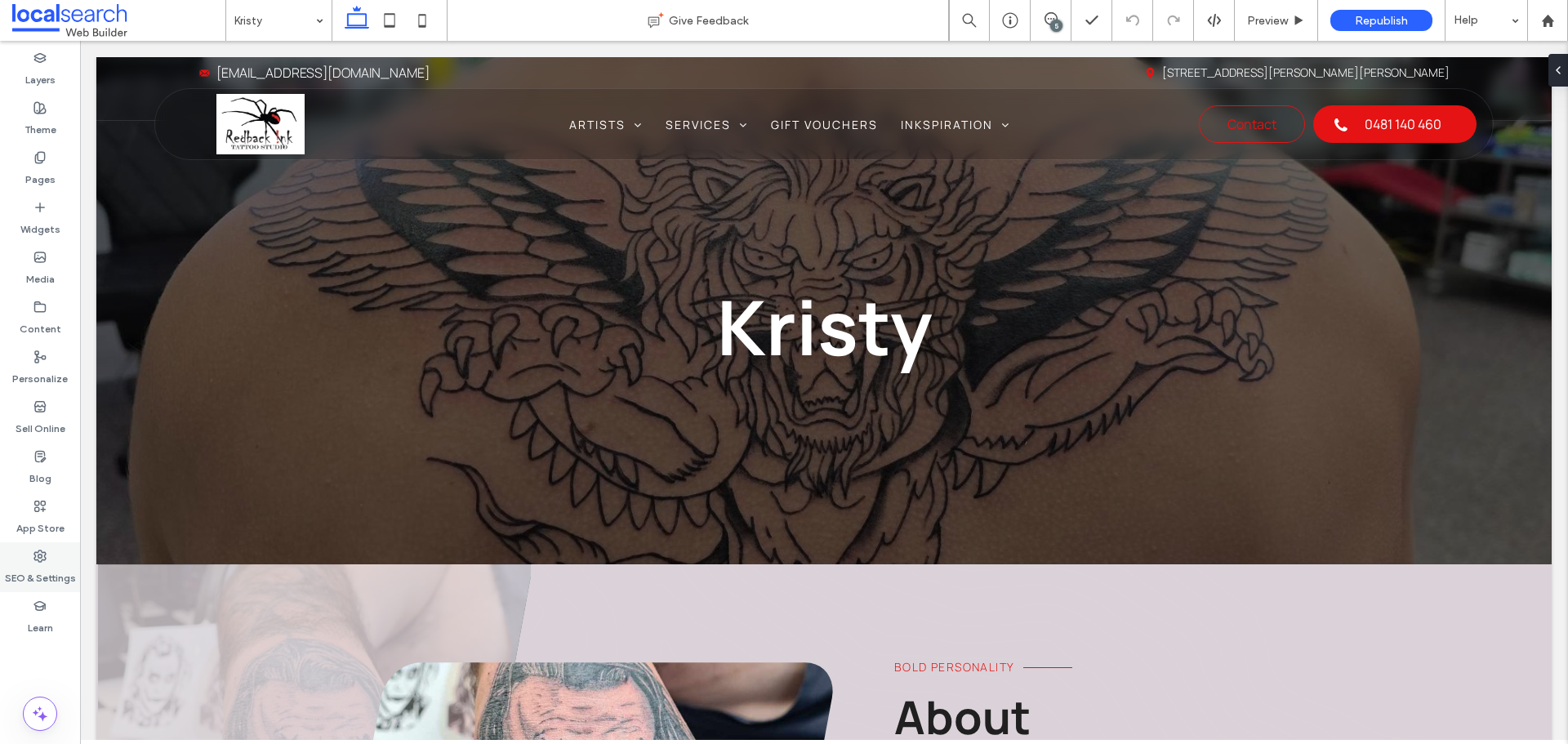
click at [48, 563] on label "SEO & Settings" at bounding box center [40, 574] width 71 height 23
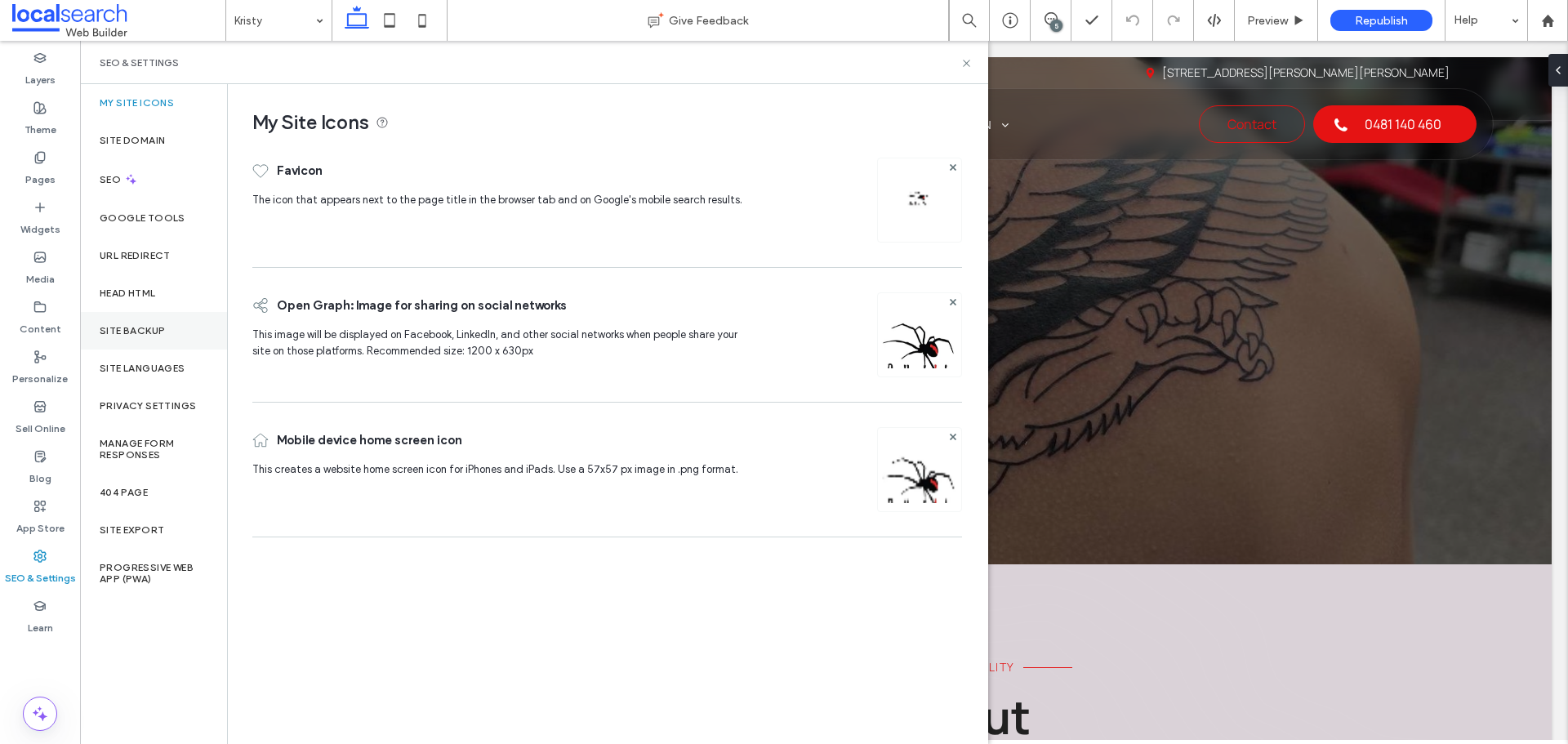
click at [137, 334] on label "Site Backup" at bounding box center [133, 330] width 65 height 11
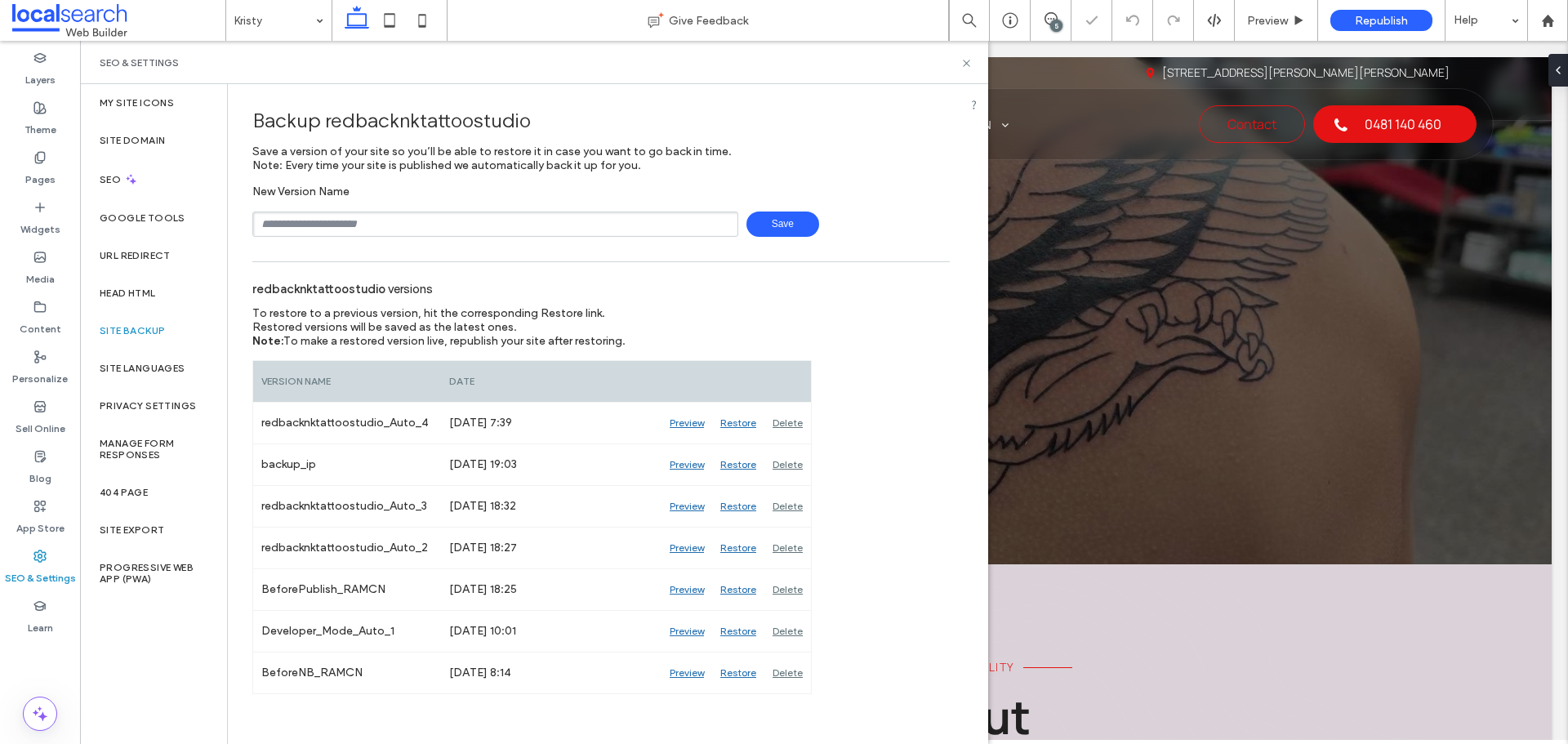
click at [366, 216] on input "text" at bounding box center [495, 224] width 486 height 26
type input "*****"
type input "**********"
click at [774, 220] on span "Save" at bounding box center [782, 224] width 73 height 26
click at [965, 66] on icon at bounding box center [966, 63] width 12 height 12
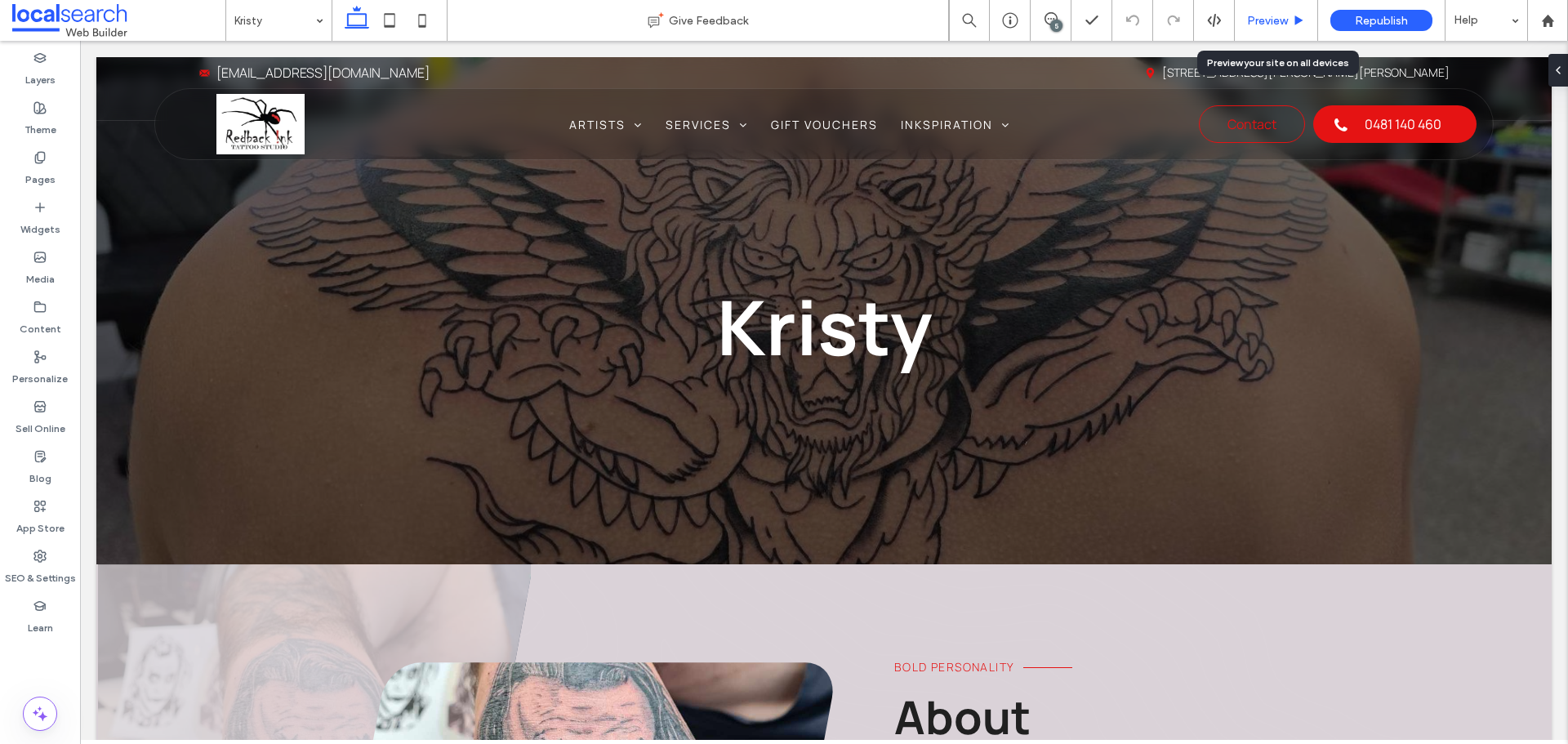
click at [1273, 28] on div "Preview" at bounding box center [1276, 21] width 83 height 41
click at [1266, 25] on span "Preview" at bounding box center [1267, 21] width 41 height 14
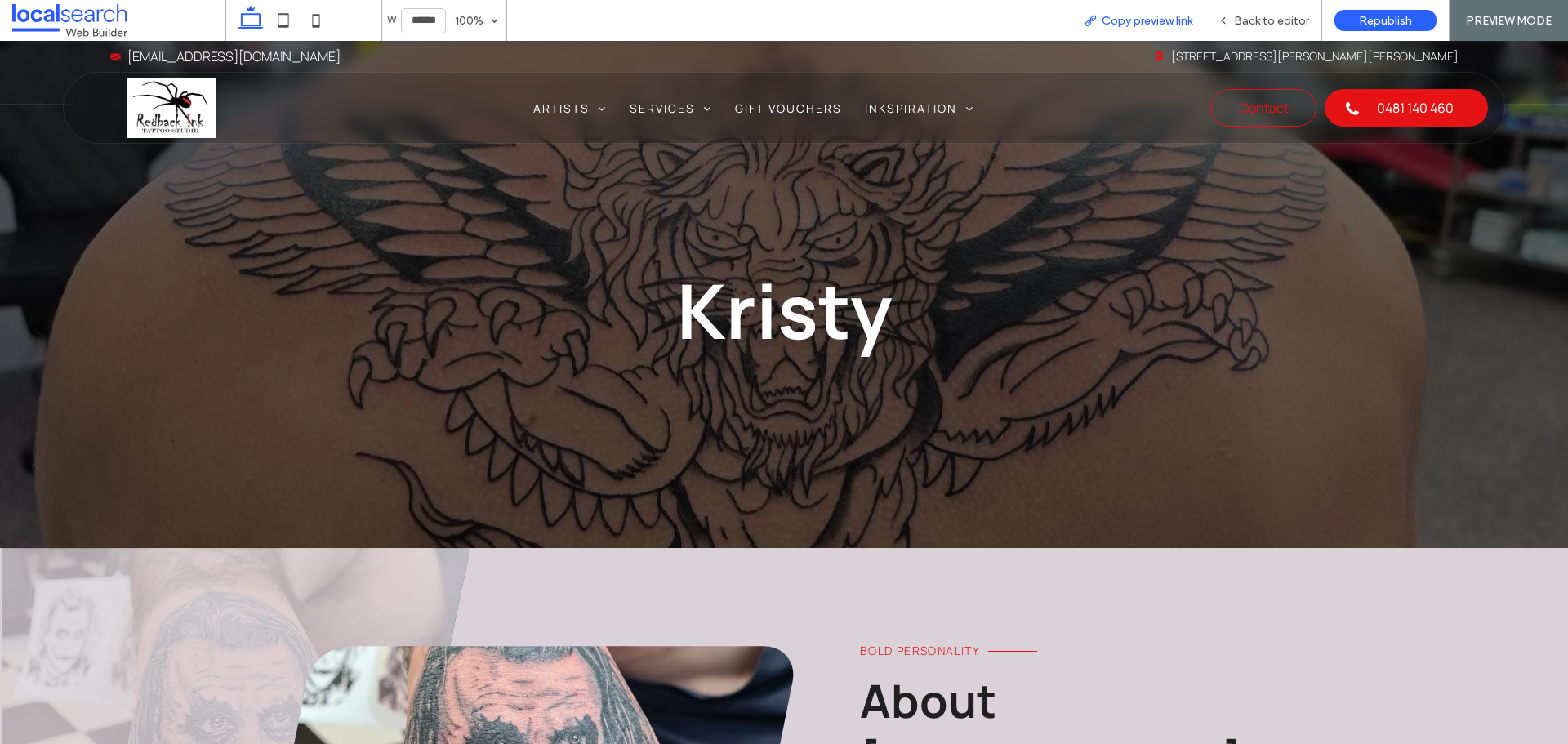
click at [1142, 20] on span "Copy preview link" at bounding box center [1147, 21] width 91 height 14
click at [1135, 11] on div "Copy preview link" at bounding box center [1138, 21] width 135 height 41
click at [1248, 29] on div "Back to editor" at bounding box center [1264, 21] width 117 height 41
click at [1242, 23] on span "Back to editor" at bounding box center [1271, 21] width 75 height 14
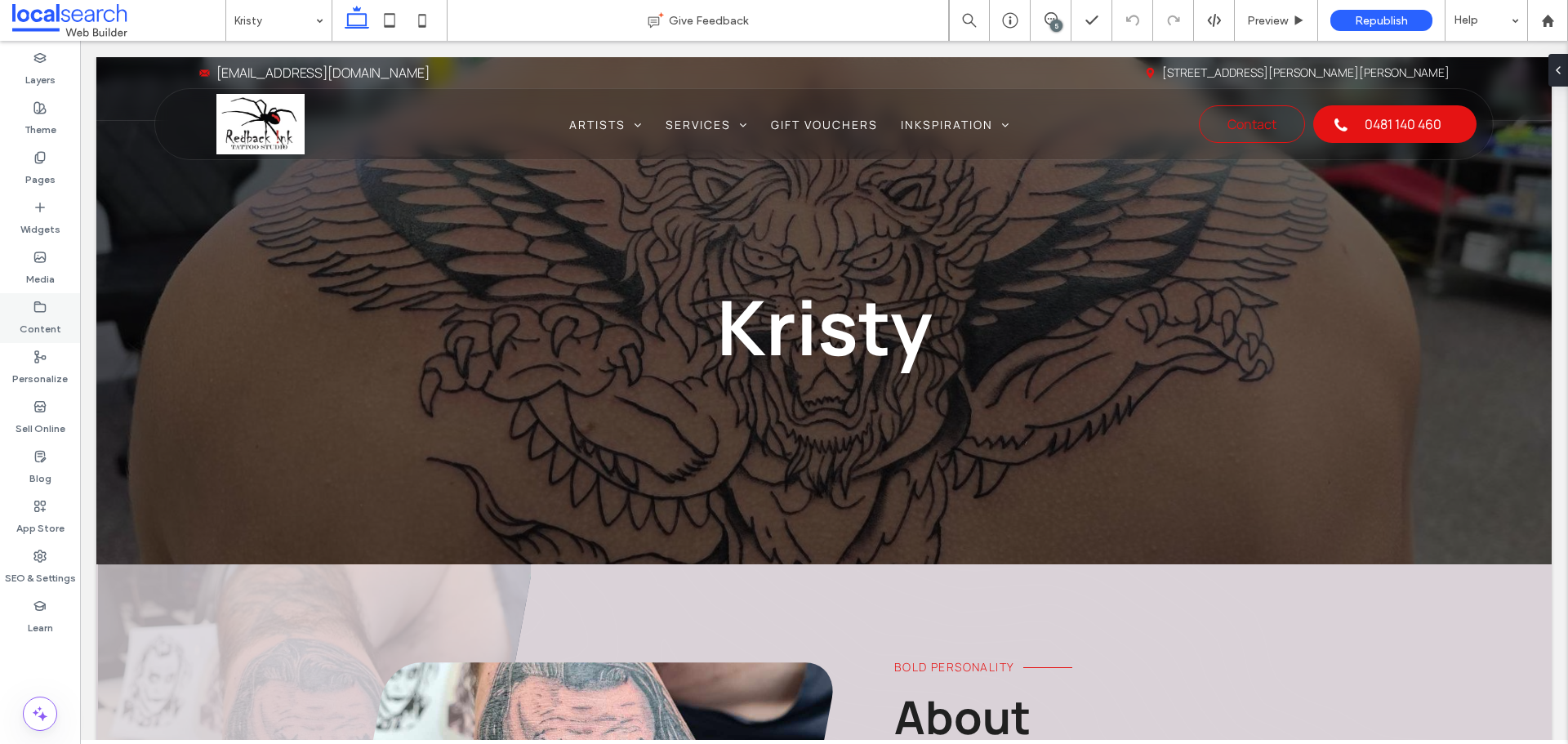
click at [49, 309] on div "Content" at bounding box center [40, 318] width 80 height 50
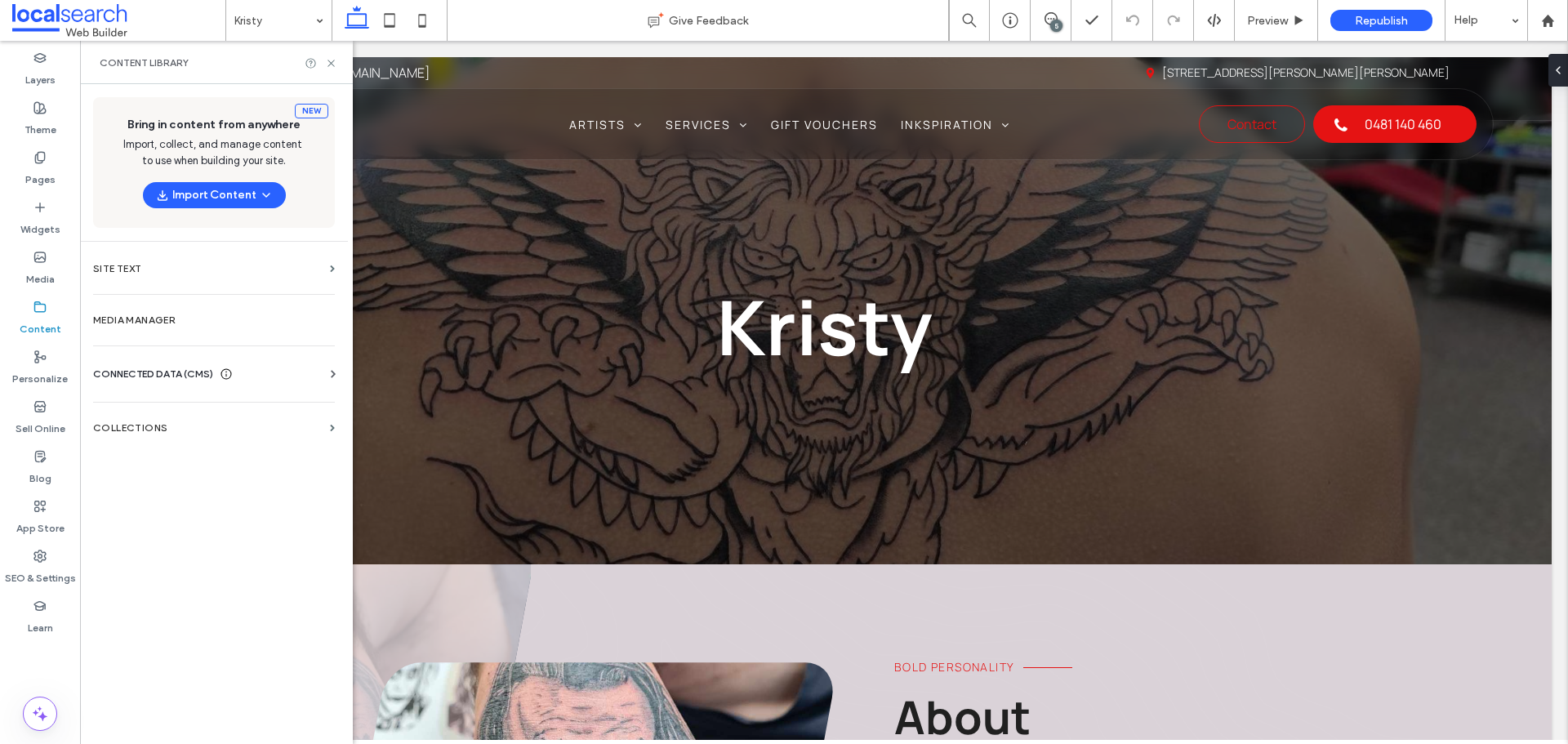
click at [232, 371] on use at bounding box center [227, 375] width 10 height 10
click at [204, 416] on label "Business Info" at bounding box center [217, 414] width 222 height 11
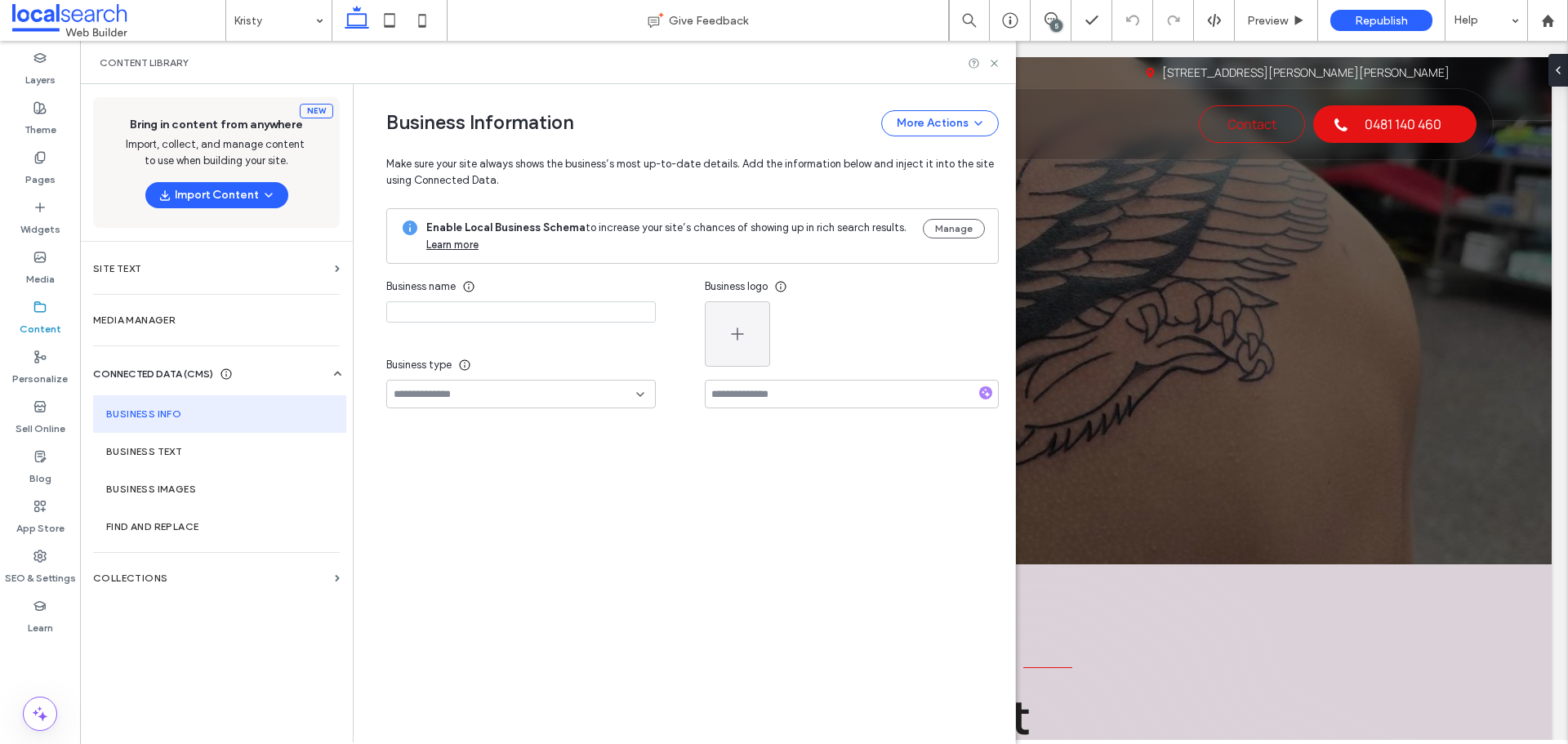
type input "**********"
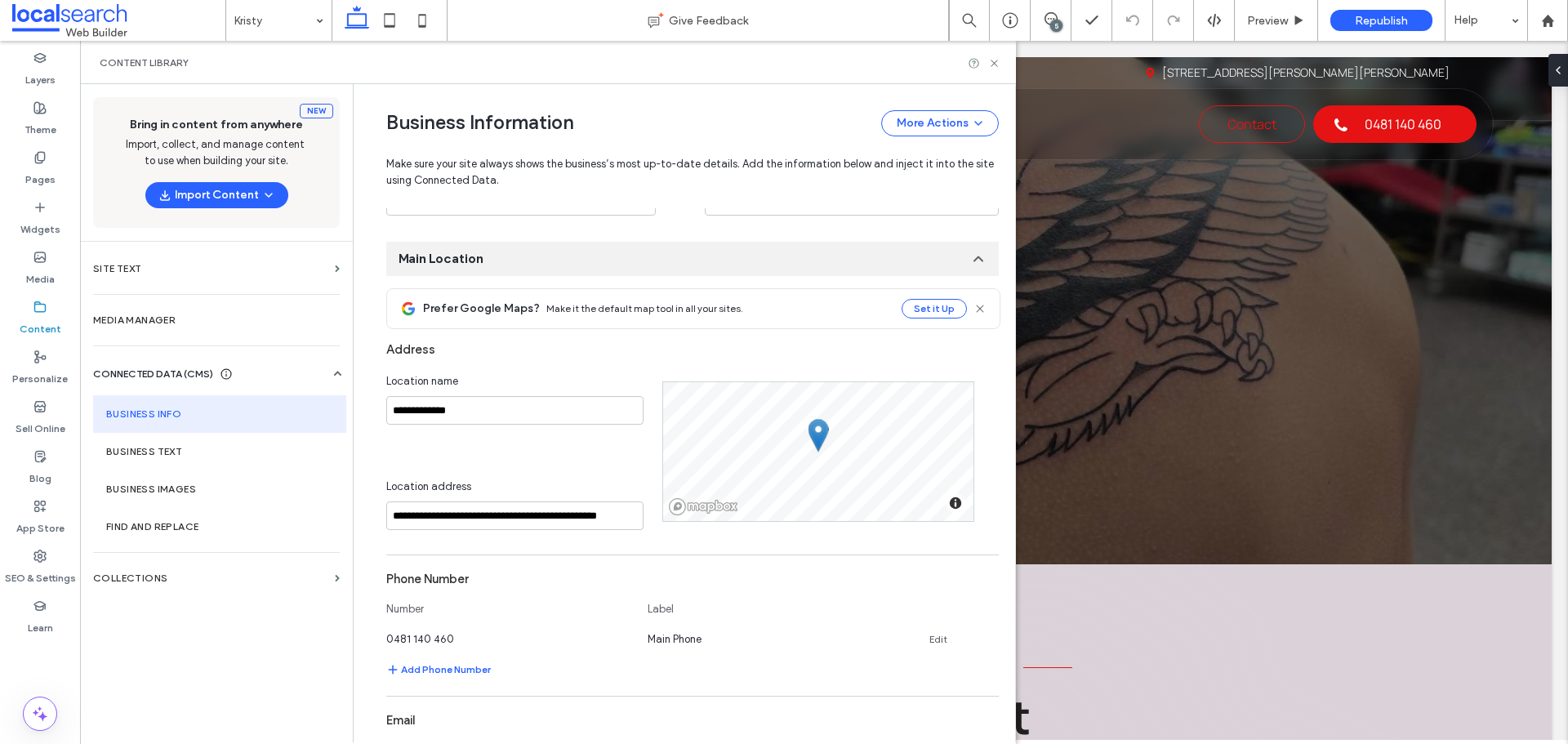
scroll to position [189, 0]
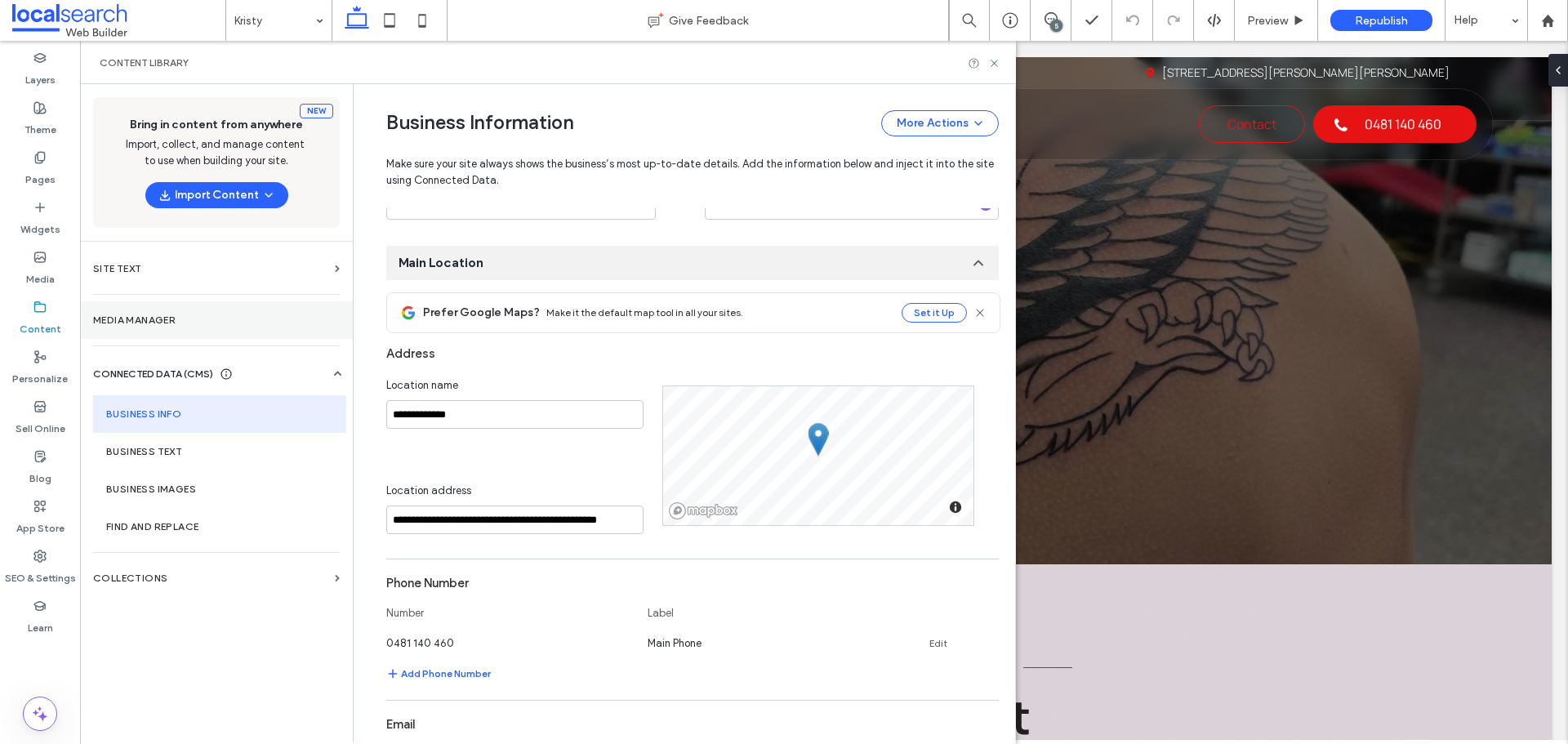
click at [203, 321] on label "Media Manager" at bounding box center [216, 320] width 246 height 11
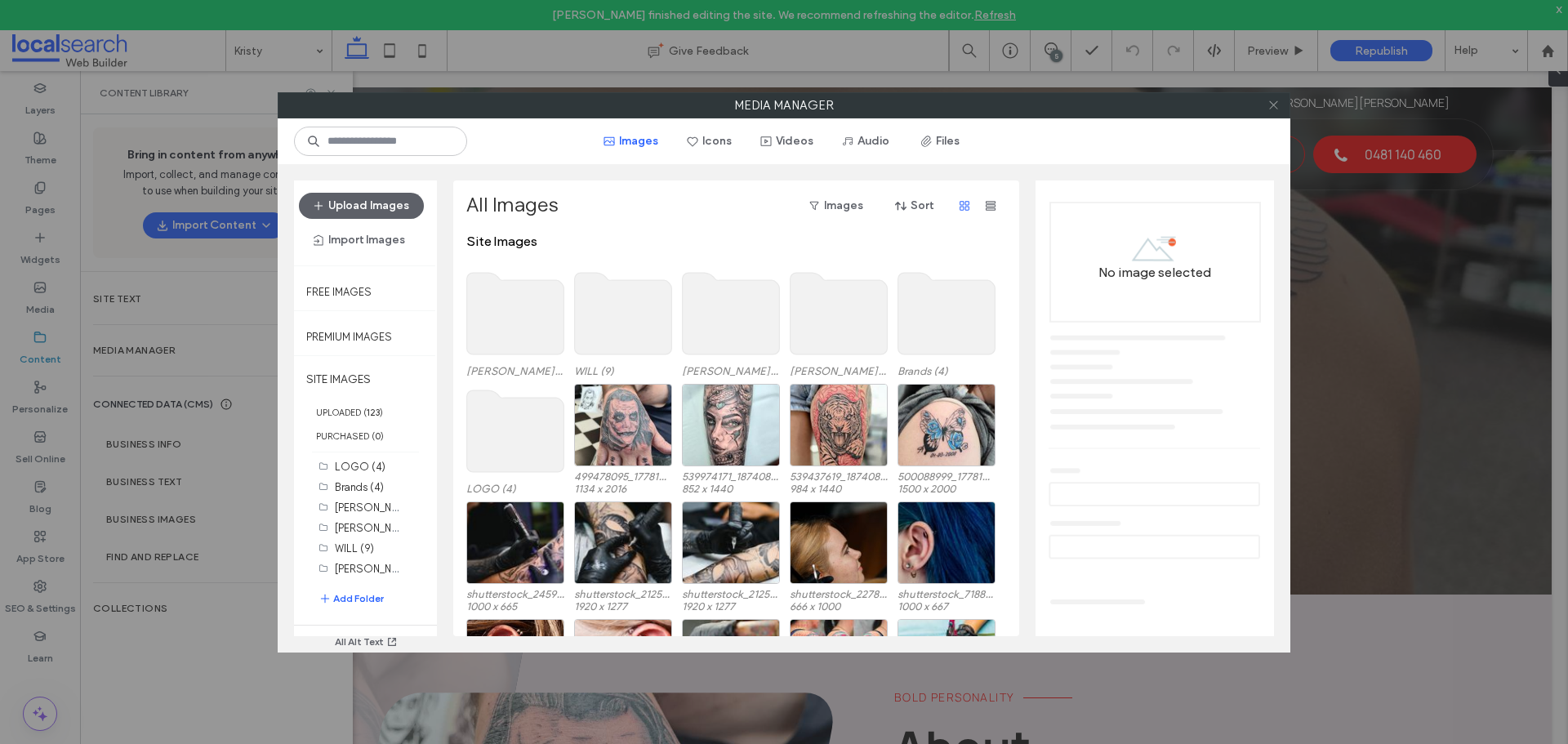
click at [1276, 104] on icon at bounding box center [1273, 105] width 12 height 12
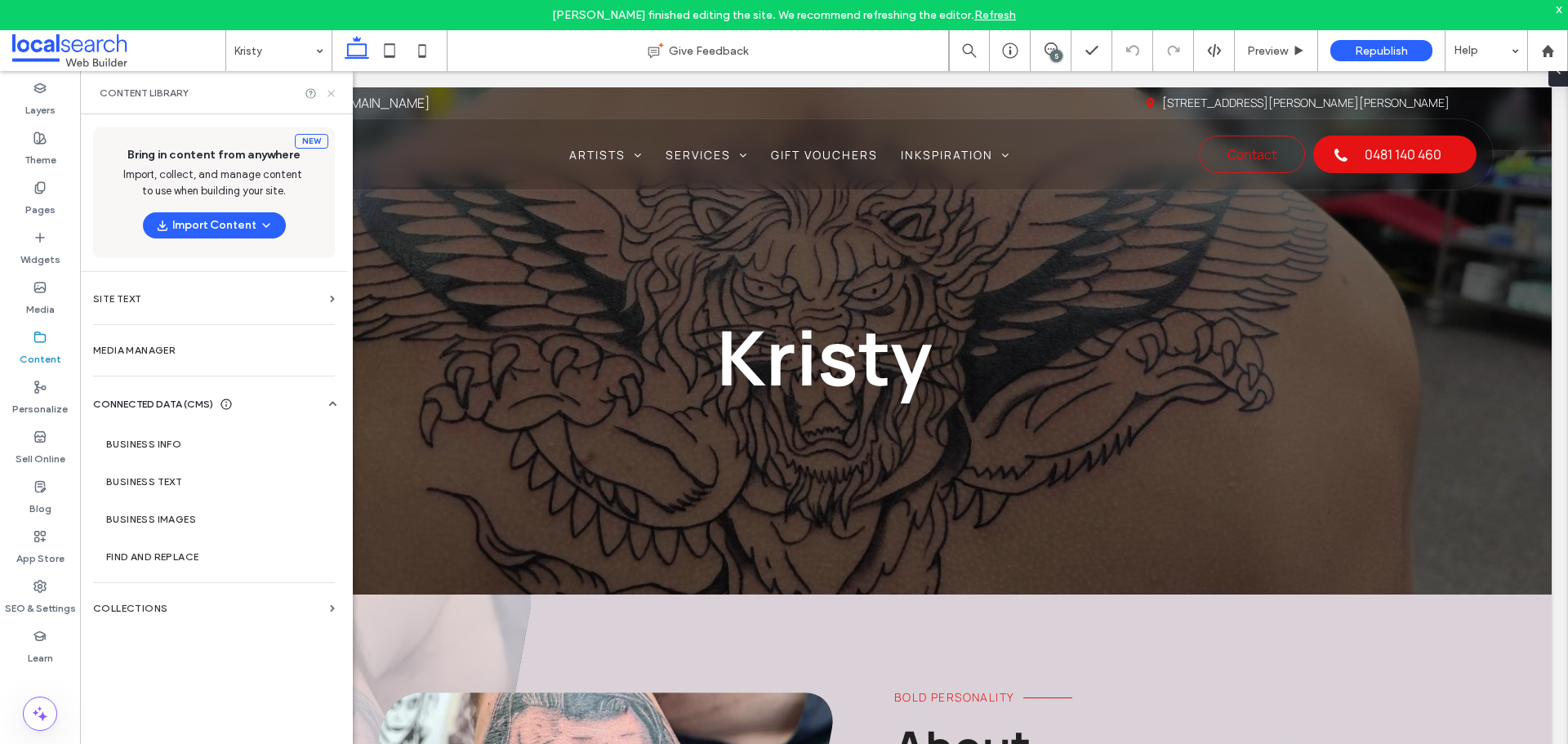
click at [333, 93] on icon at bounding box center [331, 93] width 12 height 12
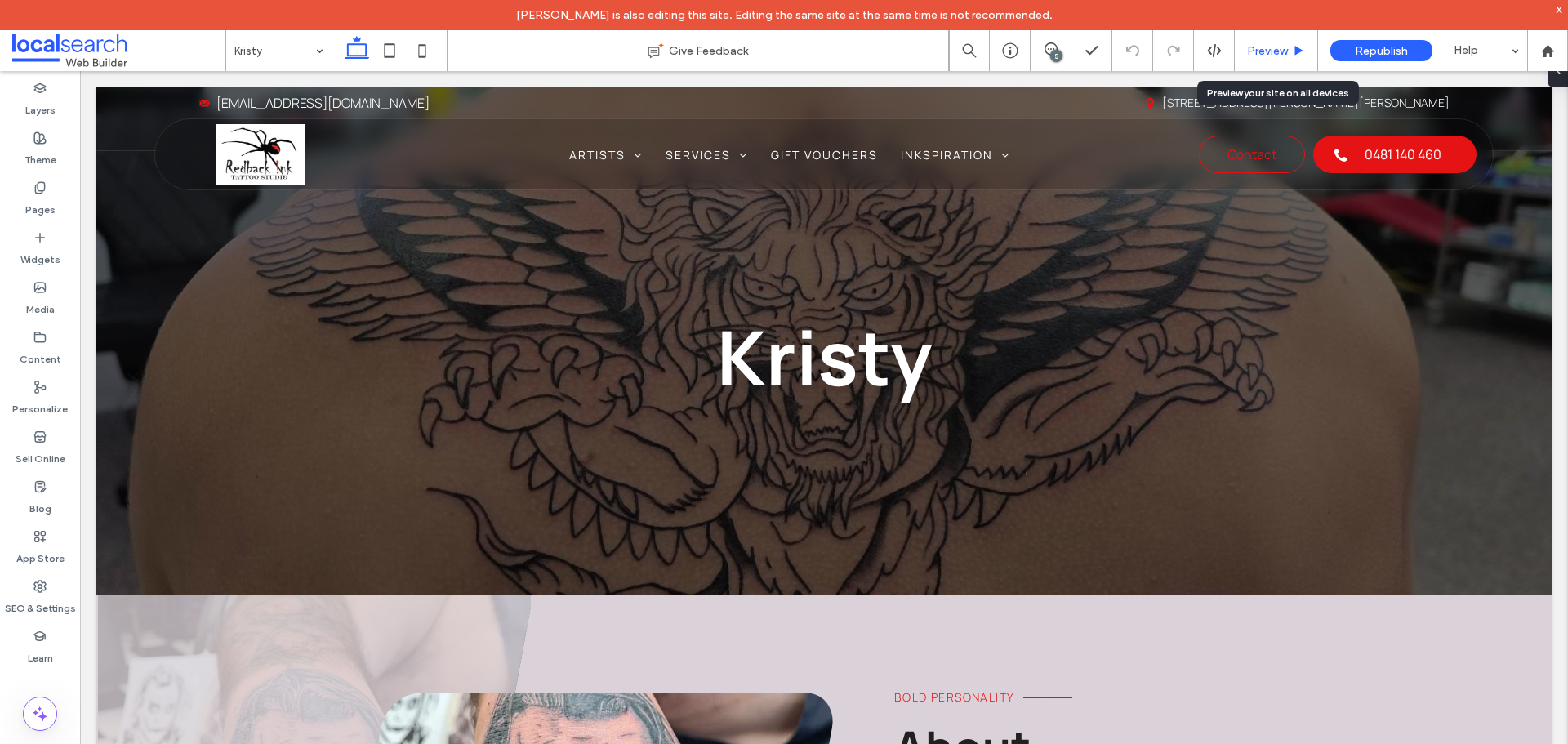
click at [1267, 44] on span "Preview" at bounding box center [1267, 51] width 41 height 14
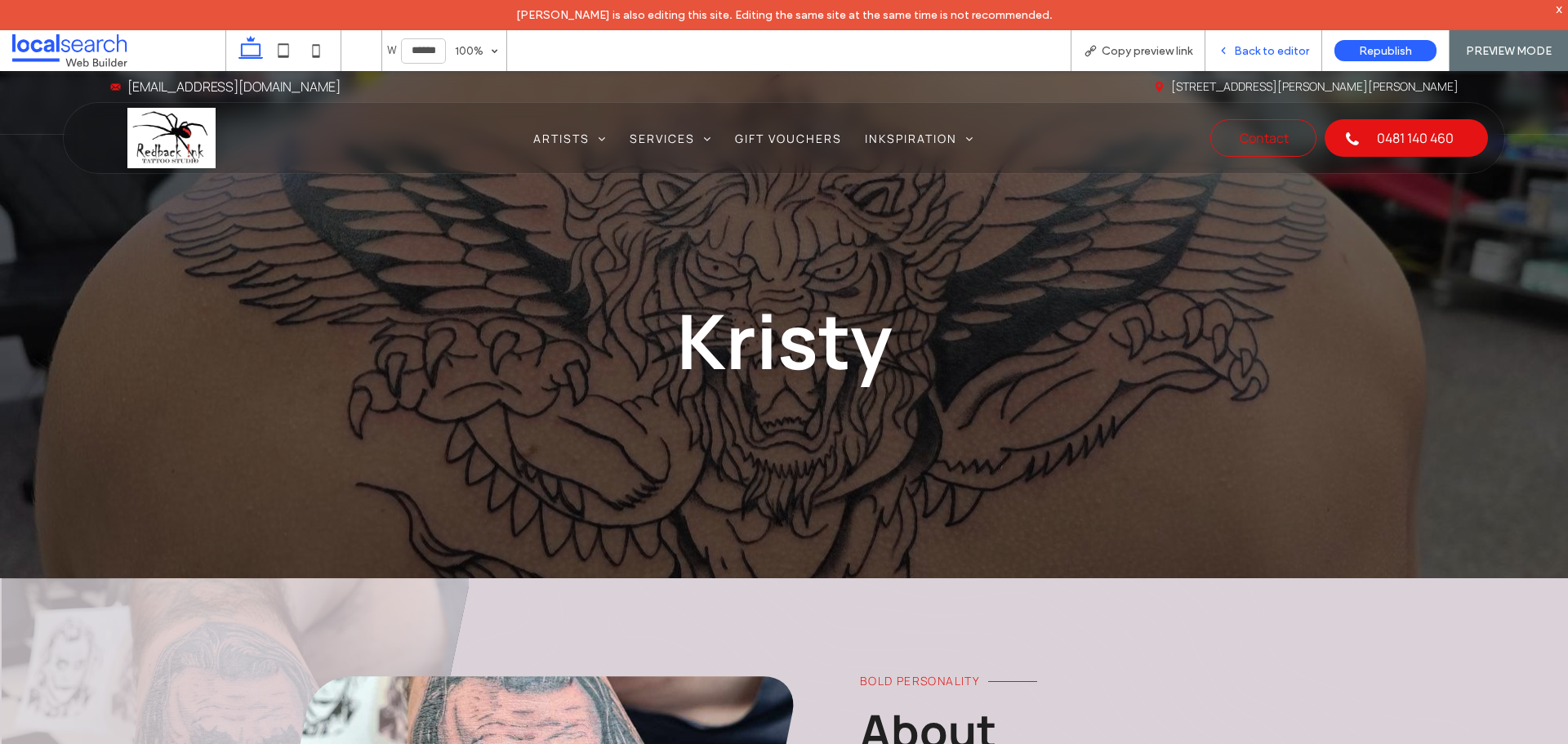
click at [1251, 49] on span "Back to editor" at bounding box center [1271, 51] width 75 height 14
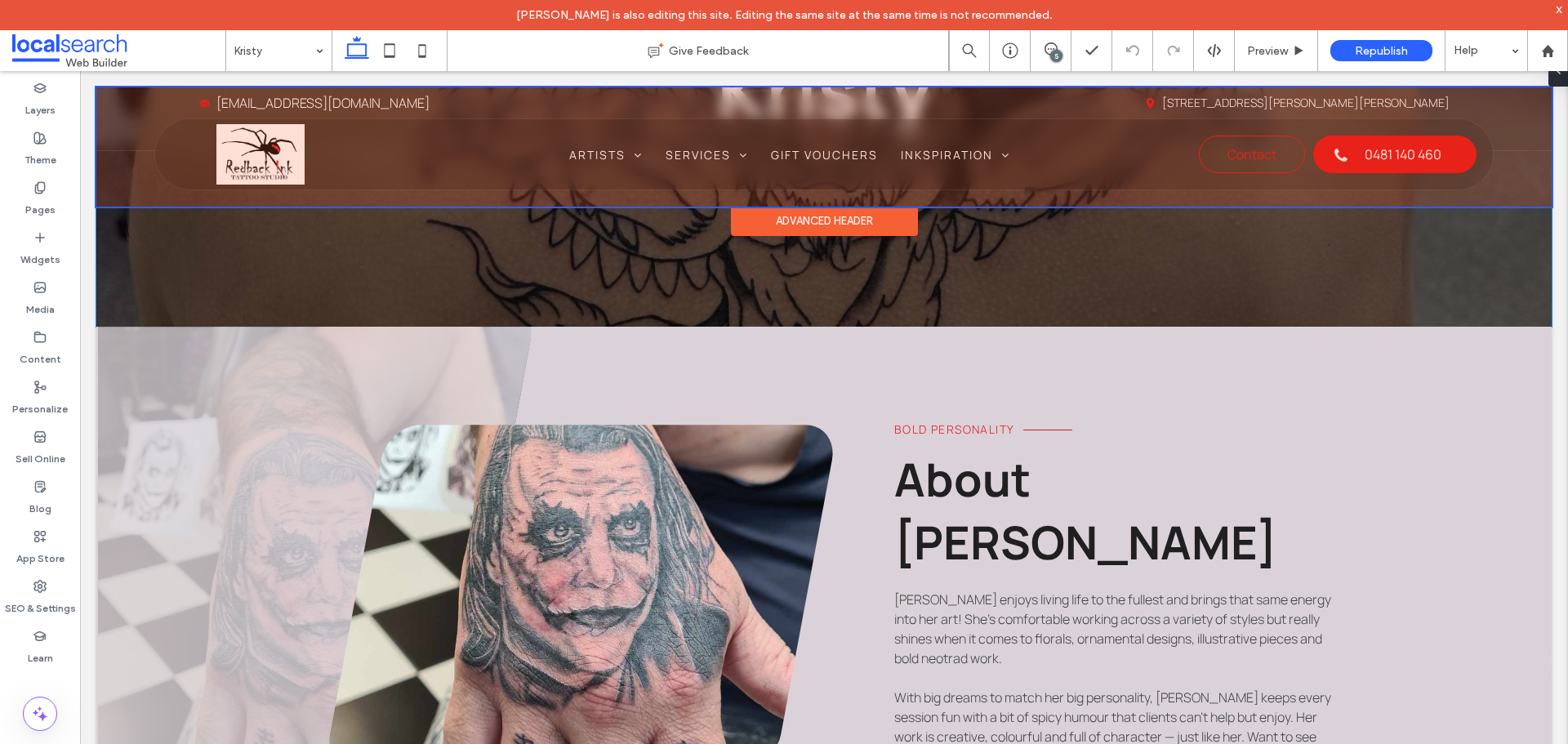
scroll to position [327, 0]
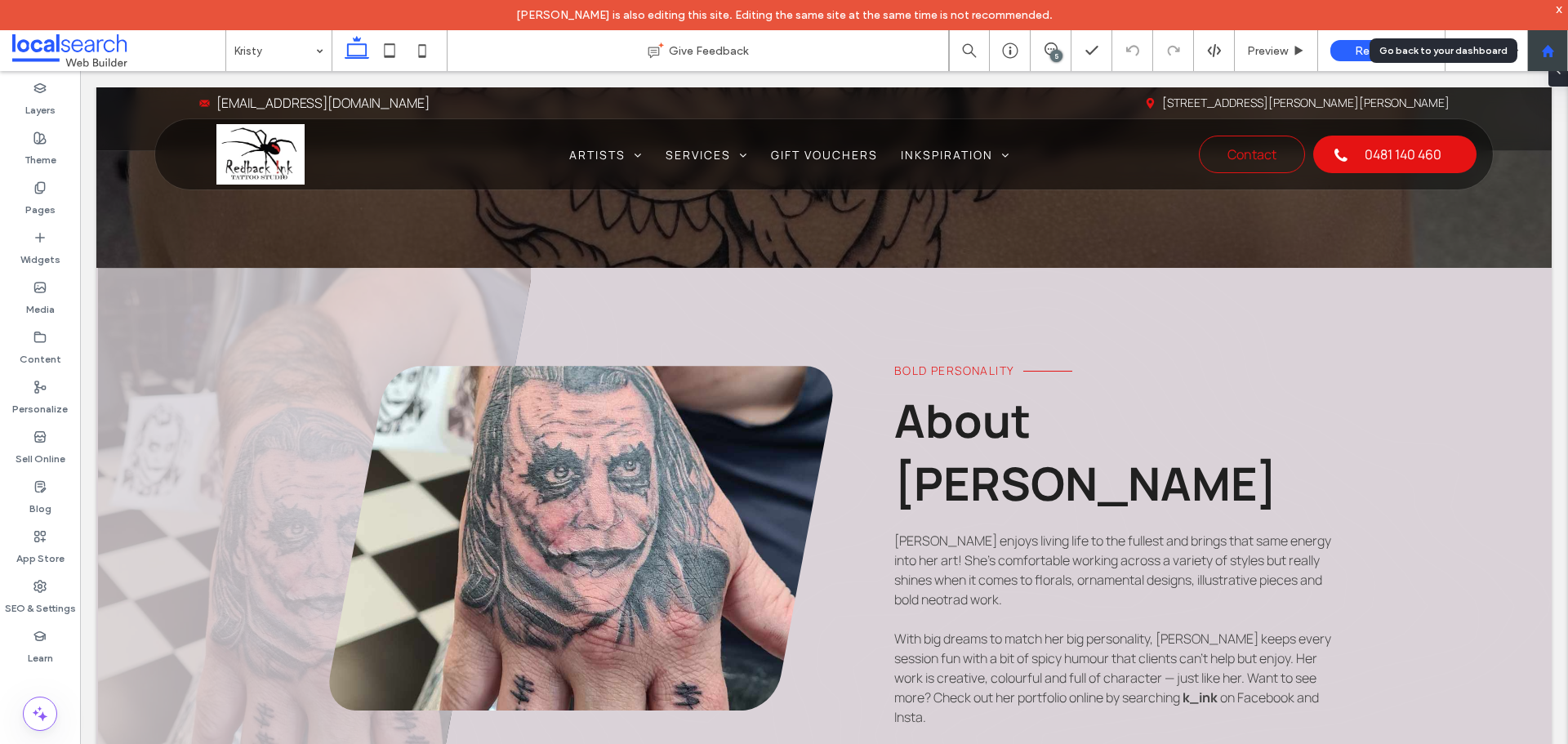
click at [1554, 45] on div at bounding box center [1547, 51] width 39 height 14
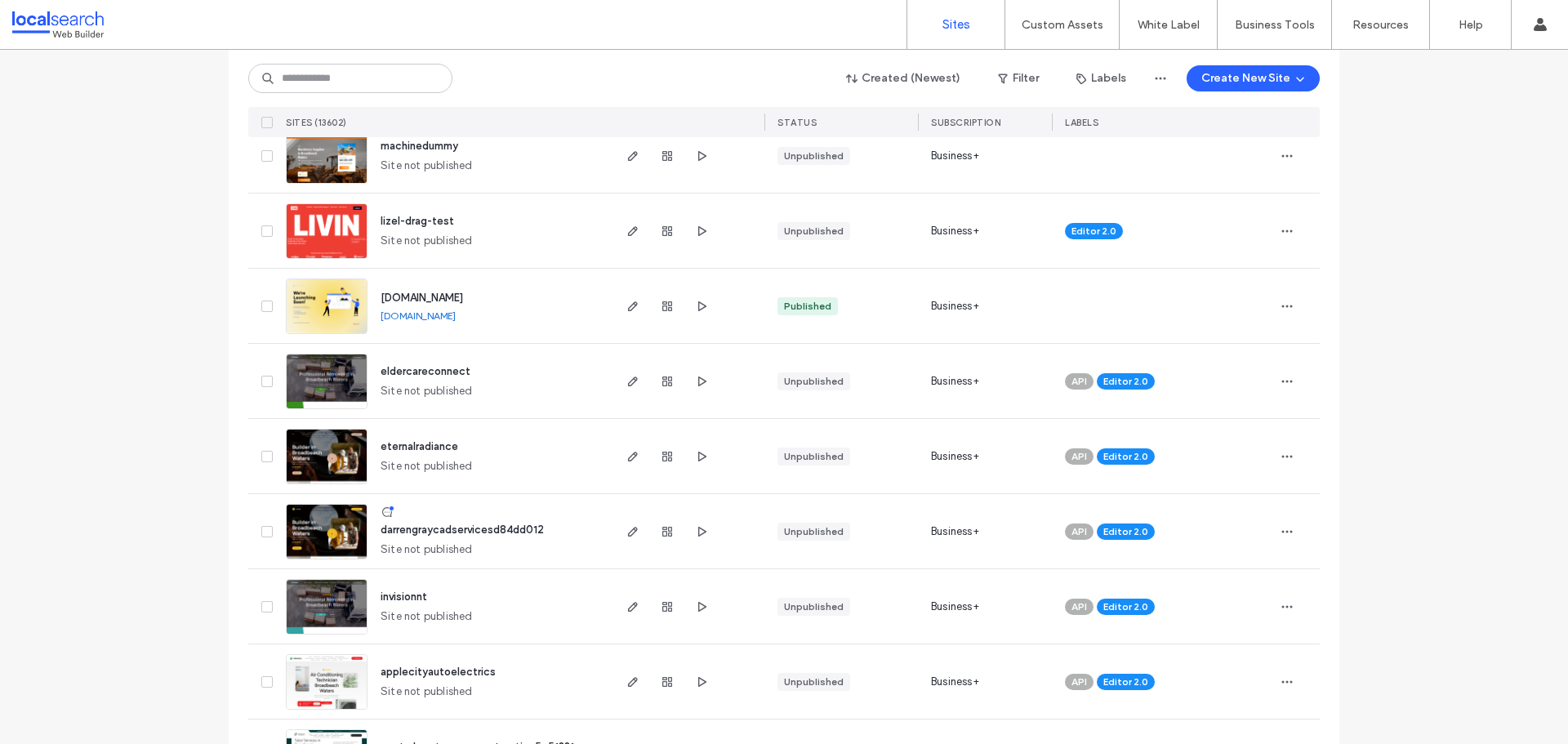
scroll to position [572, 0]
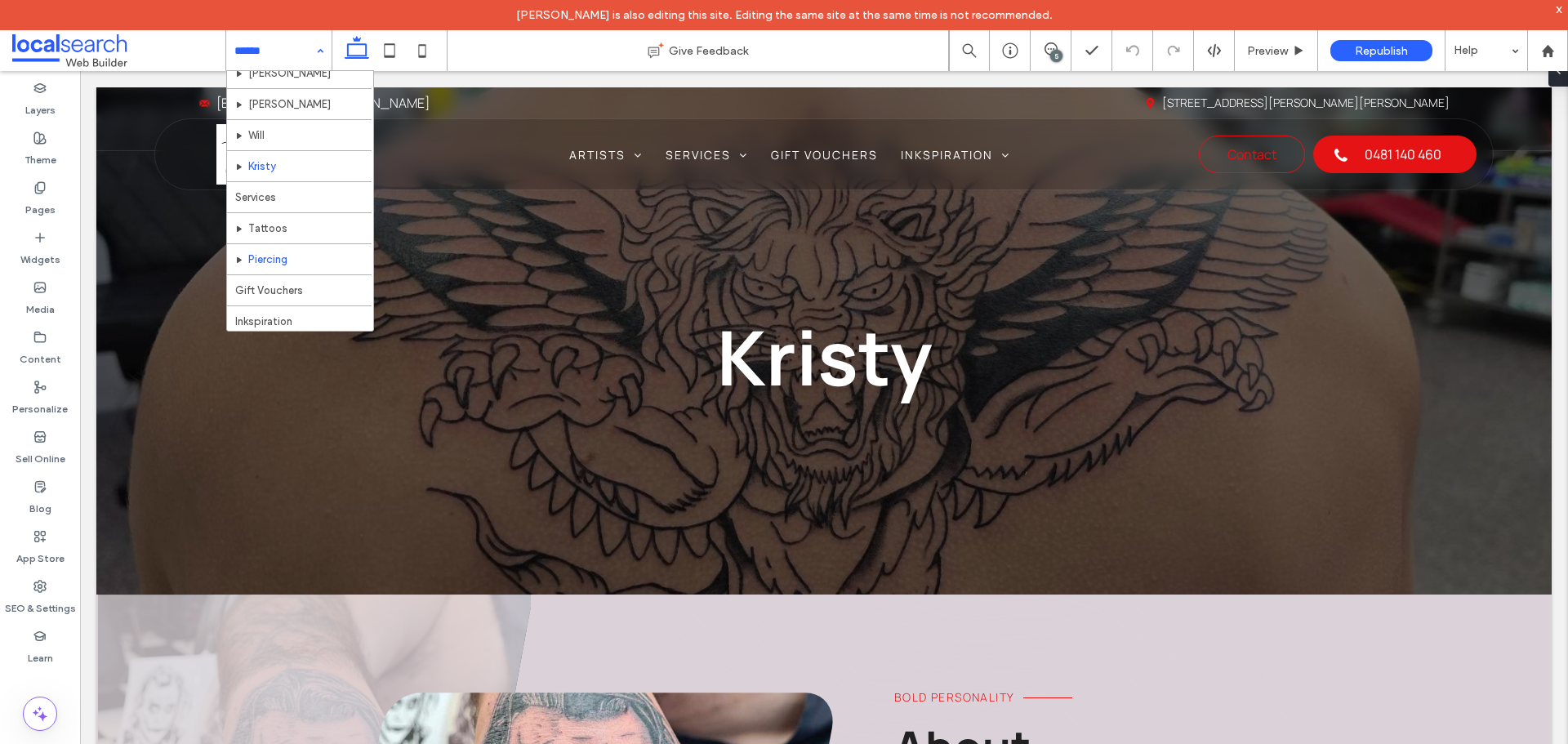
scroll to position [80, 0]
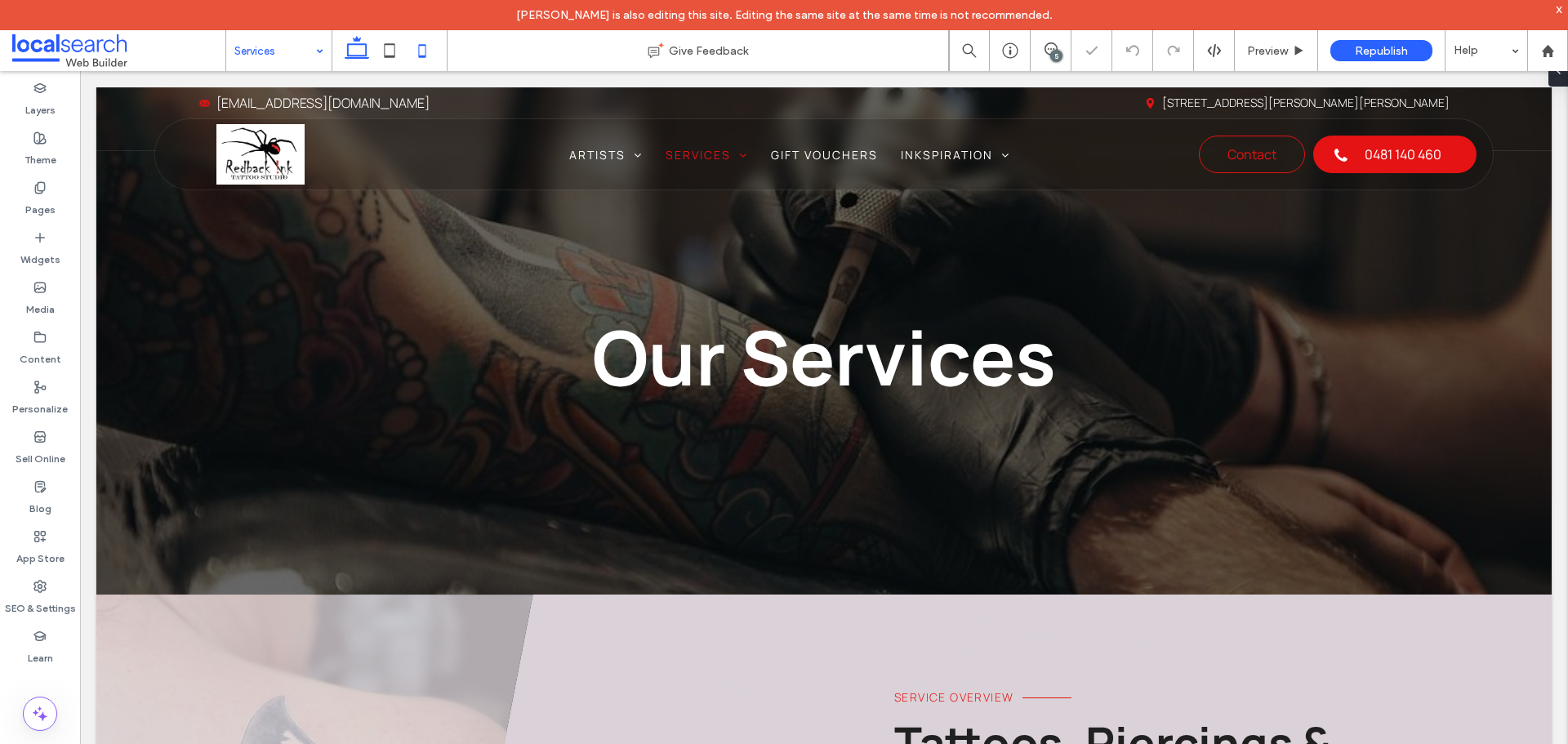
click at [424, 50] on icon at bounding box center [422, 50] width 32 height 32
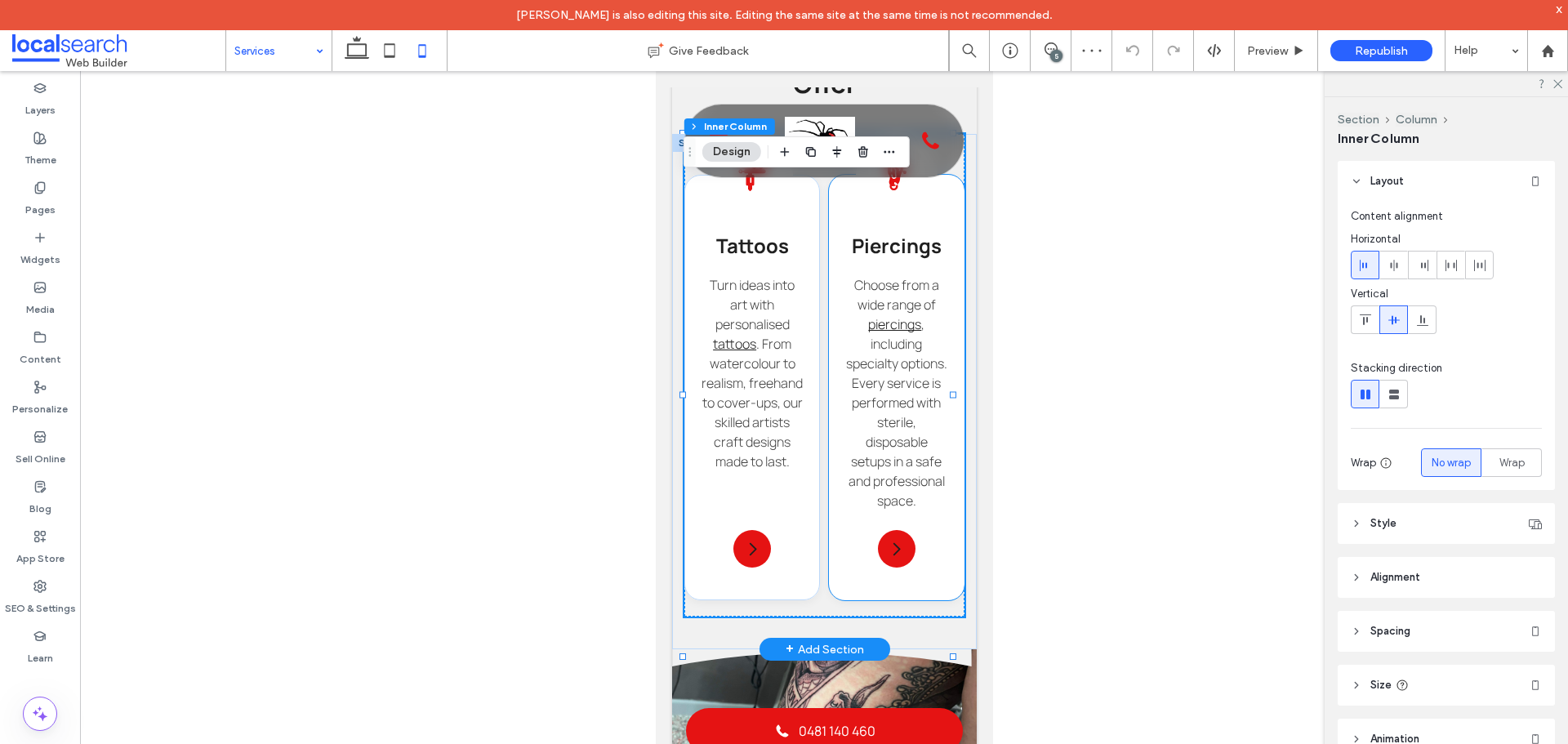
scroll to position [111, 0]
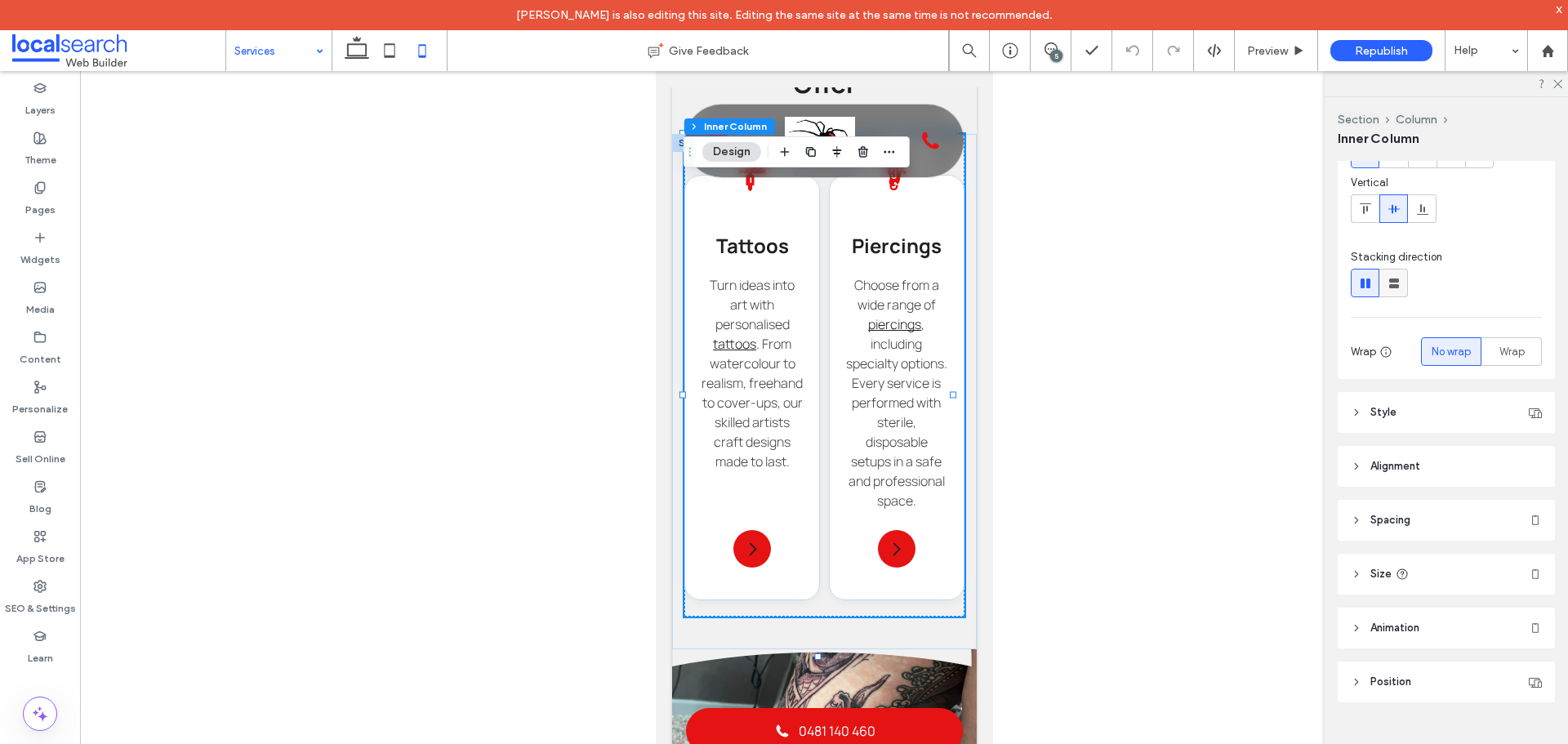
click at [1390, 279] on use at bounding box center [1394, 283] width 9 height 9
type input "**"
type input "****"
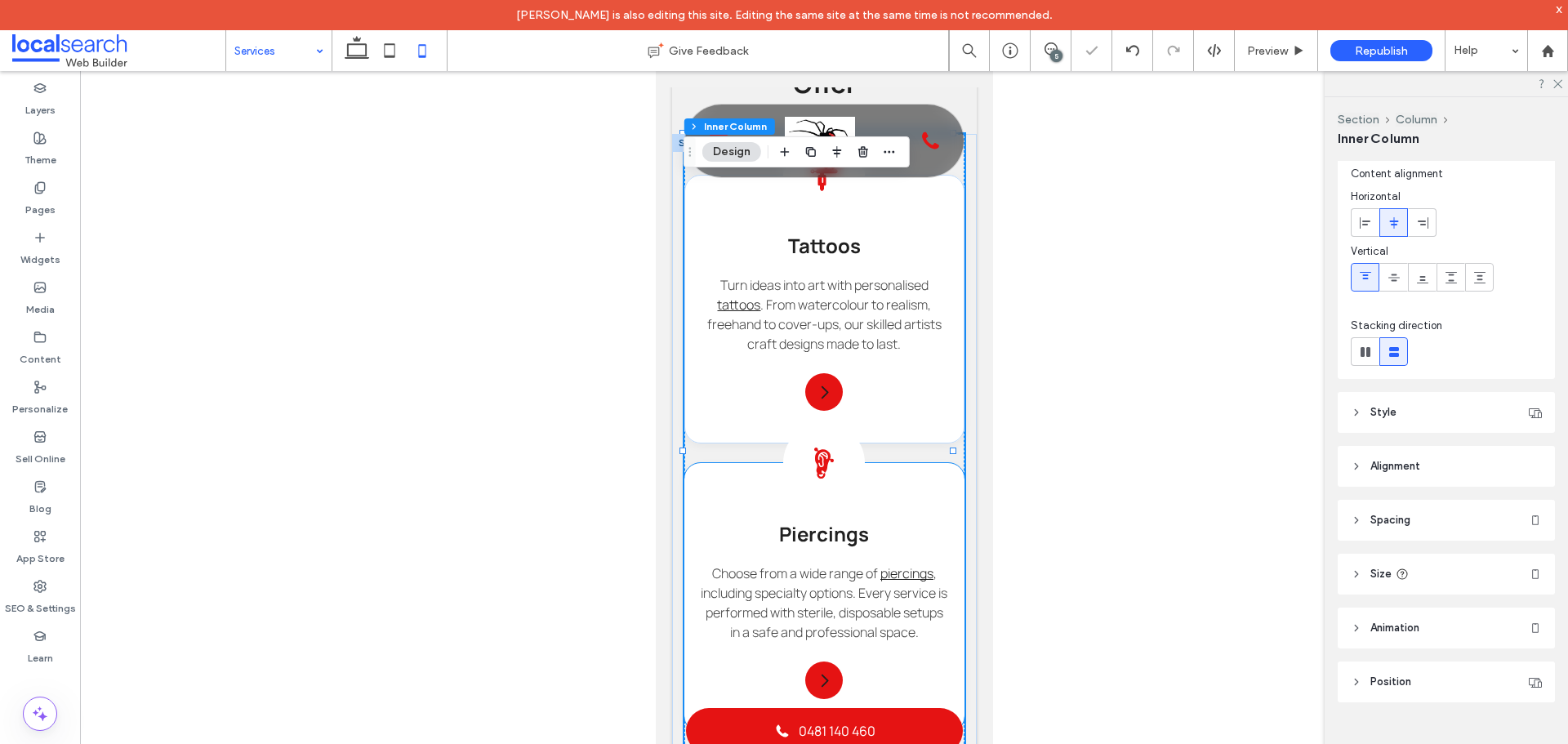
click at [906, 493] on div "Piercing Icon Piercings Choose from a wide range of piercings , including speci…" at bounding box center [823, 598] width 280 height 269
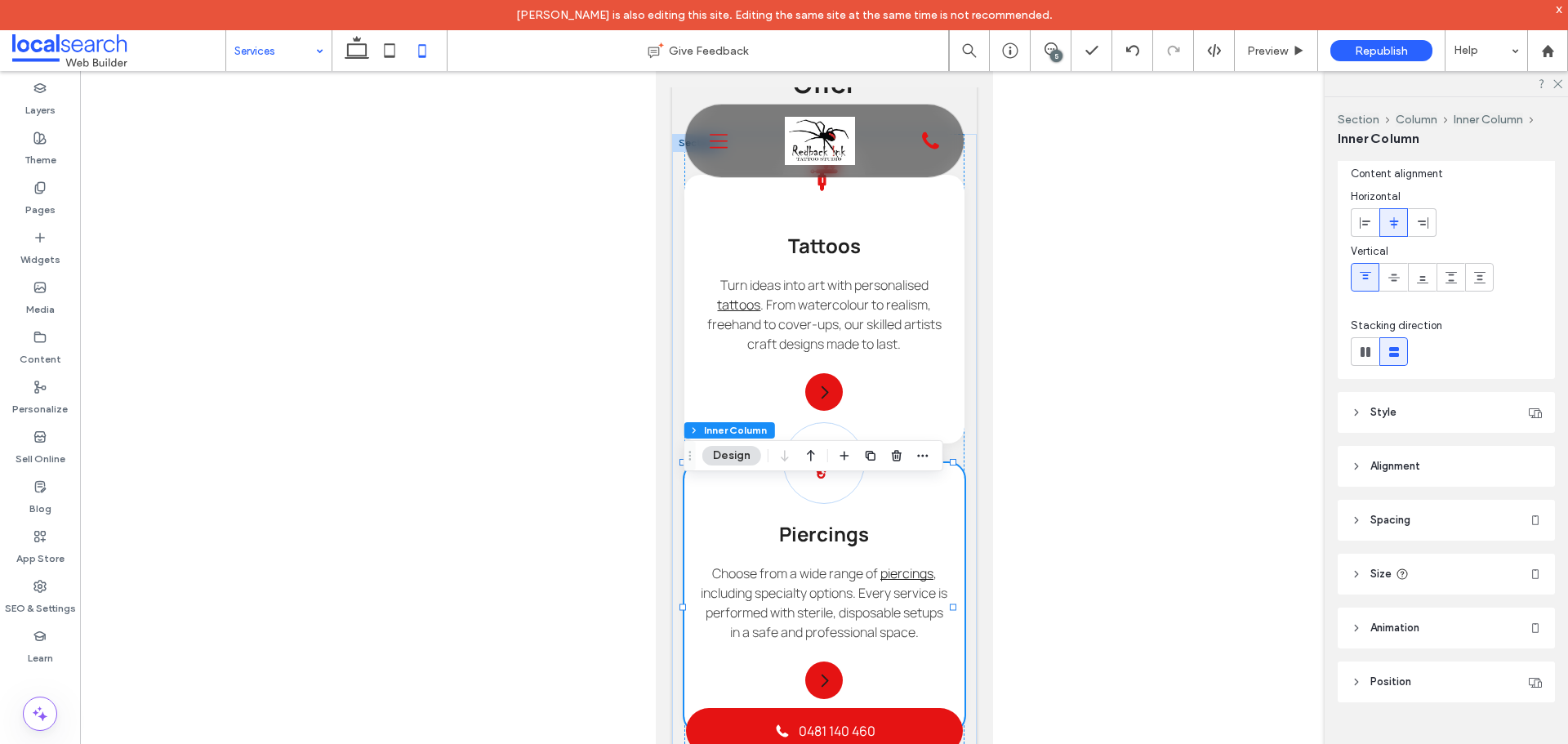
click at [1392, 580] on header "Size" at bounding box center [1446, 575] width 217 height 41
click at [1388, 582] on span "Size" at bounding box center [1381, 574] width 21 height 16
click at [1362, 408] on header "Style" at bounding box center [1446, 412] width 217 height 41
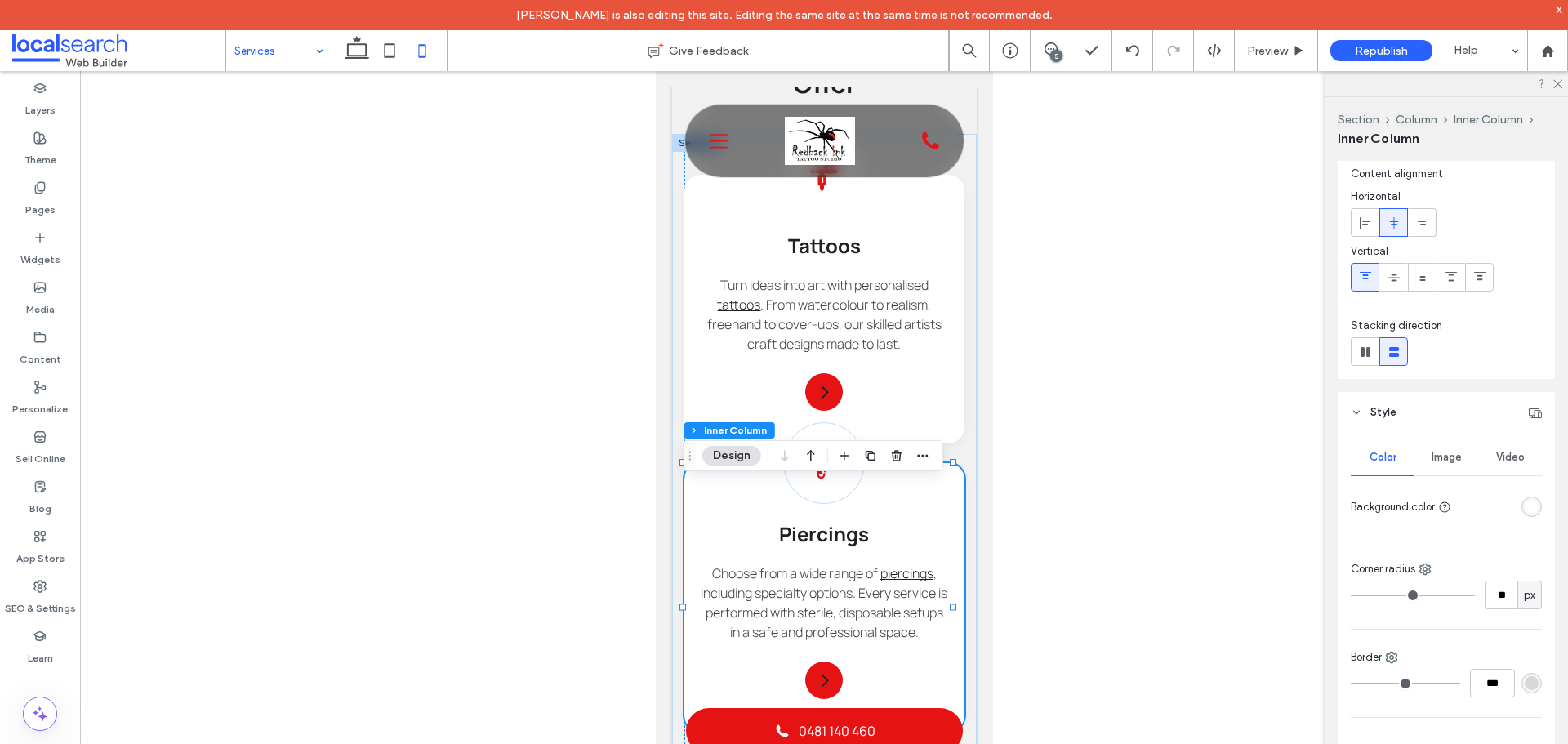
click at [1364, 410] on header "Style" at bounding box center [1446, 412] width 217 height 41
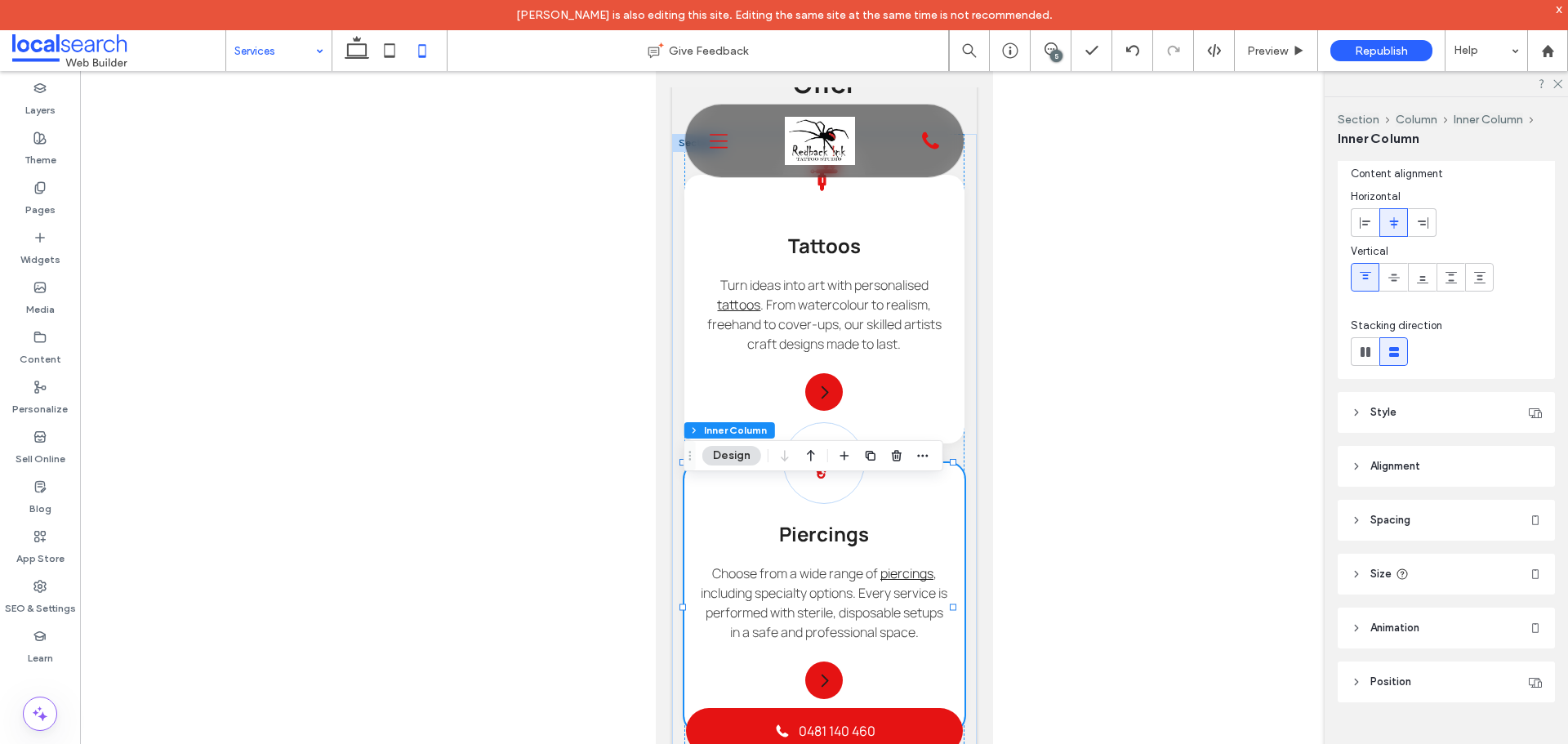
click at [1401, 517] on span "Spacing" at bounding box center [1390, 520] width 40 height 16
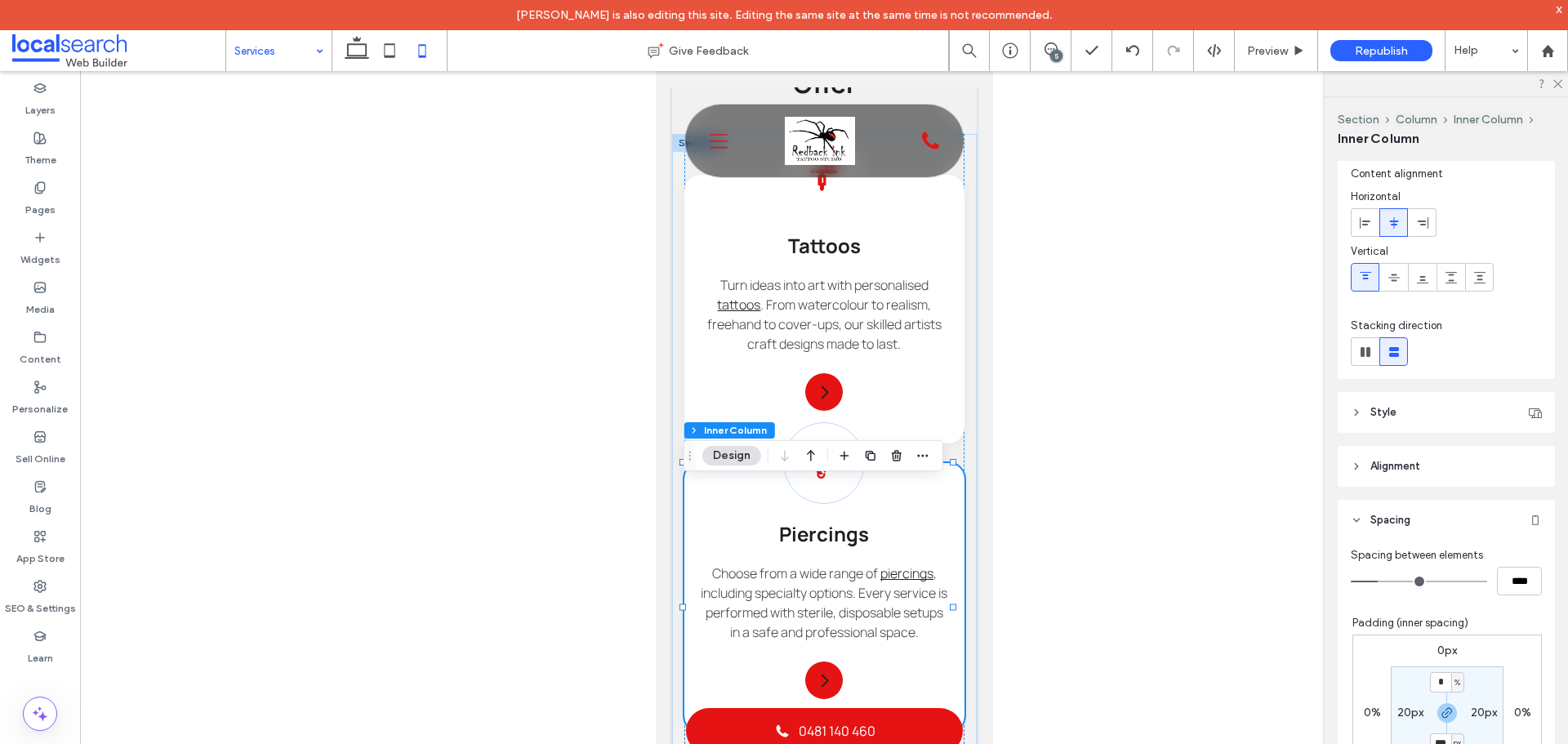
click at [1439, 654] on label "0px" at bounding box center [1447, 651] width 20 height 14
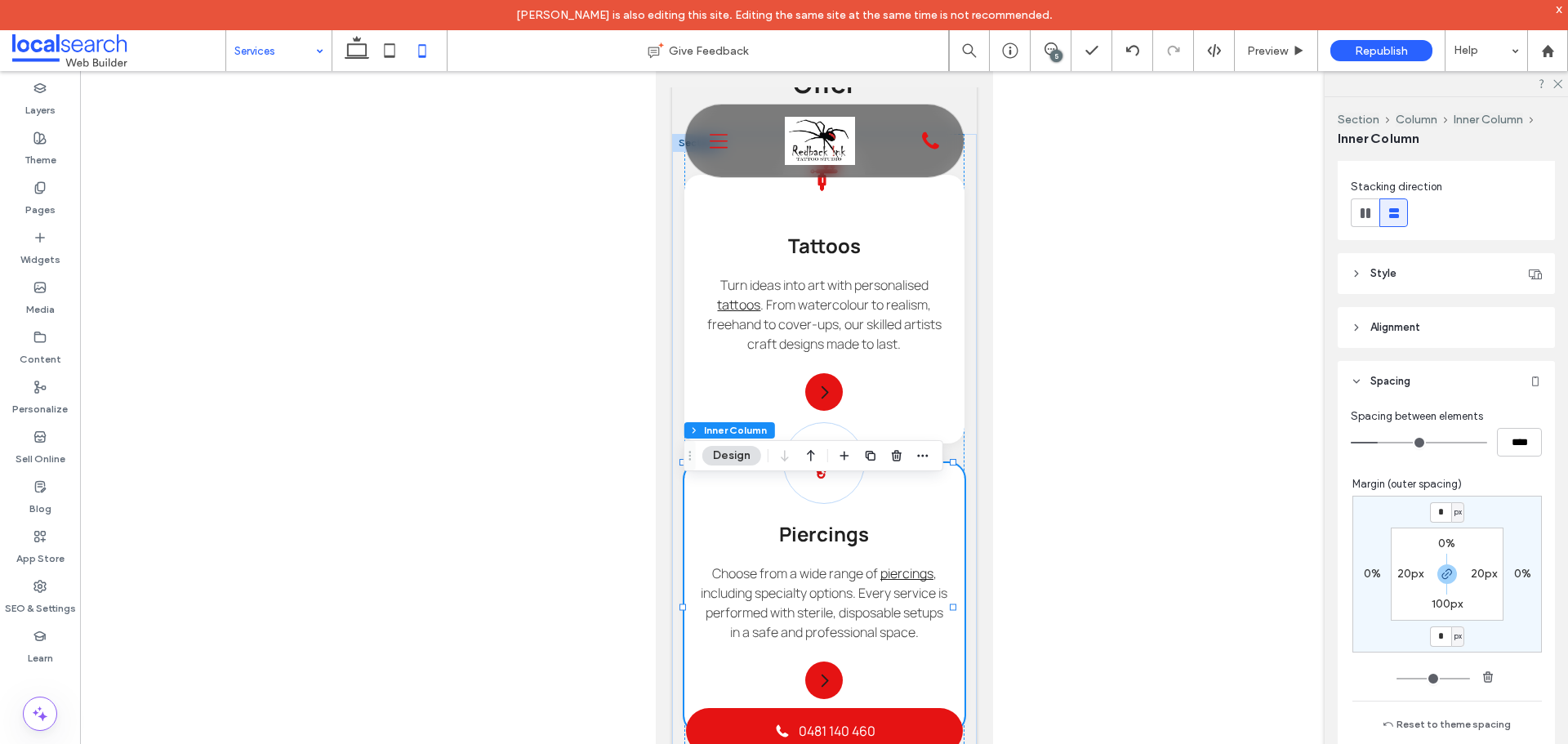
scroll to position [206, 0]
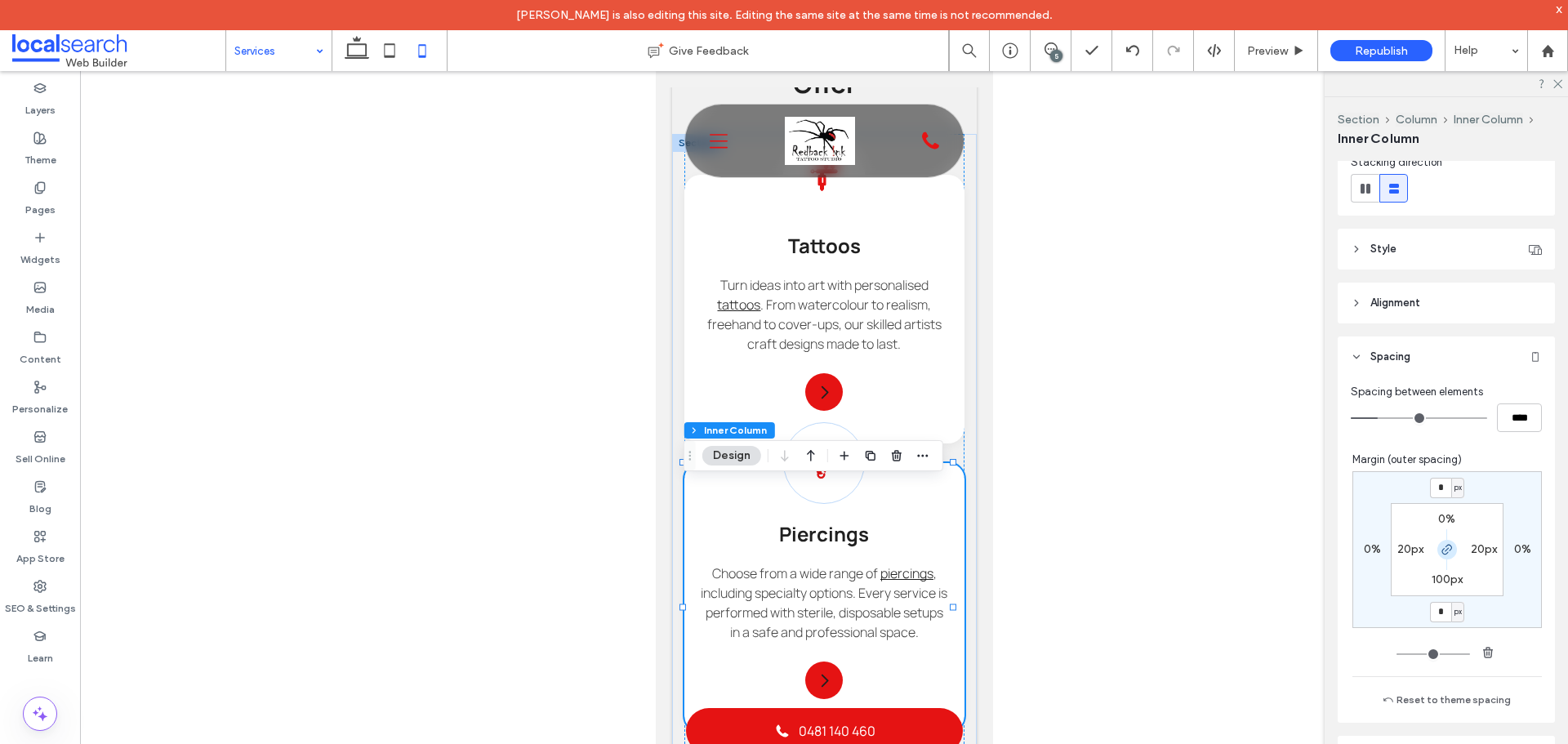
click at [1442, 553] on use "button" at bounding box center [1447, 549] width 9 height 9
click at [1435, 490] on input "*" at bounding box center [1440, 488] width 21 height 21
type input "**"
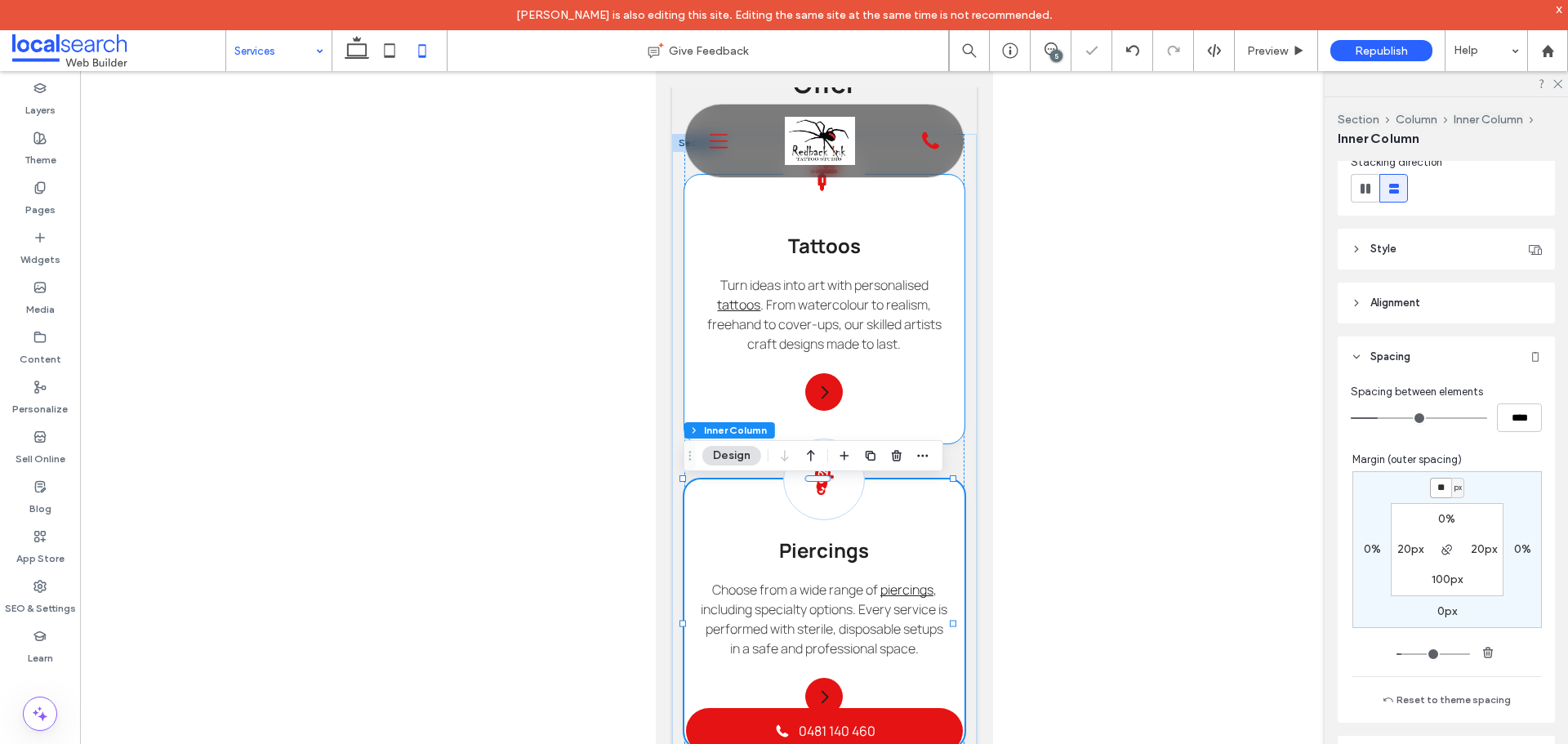
click at [943, 444] on div "Tattoo Icon Tattoos Turn ideas into art with personalised tattoos . From waterc…" at bounding box center [823, 309] width 280 height 269
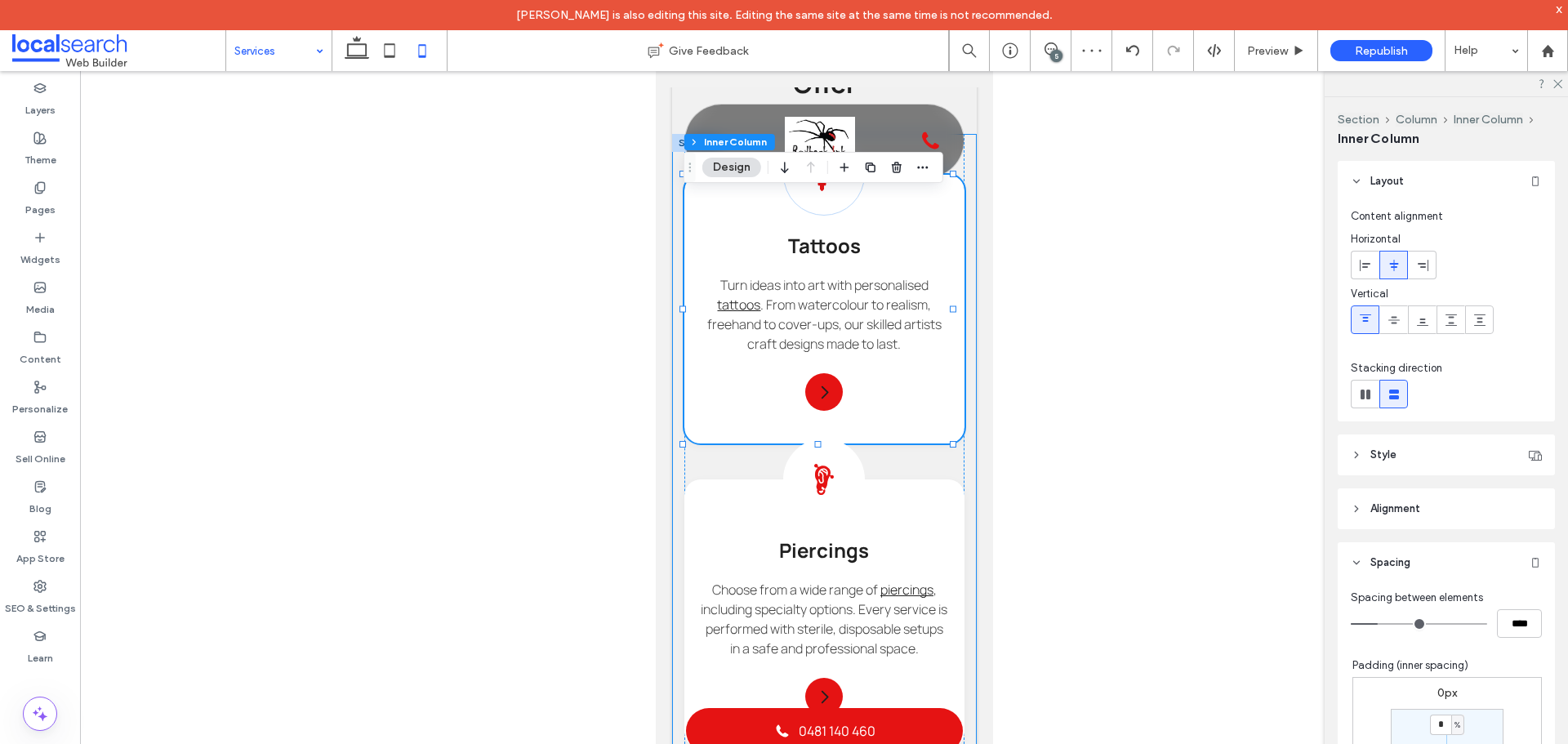
drag, startPoint x: 954, startPoint y: 525, endPoint x: 930, endPoint y: 531, distance: 24.7
click at [953, 525] on div "Tattoo Icon Tattoos Turn ideas into art with personalised tattoos . From waterc…" at bounding box center [823, 465] width 304 height 663
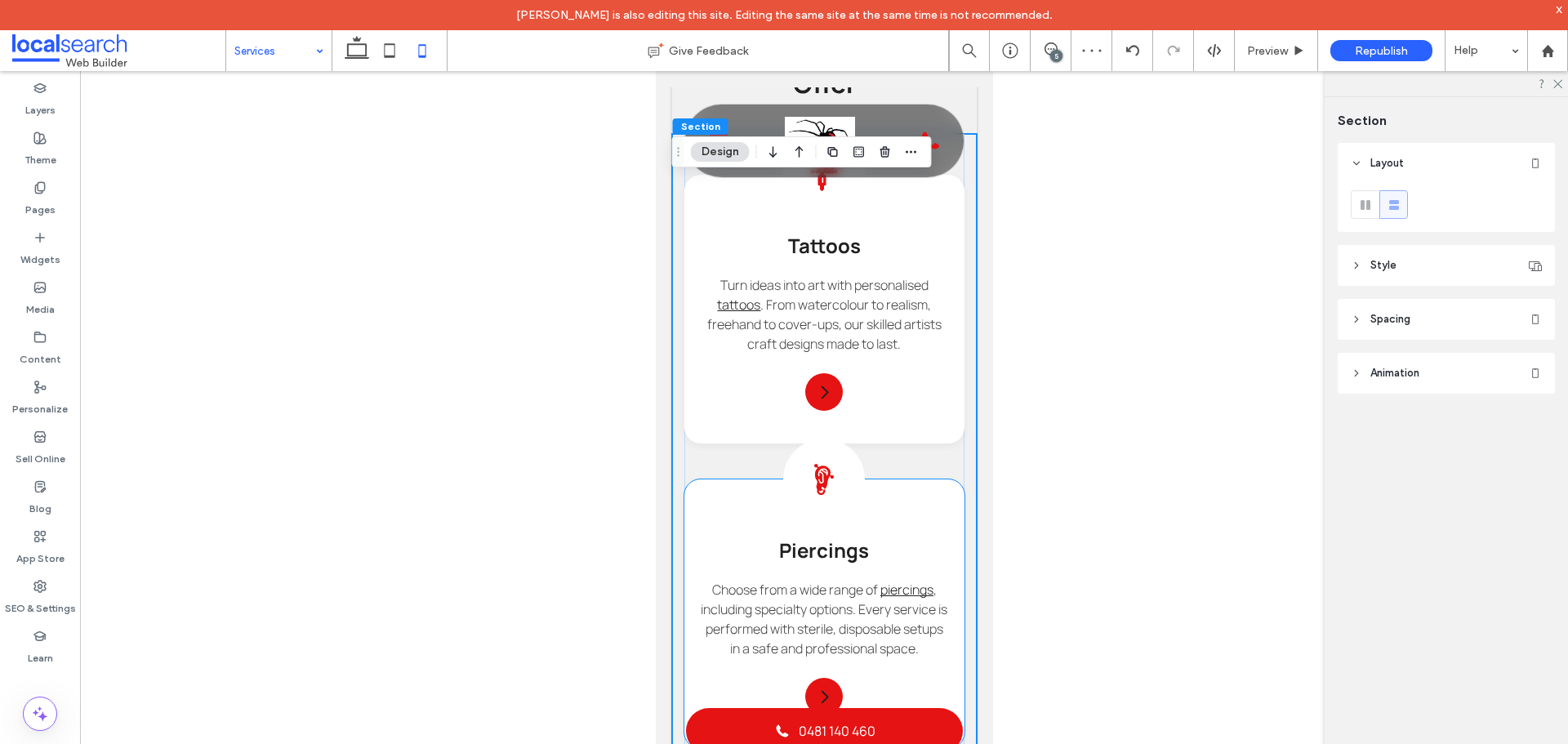
click at [930, 531] on div "Piercing Icon Piercings Choose from a wide range of piercings , including speci…" at bounding box center [823, 614] width 280 height 269
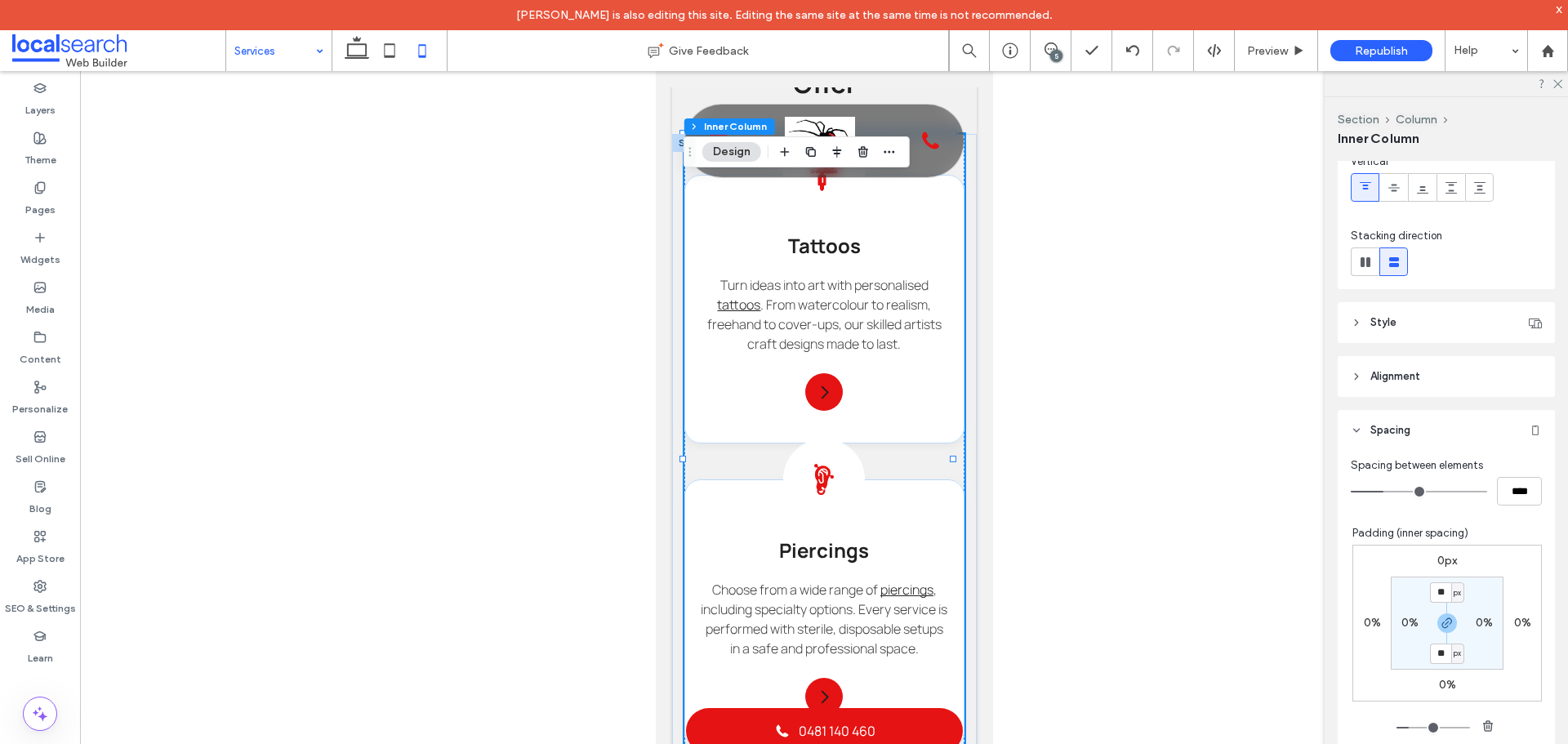
scroll to position [163, 0]
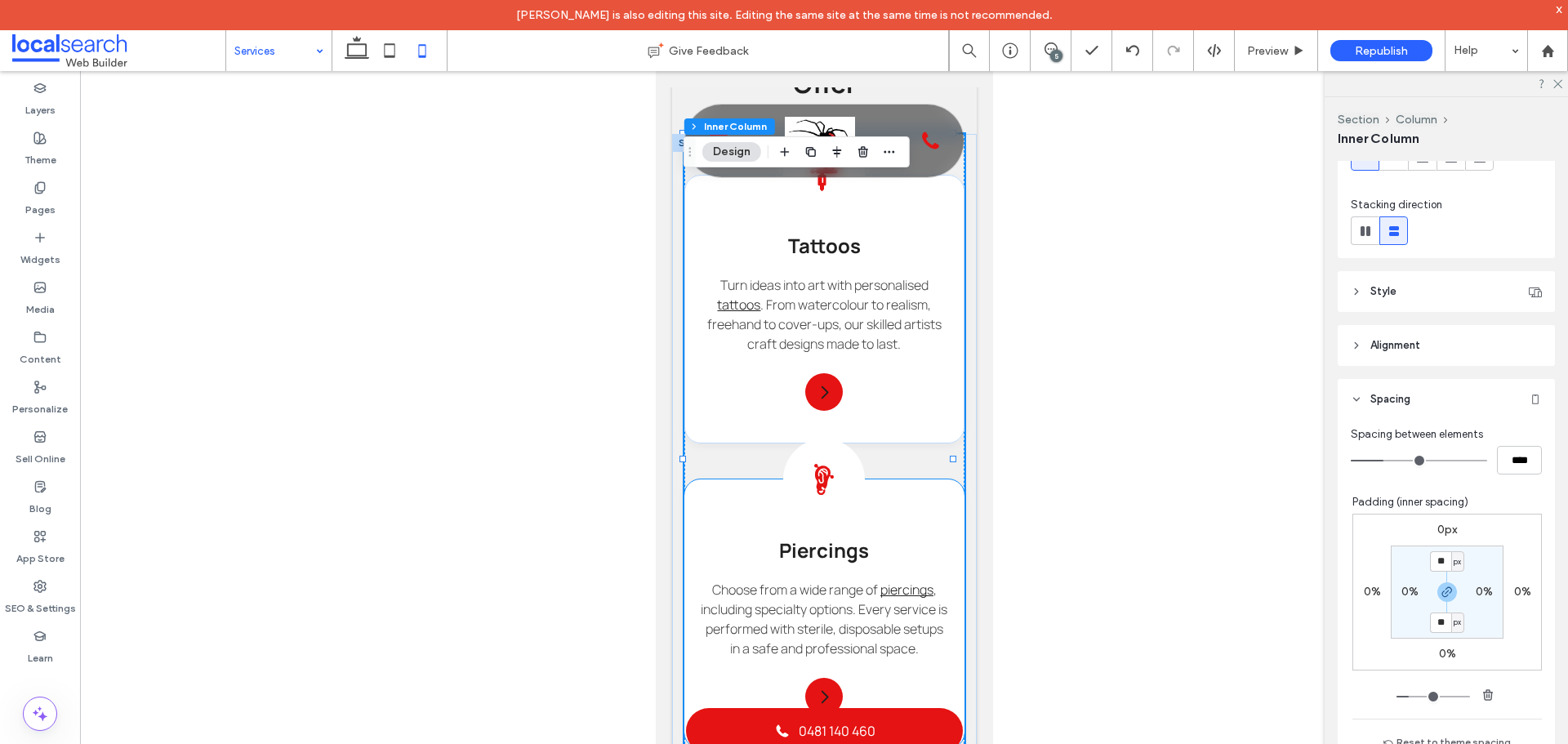
click at [926, 547] on div "Piercing Icon Piercings Choose from a wide range of piercings , including speci…" at bounding box center [823, 614] width 280 height 269
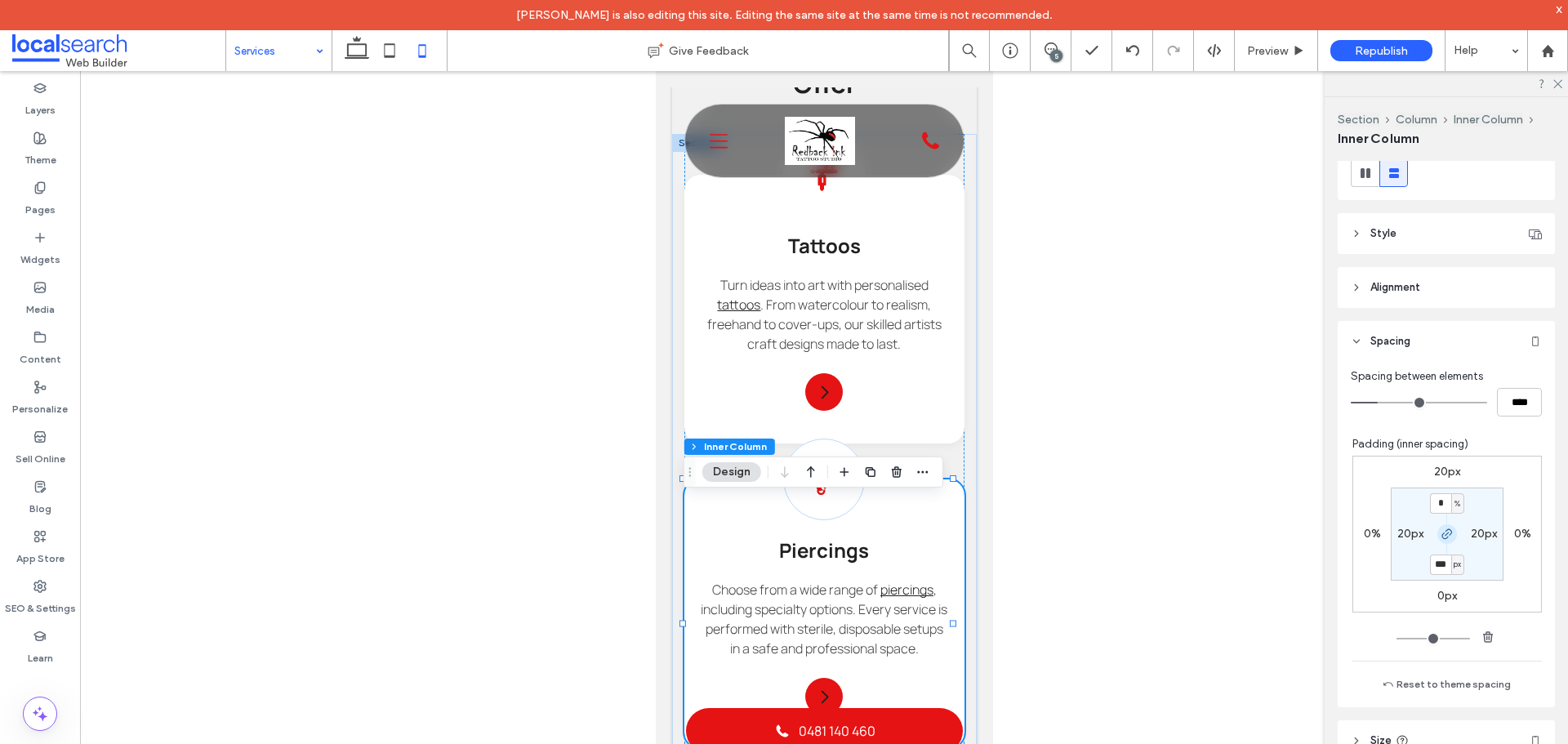
scroll to position [245, 0]
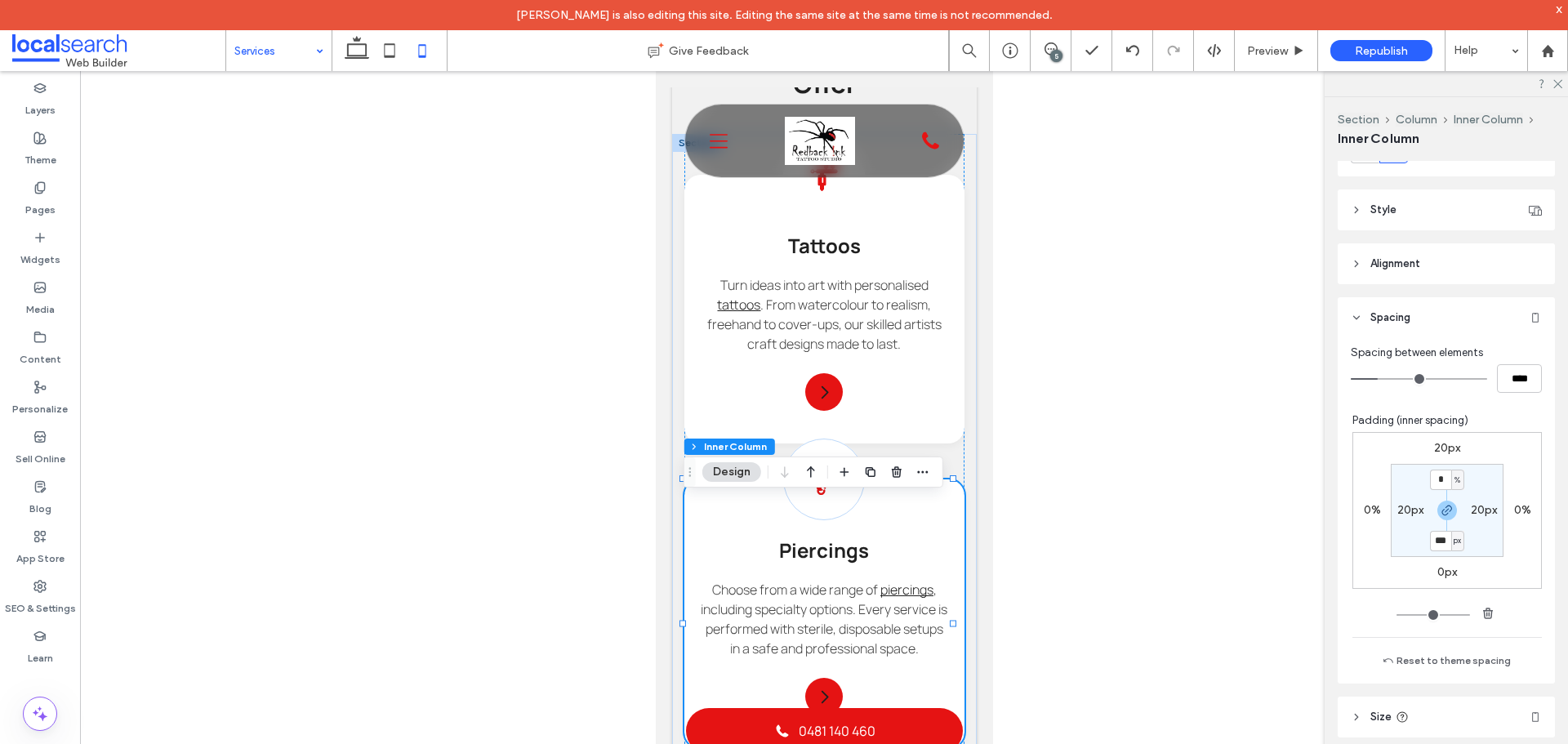
click at [1432, 437] on div "20px 0% 0px 0% * % 20px *** px 20px" at bounding box center [1447, 510] width 190 height 156
click at [1434, 450] on label "20px" at bounding box center [1447, 448] width 27 height 14
type input "**"
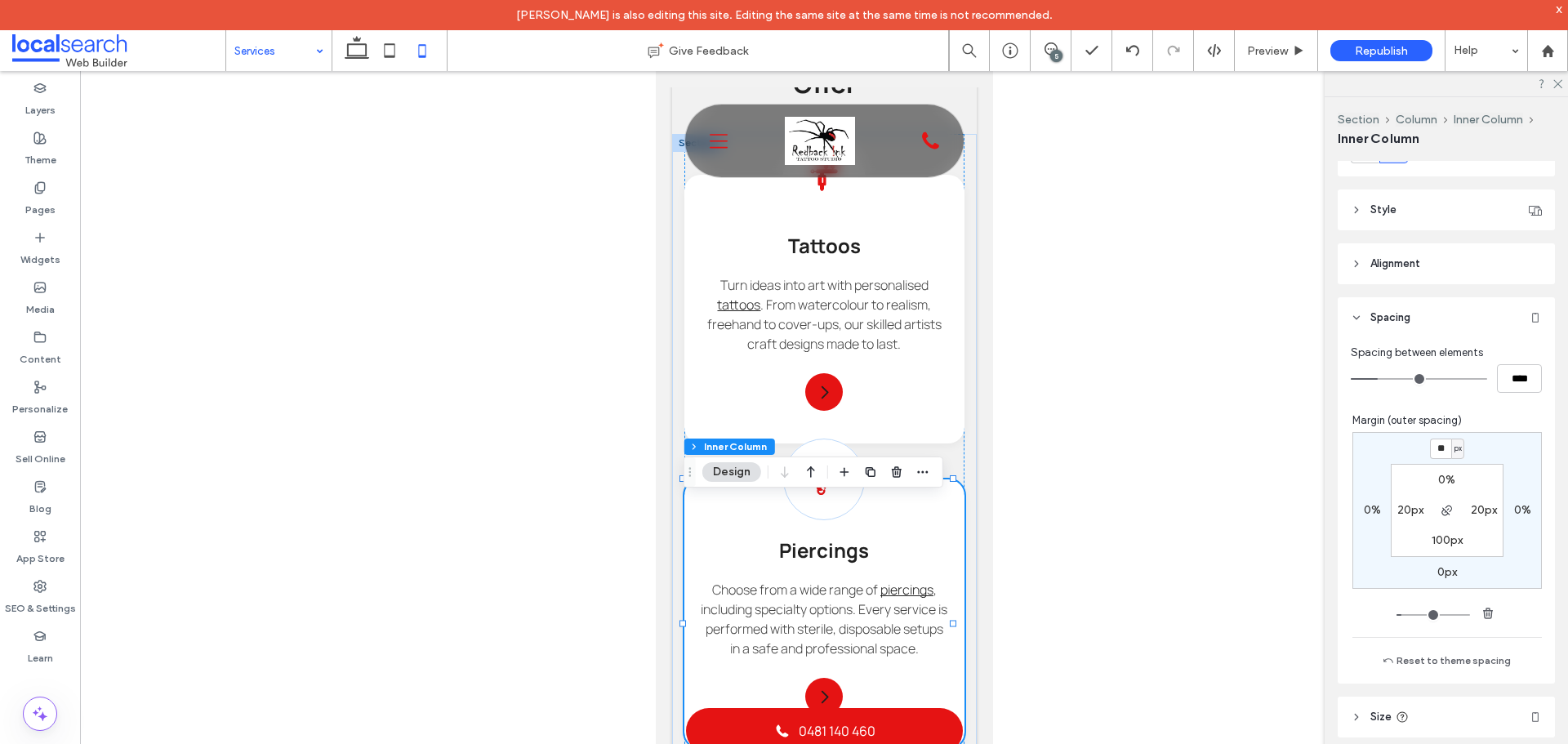
type input "**"
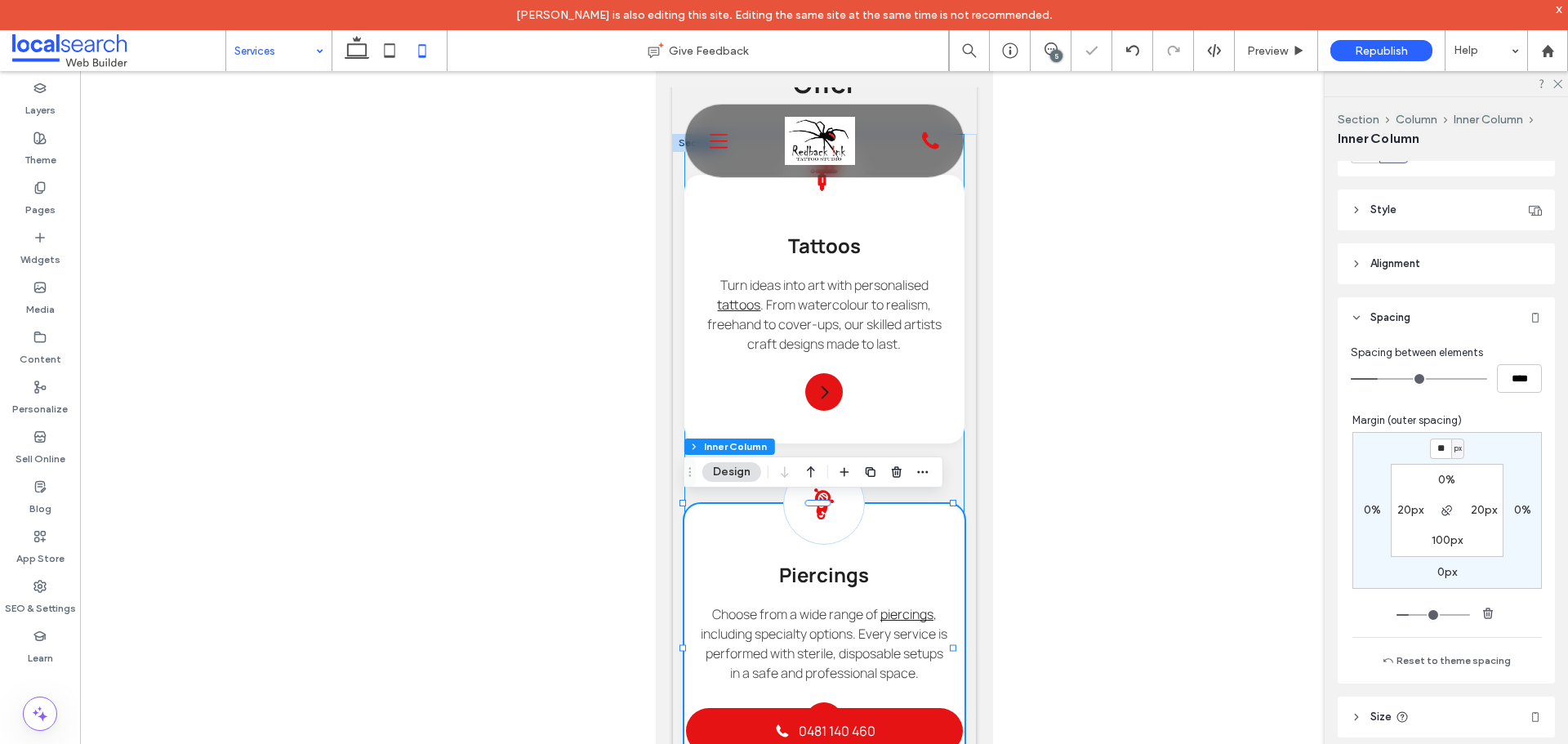
click at [940, 510] on div "Tattoo Icon Tattoos Turn ideas into art with personalised tattoos . From waterc…" at bounding box center [823, 462] width 280 height 655
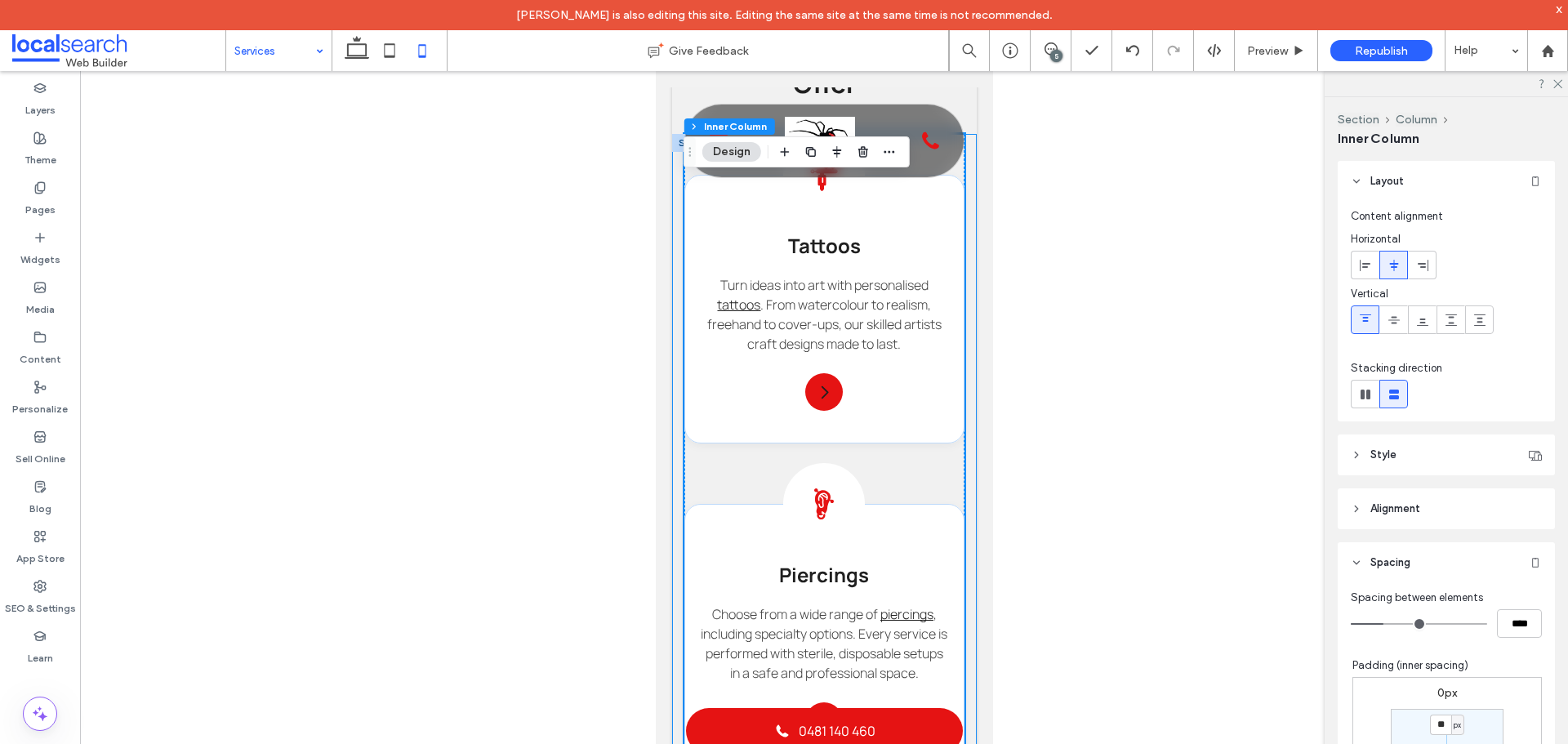
scroll to position [1225, 0]
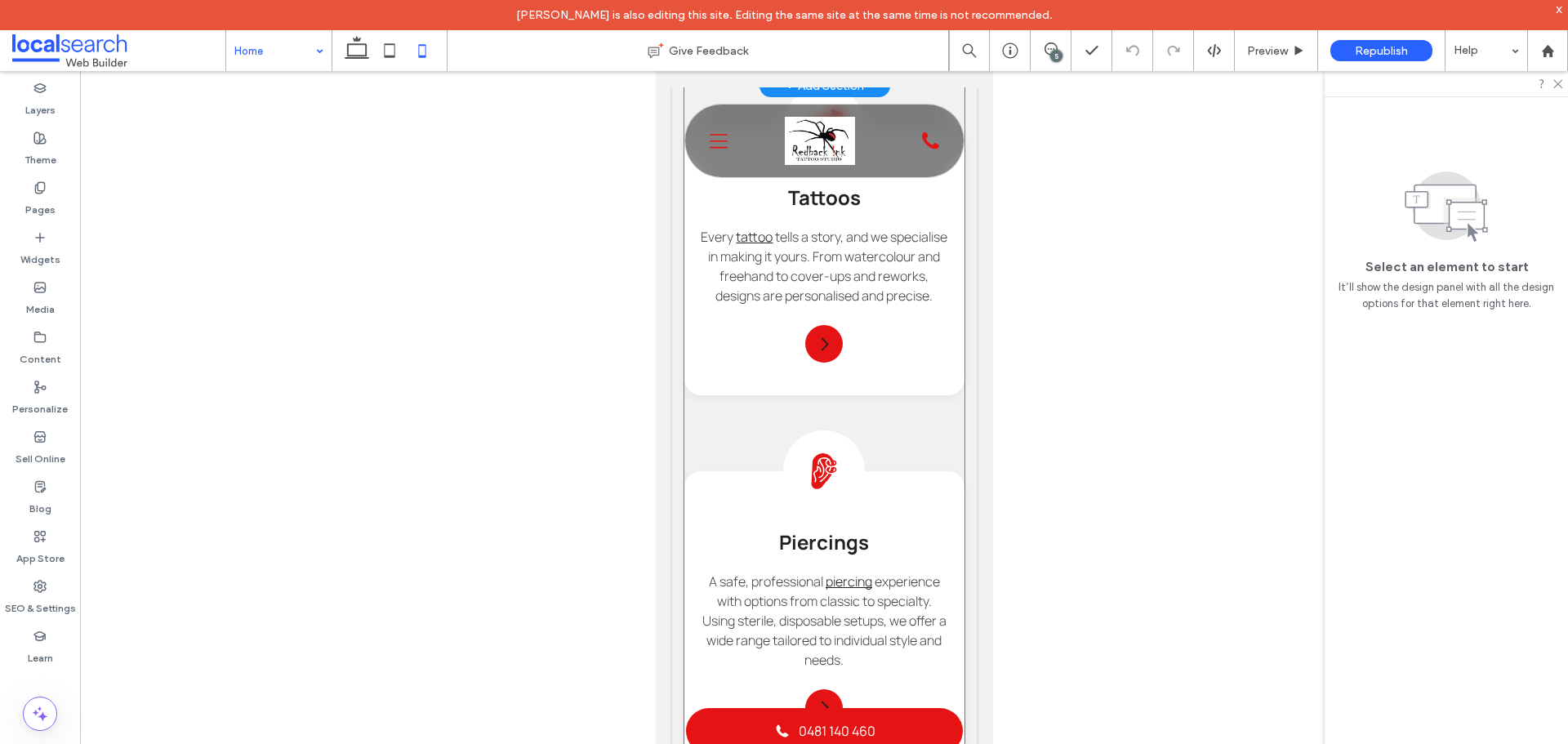
scroll to position [1879, 0]
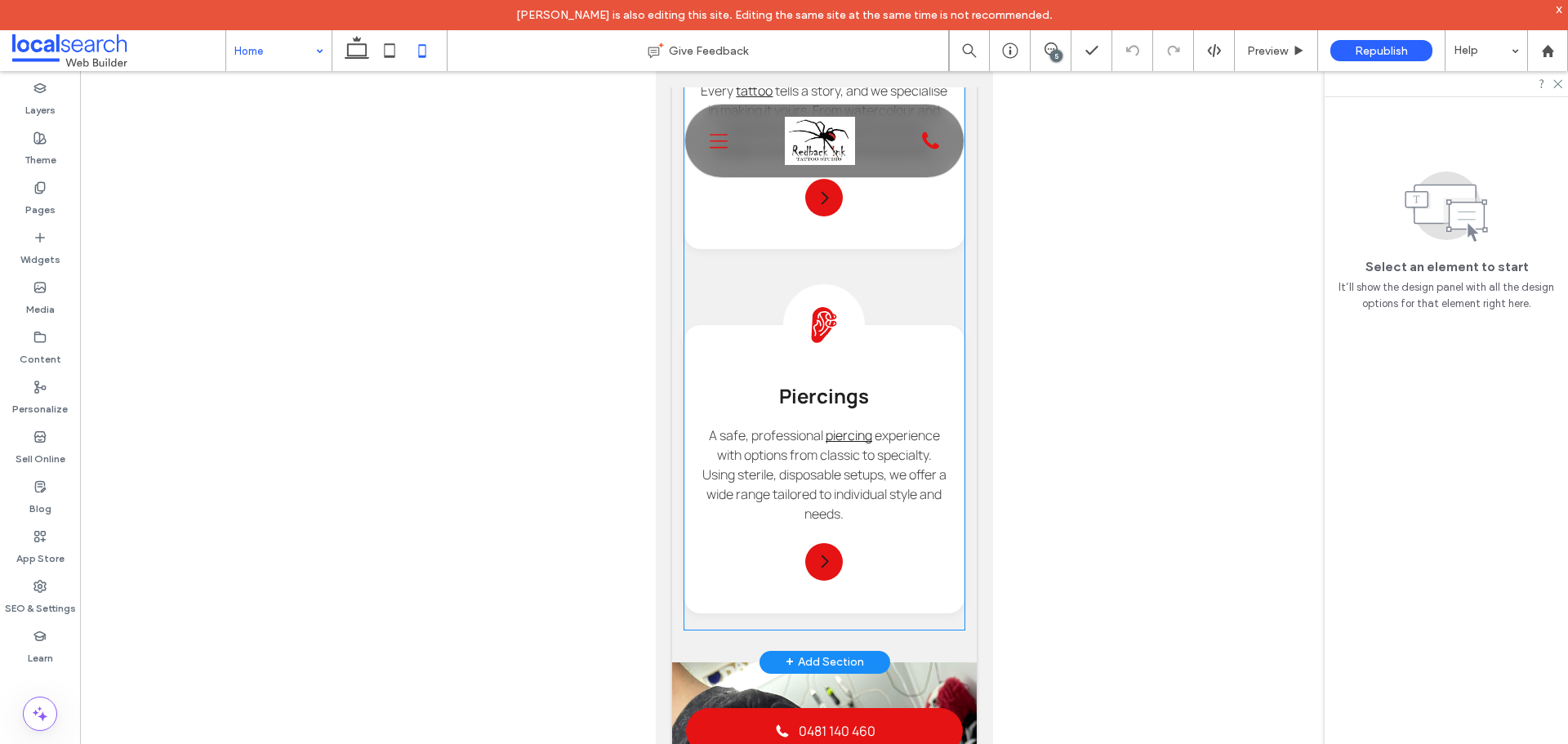
click at [879, 409] on h3 "Piercings" at bounding box center [822, 396] width 247 height 27
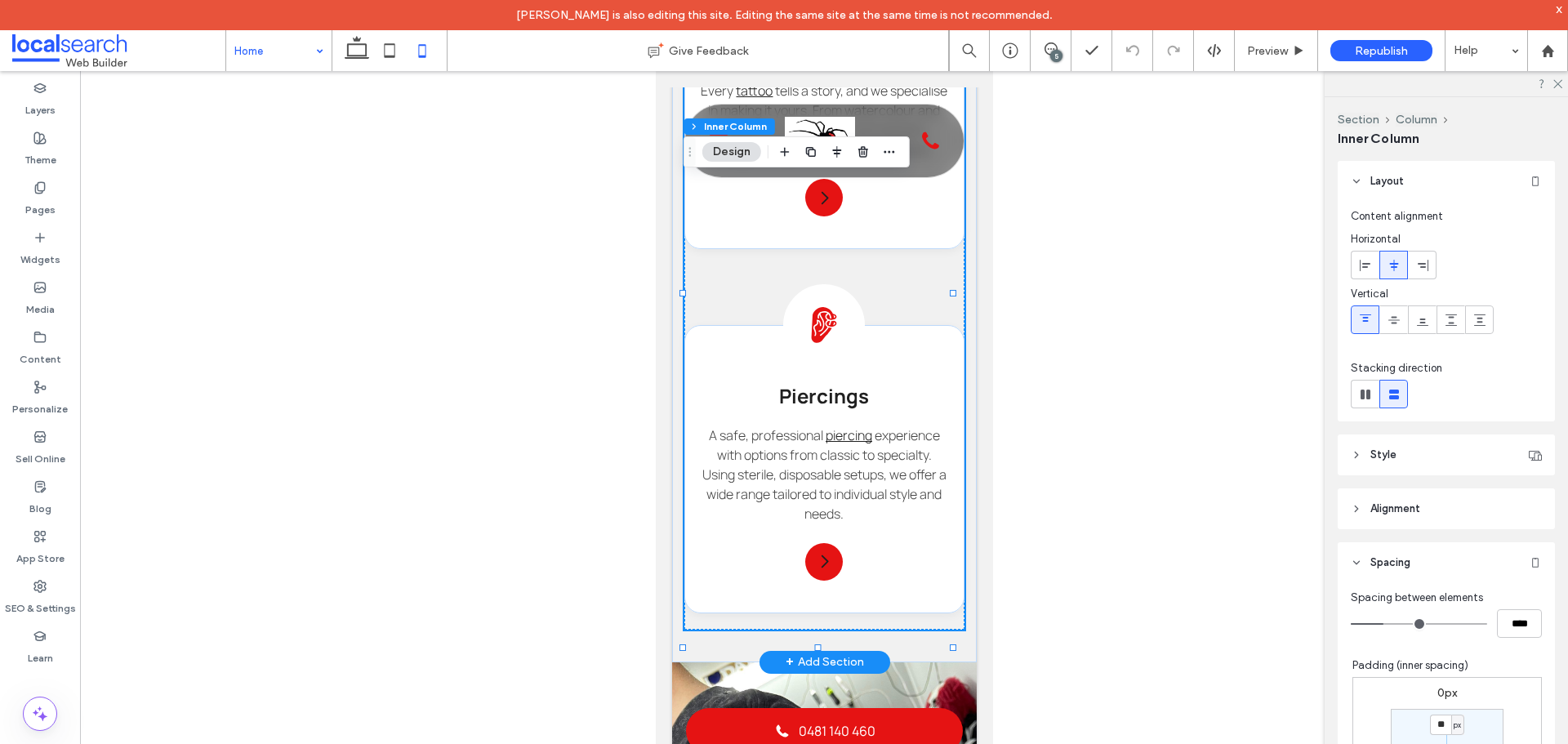
click at [904, 409] on h3 "Piercings" at bounding box center [822, 396] width 247 height 27
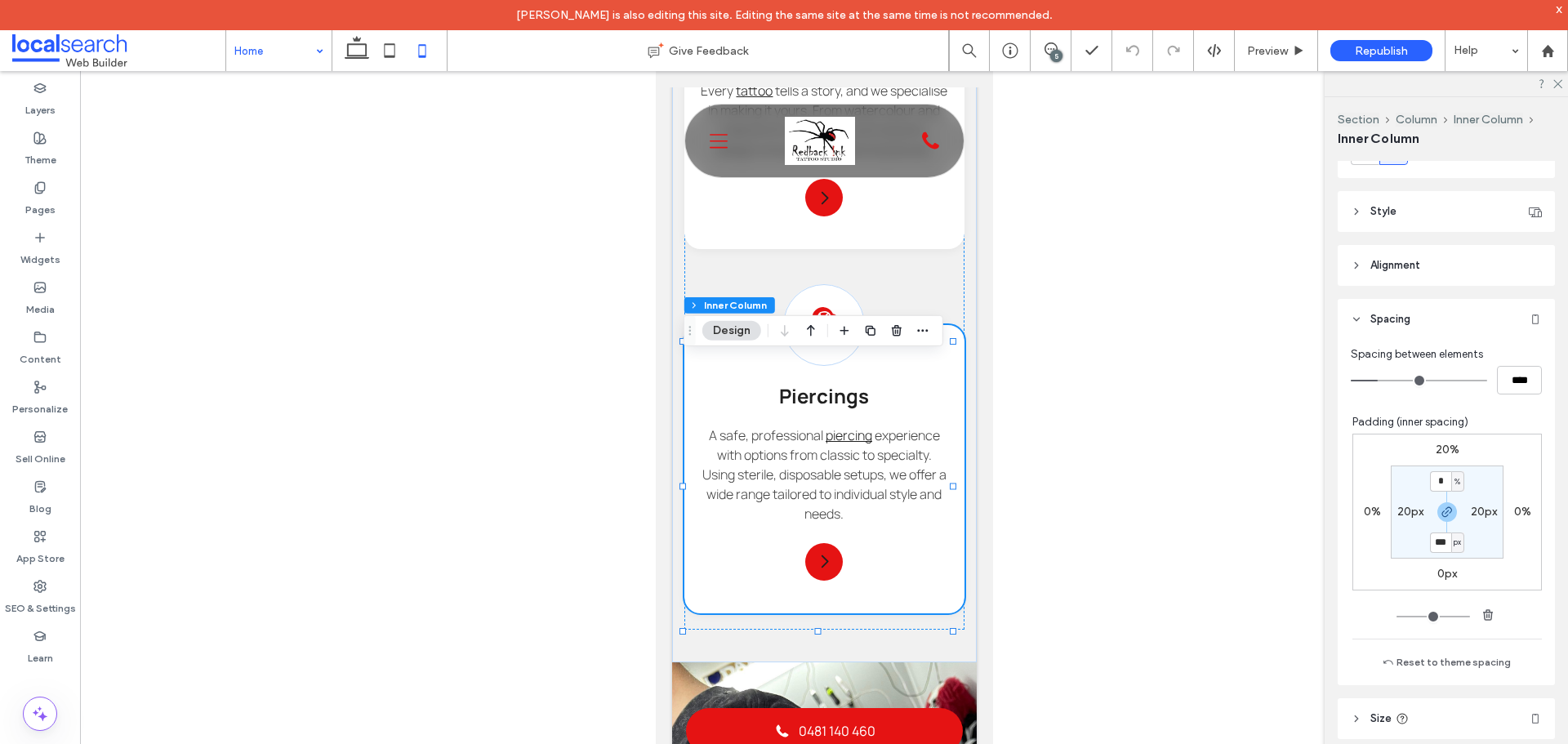
scroll to position [245, 0]
click at [302, 50] on input at bounding box center [274, 50] width 81 height 41
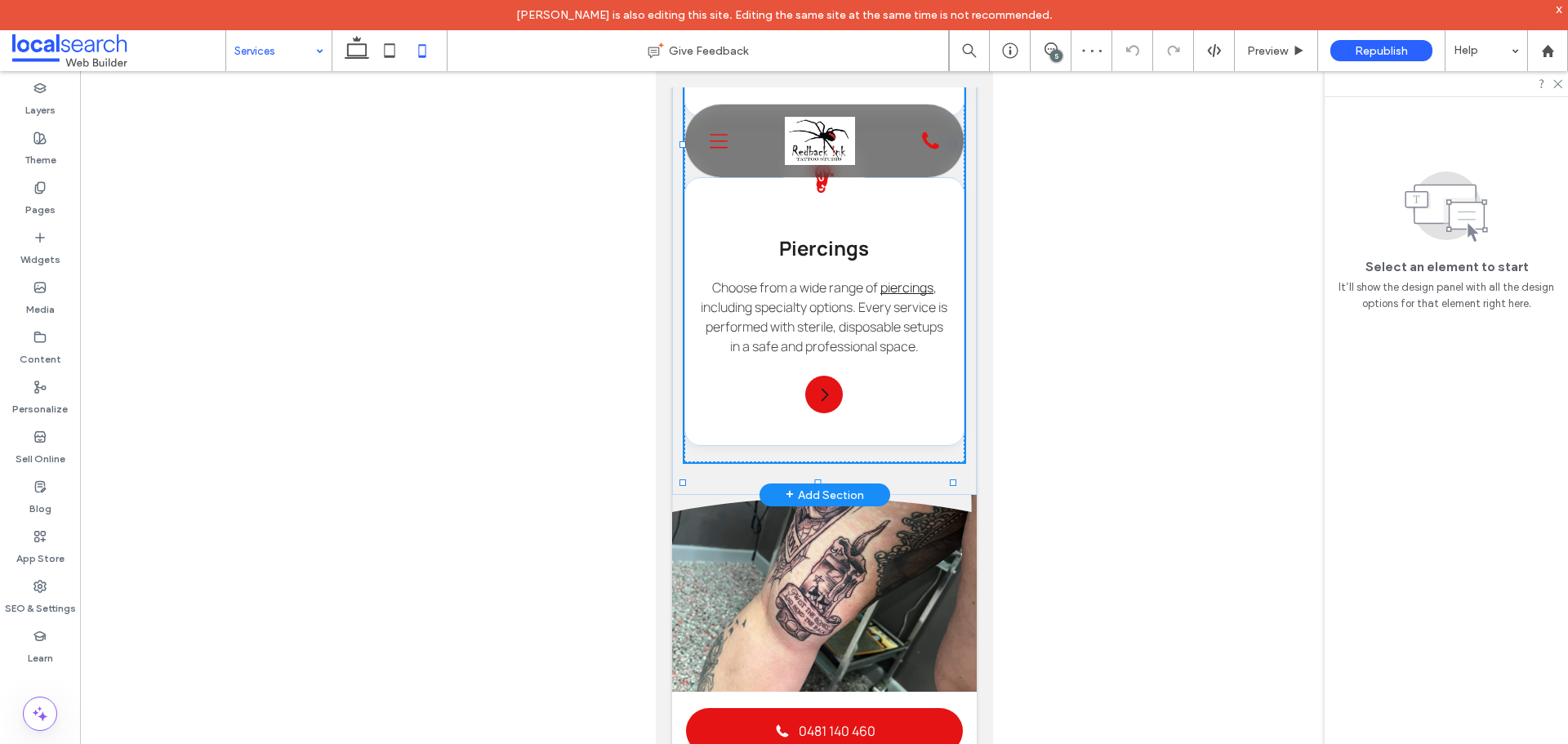
click at [700, 262] on h3 "Piercings" at bounding box center [822, 248] width 247 height 27
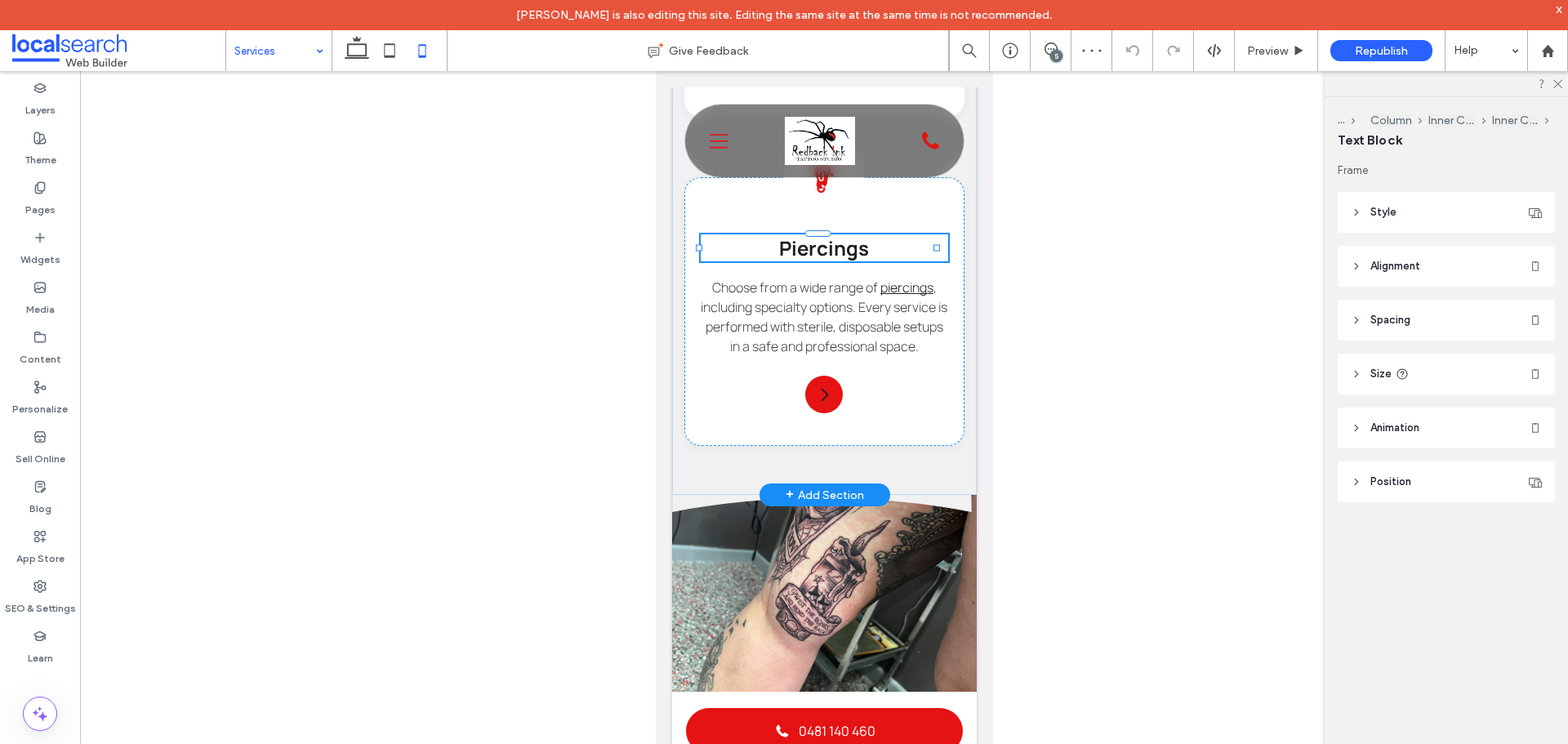
scroll to position [1633, 0]
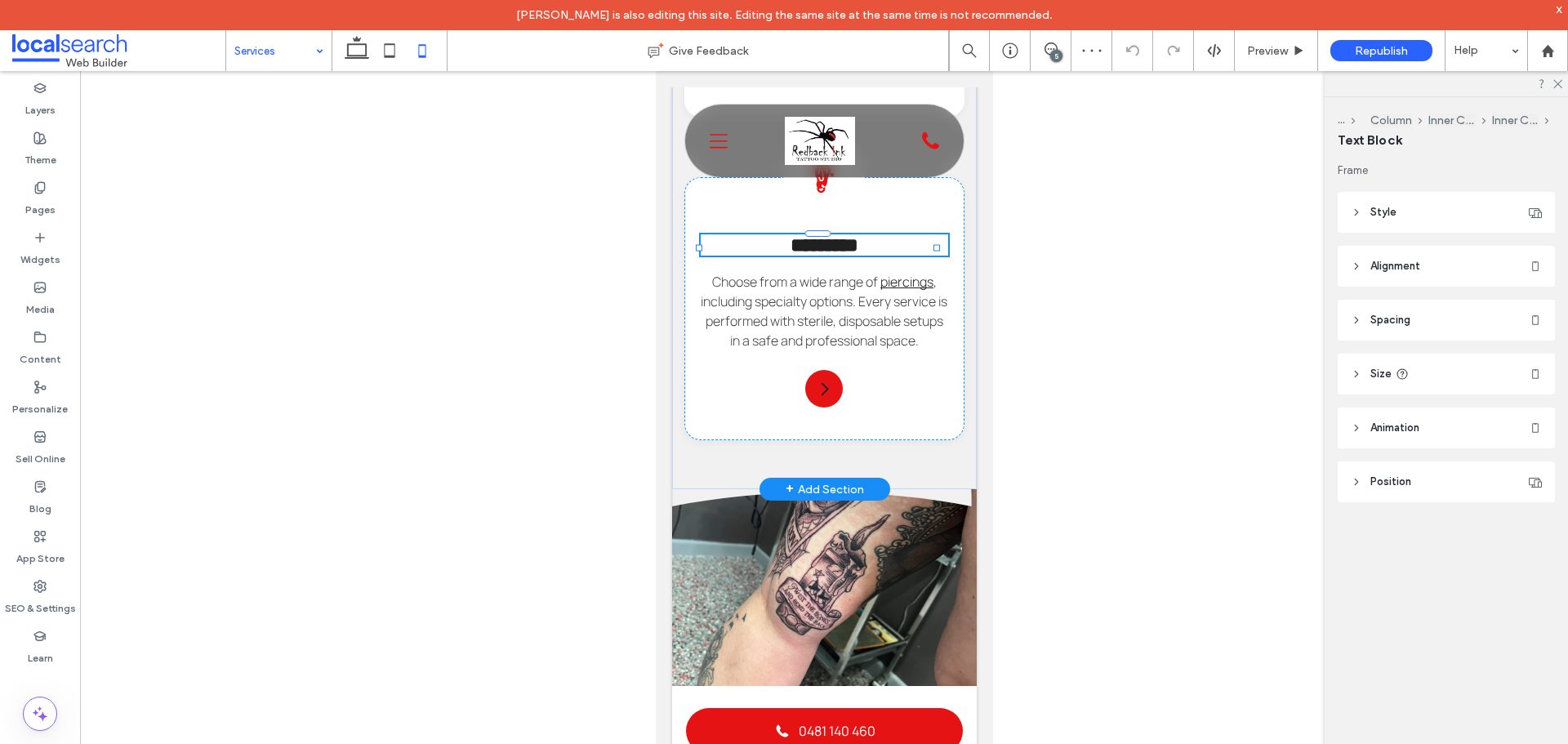
click at [683, 328] on div "Piercing Icon ********* Choose from a wide range of piercings , including speci…" at bounding box center [823, 309] width 280 height 263
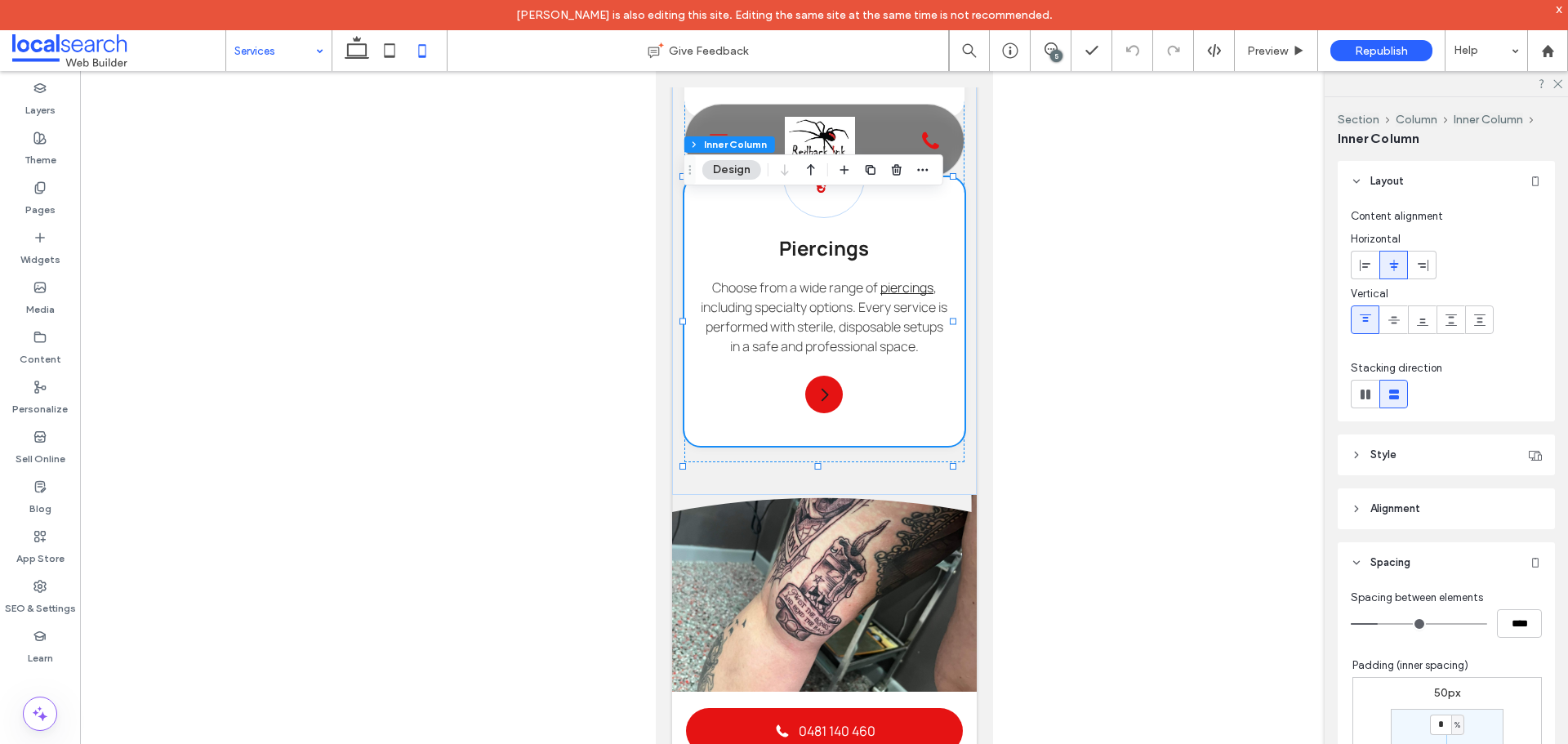
scroll to position [327, 0]
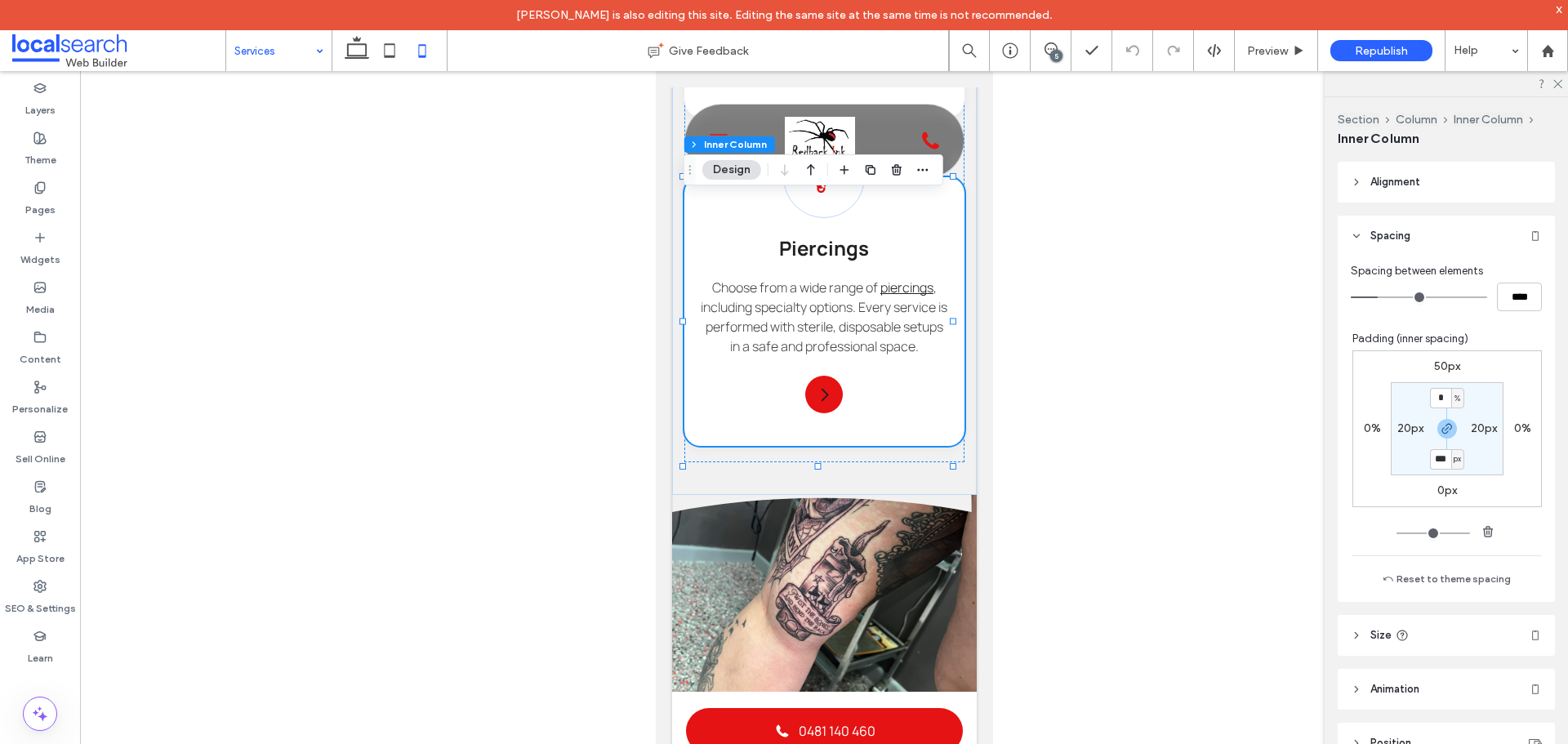
click at [1434, 367] on label "50px" at bounding box center [1447, 366] width 27 height 14
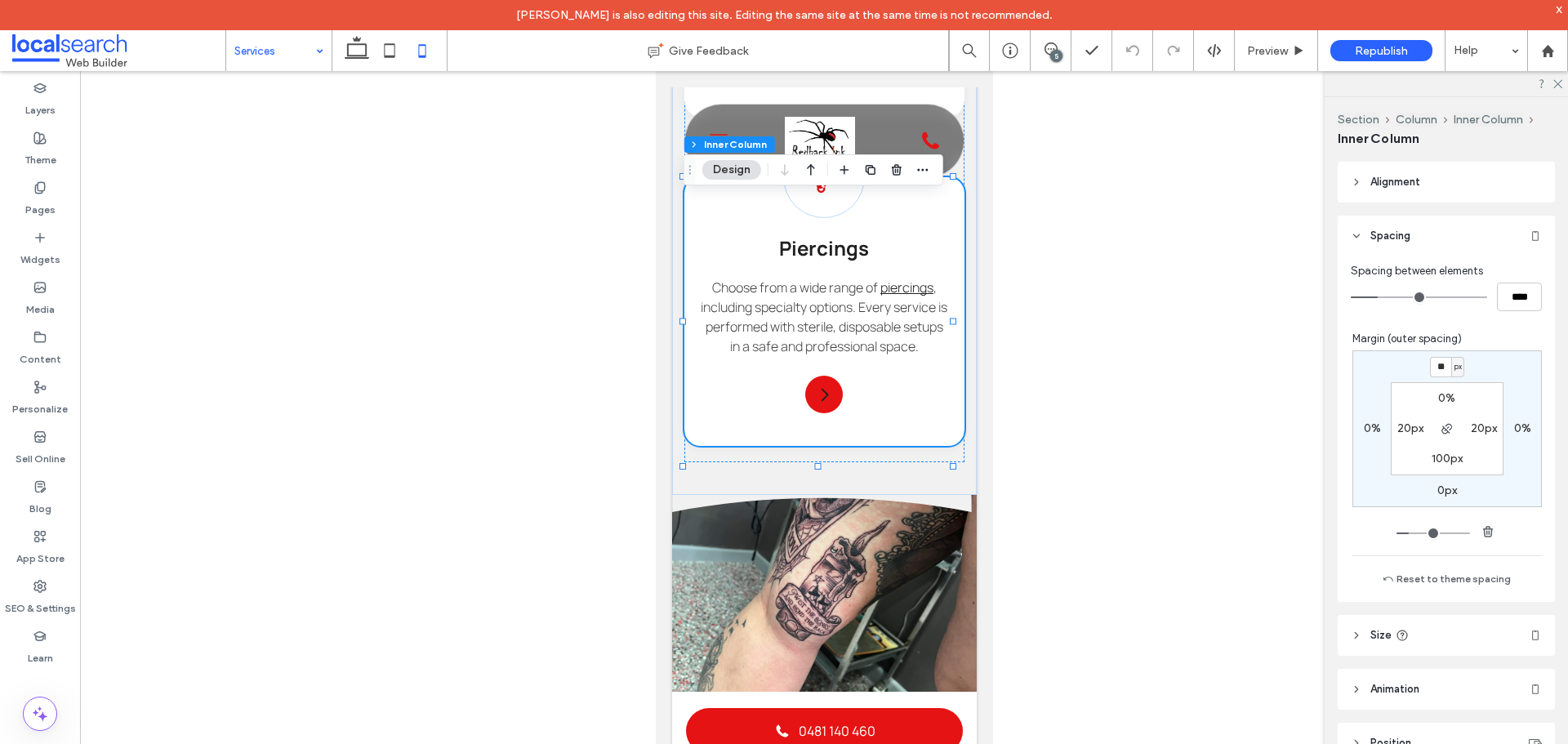
click at [1454, 367] on span "px" at bounding box center [1458, 366] width 8 height 16
click at [1446, 421] on span "%" at bounding box center [1443, 420] width 9 height 16
type input "**"
type input "****"
type input "**"
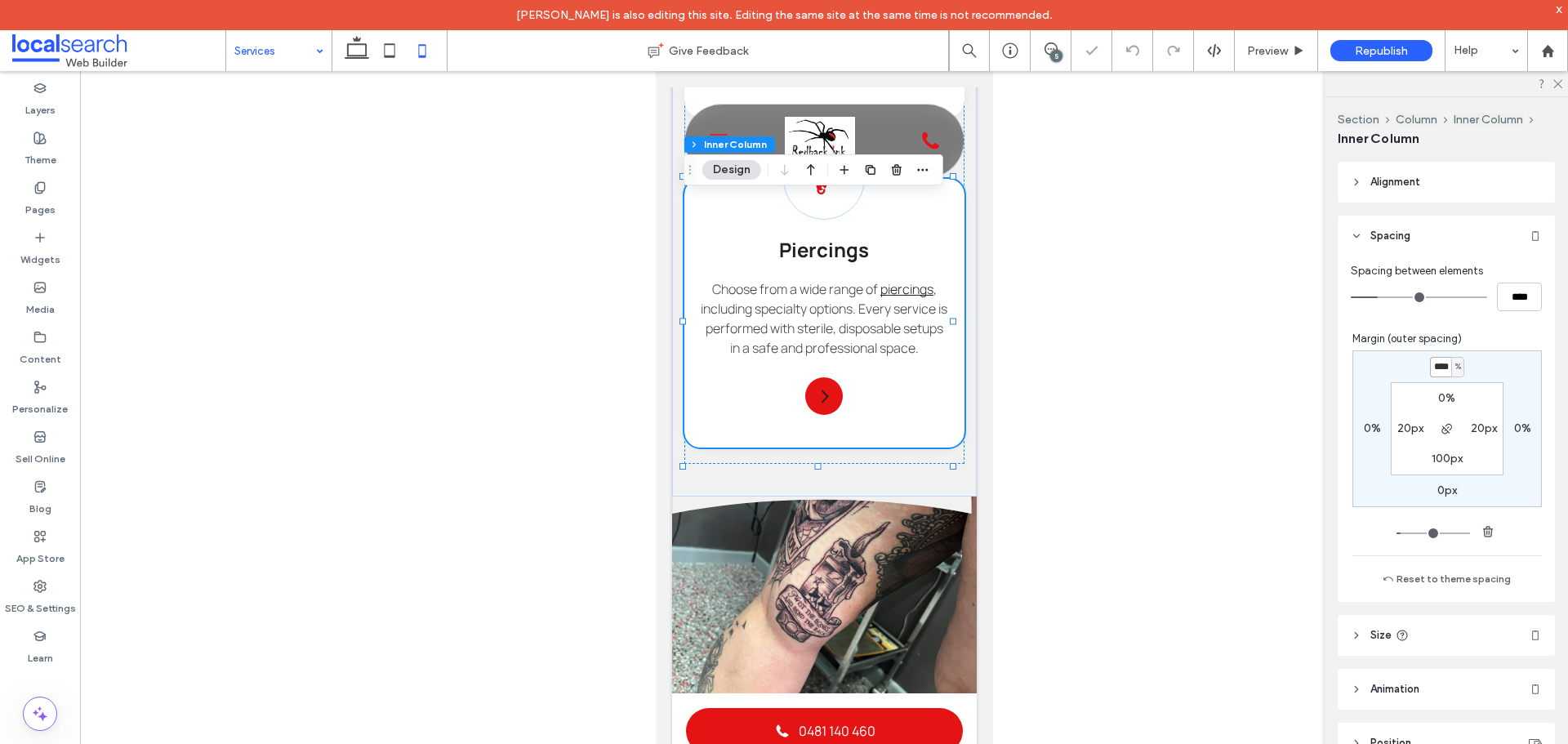
click at [1436, 372] on input "****" at bounding box center [1440, 367] width 21 height 21
type input "**"
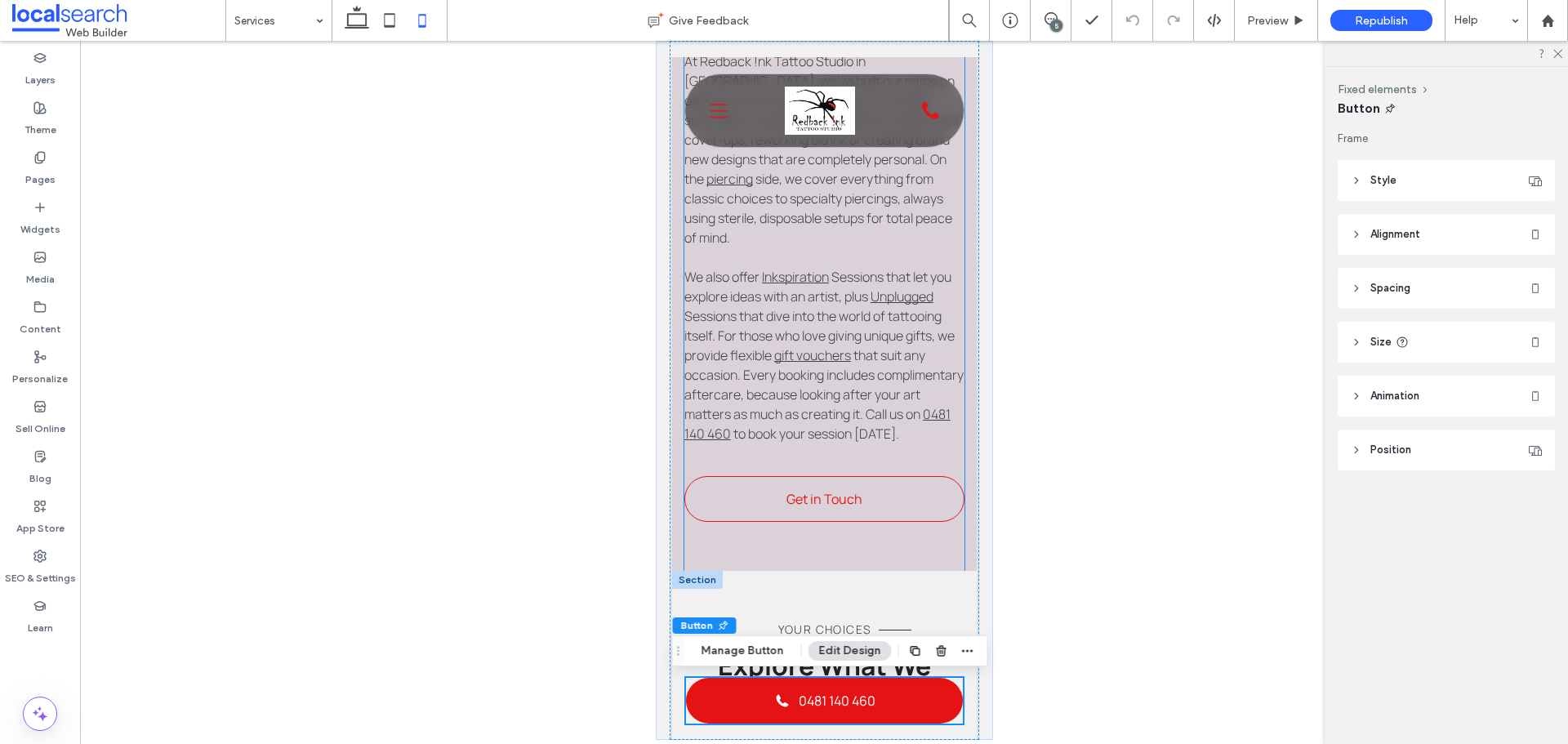
scroll to position [663, 0]
click at [1375, 168] on header "Style" at bounding box center [1446, 180] width 217 height 41
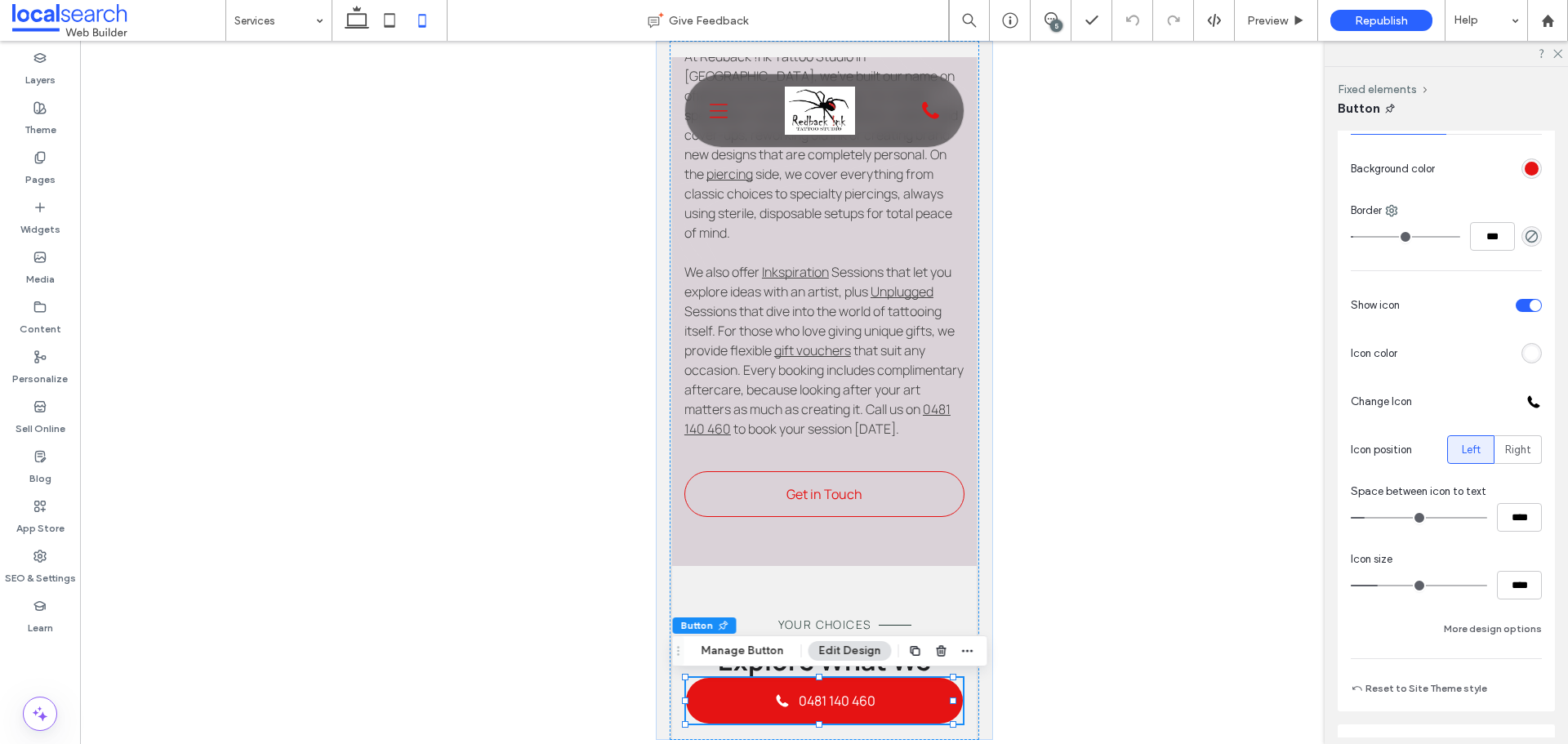
scroll to position [327, 0]
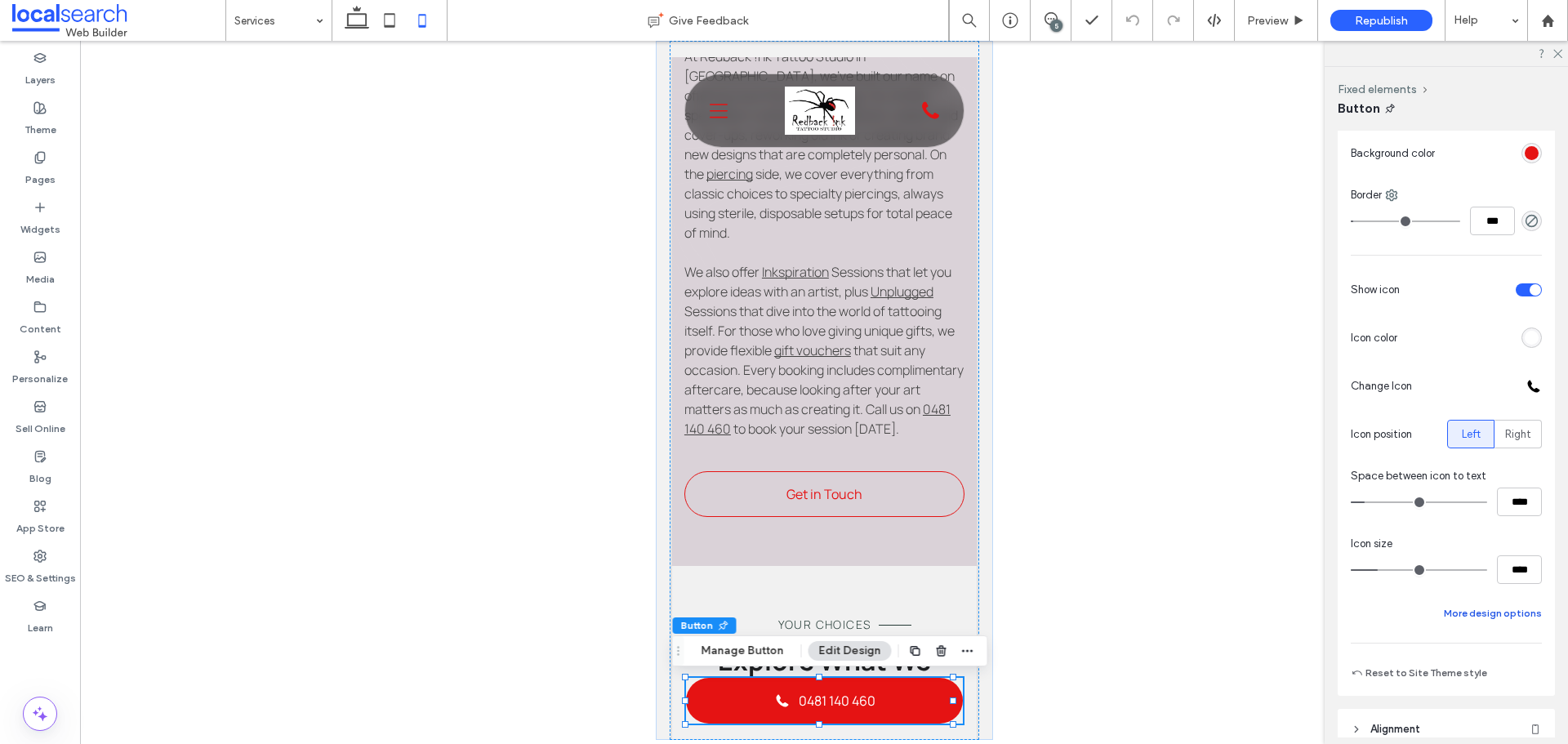
click at [1462, 614] on button "More design options" at bounding box center [1493, 613] width 98 height 20
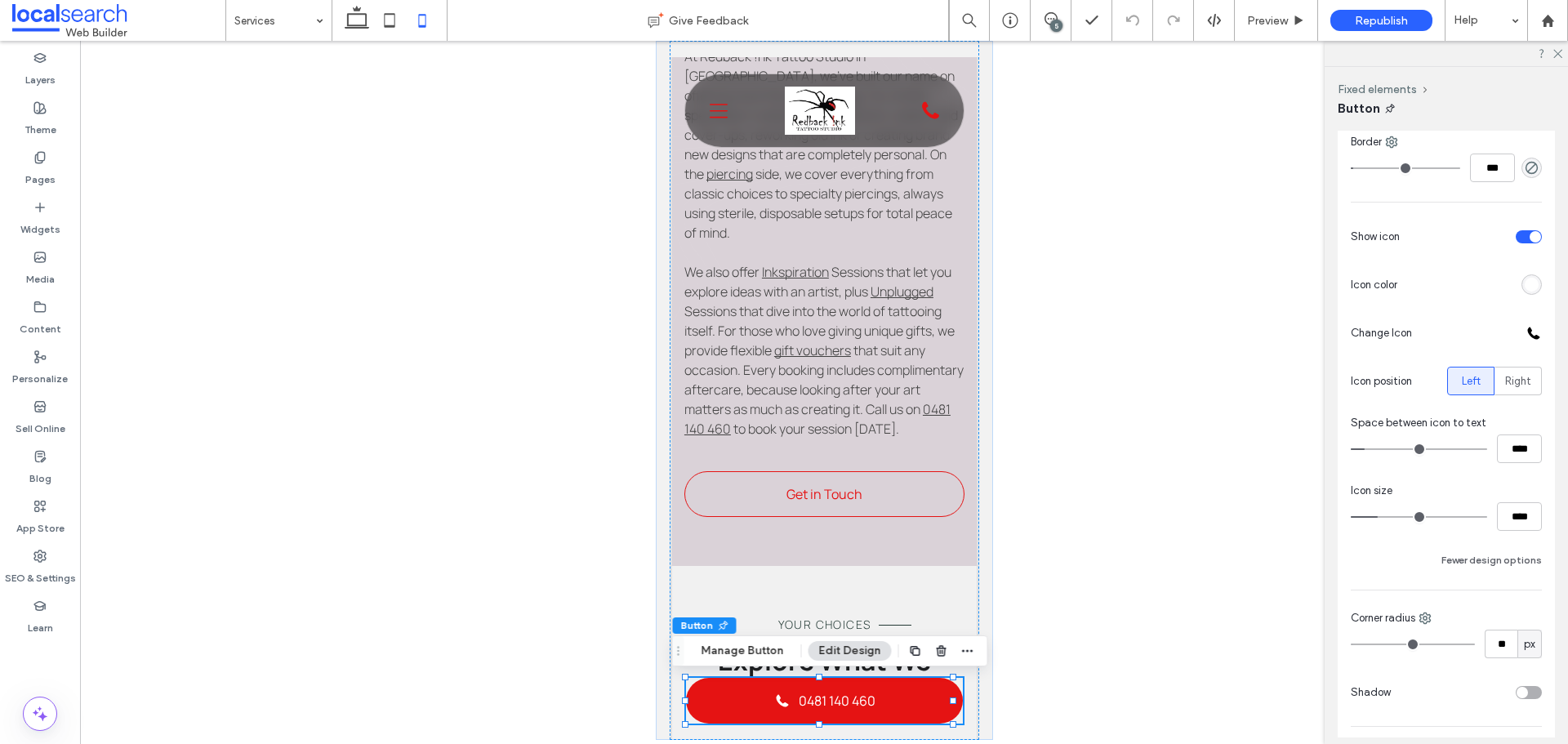
scroll to position [409, 0]
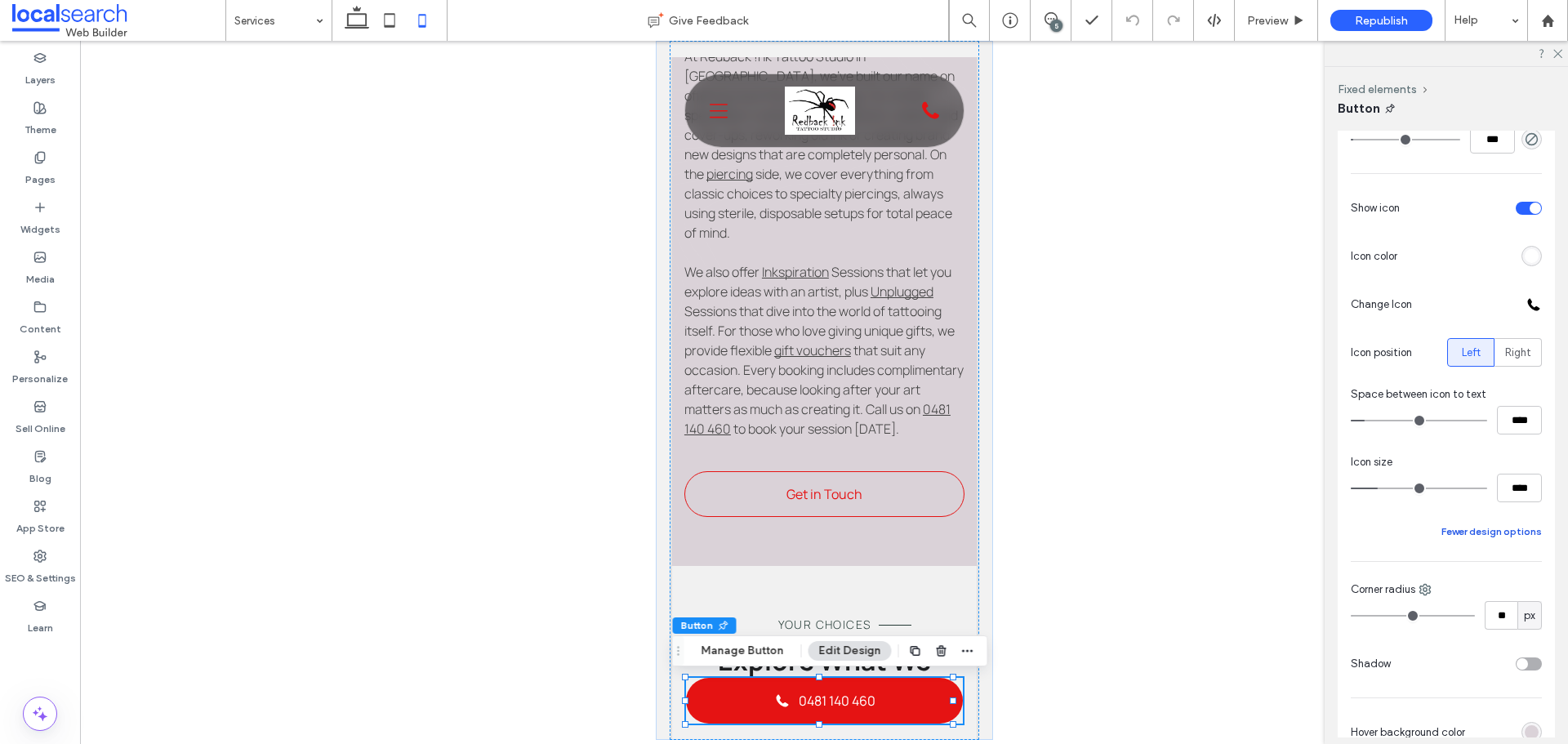
click at [1469, 534] on button "Fewer design options" at bounding box center [1491, 531] width 100 height 20
click at [1469, 534] on button "More design options" at bounding box center [1493, 531] width 98 height 20
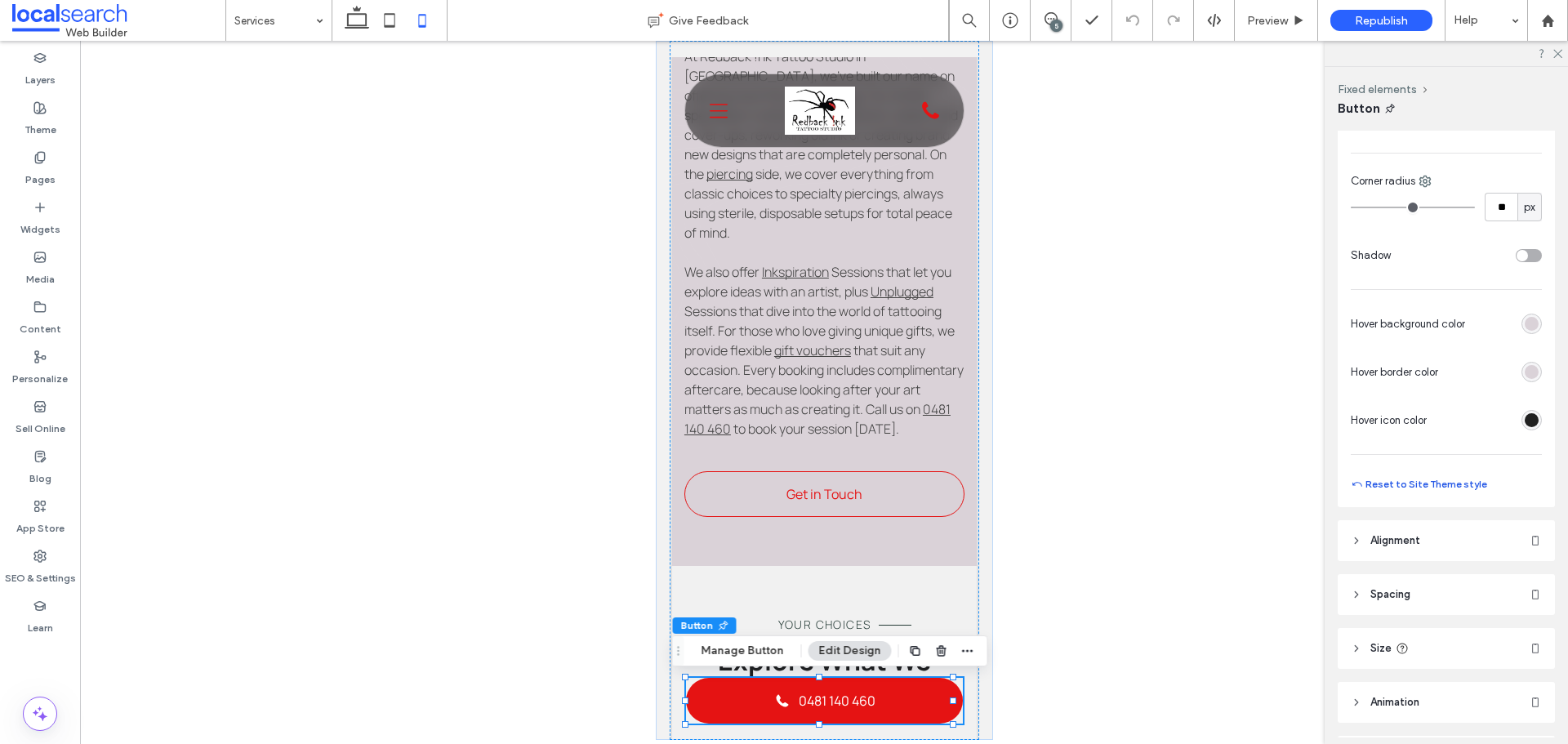
scroll to position [735, 0]
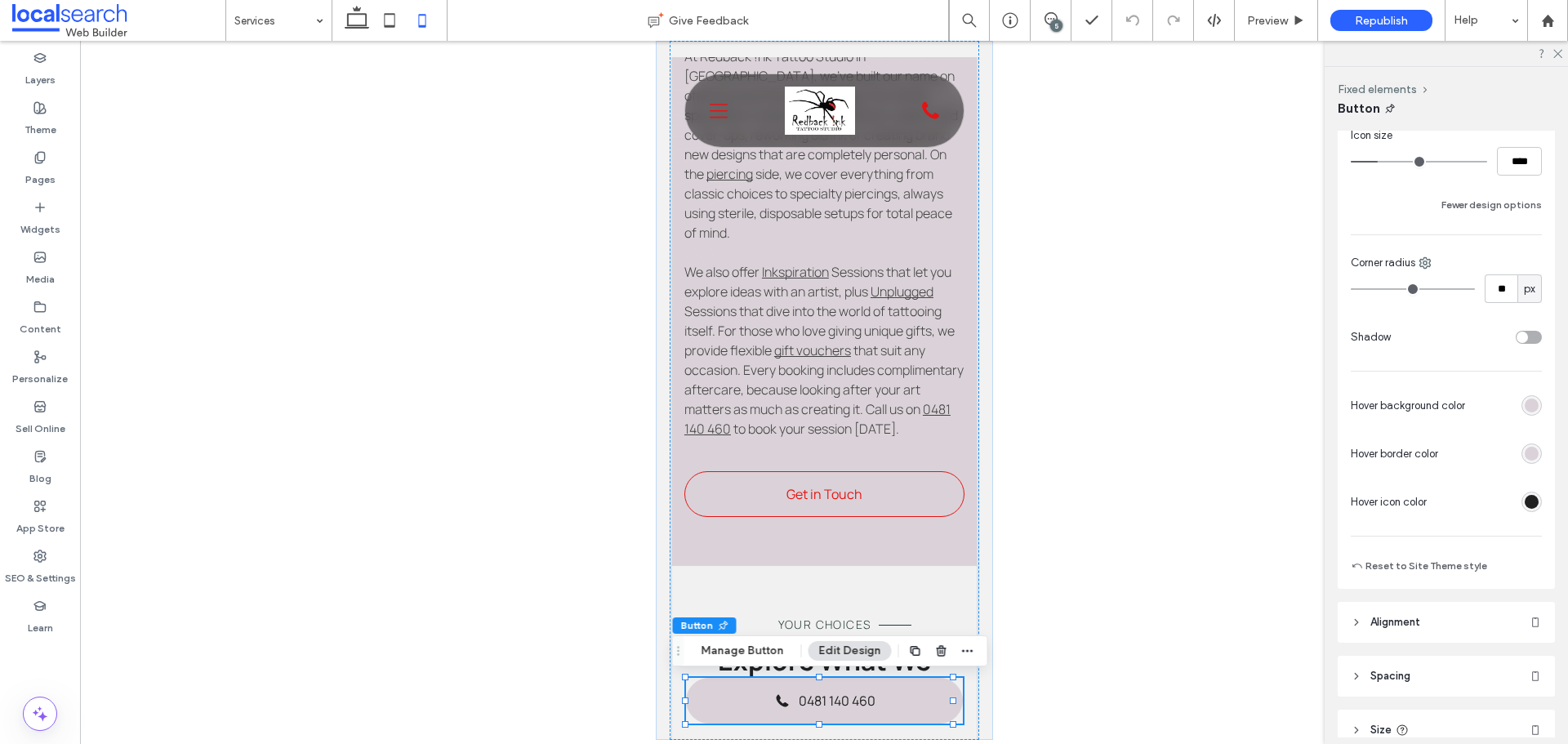
click at [1527, 455] on div "rgb(218, 210, 216)" at bounding box center [1531, 453] width 14 height 14
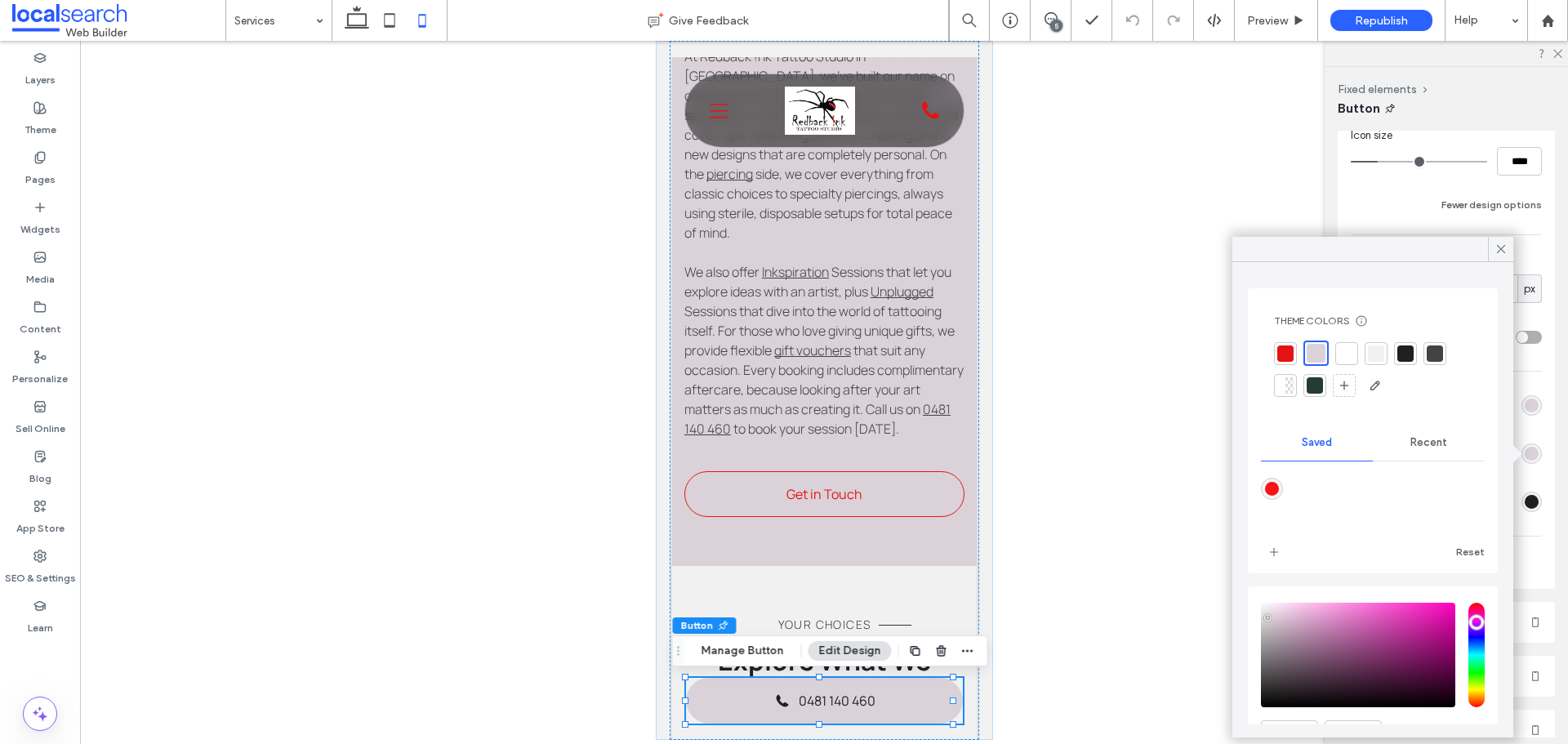
click at [1403, 356] on div at bounding box center [1405, 353] width 16 height 16
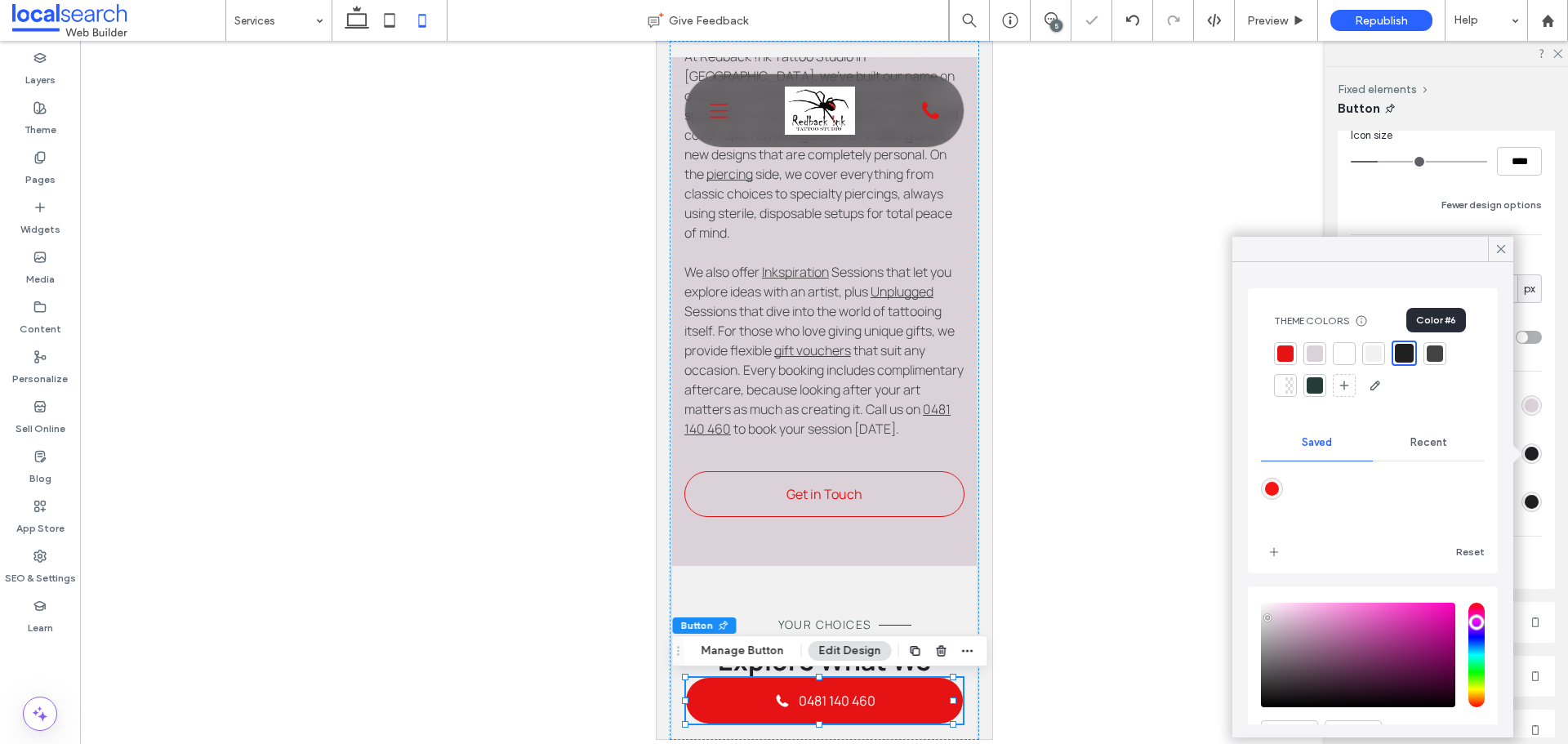
click at [1441, 356] on div at bounding box center [1434, 353] width 16 height 16
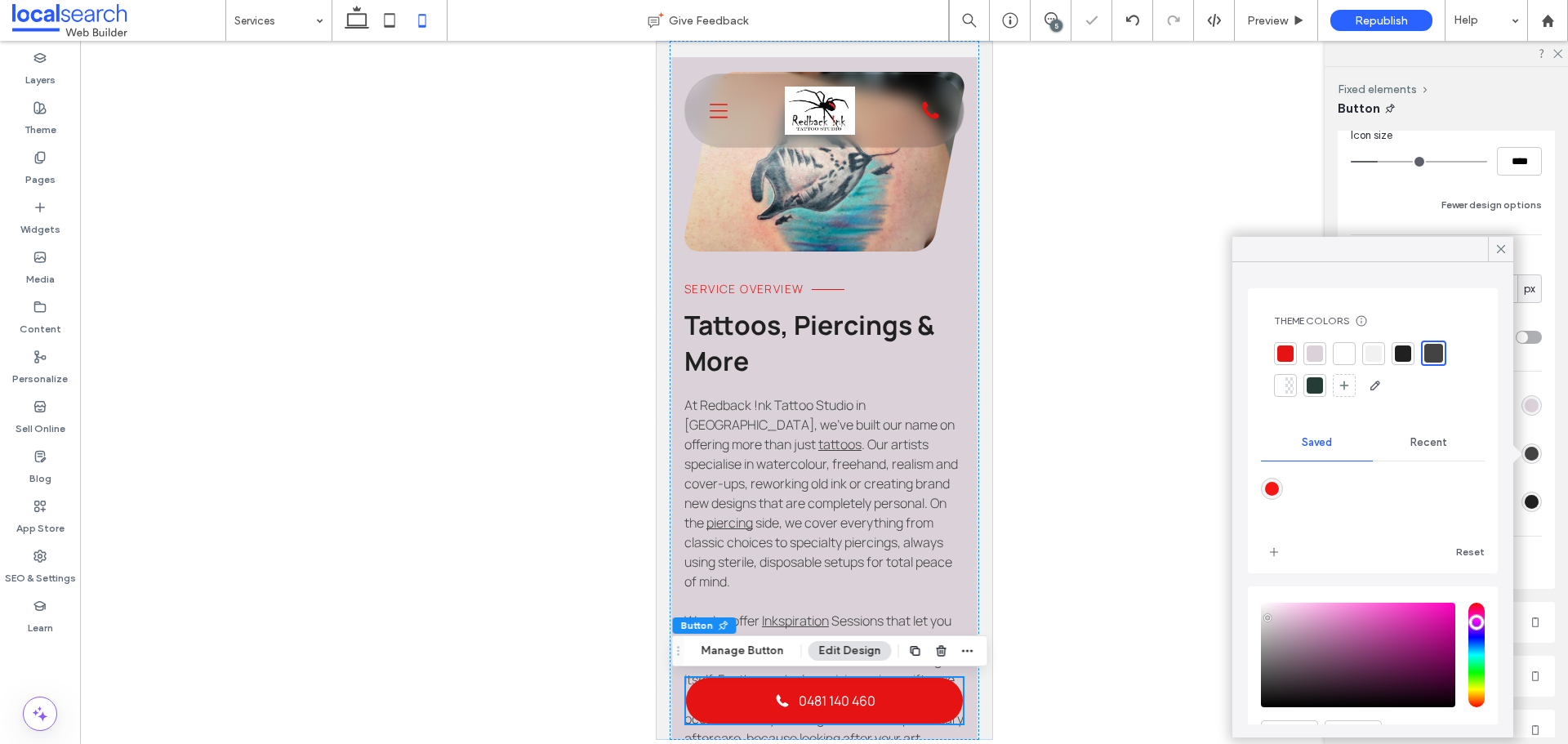
scroll to position [173, 0]
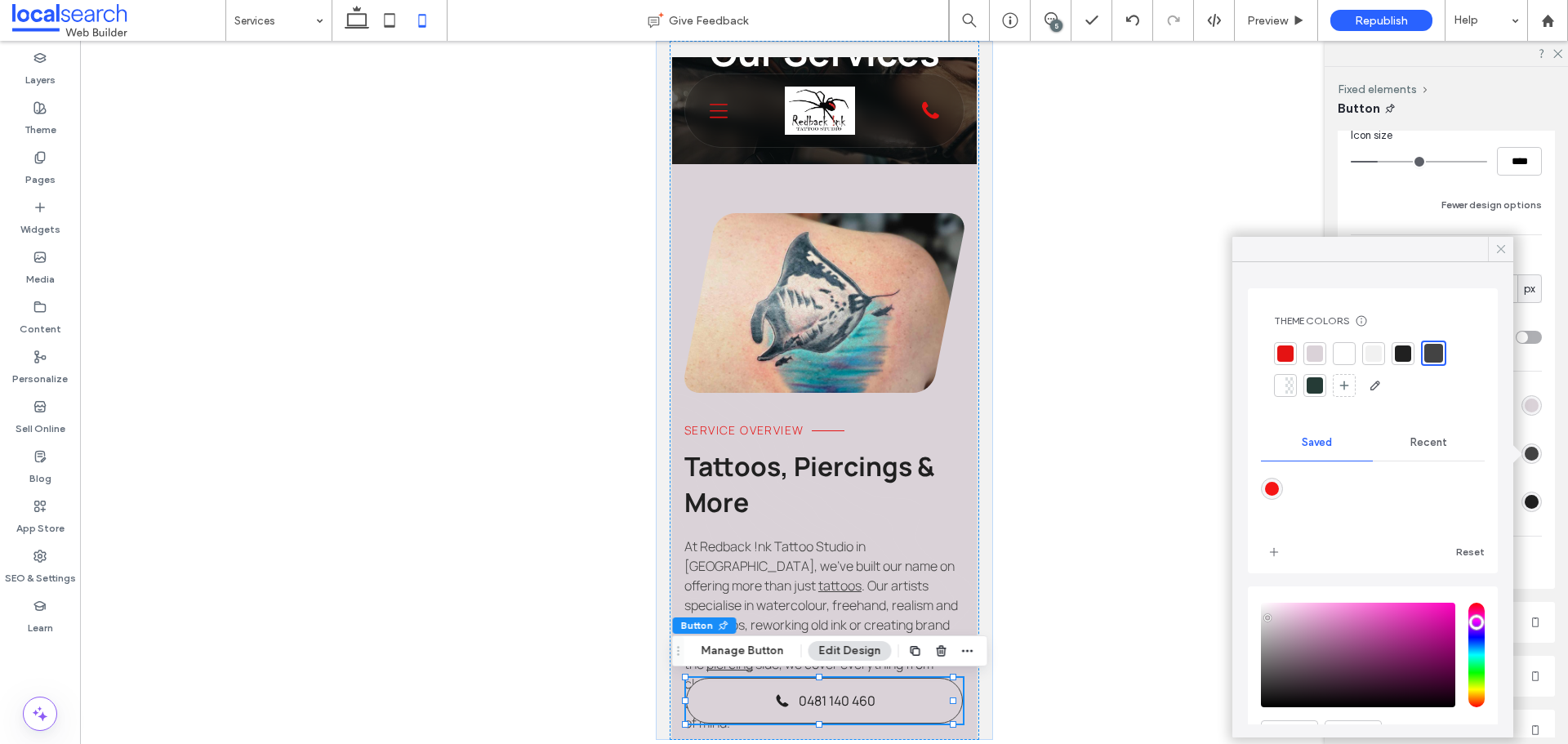
click at [1491, 247] on div at bounding box center [1500, 249] width 26 height 25
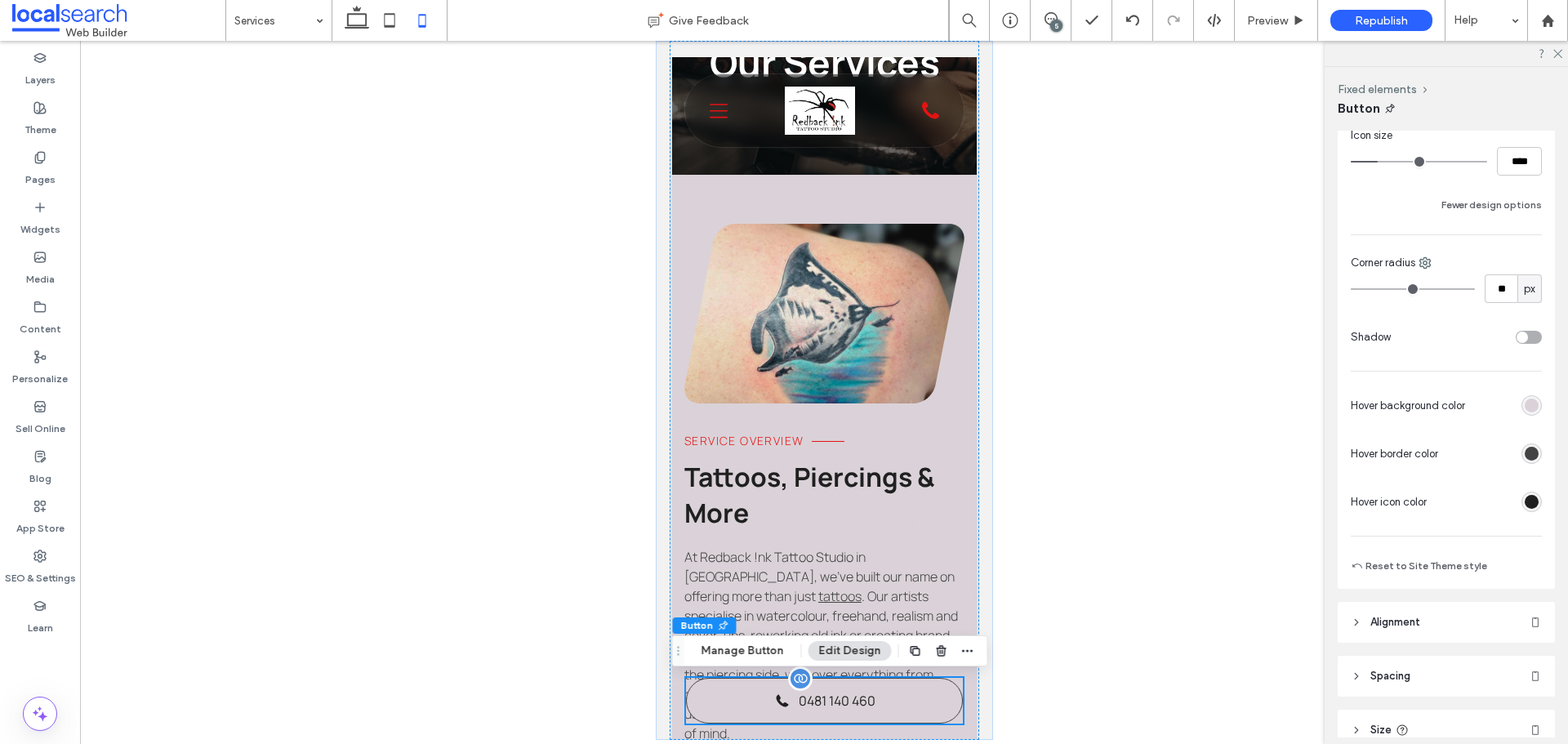
scroll to position [163, 0]
